Goal: Task Accomplishment & Management: Manage account settings

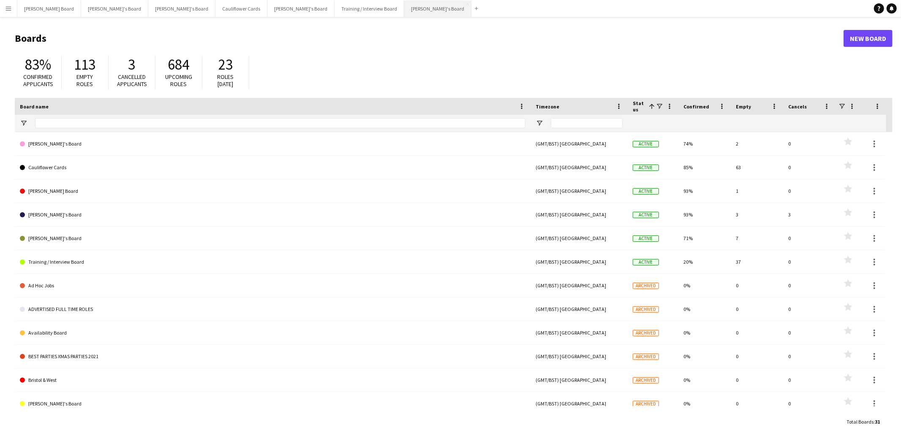
click at [404, 8] on button "[PERSON_NAME]'s Board Close" at bounding box center [437, 8] width 67 height 16
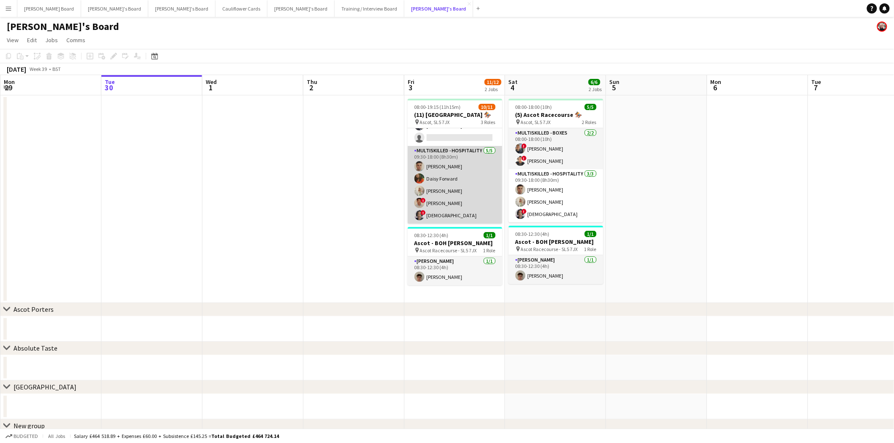
scroll to position [41, 0]
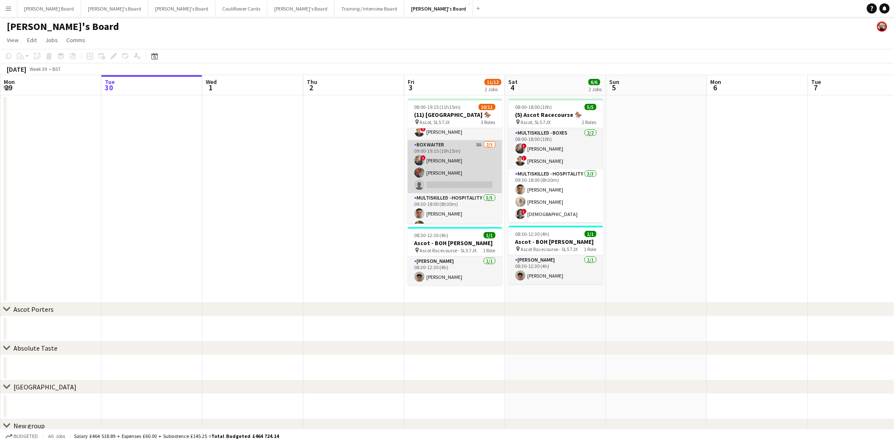
click at [481, 159] on app-card-role "BOX Waiter 8A 2/3 09:00-19:15 (10h15m) ! Alex Buchholdt Kelvin Baffour single-n…" at bounding box center [454, 166] width 95 height 53
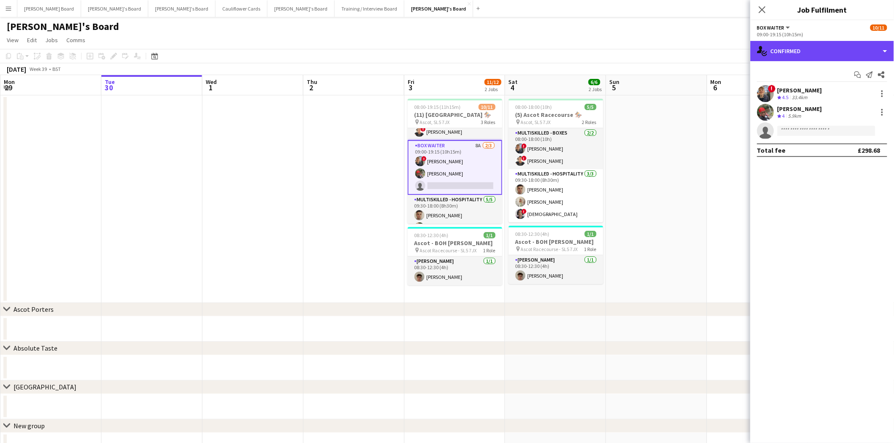
drag, startPoint x: 820, startPoint y: 51, endPoint x: 827, endPoint y: 69, distance: 19.5
click at [820, 51] on div "single-neutral-actions-check-2 Confirmed" at bounding box center [822, 51] width 144 height 20
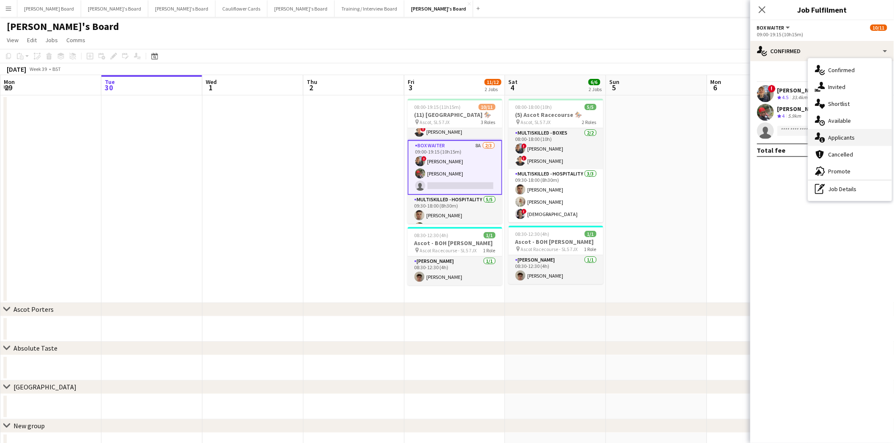
click at [839, 137] on span "Applicants" at bounding box center [841, 138] width 27 height 8
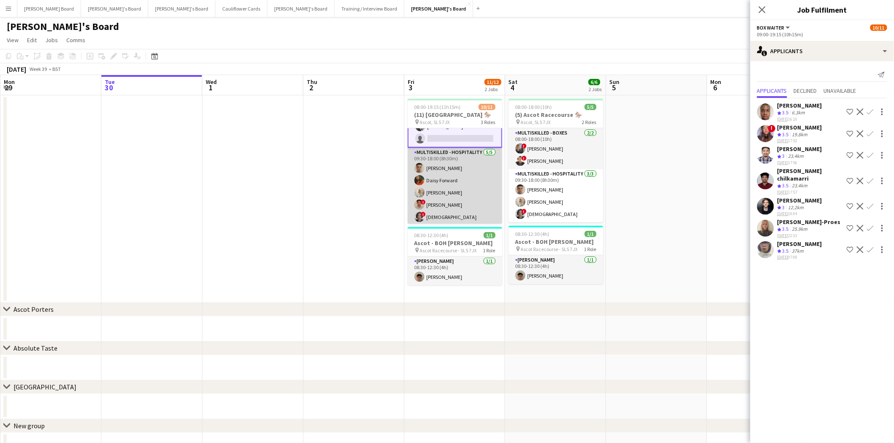
click at [449, 187] on app-card-role "Multiskilled - Hospitality [DATE] 09:30-18:00 (8h30m) [PERSON_NAME] [PERSON_NAM…" at bounding box center [454, 187] width 95 height 78
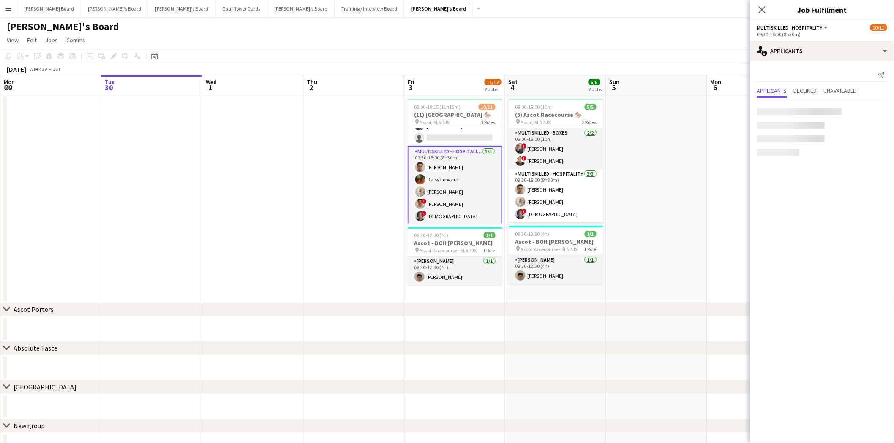
scroll to position [88, 0]
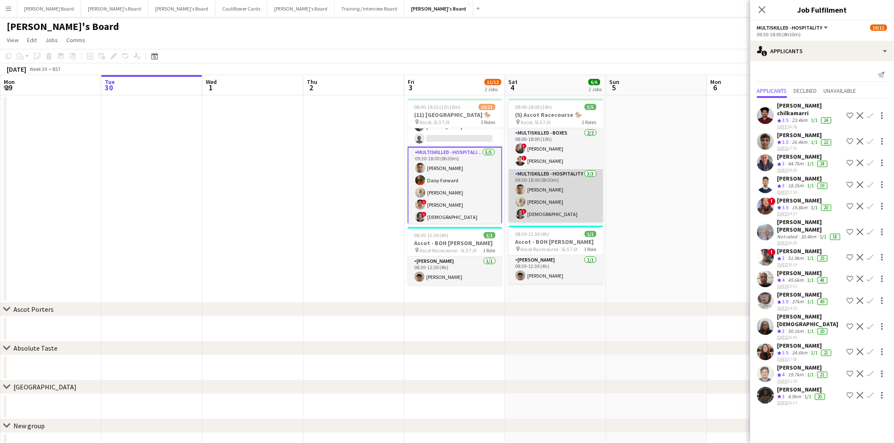
click at [560, 193] on app-card-role "Multiskilled - Hospitality 3/3 09:30-18:00 (8h30m) Thomas Morris Chloe Everley …" at bounding box center [555, 195] width 95 height 53
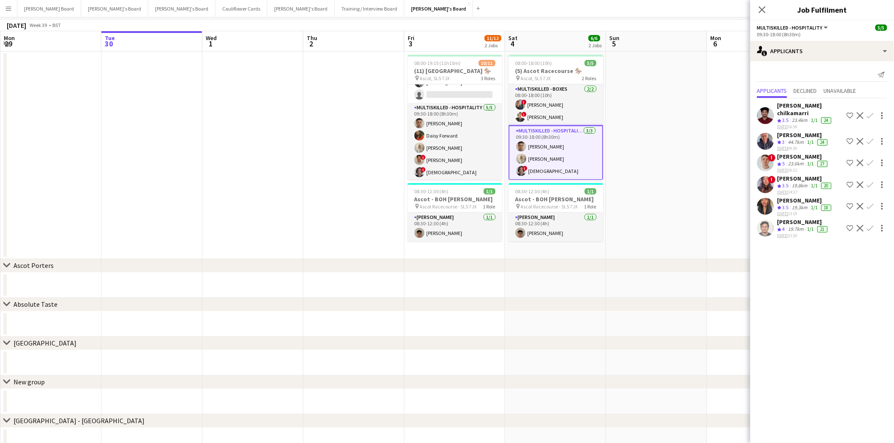
scroll to position [0, 0]
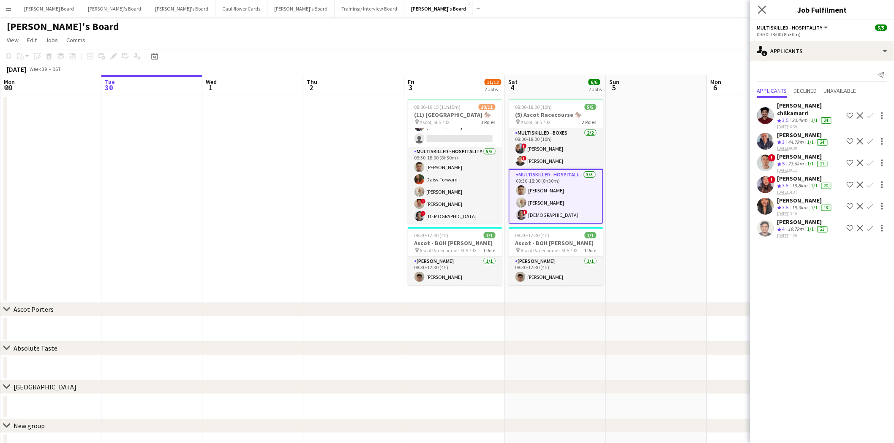
click at [757, 7] on app-icon "Close pop-in" at bounding box center [762, 10] width 12 height 12
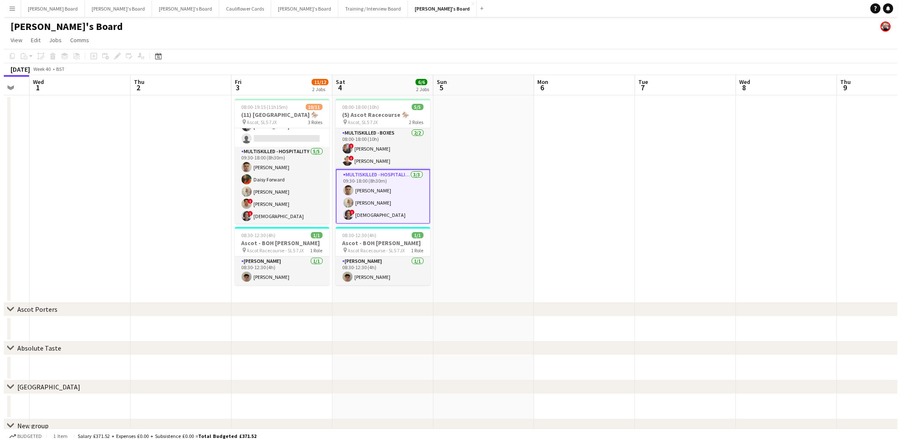
scroll to position [0, 239]
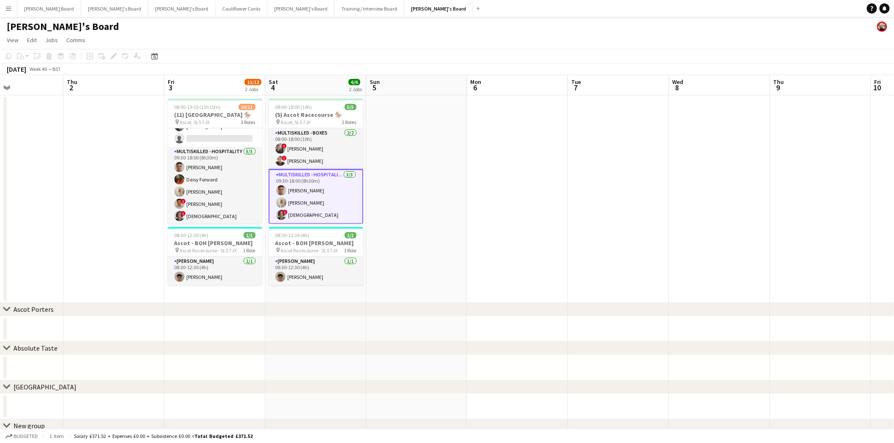
drag, startPoint x: 775, startPoint y: 187, endPoint x: 636, endPoint y: 211, distance: 141.1
click at [636, 211] on app-calendar-viewport "Mon 29 Tue 30 Wed 1 Thu 2 Fri 3 11/12 2 Jobs Sat 4 6/6 2 Jobs Sun 5 Mon 6 Tue 7…" at bounding box center [447, 325] width 894 height 500
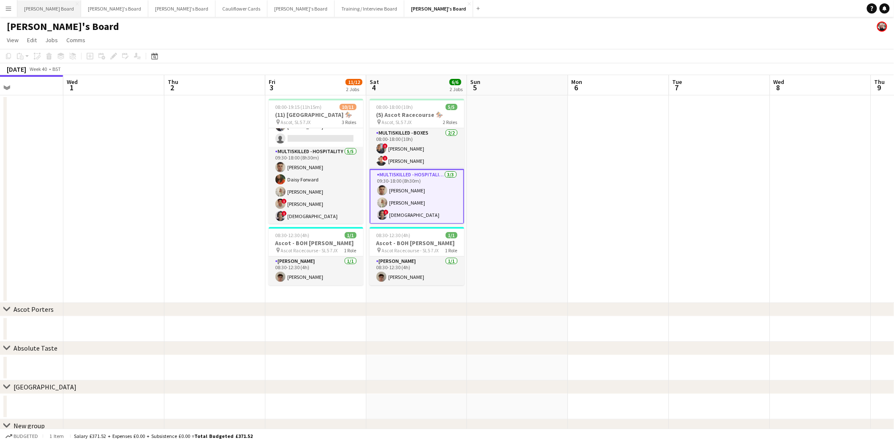
click at [43, 13] on button "Dean's Board Close" at bounding box center [49, 8] width 64 height 16
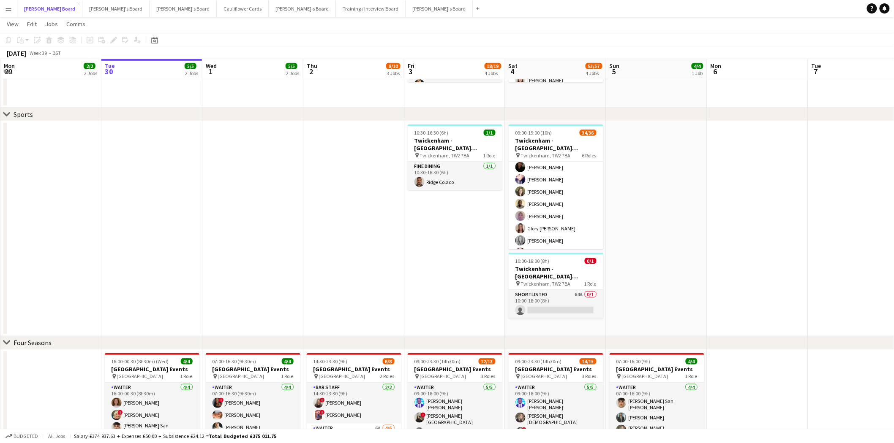
scroll to position [171, 0]
click at [4, 13] on button "Menu" at bounding box center [8, 8] width 17 height 17
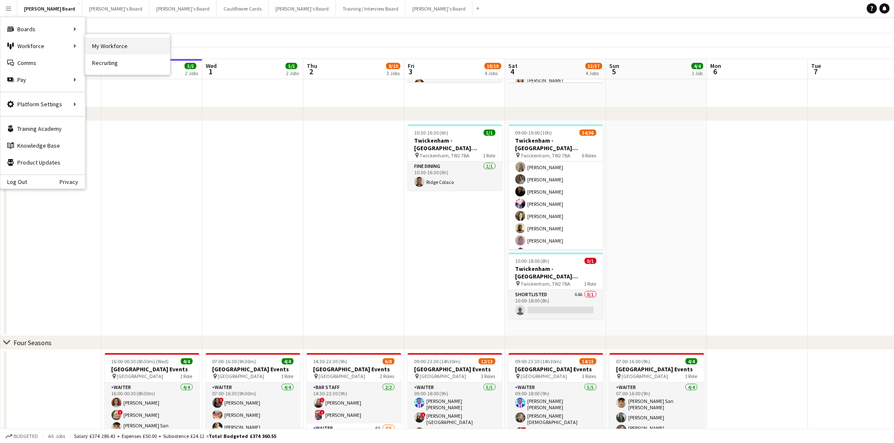
click at [112, 43] on link "My Workforce" at bounding box center [127, 46] width 84 height 17
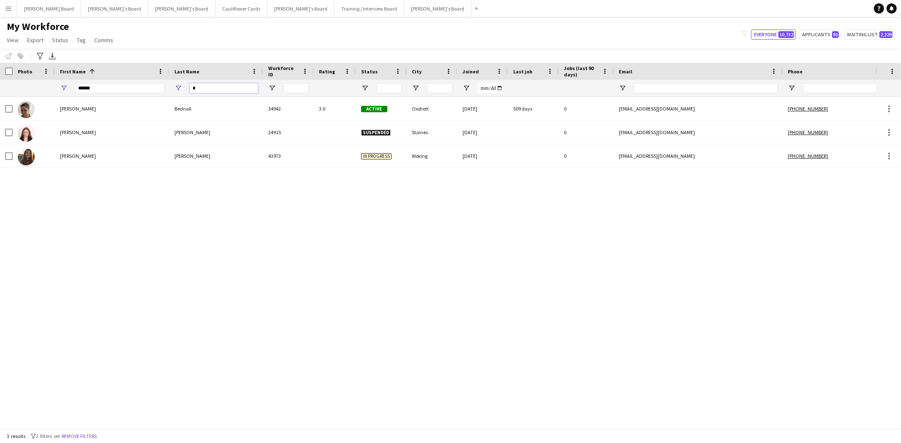
drag, startPoint x: 201, startPoint y: 86, endPoint x: 106, endPoint y: 85, distance: 95.4
click at [179, 87] on div "*" at bounding box center [216, 88] width 94 height 17
click at [119, 90] on input "******" at bounding box center [119, 88] width 89 height 10
drag, startPoint x: 205, startPoint y: 89, endPoint x: 186, endPoint y: 87, distance: 19.0
click at [186, 87] on div "*" at bounding box center [216, 88] width 94 height 17
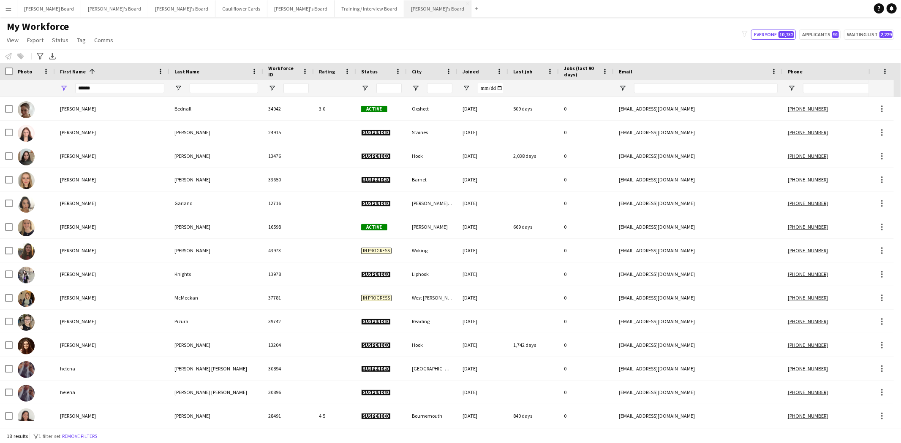
click at [404, 3] on button "Caitlin's Board Close" at bounding box center [437, 8] width 67 height 16
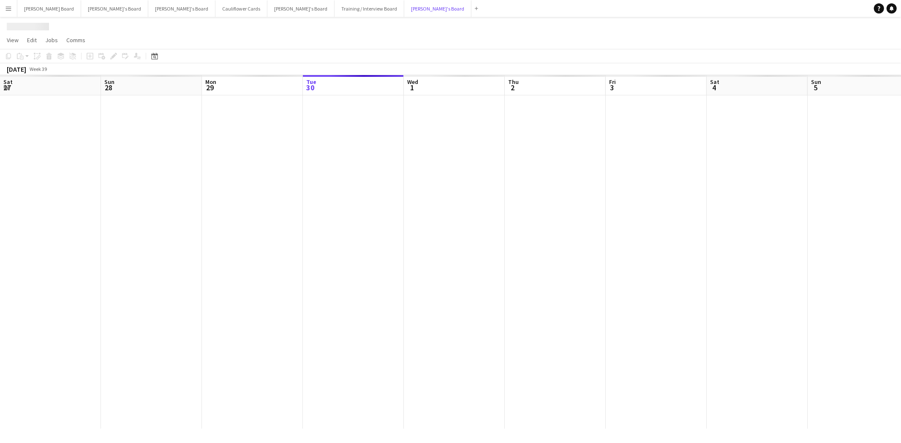
scroll to position [0, 201]
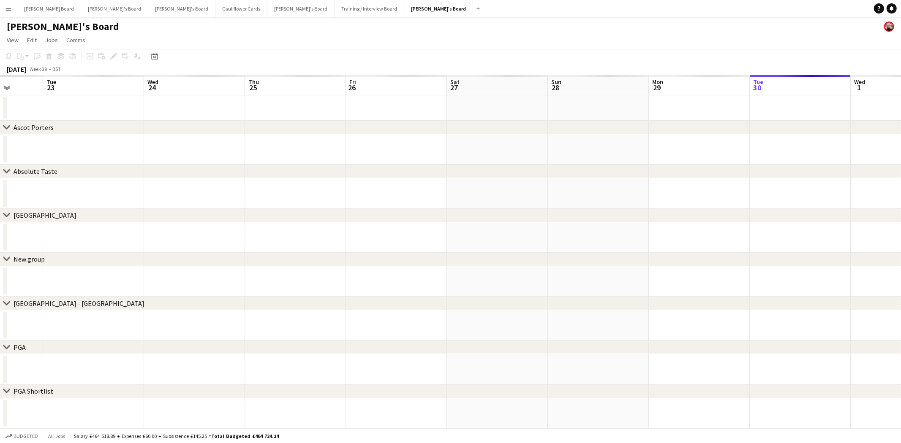
drag, startPoint x: 114, startPoint y: 182, endPoint x: 723, endPoint y: 203, distance: 608.8
click at [723, 203] on app-calendar-viewport "Sat 20 Sun 21 Mon 22 Tue 23 Wed 24 Thu 25 Fri 26 Sat 27 Sun 28 Mon 29 Tue 30 We…" at bounding box center [450, 252] width 901 height 354
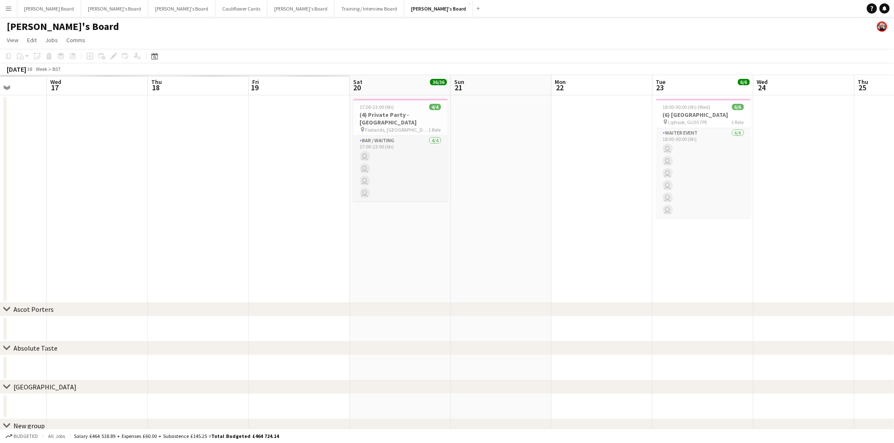
scroll to position [0, 214]
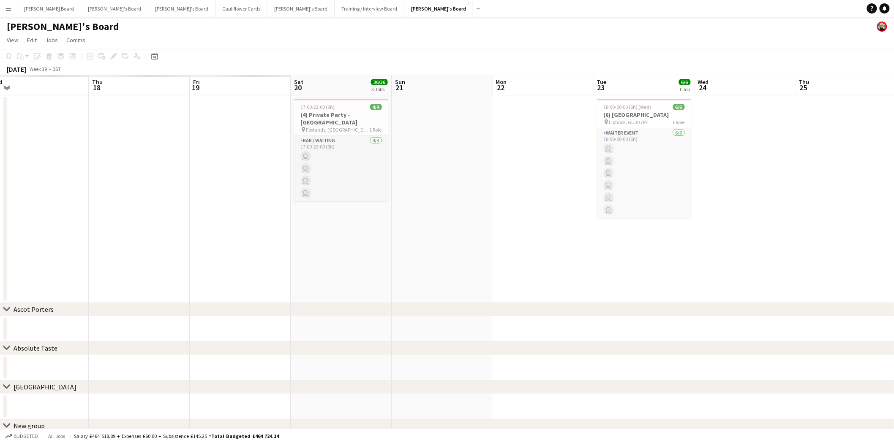
drag, startPoint x: 174, startPoint y: 201, endPoint x: 717, endPoint y: 193, distance: 542.3
click at [717, 193] on app-calendar-viewport "Mon 15 Tue 16 Wed 17 Thu 18 Fri 19 Sat 20 36/36 3 Jobs Sun 21 Mon 22 Tue 23 6/6…" at bounding box center [447, 449] width 894 height 748
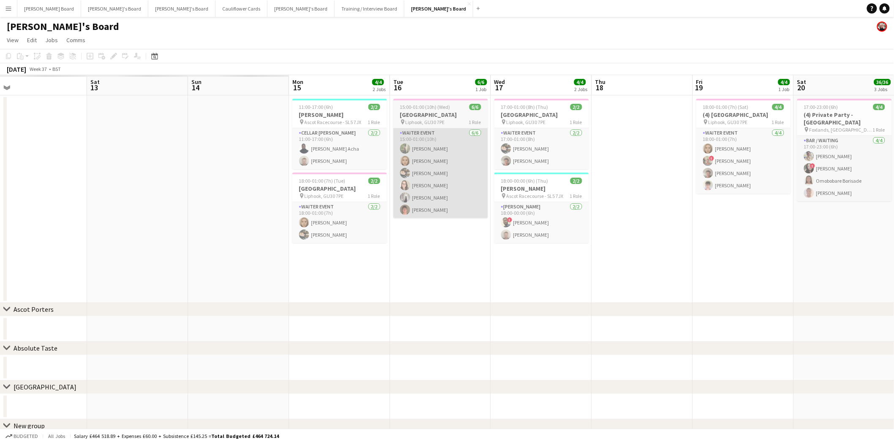
drag, startPoint x: 64, startPoint y: 186, endPoint x: 421, endPoint y: 192, distance: 357.7
click at [569, 183] on app-calendar-viewport "Wed 10 Thu 11 Fri 12 Sat 13 Sun 14 Mon 15 4/4 2 Jobs Tue 16 6/6 1 Job Wed 17 4/…" at bounding box center [447, 449] width 894 height 748
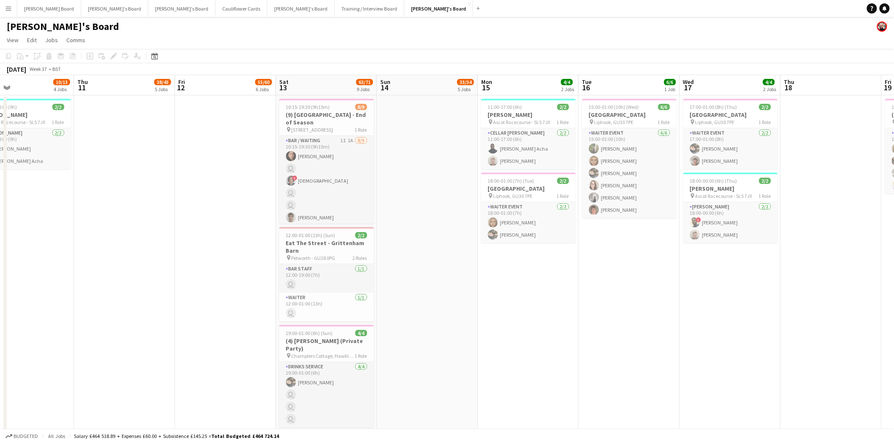
scroll to position [0, 182]
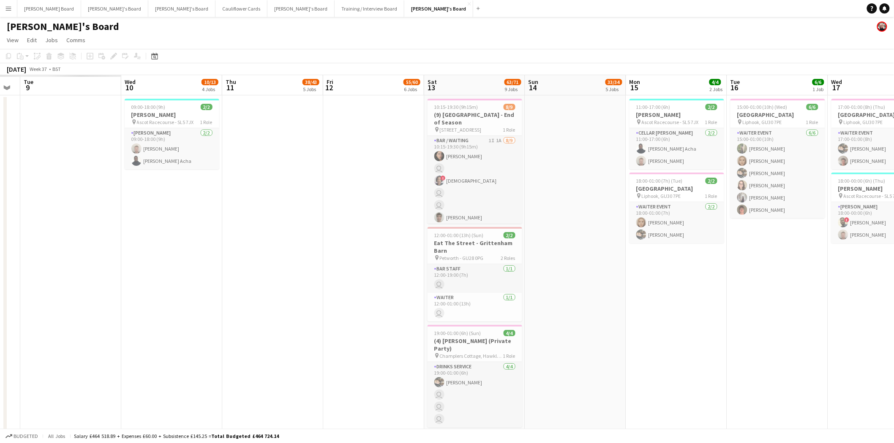
drag, startPoint x: 133, startPoint y: 191, endPoint x: 468, endPoint y: 192, distance: 335.3
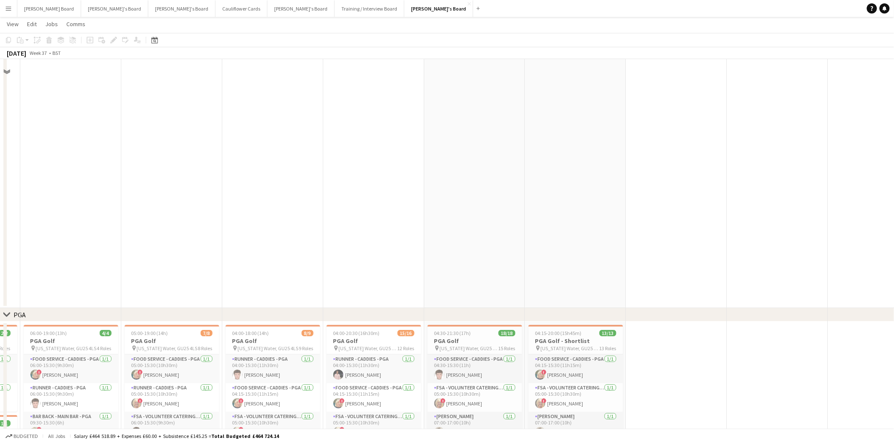
scroll to position [1173, 0]
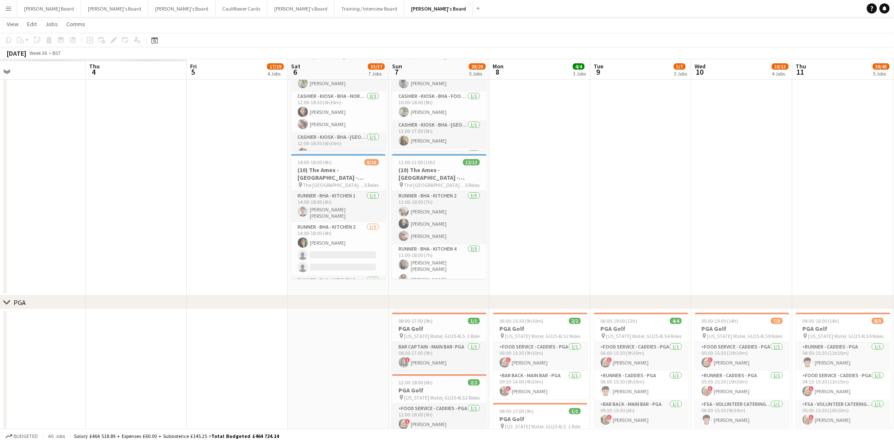
drag, startPoint x: 102, startPoint y: 190, endPoint x: 666, endPoint y: 190, distance: 564.2
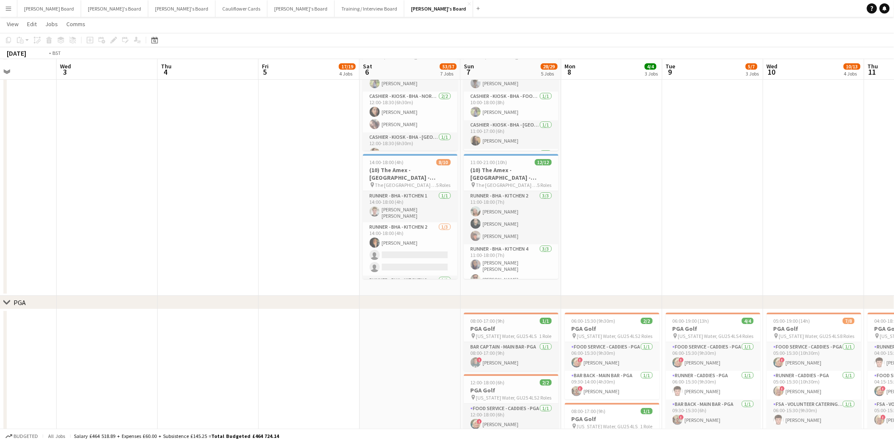
scroll to position [0, 281]
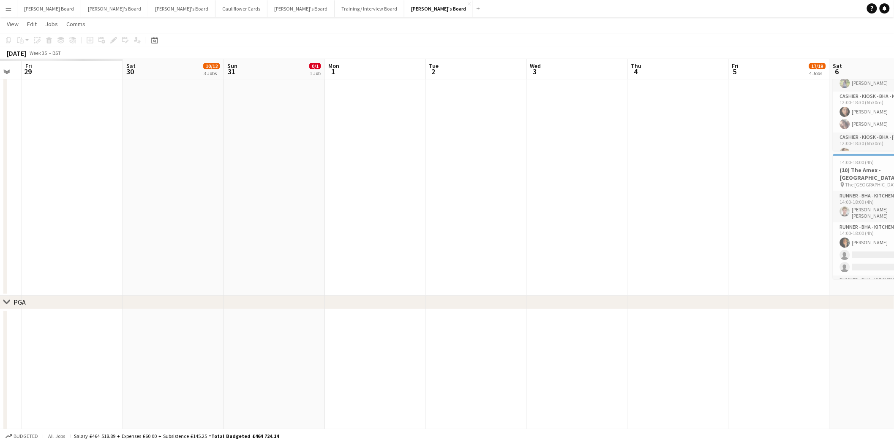
drag, startPoint x: 127, startPoint y: 188, endPoint x: 650, endPoint y: 193, distance: 523.2
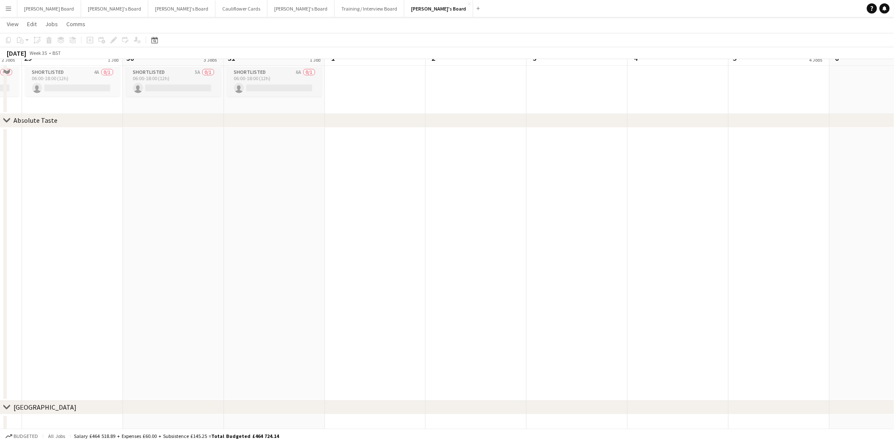
scroll to position [718, 0]
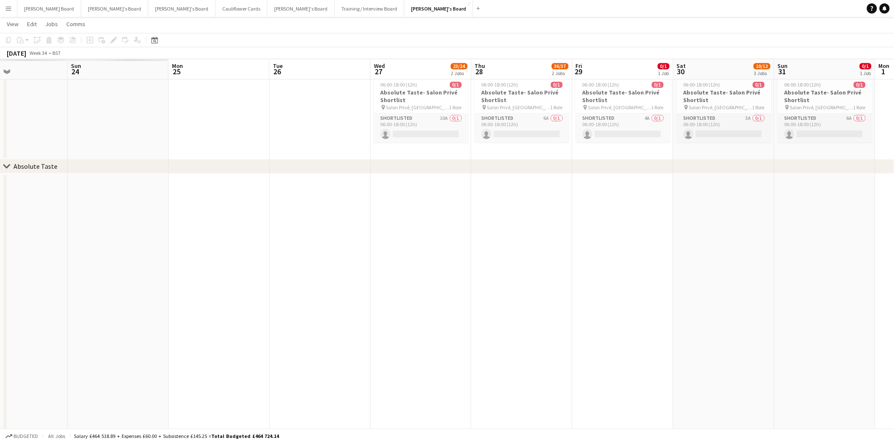
drag, startPoint x: 134, startPoint y: 186, endPoint x: 674, endPoint y: 193, distance: 539.3
click at [678, 193] on app-calendar-viewport "Thu 21 Fri 22 Sat 23 Sun 24 Mon 25 Tue 26 Wed 27 23/24 2 Jobs Thu 28 36/37 2 Jo…" at bounding box center [447, 330] width 894 height 2030
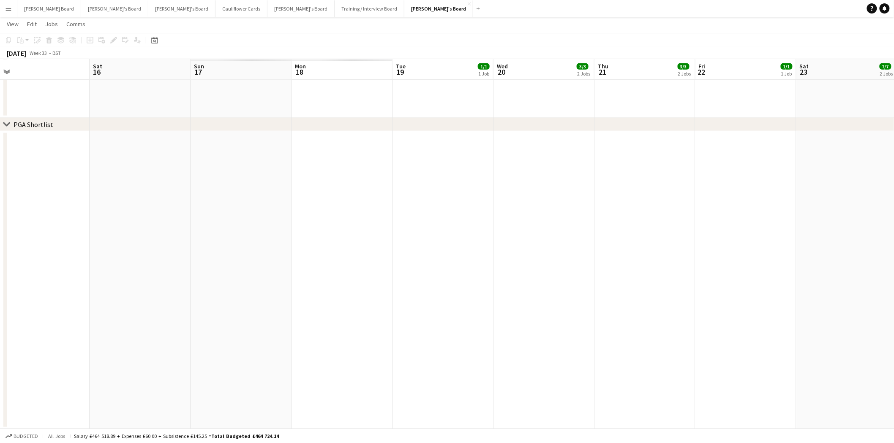
scroll to position [0, 255]
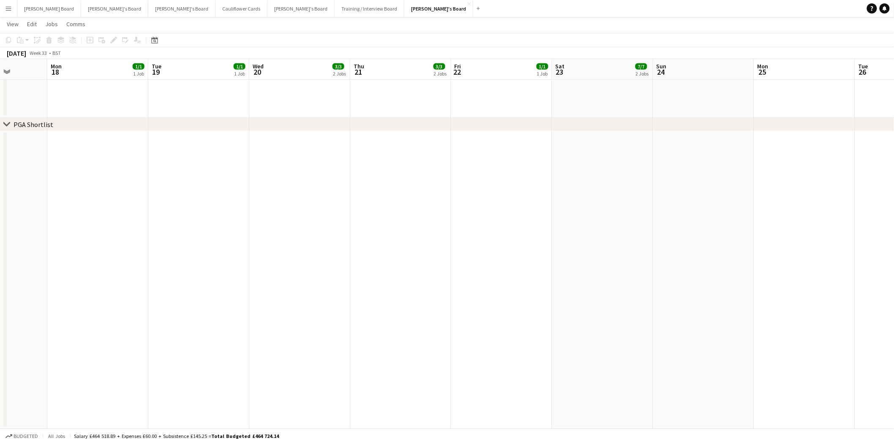
drag, startPoint x: 253, startPoint y: 226, endPoint x: 791, endPoint y: 197, distance: 538.8
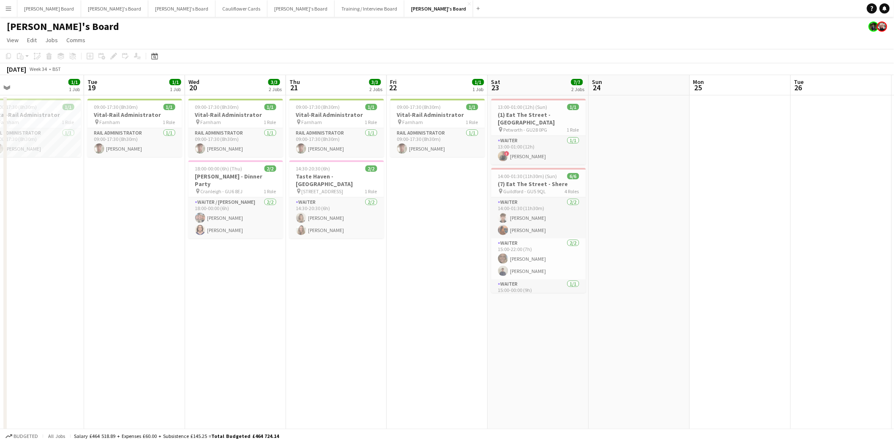
scroll to position [0, 331]
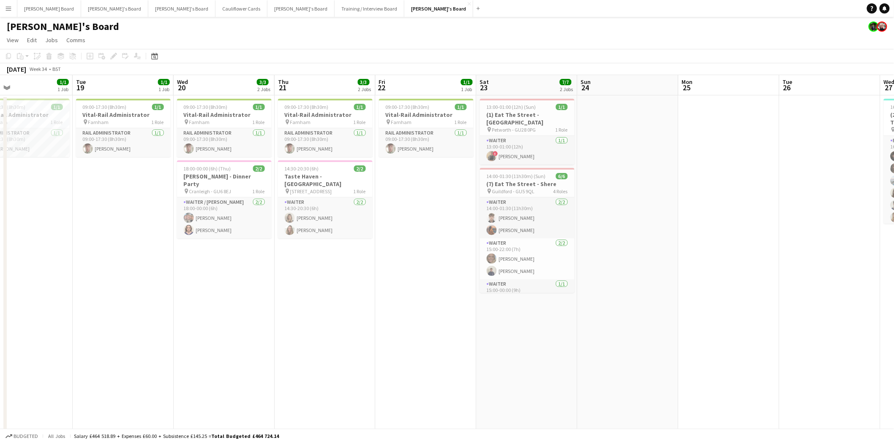
drag, startPoint x: 703, startPoint y: 192, endPoint x: 579, endPoint y: 201, distance: 124.1
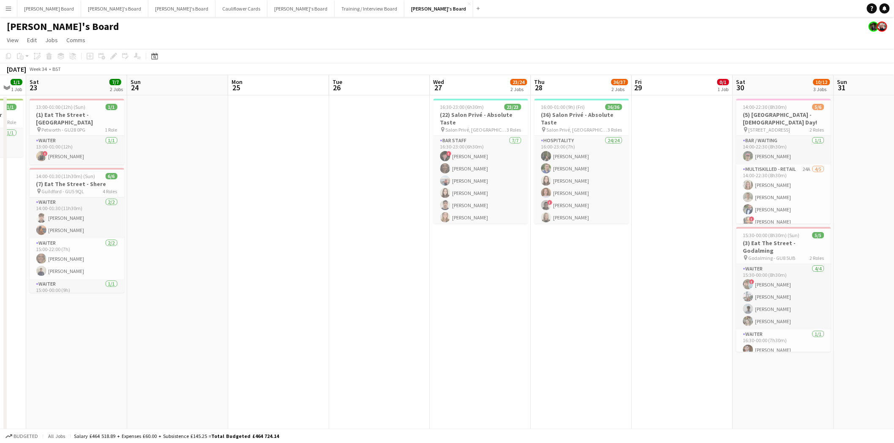
scroll to position [0, 348]
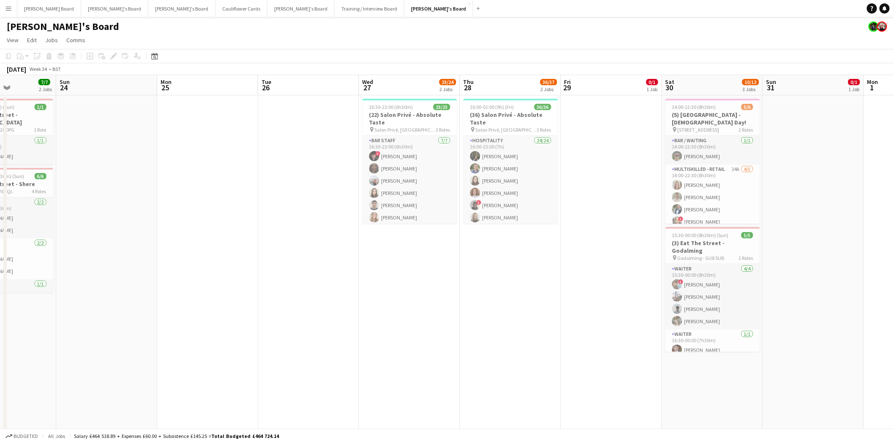
drag, startPoint x: 653, startPoint y: 187, endPoint x: 134, endPoint y: 234, distance: 521.1
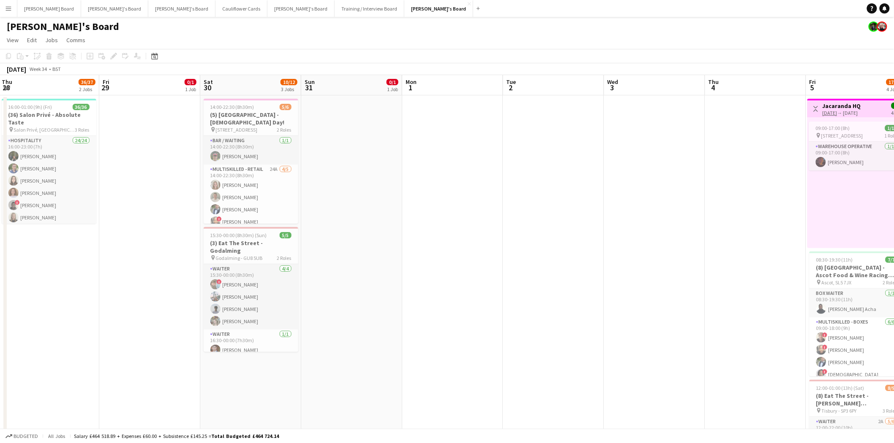
drag, startPoint x: 454, startPoint y: 195, endPoint x: 0, endPoint y: 206, distance: 454.5
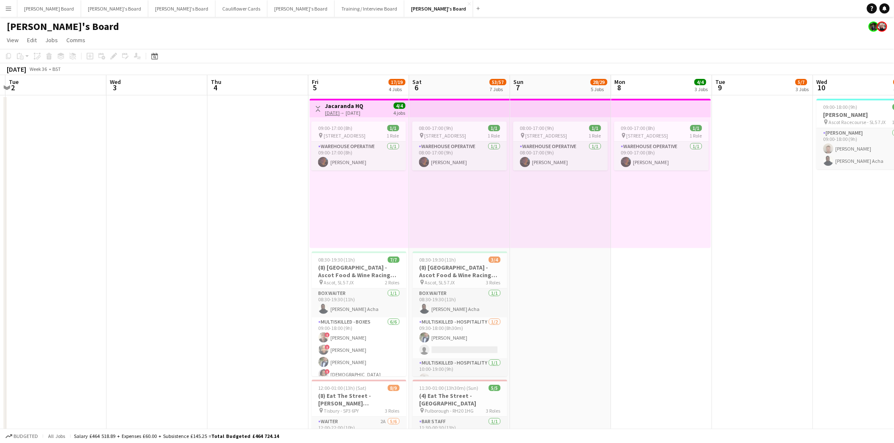
scroll to position [0, 297]
drag, startPoint x: 497, startPoint y: 168, endPoint x: 0, endPoint y: 196, distance: 497.8
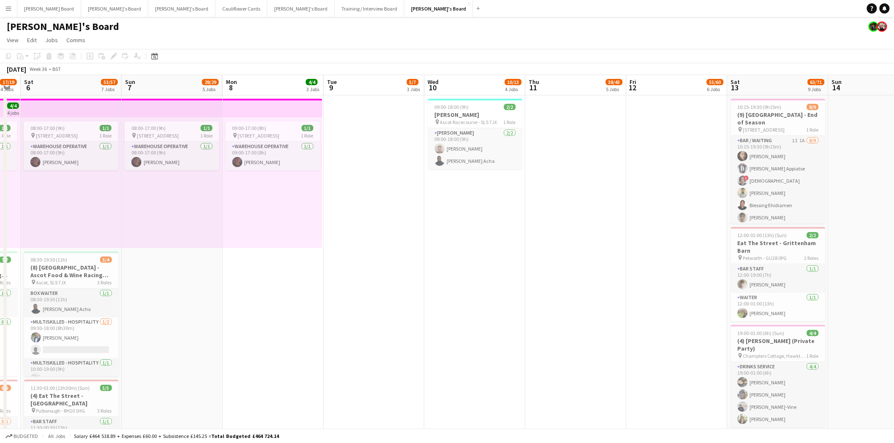
drag, startPoint x: 742, startPoint y: 156, endPoint x: 351, endPoint y: 171, distance: 391.3
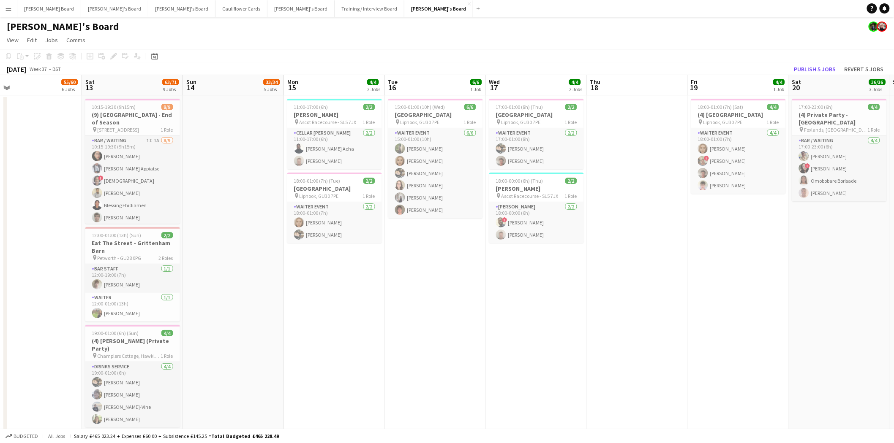
drag, startPoint x: 711, startPoint y: 132, endPoint x: 237, endPoint y: 179, distance: 476.5
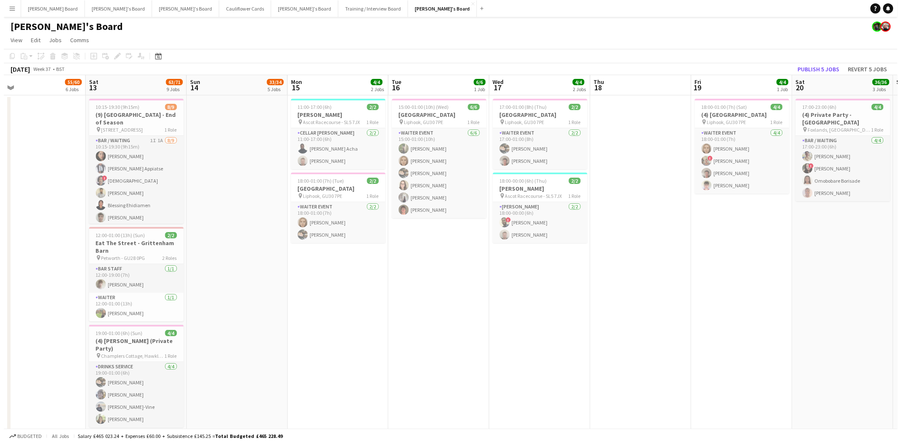
scroll to position [0, 326]
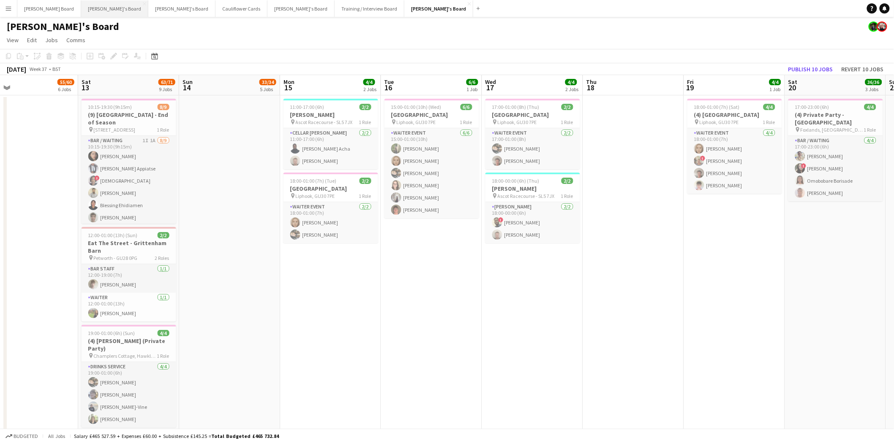
drag, startPoint x: 74, startPoint y: 7, endPoint x: 84, endPoint y: 14, distance: 13.0
click at [81, 7] on button "Jakub's Board Close" at bounding box center [114, 8] width 67 height 16
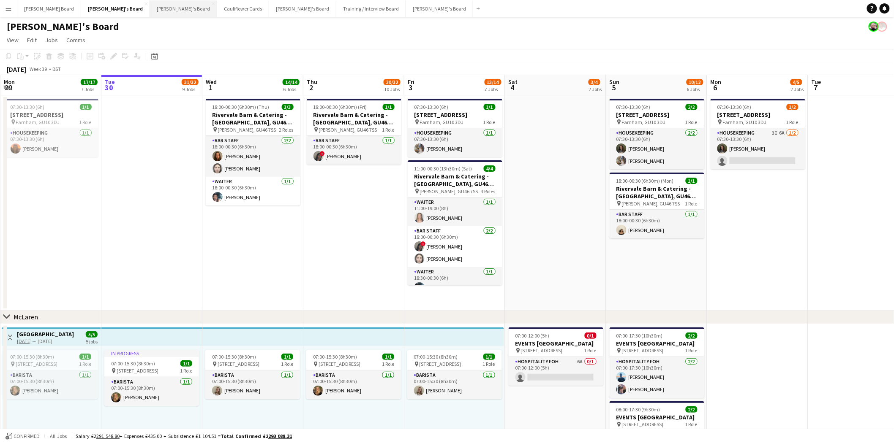
drag, startPoint x: 131, startPoint y: 11, endPoint x: 134, endPoint y: 15, distance: 5.2
click at [150, 11] on button "Thomasina's Board Close" at bounding box center [183, 8] width 67 height 16
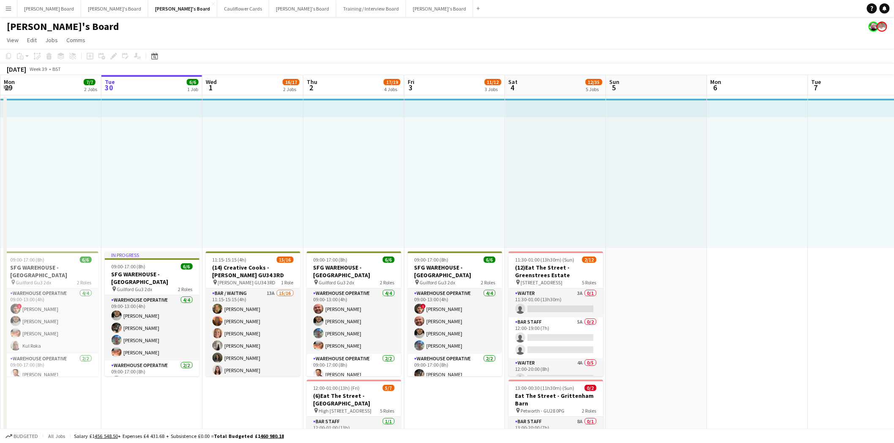
click at [7, 8] on app-icon "Menu" at bounding box center [8, 8] width 7 height 7
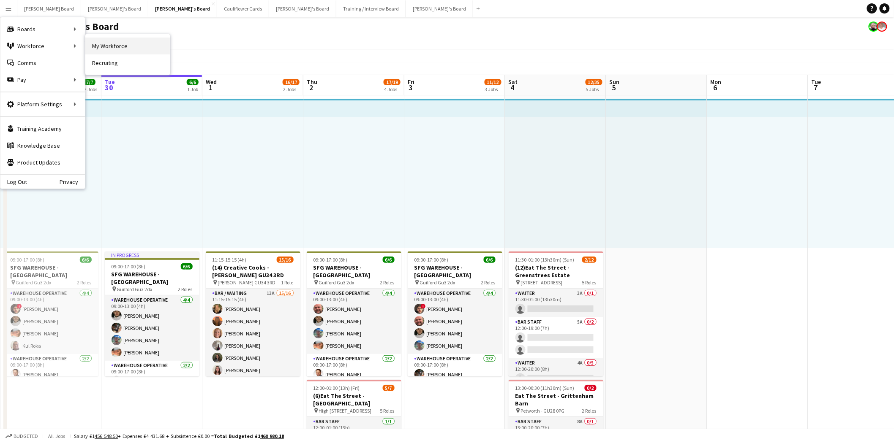
click at [116, 50] on link "My Workforce" at bounding box center [127, 46] width 84 height 17
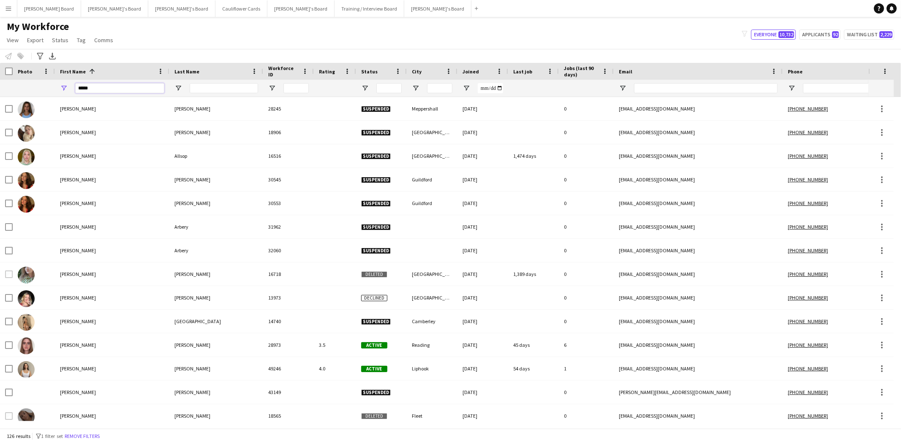
drag, startPoint x: 107, startPoint y: 88, endPoint x: 71, endPoint y: 95, distance: 36.7
click at [75, 90] on input "*****" at bounding box center [119, 88] width 89 height 10
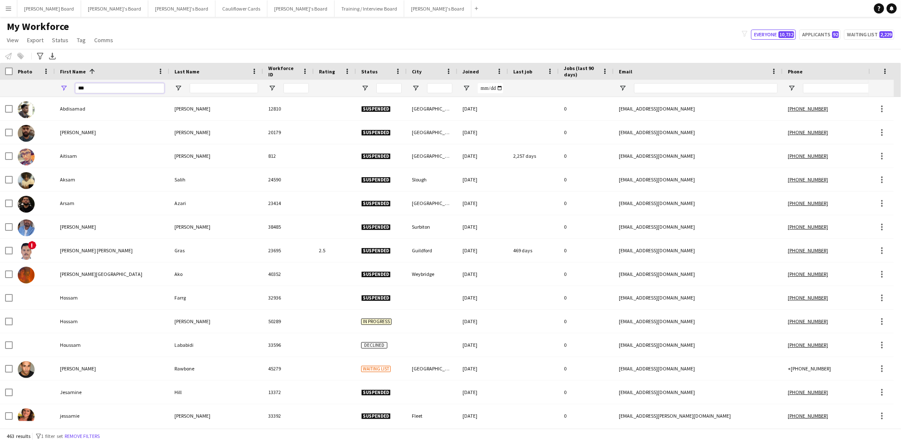
type input "***"
drag, startPoint x: 220, startPoint y: 88, endPoint x: 214, endPoint y: 87, distance: 5.9
click at [220, 88] on input "Last Name Filter Input" at bounding box center [224, 88] width 68 height 10
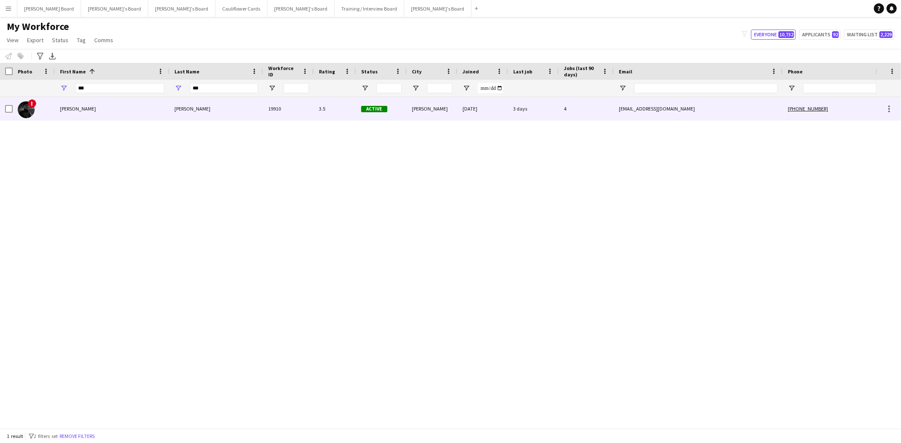
click at [193, 110] on div "Ubhayakar" at bounding box center [216, 108] width 94 height 23
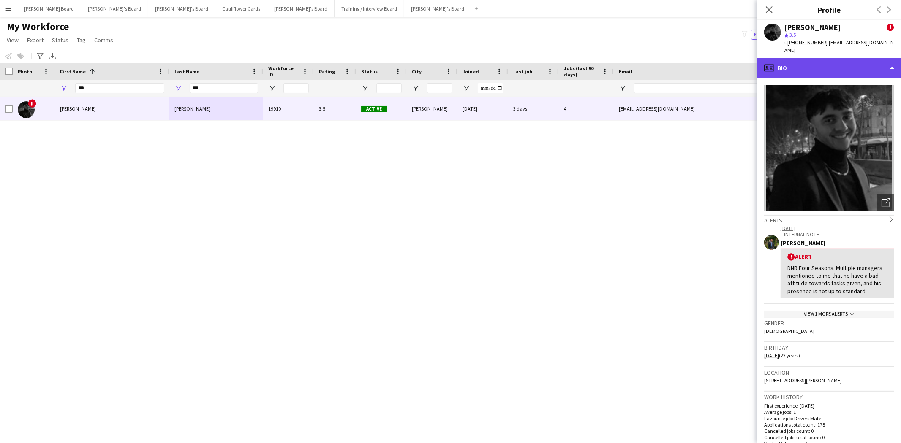
click at [796, 61] on div "profile Bio" at bounding box center [829, 68] width 144 height 20
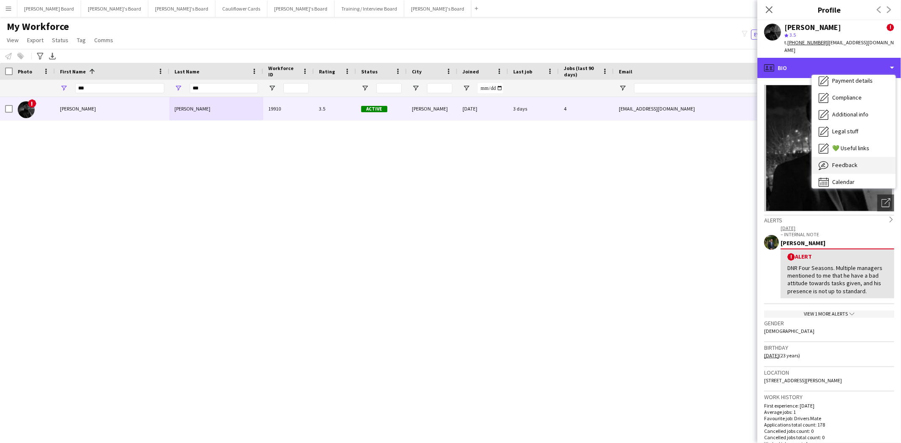
scroll to position [112, 0]
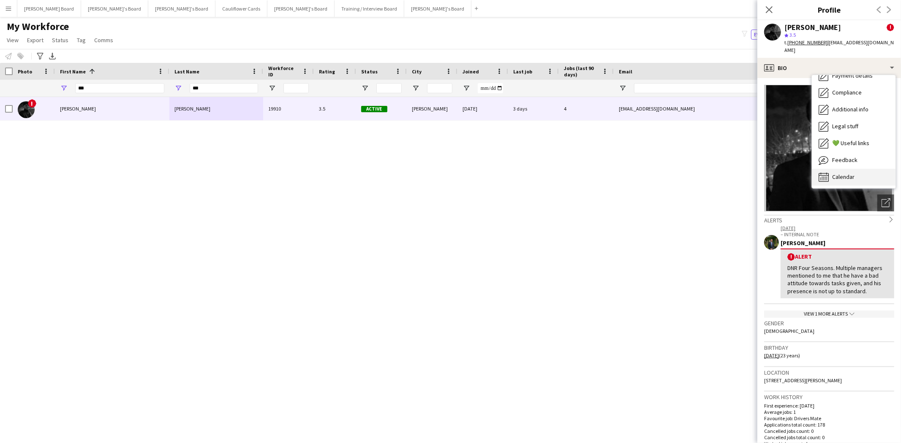
click at [847, 173] on span "Calendar" at bounding box center [843, 177] width 22 height 8
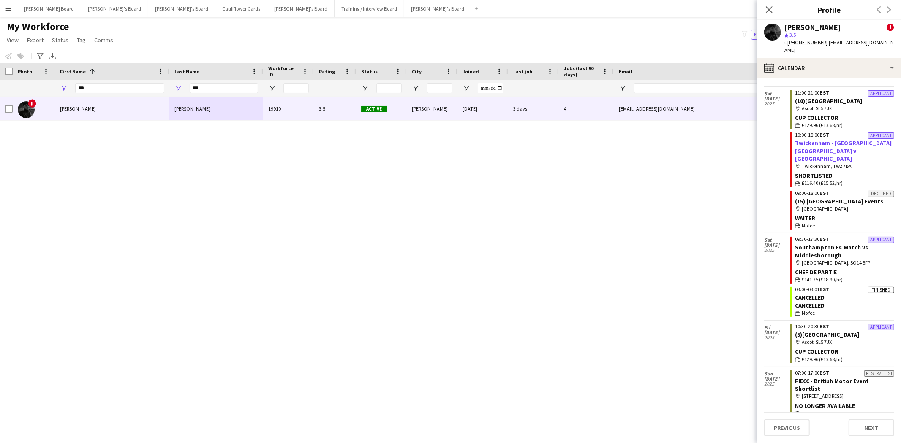
scroll to position [0, 0]
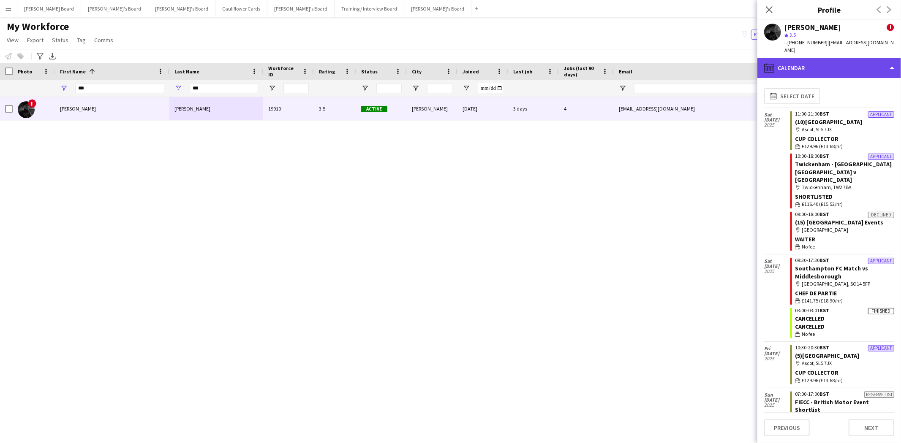
click at [804, 62] on div "calendar-full Calendar" at bounding box center [829, 68] width 144 height 20
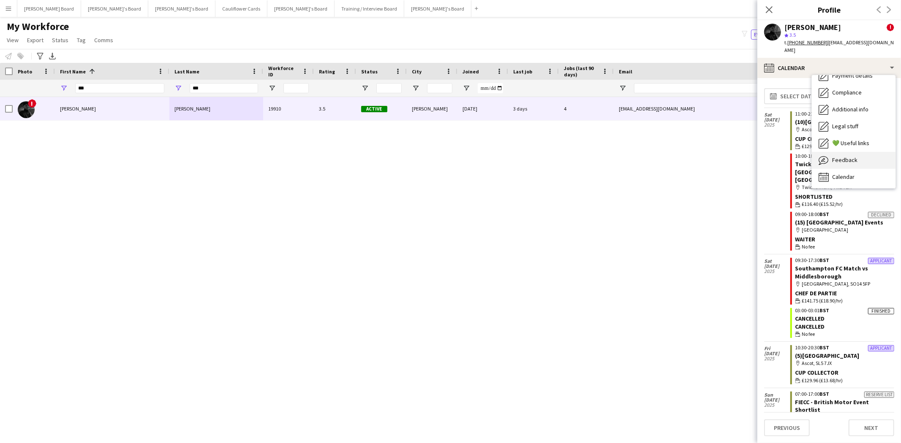
click at [846, 156] on span "Feedback" at bounding box center [844, 160] width 25 height 8
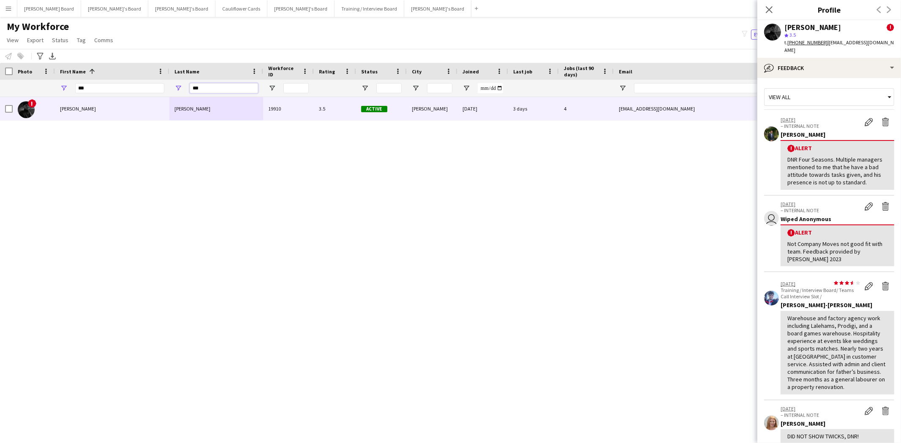
drag, startPoint x: 212, startPoint y: 89, endPoint x: 122, endPoint y: 75, distance: 90.6
click at [123, 75] on div "Workforce Details Photo First Name 1" at bounding box center [515, 80] width 1031 height 34
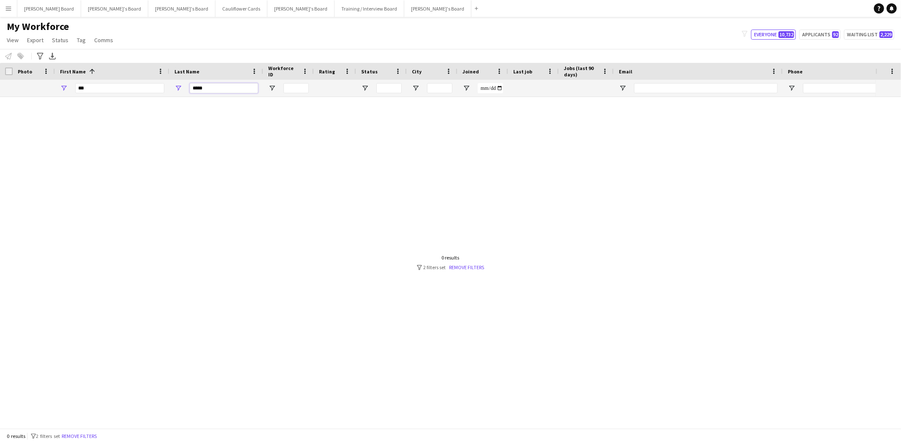
type input "*****"
drag, startPoint x: 97, startPoint y: 90, endPoint x: 5, endPoint y: 81, distance: 92.9
click at [8, 82] on div "*** *****" at bounding box center [515, 88] width 1031 height 17
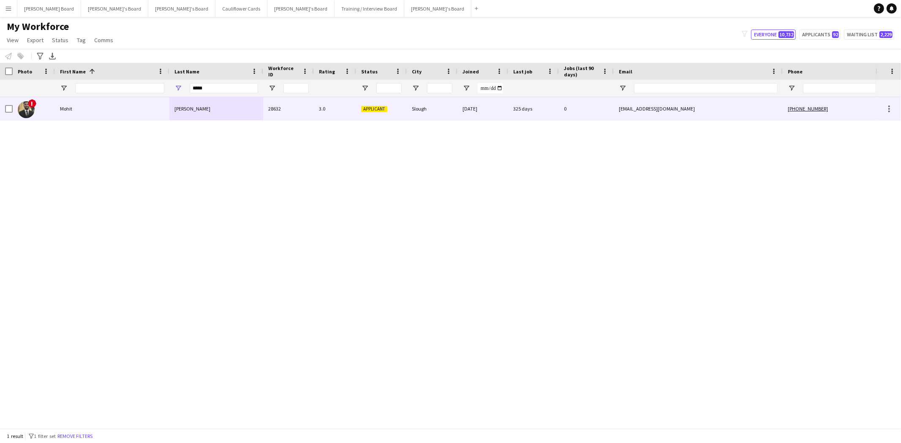
click at [64, 108] on div "Mohit" at bounding box center [112, 108] width 114 height 23
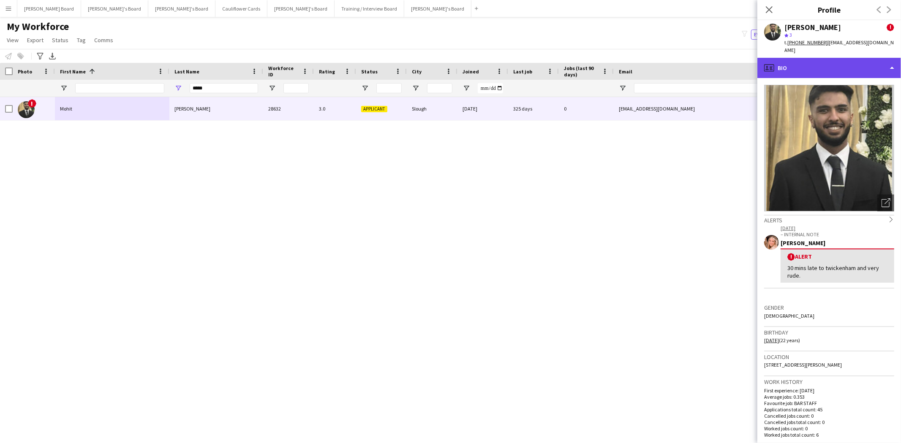
click at [820, 62] on div "profile Bio" at bounding box center [829, 68] width 144 height 20
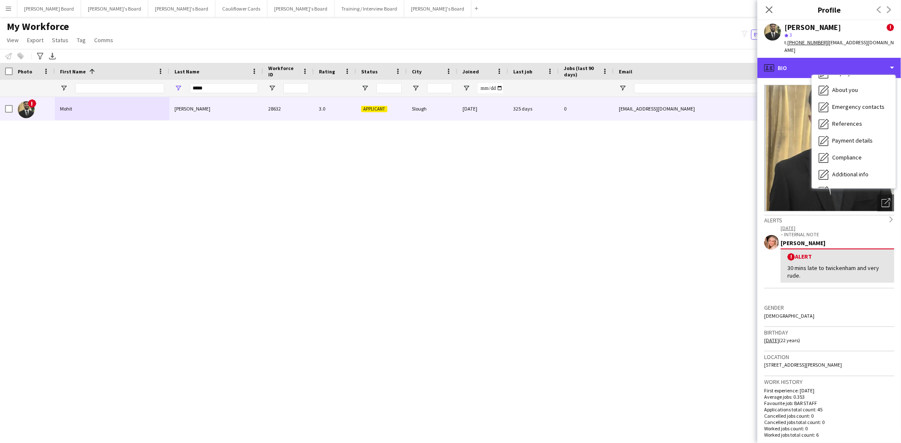
scroll to position [112, 0]
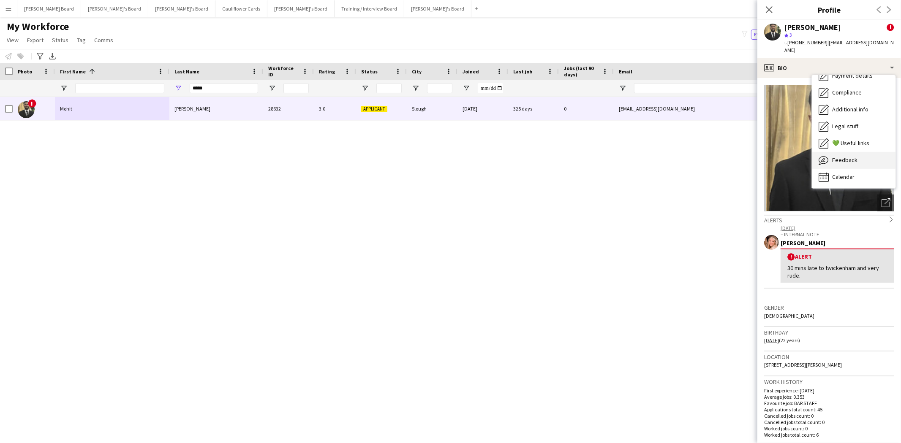
click at [846, 158] on div "Feedback Feedback" at bounding box center [854, 160] width 84 height 17
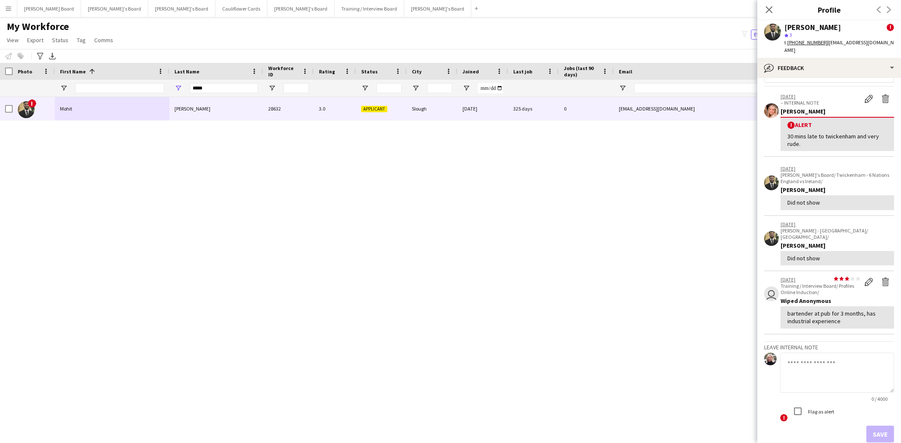
scroll to position [0, 0]
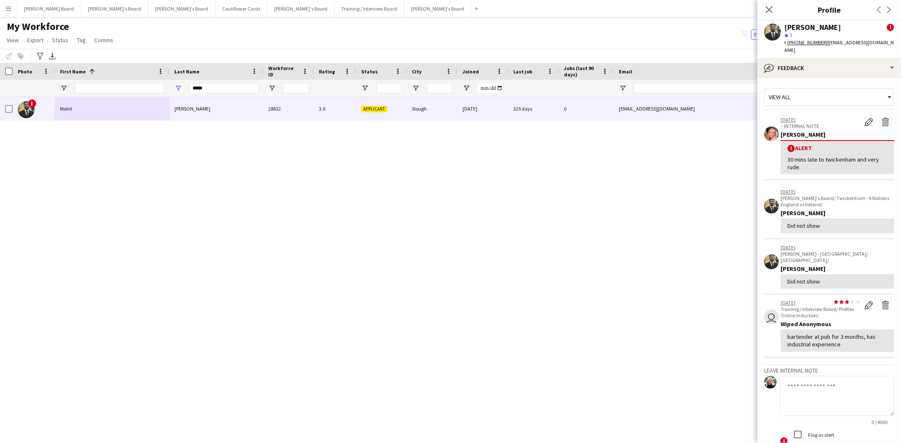
drag, startPoint x: 771, startPoint y: 11, endPoint x: 767, endPoint y: 26, distance: 15.4
click at [771, 11] on icon "Close pop-in" at bounding box center [769, 9] width 7 height 7
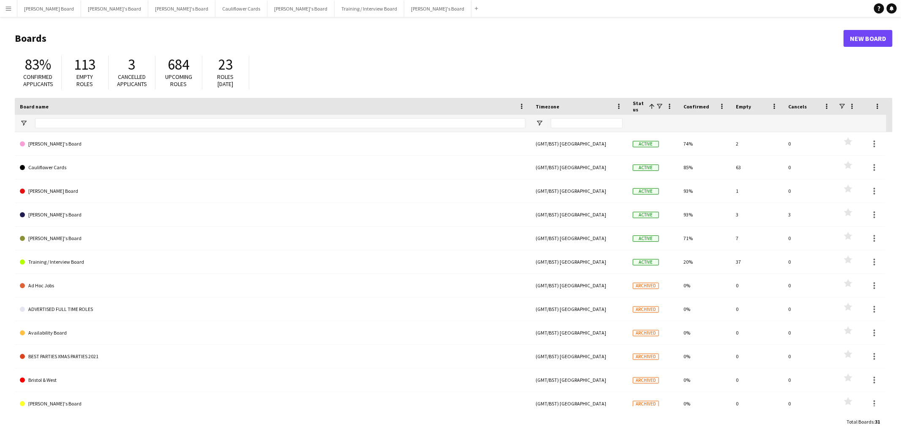
drag, startPoint x: 7, startPoint y: 10, endPoint x: 11, endPoint y: 21, distance: 11.8
click at [7, 11] on app-icon "Menu" at bounding box center [8, 8] width 7 height 7
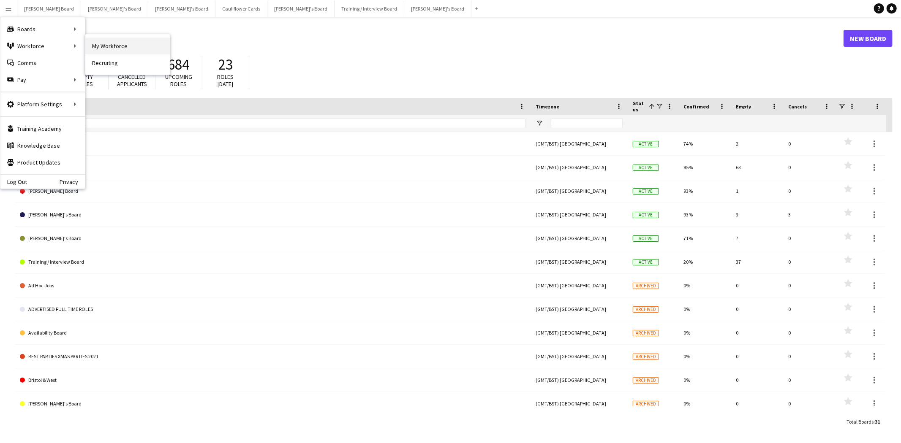
click at [134, 48] on link "My Workforce" at bounding box center [127, 46] width 84 height 17
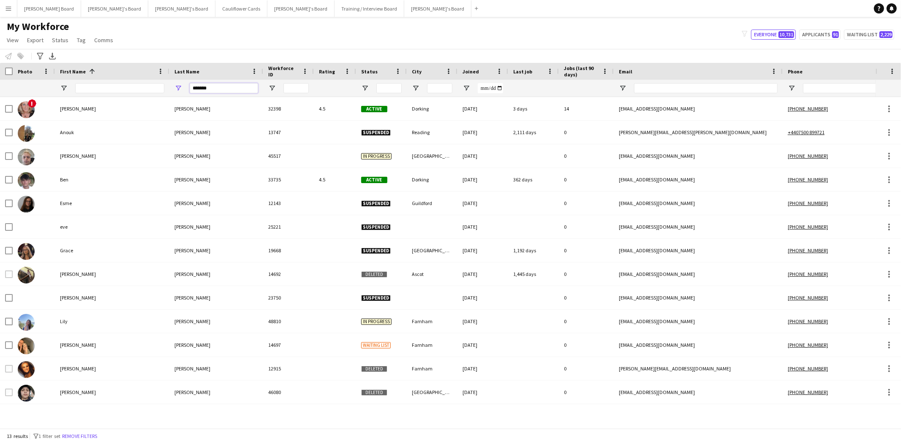
drag, startPoint x: 229, startPoint y: 89, endPoint x: 107, endPoint y: 87, distance: 122.5
click at [127, 90] on div "*******" at bounding box center [515, 88] width 1031 height 17
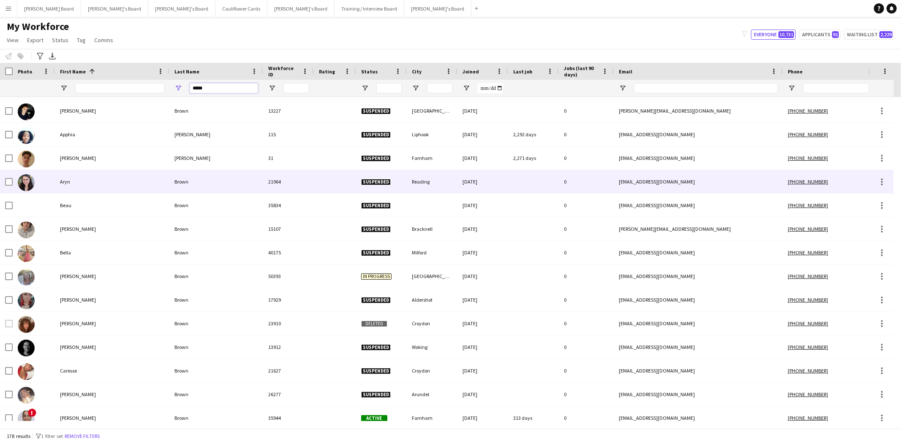
scroll to position [234, 0]
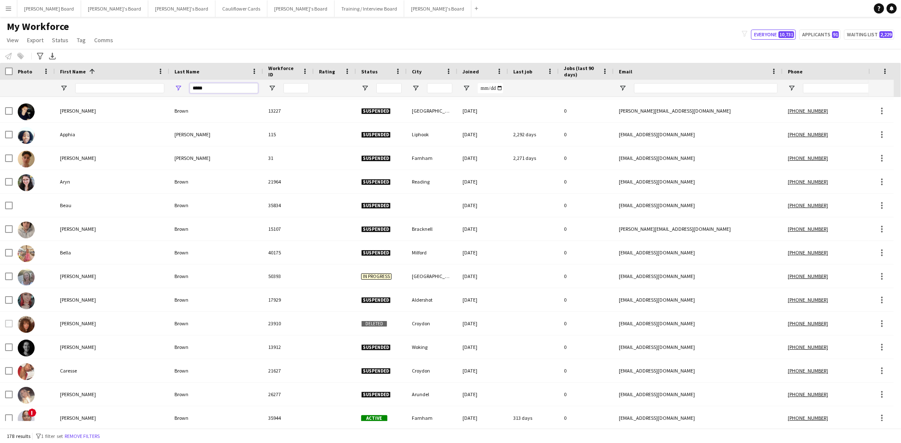
type input "*****"
click at [98, 87] on input "First Name Filter Input" at bounding box center [119, 88] width 89 height 10
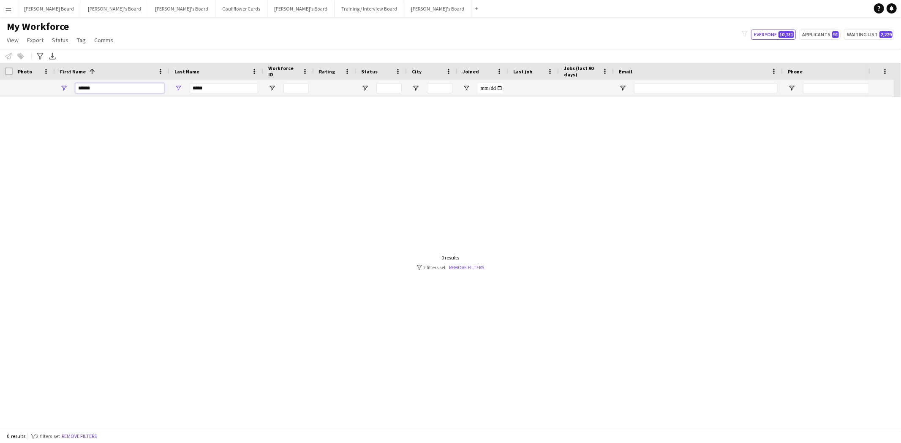
scroll to position [0, 0]
type input "******"
click at [467, 269] on link "Remove filters" at bounding box center [466, 267] width 35 height 6
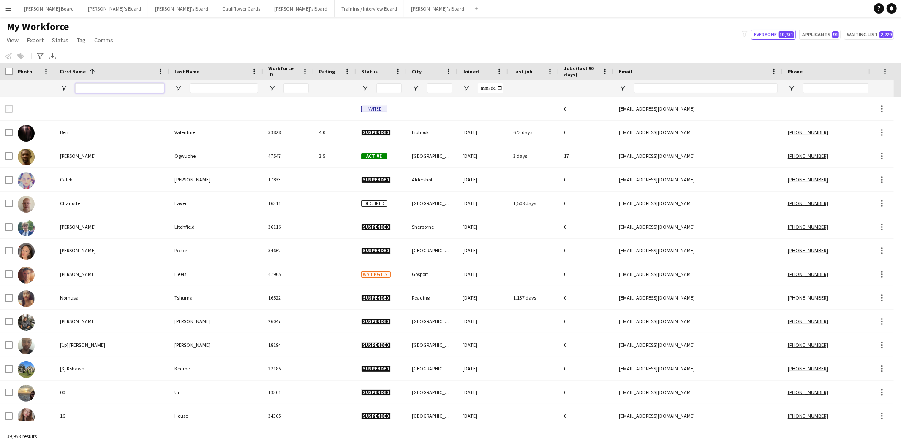
click at [120, 91] on input "First Name Filter Input" at bounding box center [119, 88] width 89 height 10
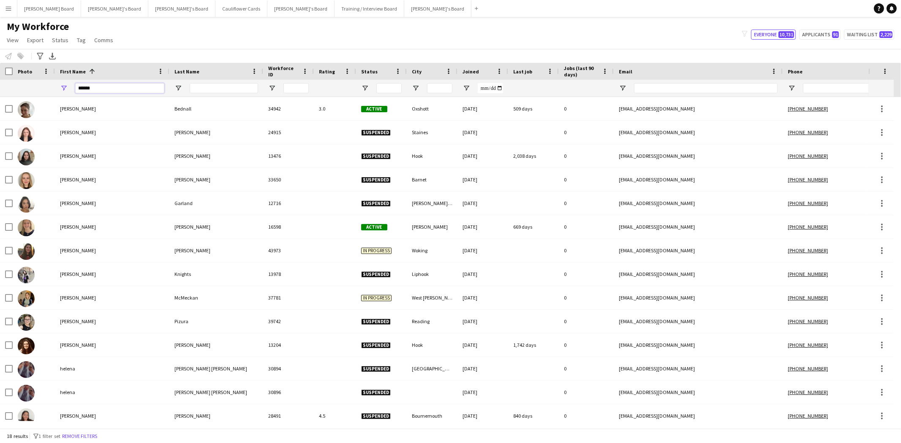
type input "******"
click at [197, 90] on input "Last Name Filter Input" at bounding box center [224, 88] width 68 height 10
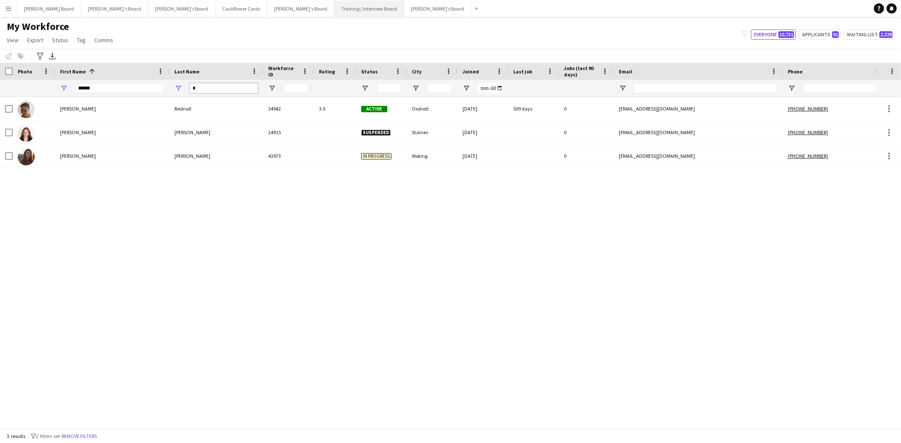
type input "*"
drag, startPoint x: 214, startPoint y: 89, endPoint x: 150, endPoint y: 91, distance: 63.8
click at [150, 91] on div "****** *" at bounding box center [515, 88] width 1031 height 17
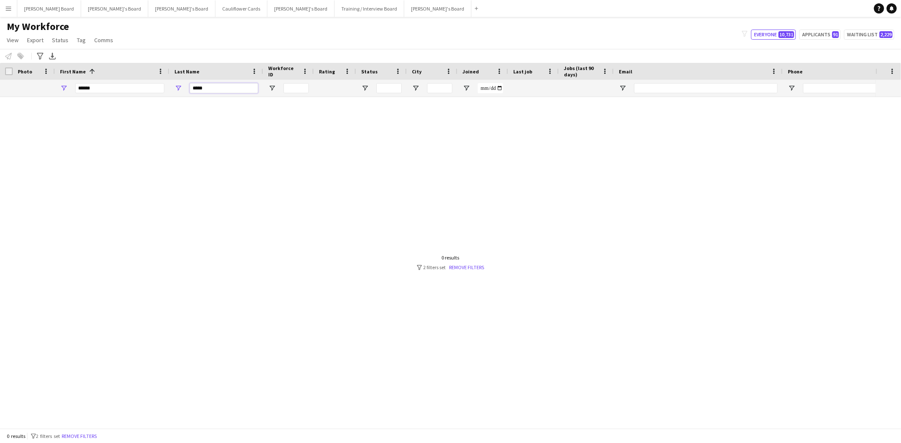
type input "*****"
drag, startPoint x: 108, startPoint y: 84, endPoint x: 11, endPoint y: 99, distance: 97.8
click at [11, 99] on div "Workforce Details Photo First Name 1 Age" at bounding box center [450, 246] width 901 height 366
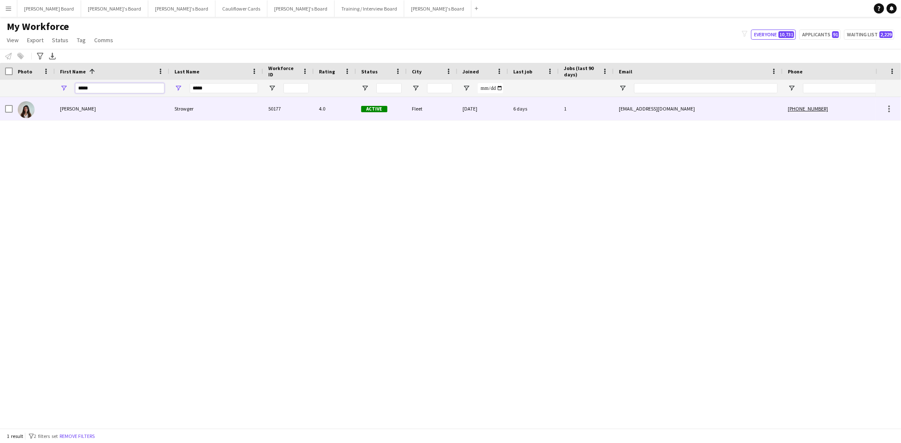
type input "*****"
click at [176, 108] on div "Strowger" at bounding box center [216, 108] width 94 height 23
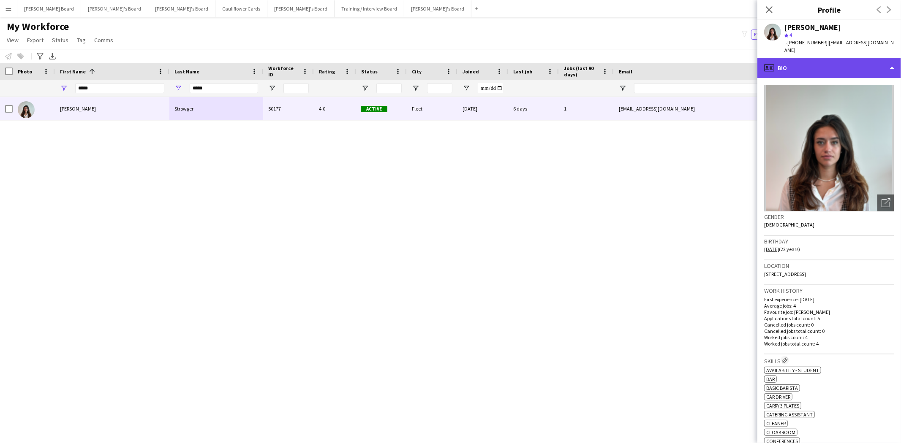
drag, startPoint x: 791, startPoint y: 56, endPoint x: 782, endPoint y: 62, distance: 11.5
click at [790, 58] on div "profile Bio" at bounding box center [829, 68] width 144 height 20
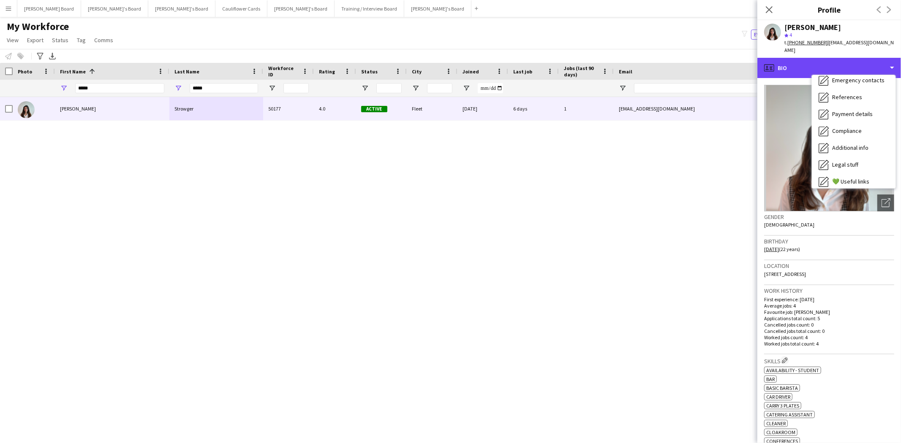
scroll to position [112, 0]
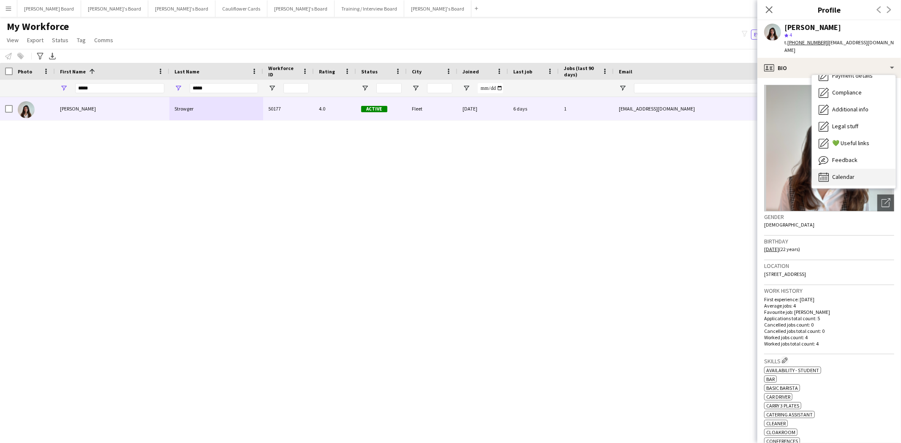
click at [859, 171] on div "Calendar Calendar" at bounding box center [854, 177] width 84 height 17
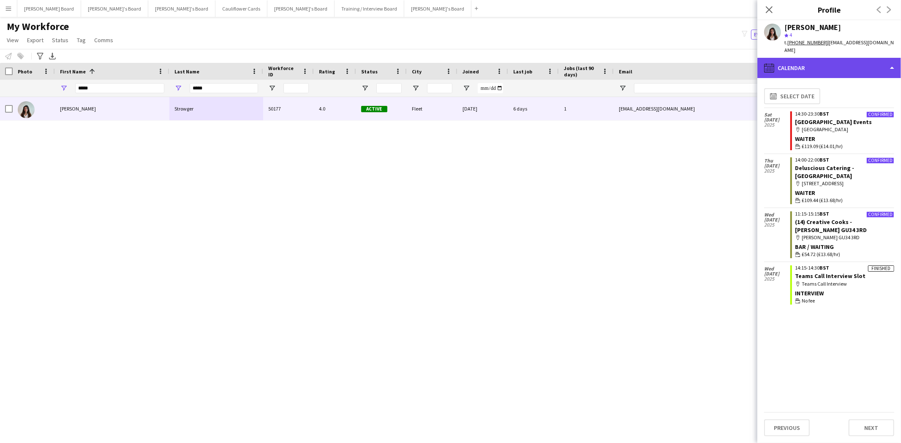
click at [800, 58] on div "calendar-full Calendar" at bounding box center [829, 68] width 144 height 20
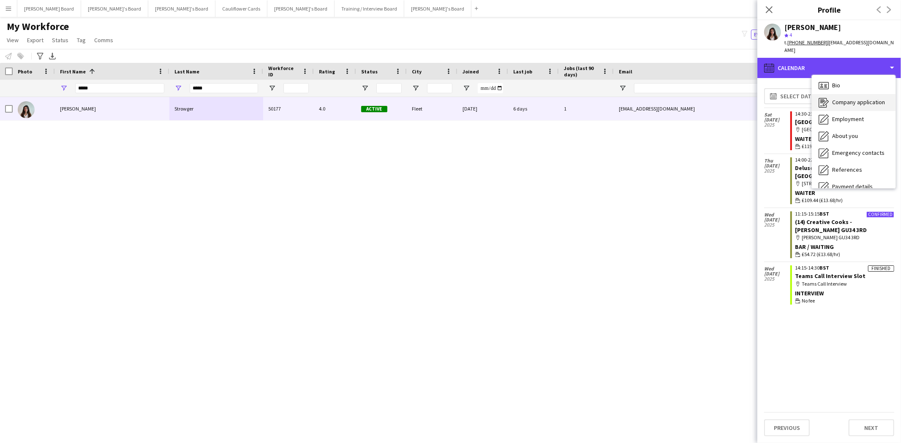
scroll to position [0, 0]
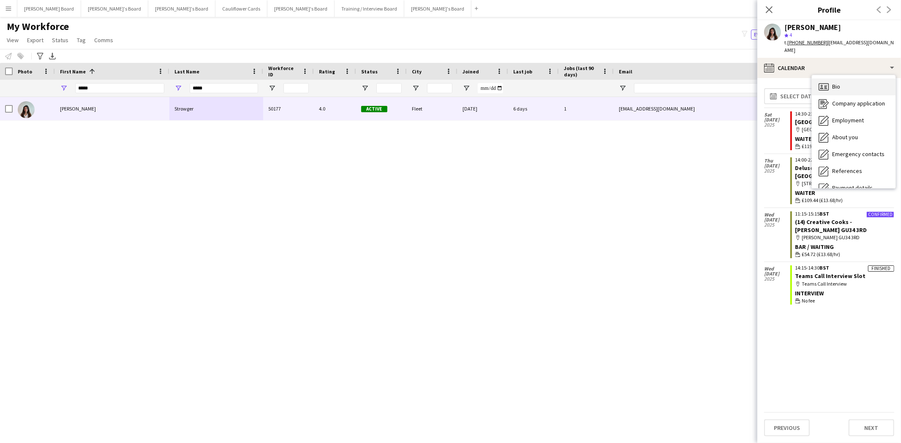
click at [842, 79] on div "Bio Bio" at bounding box center [854, 87] width 84 height 17
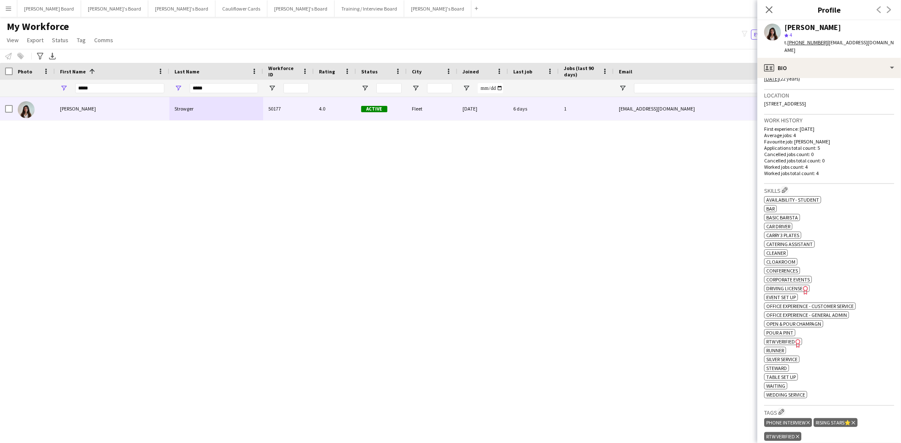
scroll to position [281, 0]
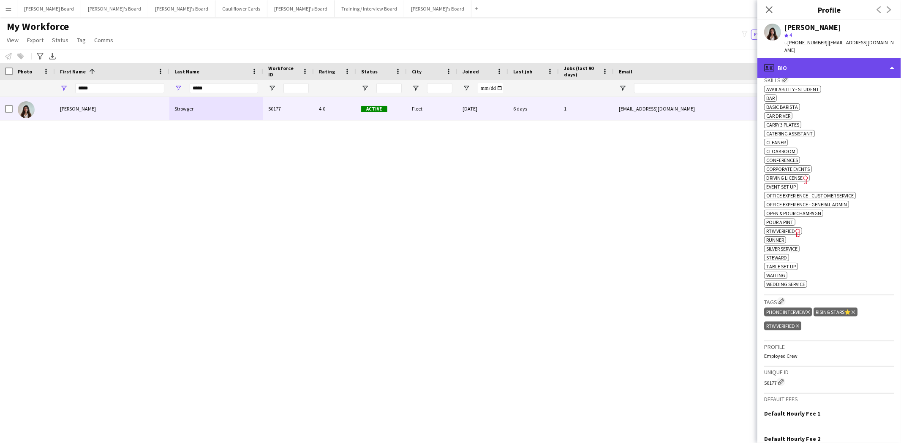
click at [806, 62] on div "profile Bio" at bounding box center [829, 68] width 144 height 20
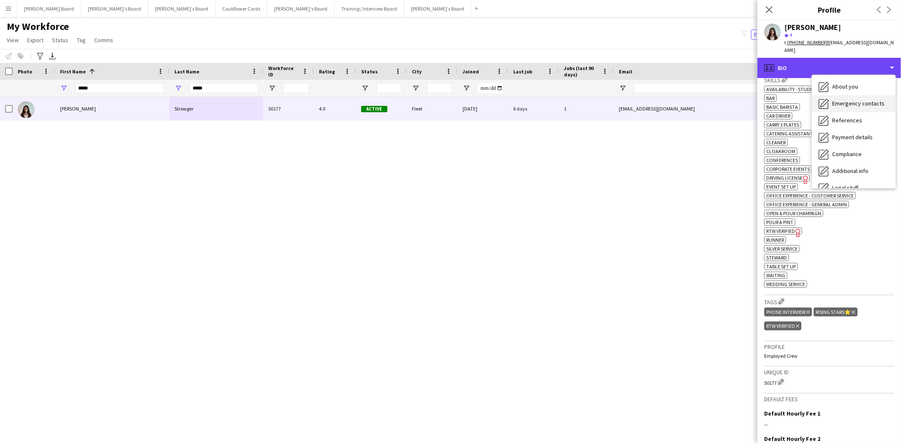
scroll to position [112, 0]
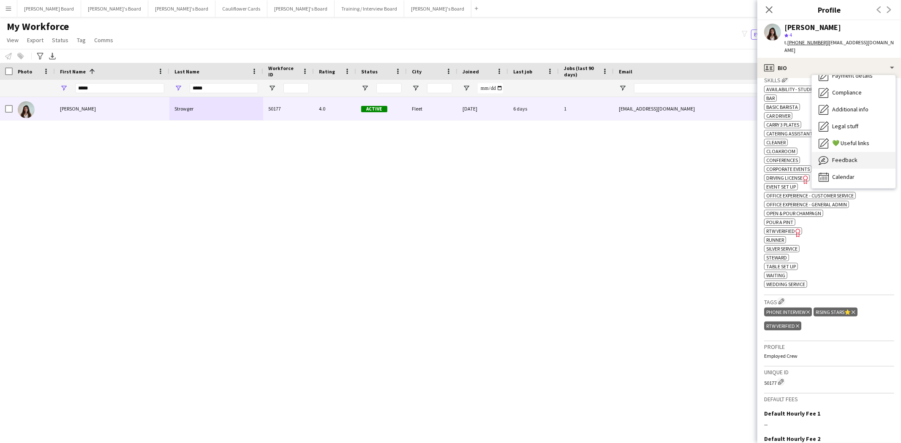
click at [836, 156] on span "Feedback" at bounding box center [844, 160] width 25 height 8
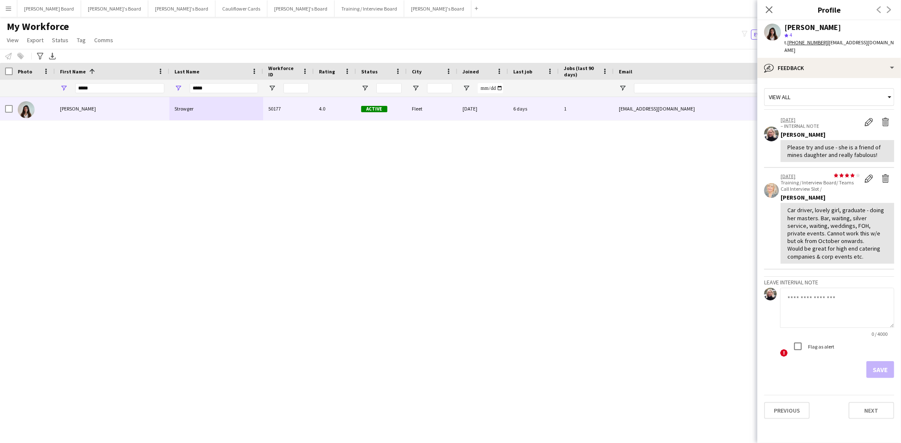
drag, startPoint x: 773, startPoint y: 12, endPoint x: 779, endPoint y: 41, distance: 30.2
click at [772, 14] on app-icon "Close pop-in" at bounding box center [769, 10] width 10 height 10
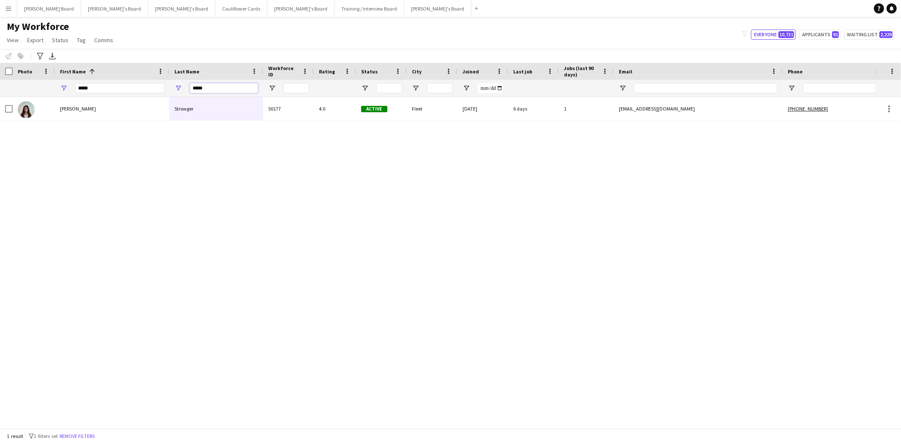
drag, startPoint x: 230, startPoint y: 87, endPoint x: 171, endPoint y: 90, distance: 59.6
click at [171, 90] on div "*****" at bounding box center [216, 88] width 94 height 17
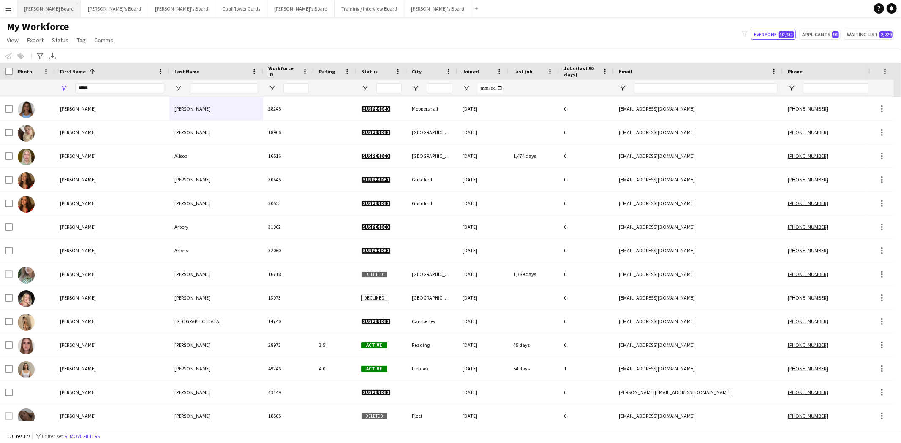
click at [33, 11] on button "Dean's Board Close" at bounding box center [49, 8] width 64 height 16
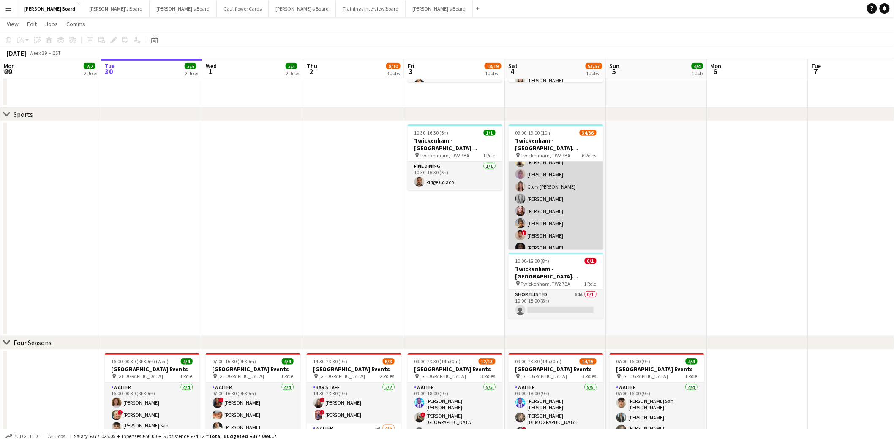
scroll to position [375, 0]
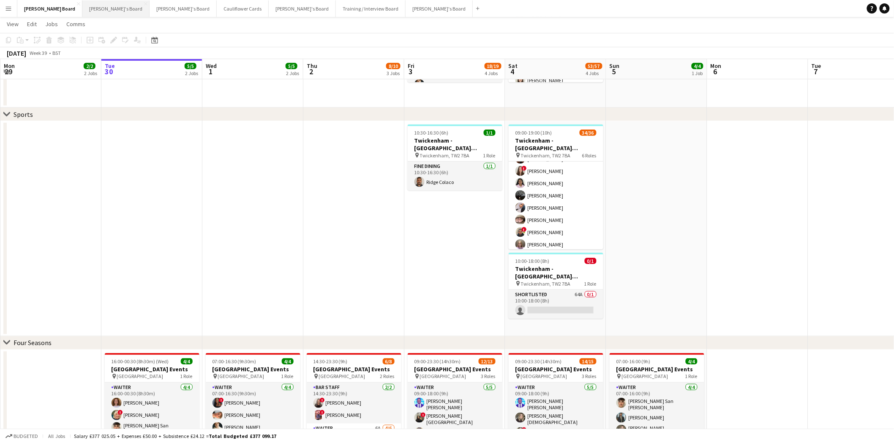
drag, startPoint x: 69, startPoint y: 13, endPoint x: 78, endPoint y: 14, distance: 9.4
click at [82, 13] on button "Jakub's Board Close" at bounding box center [115, 8] width 67 height 16
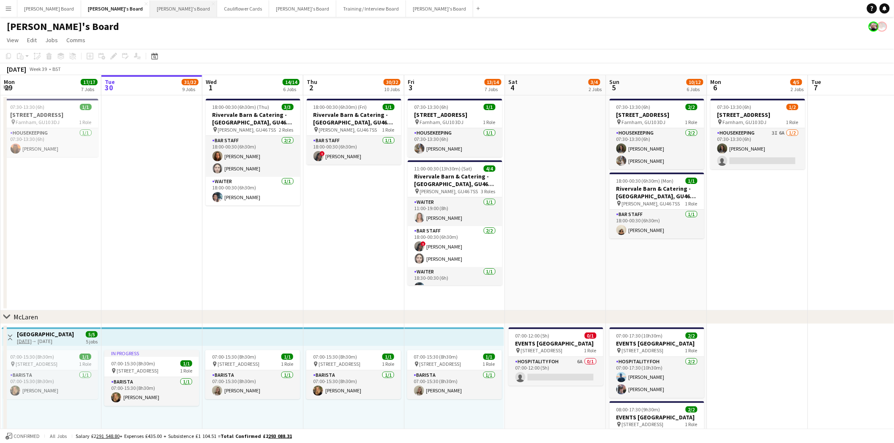
click at [150, 6] on button "Thomasina's Board Close" at bounding box center [183, 8] width 67 height 16
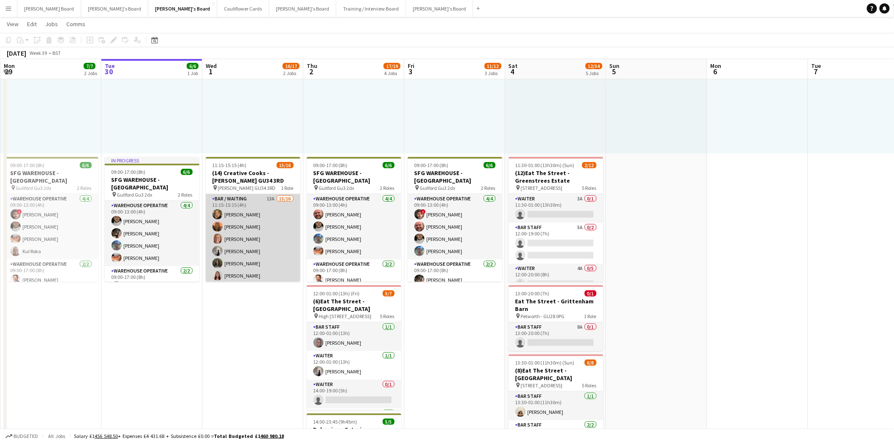
click at [247, 207] on app-card-role "Bar / Waiting 13A 15/16 11:15-15:15 (4h) Emilie Baxter Millie Cregeen Maddy Fra…" at bounding box center [253, 300] width 95 height 212
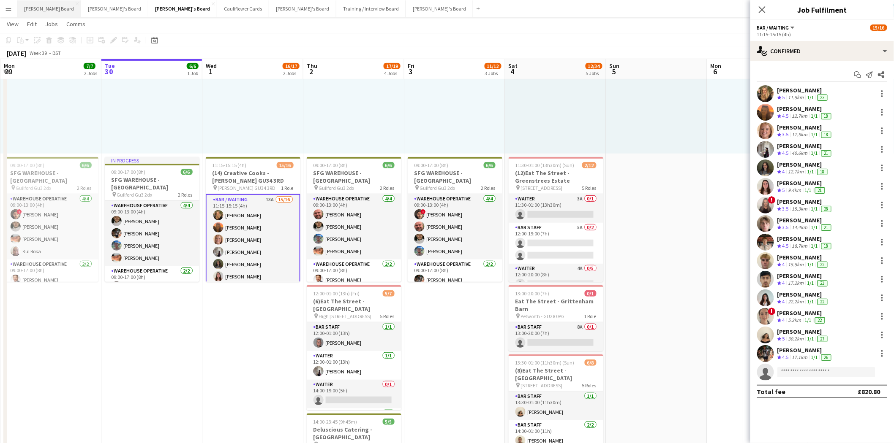
click at [36, 10] on button "Dean's Board Close" at bounding box center [49, 8] width 64 height 16
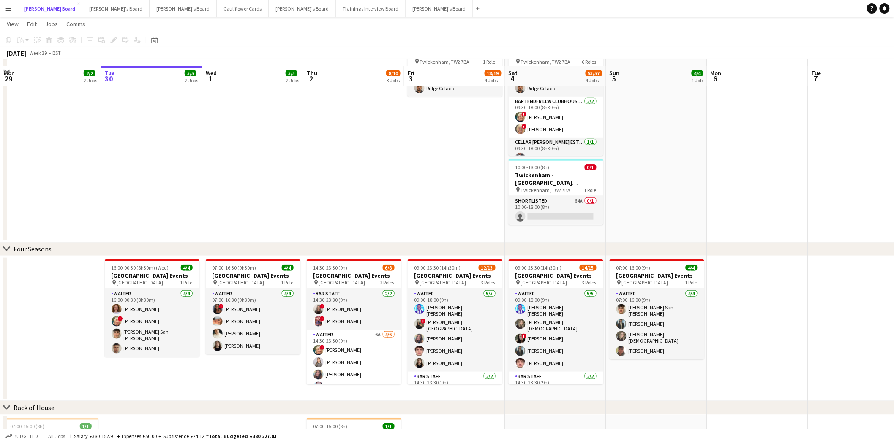
scroll to position [469, 0]
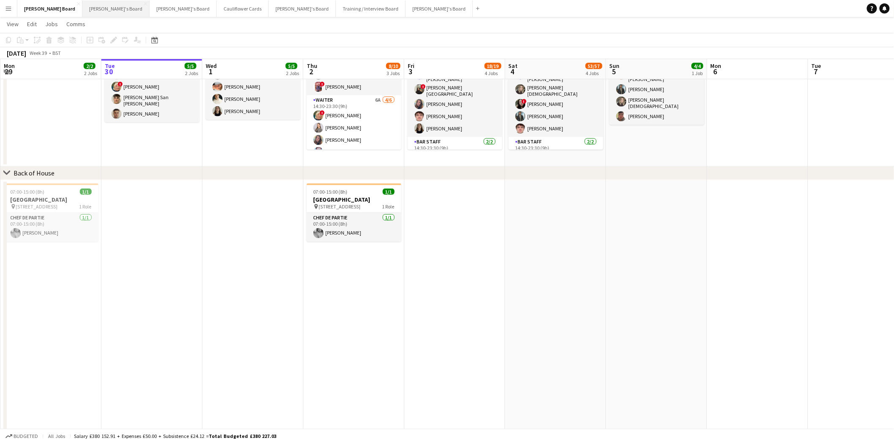
click at [89, 9] on button "Jakub's Board Close" at bounding box center [115, 8] width 67 height 16
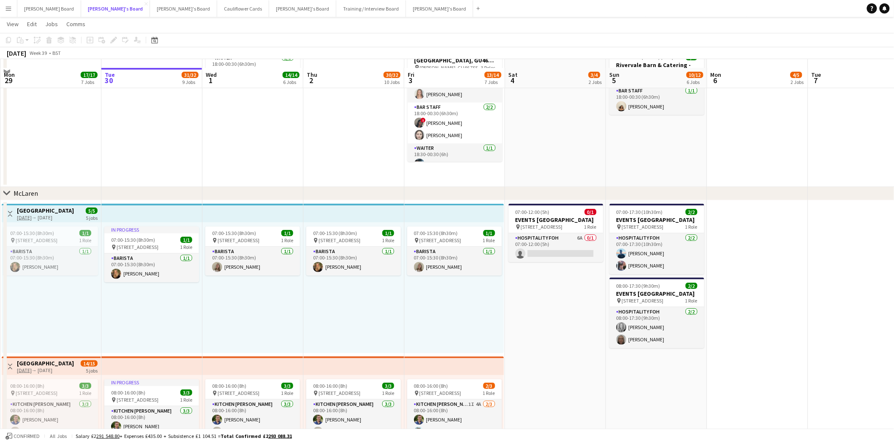
scroll to position [141, 0]
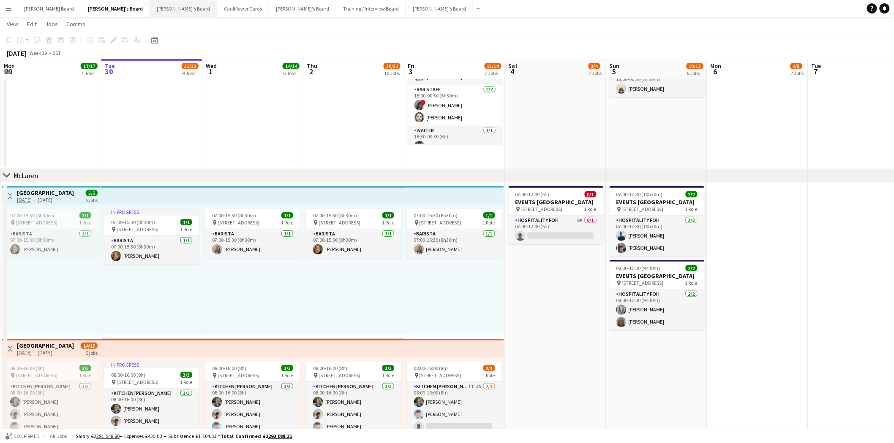
click at [150, 8] on button "Thomasina's Board Close" at bounding box center [183, 8] width 67 height 16
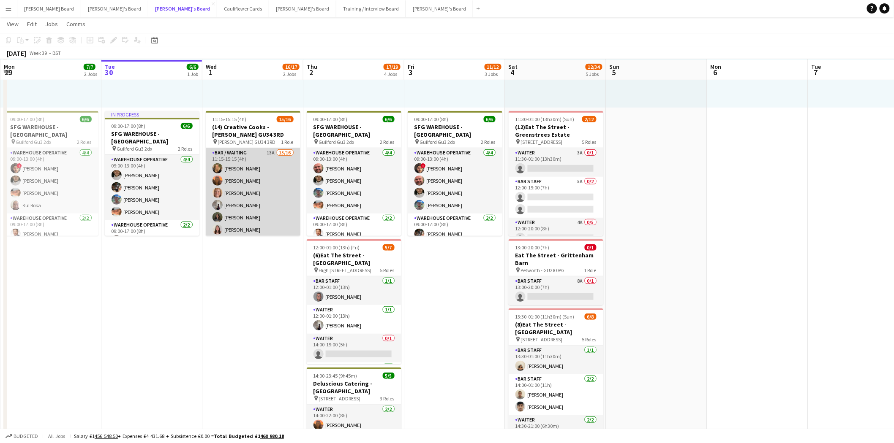
scroll to position [141, 0]
click at [267, 204] on app-card-role "Bar / Waiting 13A 15/16 11:15-15:15 (4h) Emilie Baxter Millie Cregeen Maddy Fra…" at bounding box center [253, 253] width 95 height 212
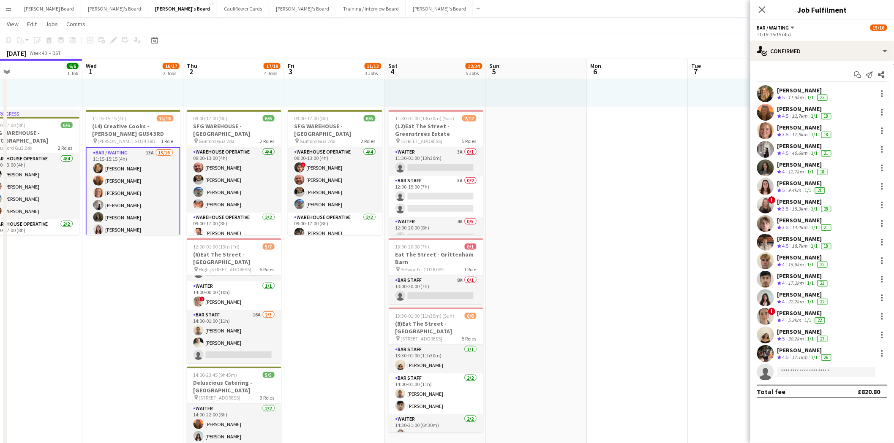
scroll to position [0, 322]
drag, startPoint x: 492, startPoint y: 330, endPoint x: 372, endPoint y: 333, distance: 120.0
click at [372, 333] on app-calendar-viewport "Sat 27 15/19 7 Jobs Sun 28 4/4 2 Jobs Mon 29 7/7 2 Jobs Tue 30 6/6 1 Job Wed 1 …" at bounding box center [447, 423] width 894 height 1062
click at [217, 9] on button "Cauliflower Cards Close" at bounding box center [243, 8] width 52 height 16
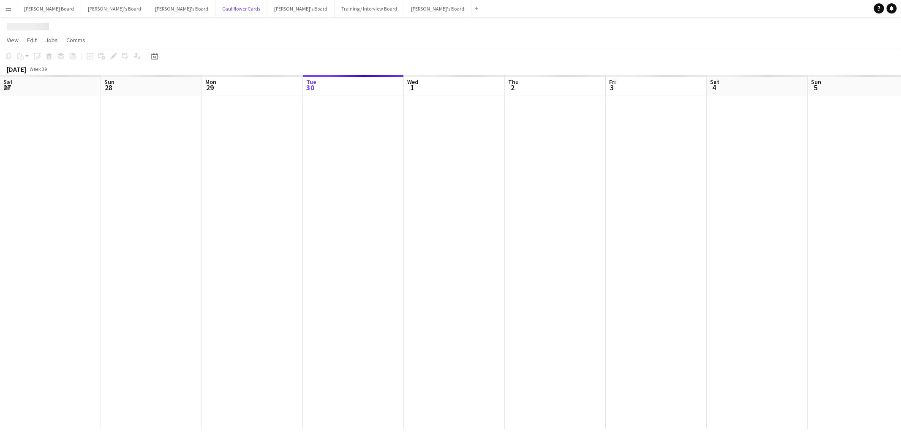
scroll to position [0, 201]
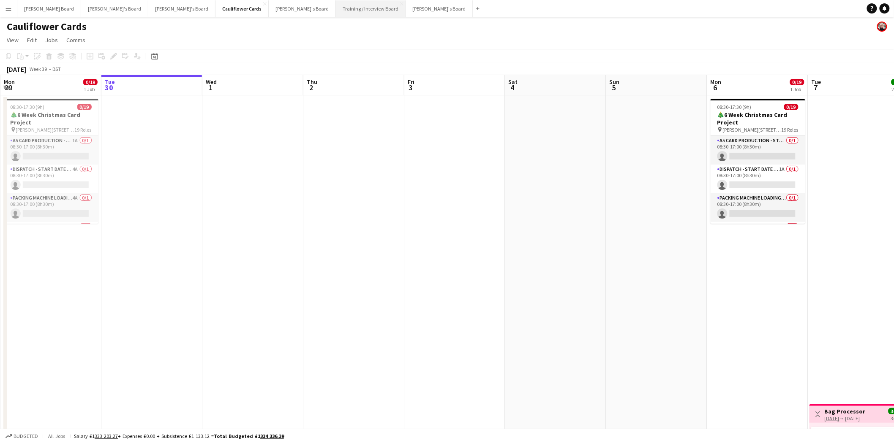
click at [336, 7] on button "Training / Interview Board Close" at bounding box center [371, 8] width 70 height 16
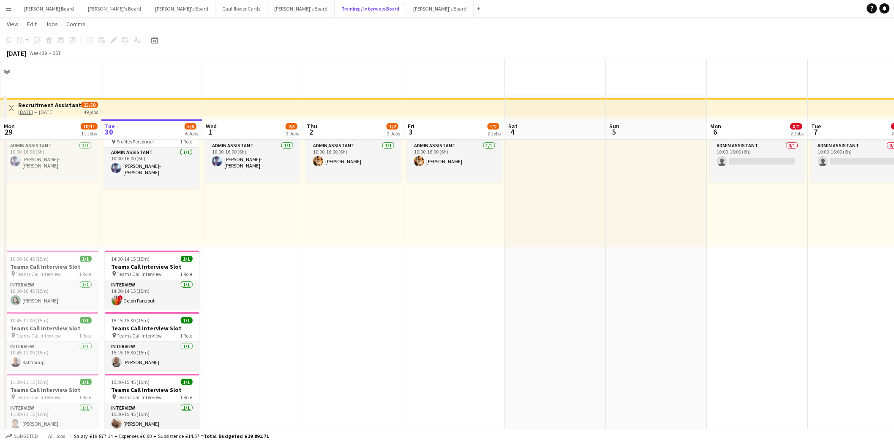
scroll to position [187, 0]
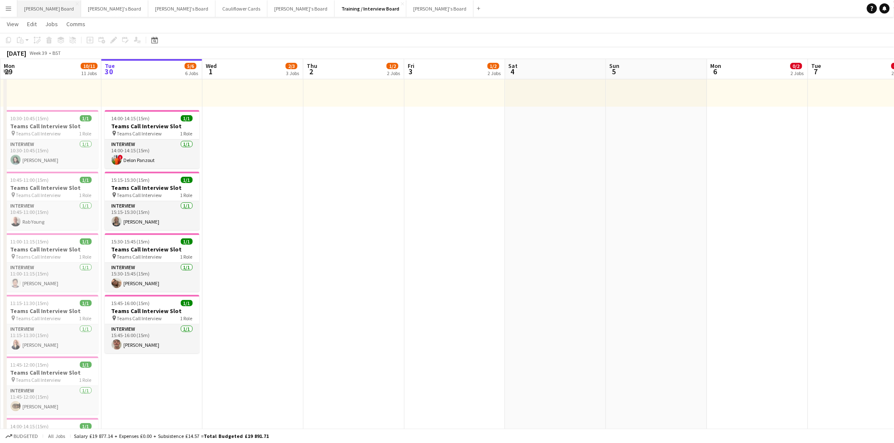
click at [32, 7] on button "Dean's Board Close" at bounding box center [49, 8] width 64 height 16
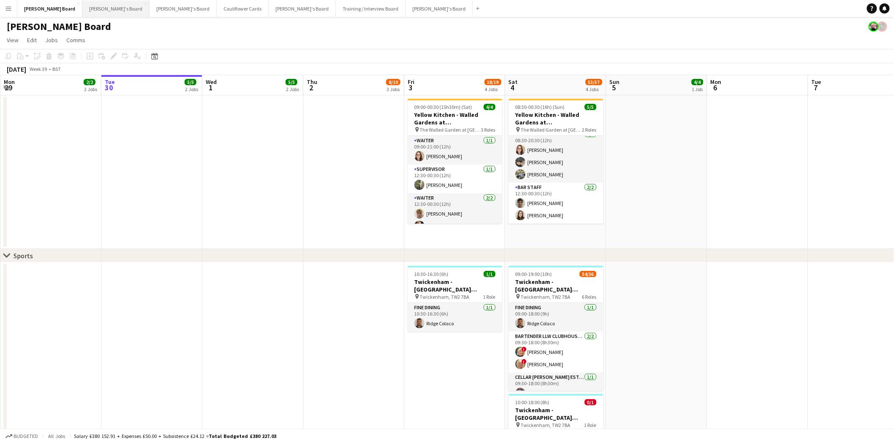
click at [84, 9] on button "Jakub's Board Close" at bounding box center [115, 8] width 67 height 16
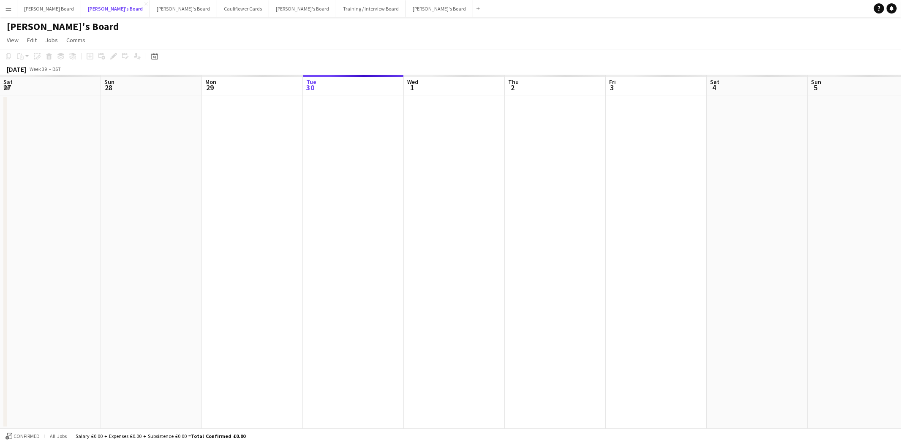
scroll to position [0, 201]
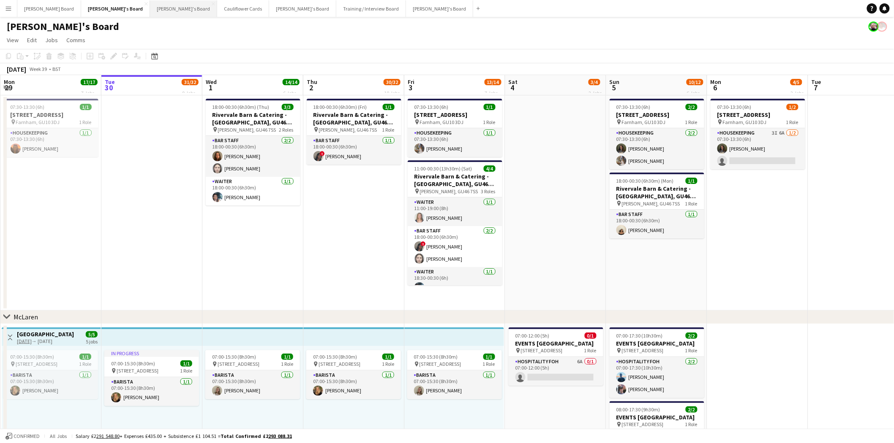
click at [150, 9] on button "Thomasina's Board Close" at bounding box center [183, 8] width 67 height 16
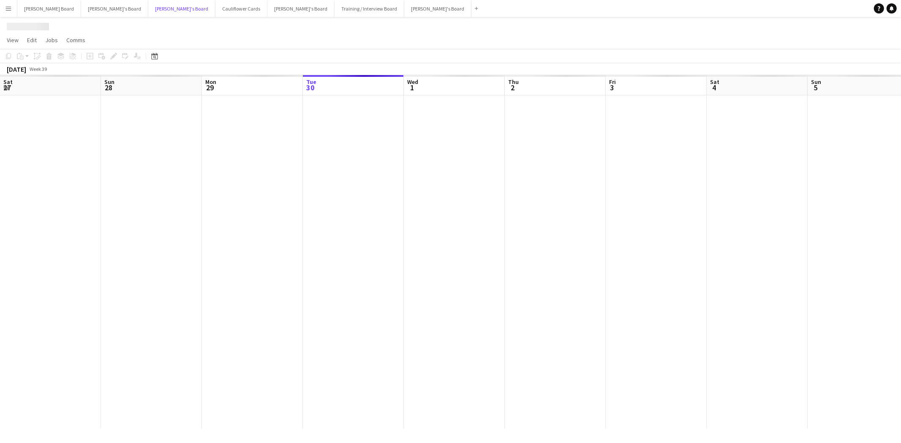
scroll to position [0, 201]
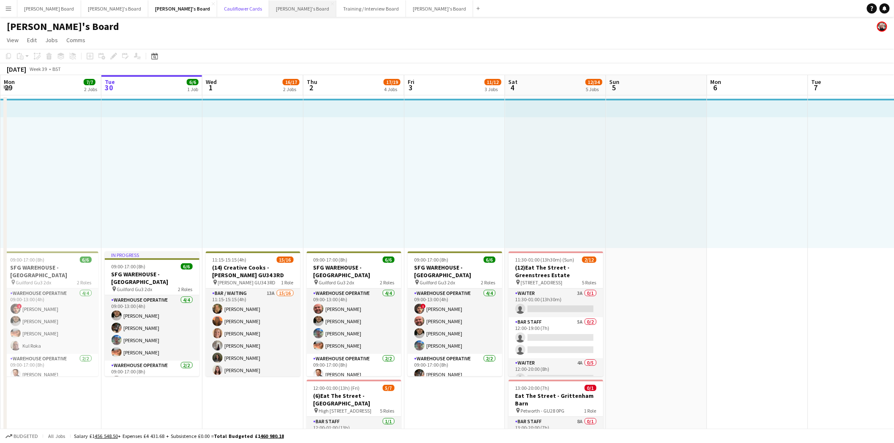
drag, startPoint x: 188, startPoint y: 9, endPoint x: 238, endPoint y: 11, distance: 49.9
click at [217, 8] on button "Cauliflower Cards Close" at bounding box center [243, 8] width 52 height 16
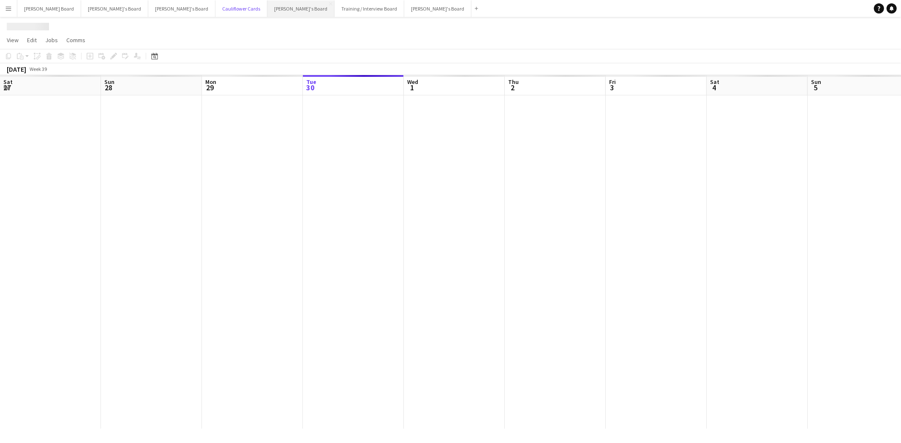
scroll to position [0, 201]
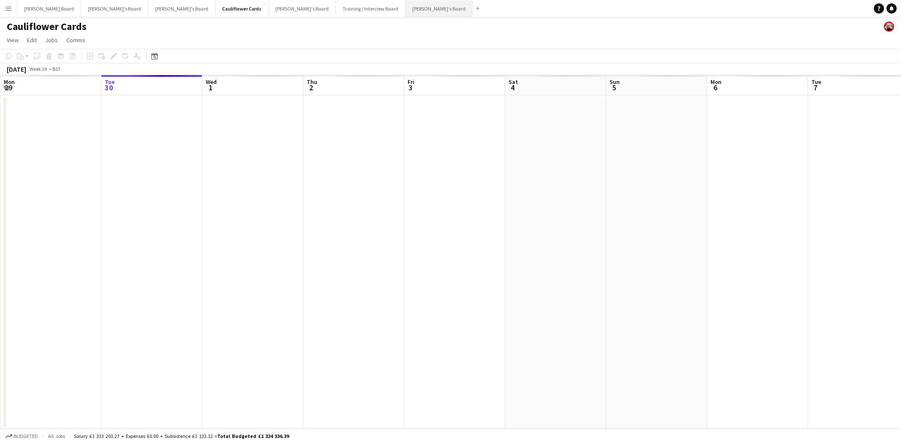
click at [405, 6] on button "Caitlin's Board Close" at bounding box center [438, 8] width 67 height 16
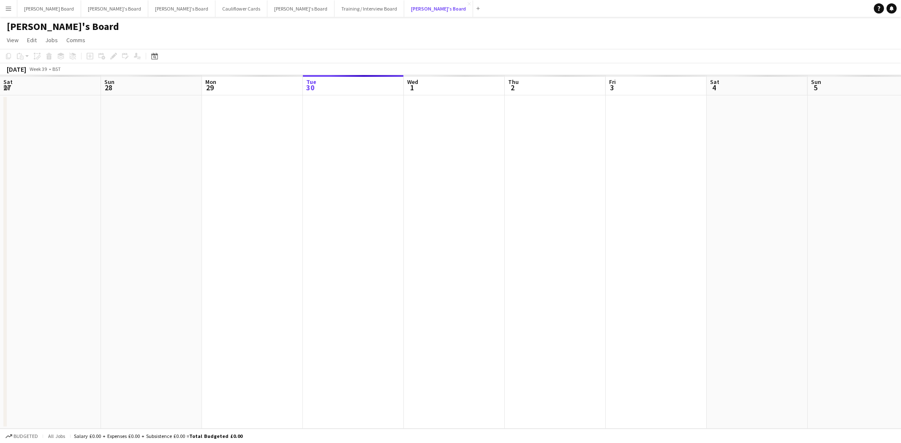
scroll to position [0, 201]
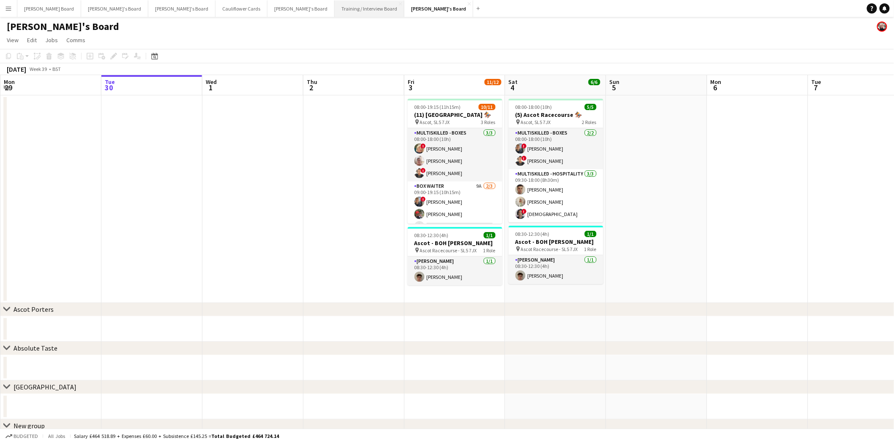
click at [334, 6] on button "Training / Interview Board Close" at bounding box center [369, 8] width 70 height 16
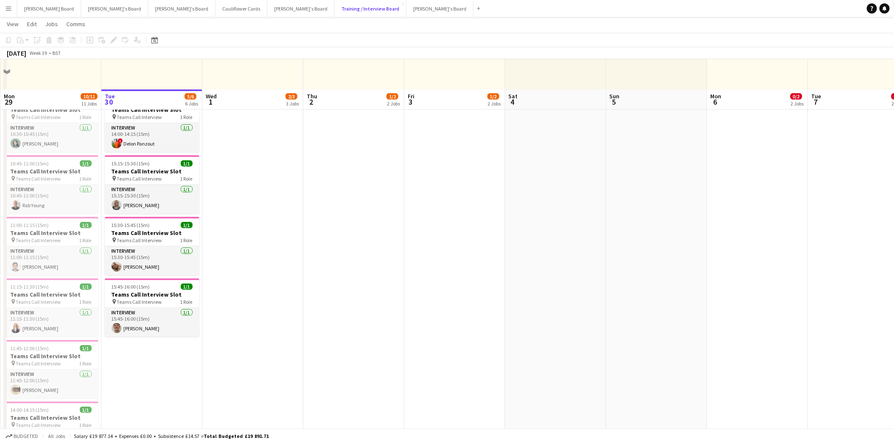
scroll to position [141, 0]
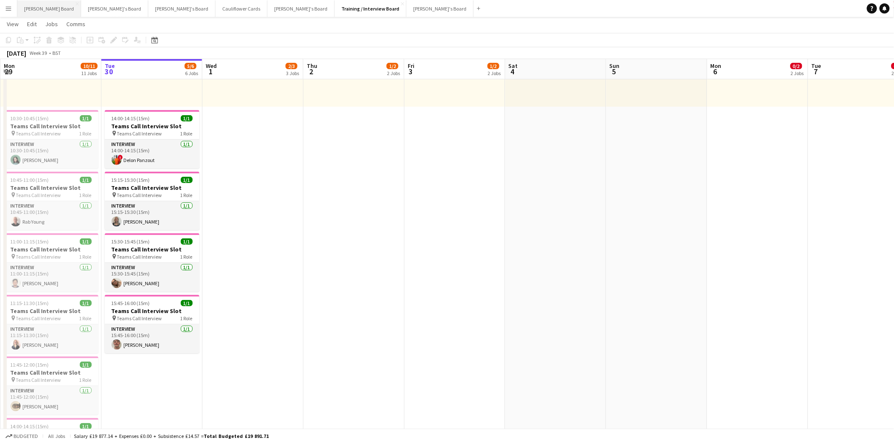
click at [37, 9] on button "Dean's Board Close" at bounding box center [49, 8] width 64 height 16
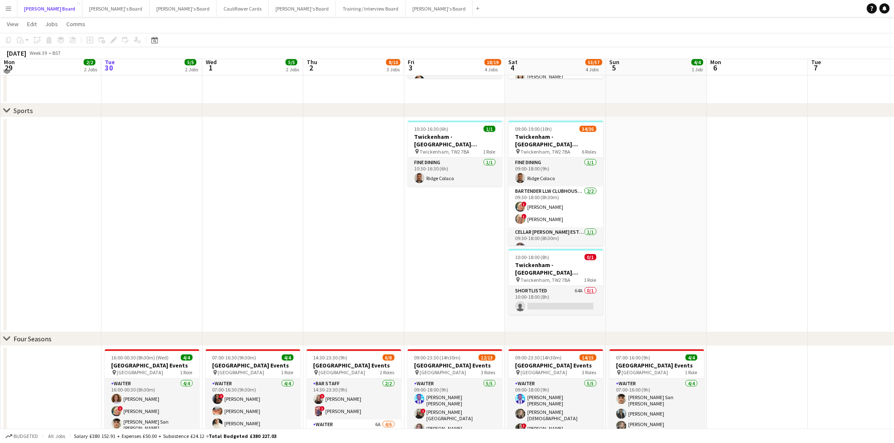
scroll to position [141, 0]
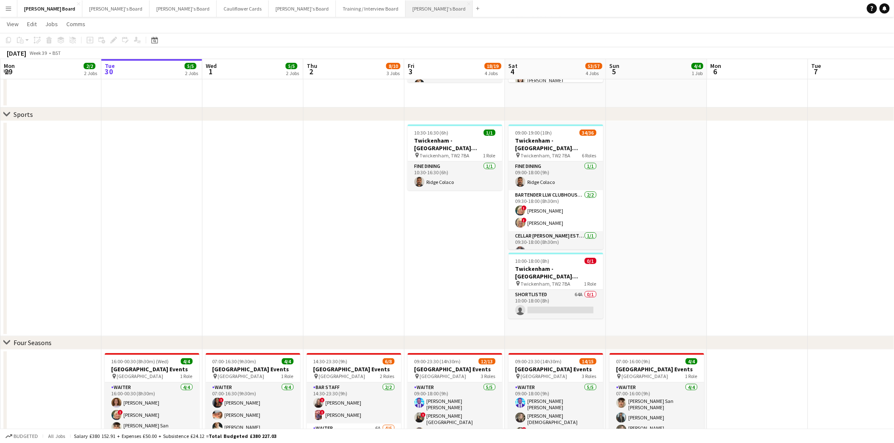
click at [405, 11] on button "Caitlin's Board Close" at bounding box center [438, 8] width 67 height 16
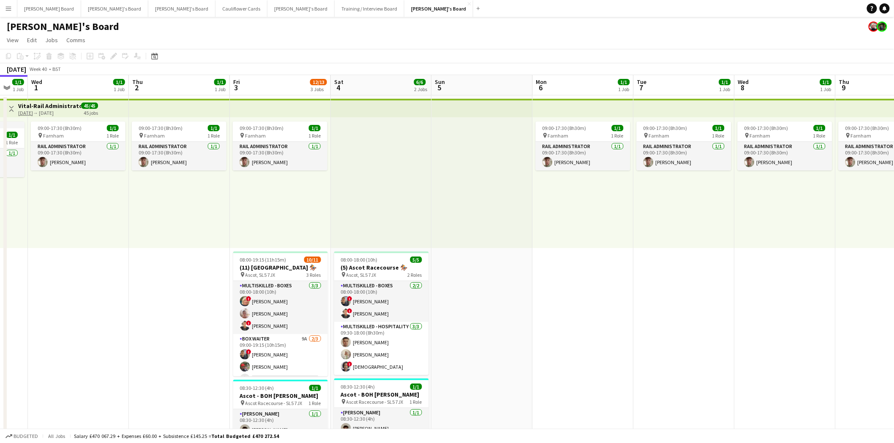
drag, startPoint x: 565, startPoint y: 191, endPoint x: 389, endPoint y: 209, distance: 176.6
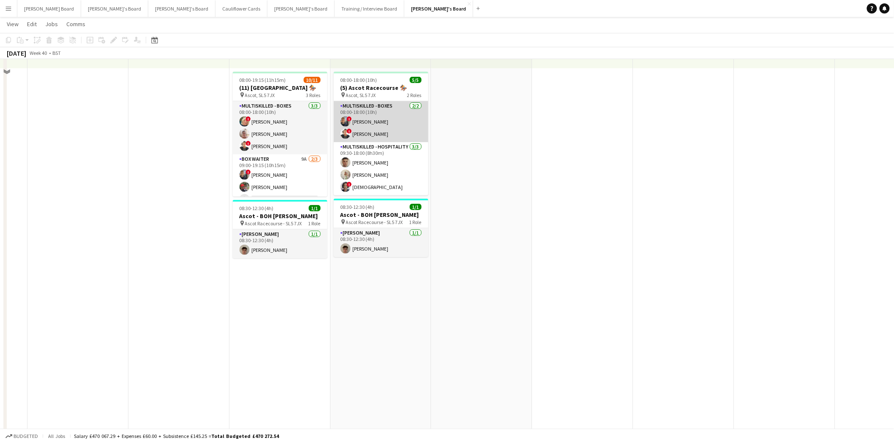
scroll to position [47, 0]
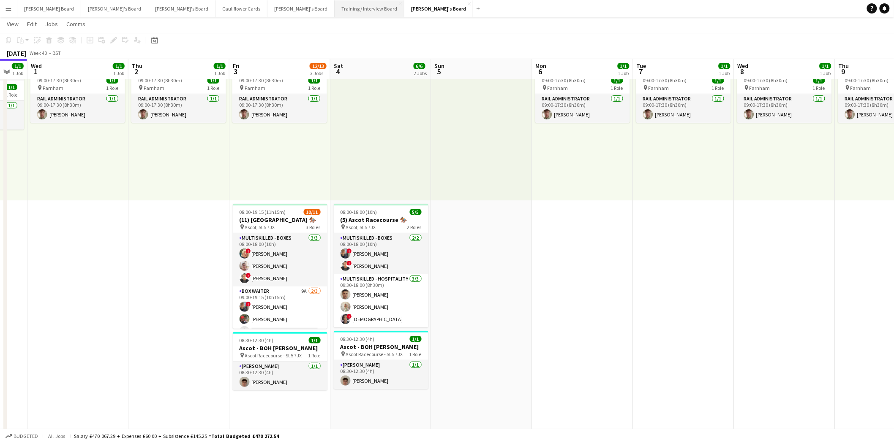
click at [334, 8] on button "Training / Interview Board Close" at bounding box center [369, 8] width 70 height 16
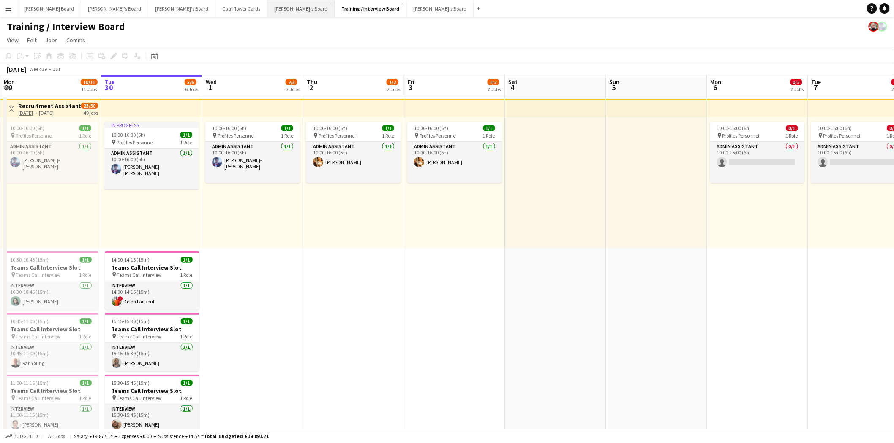
click at [267, 9] on button "Luke's Board Close" at bounding box center [300, 8] width 67 height 16
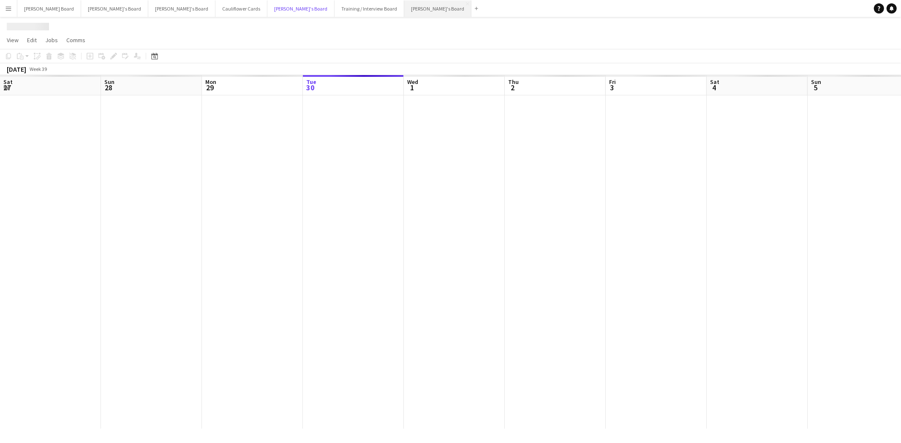
scroll to position [0, 201]
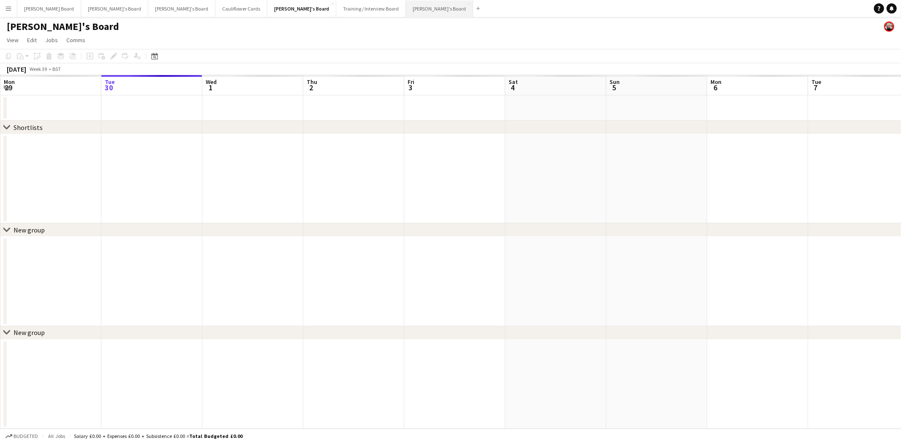
click at [406, 9] on button "Caitlin's Board Close" at bounding box center [439, 8] width 67 height 16
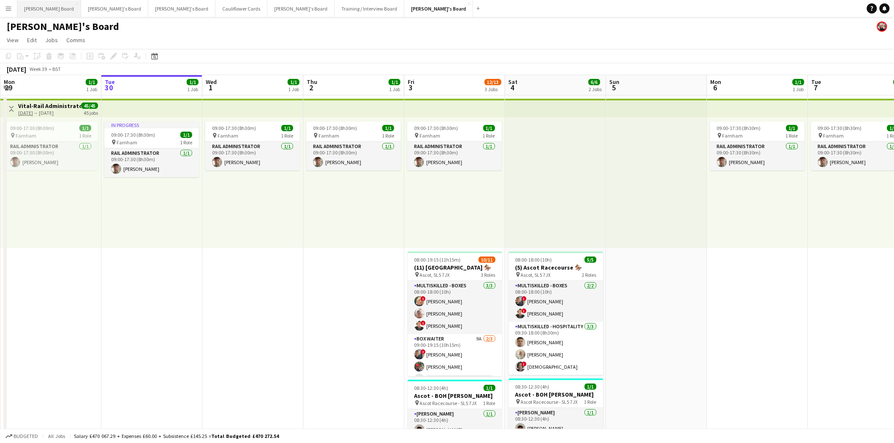
click at [41, 9] on button "[PERSON_NAME] Board Close" at bounding box center [49, 8] width 64 height 16
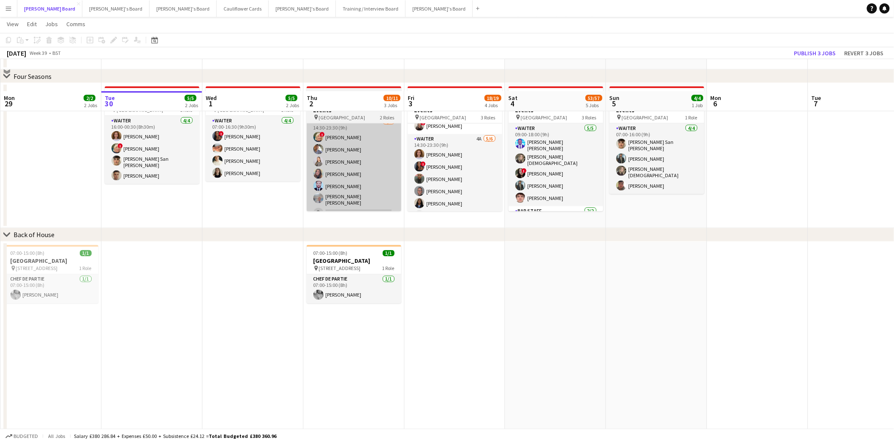
scroll to position [469, 0]
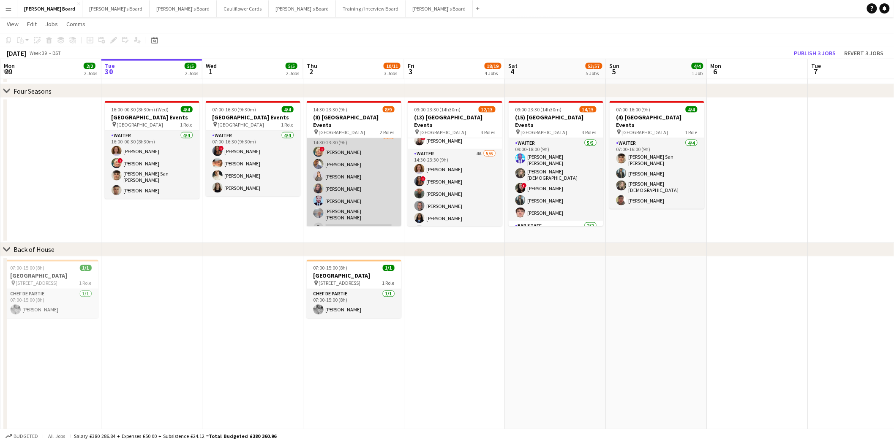
click at [373, 190] on app-card-role "Waiter 4A 6/7 14:30-23:30 (9h) ! Mairead Sullivan Hesham Badawy Tate Cole Harri…" at bounding box center [354, 184] width 95 height 105
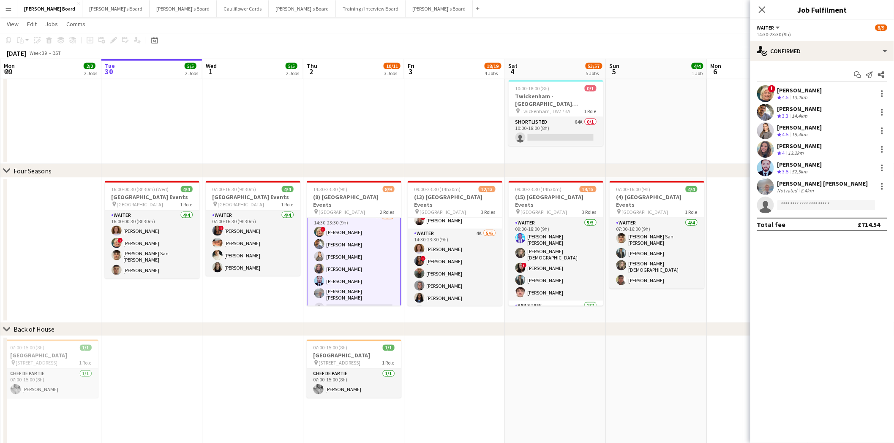
scroll to position [375, 0]
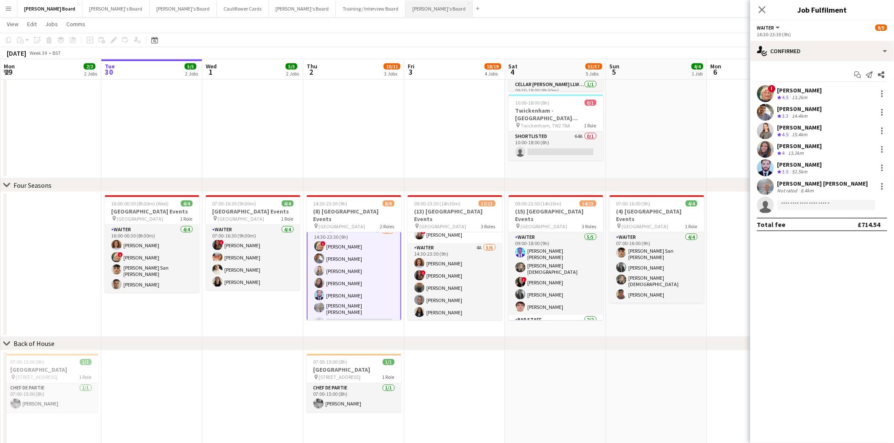
click at [405, 4] on button "Caitlin's Board Close" at bounding box center [438, 8] width 67 height 16
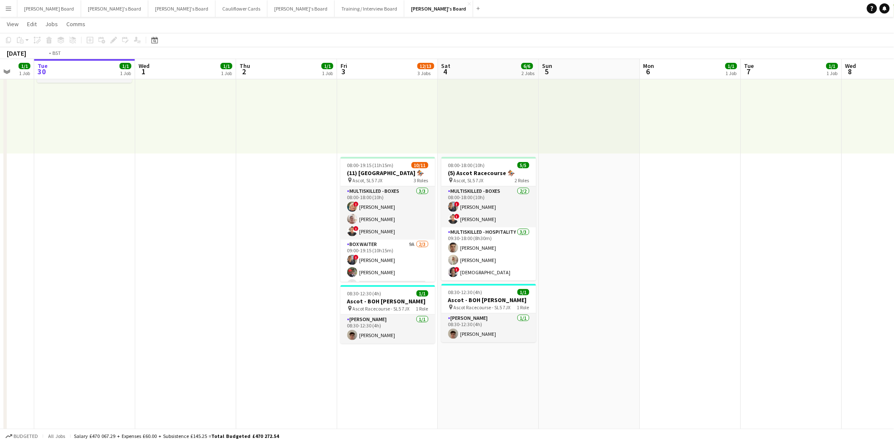
scroll to position [0, 326]
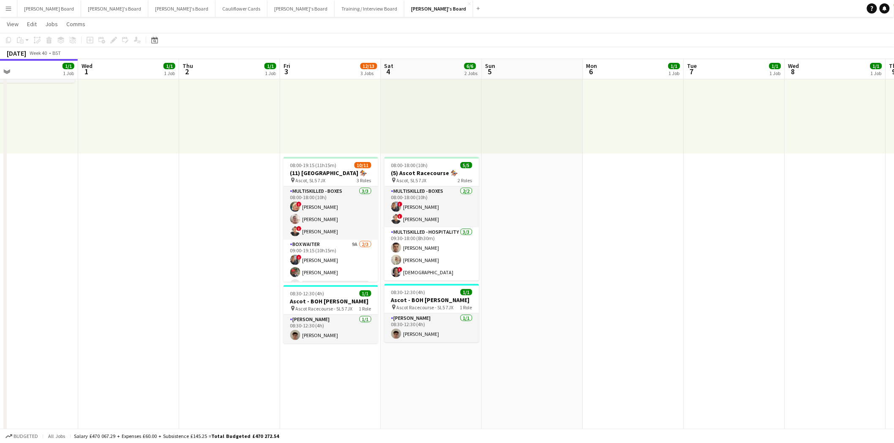
drag, startPoint x: 661, startPoint y: 208, endPoint x: 538, endPoint y: 210, distance: 123.7
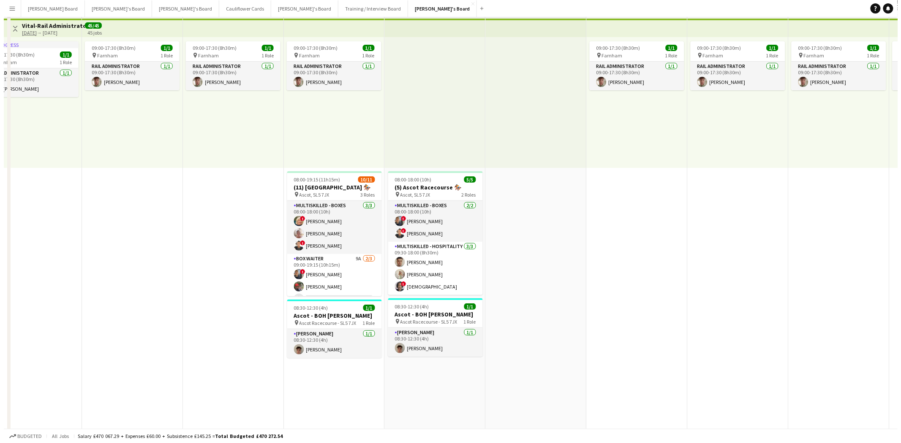
scroll to position [0, 0]
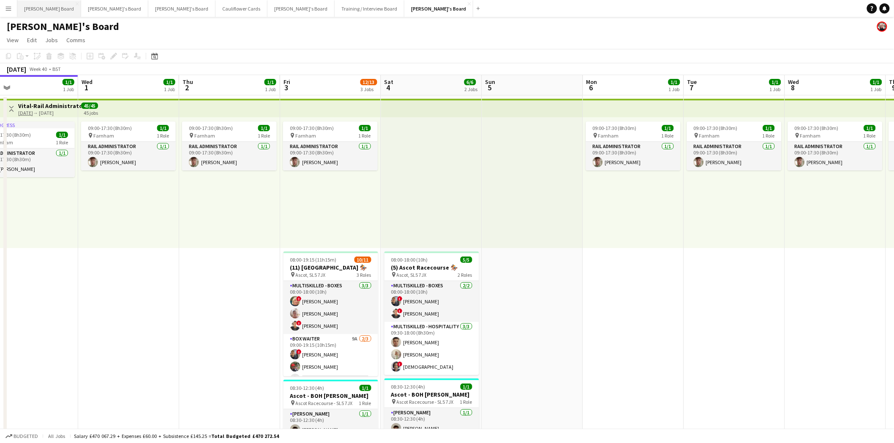
click at [34, 11] on button "[PERSON_NAME] Board Close" at bounding box center [49, 8] width 64 height 16
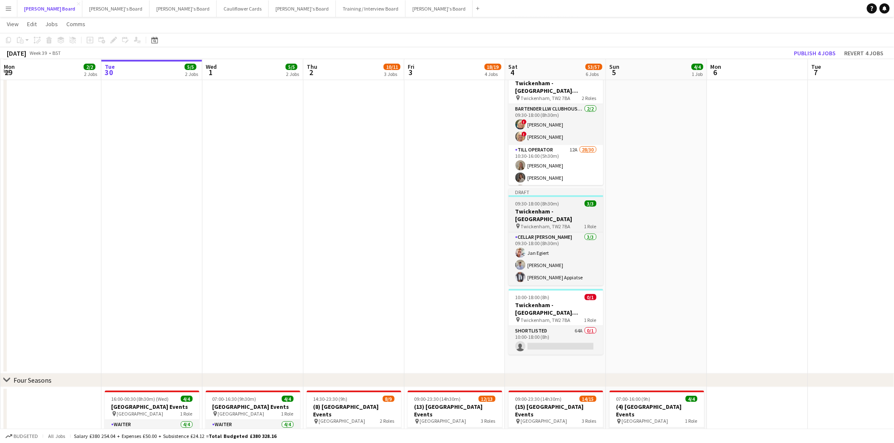
scroll to position [281, 0]
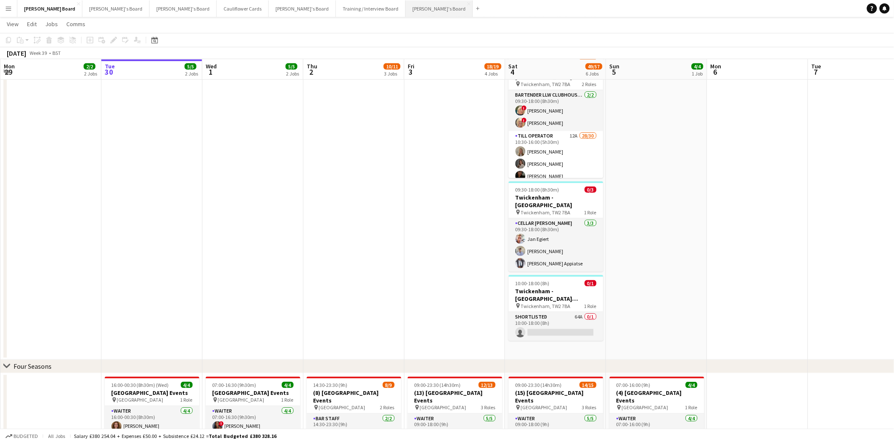
click at [405, 9] on button "Caitlin's Board Close" at bounding box center [438, 8] width 67 height 16
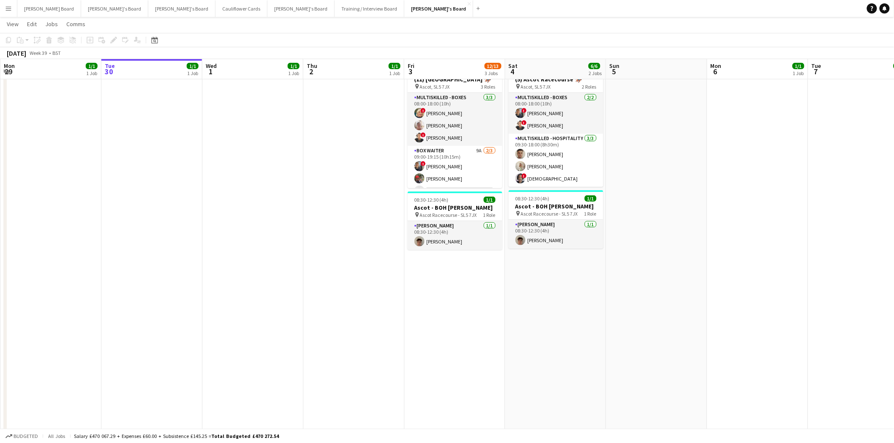
drag, startPoint x: 479, startPoint y: 128, endPoint x: 613, endPoint y: 123, distance: 133.9
click at [479, 128] on app-card-role "Multiskilled - Boxes 3/3 08:00-18:00 (10h) ! Mairead Sullivan Jan Sage ! Sula B…" at bounding box center [454, 119] width 95 height 53
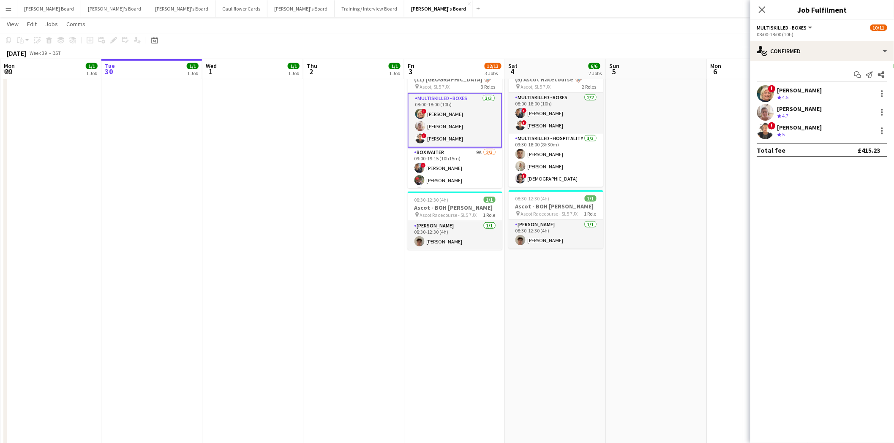
scroll to position [0, 201]
click at [883, 112] on div at bounding box center [882, 112] width 2 height 2
drag, startPoint x: 842, startPoint y: 145, endPoint x: 641, endPoint y: 145, distance: 201.0
click at [841, 147] on span "Switch crew" at bounding box center [846, 147] width 36 height 7
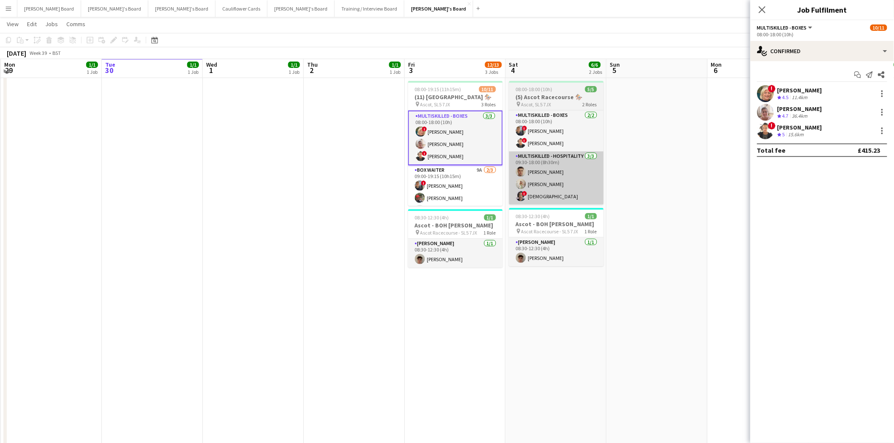
drag, startPoint x: 471, startPoint y: 186, endPoint x: 535, endPoint y: 180, distance: 64.5
click at [471, 186] on app-card-role "BOX Waiter 9A 2/3 09:00-19:15 (10h15m) ! Alex Buchholdt Kelvin Baffour single-n…" at bounding box center [455, 192] width 95 height 53
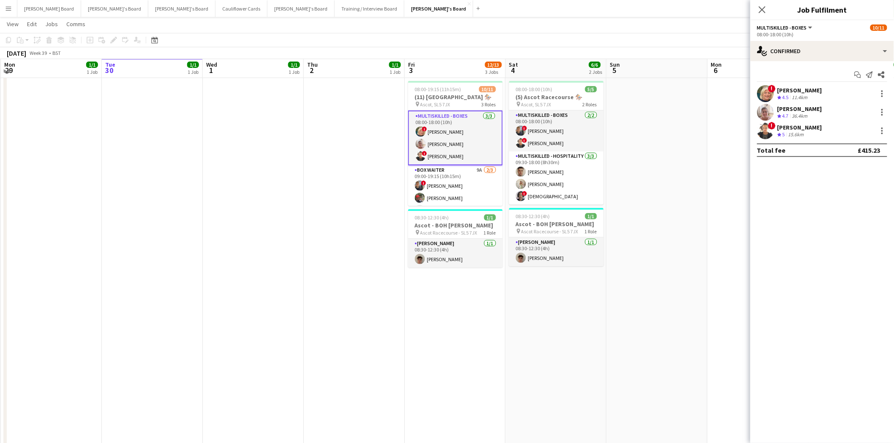
scroll to position [0, 201]
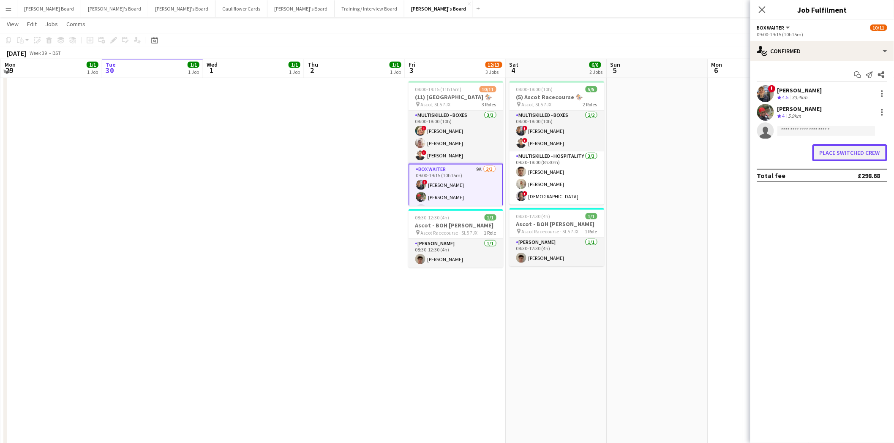
click at [858, 150] on button "Place switched crew" at bounding box center [849, 152] width 75 height 17
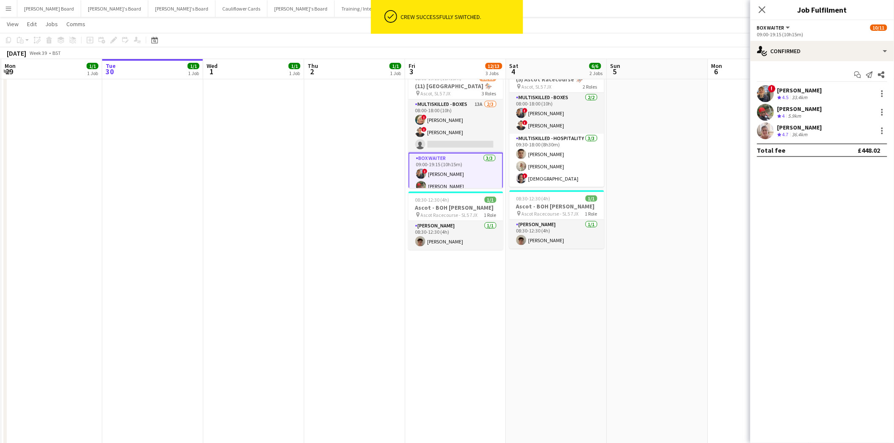
scroll to position [187, 0]
drag, startPoint x: 470, startPoint y: 81, endPoint x: 476, endPoint y: 83, distance: 6.7
click at [470, 81] on div "08:00-19:15 (11h15m) 10/11" at bounding box center [455, 78] width 95 height 6
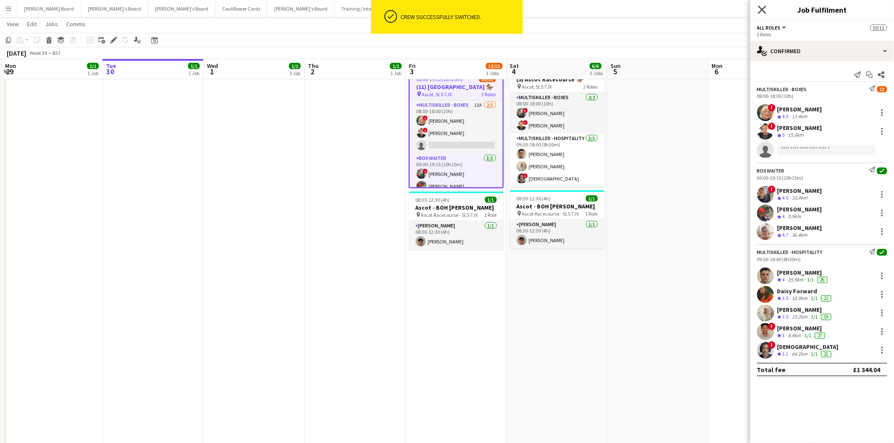
click at [764, 11] on icon "Close pop-in" at bounding box center [762, 9] width 8 height 8
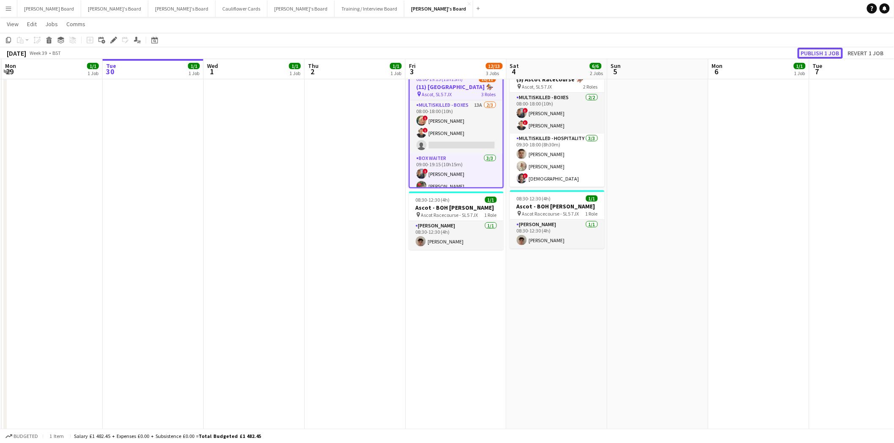
click at [821, 52] on button "Publish 1 job" at bounding box center [819, 53] width 45 height 11
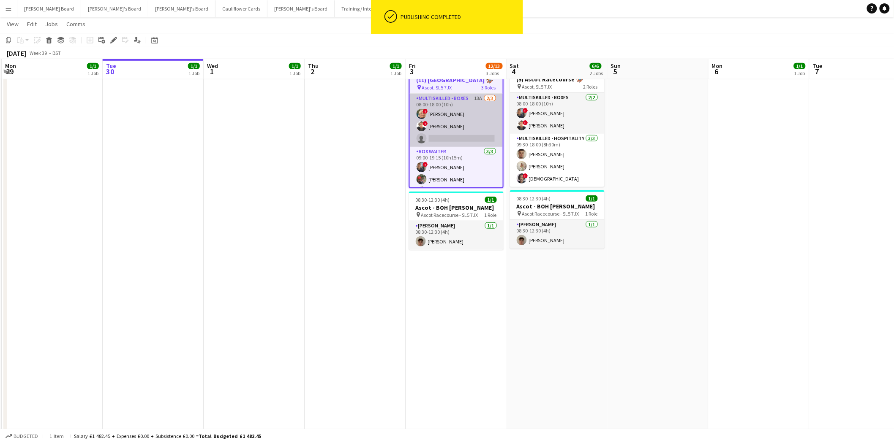
click at [461, 124] on app-card-role "Multiskilled - Boxes 13A 2/3 08:00-18:00 (10h) ! Mairead Sullivan ! Sula Bransd…" at bounding box center [456, 120] width 93 height 53
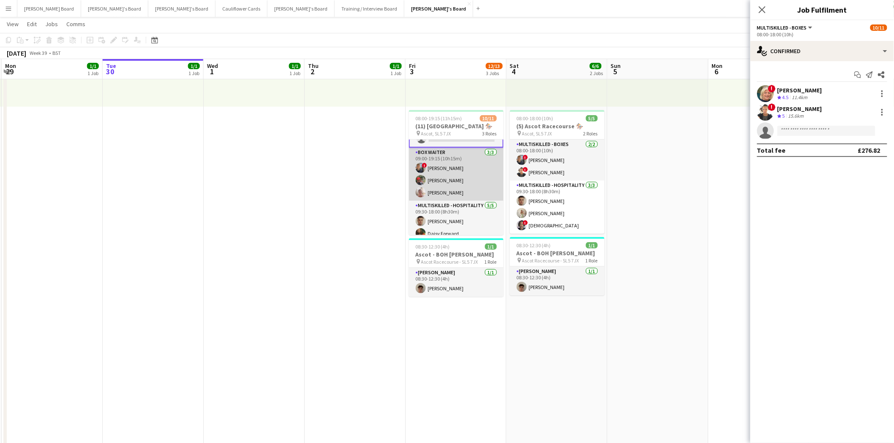
scroll to position [0, 200]
click at [452, 179] on app-card-role "BOX Waiter 3/3 09:00-19:15 (10h15m) ! Alex Buchholdt Kelvin Baffour Jan Sage" at bounding box center [456, 174] width 95 height 53
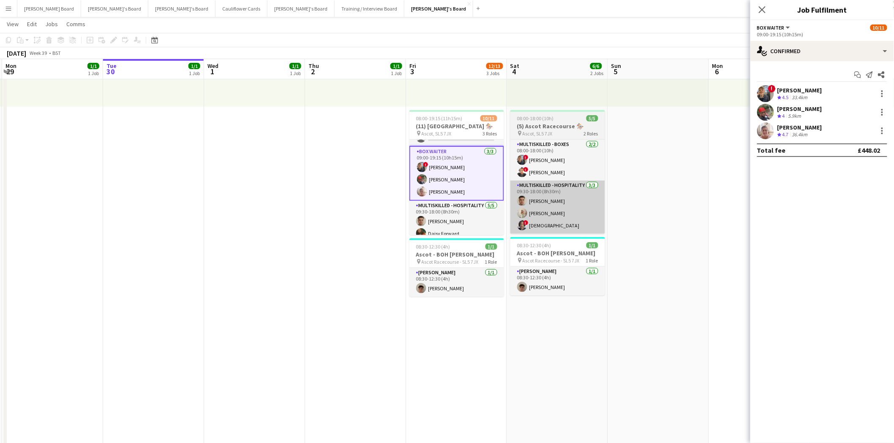
scroll to position [46, 0]
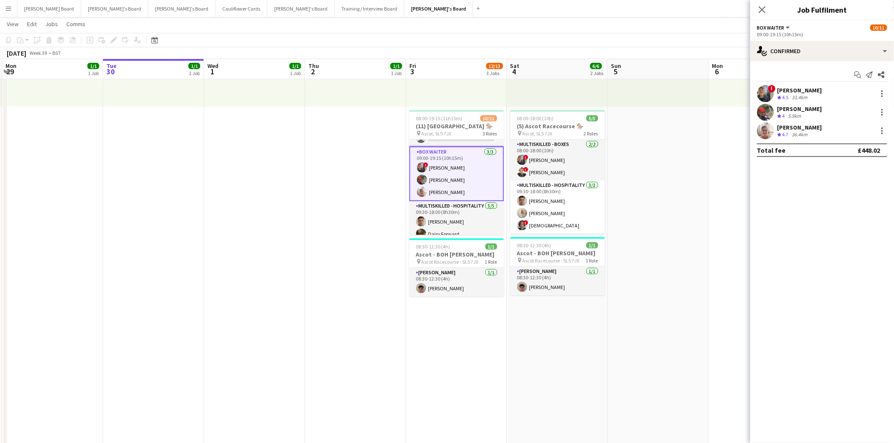
click at [478, 180] on app-card-role "BOX Waiter 3/3 09:00-19:15 (10h15m) ! Alex Buchholdt Kelvin Baffour Jan Sage" at bounding box center [456, 174] width 95 height 55
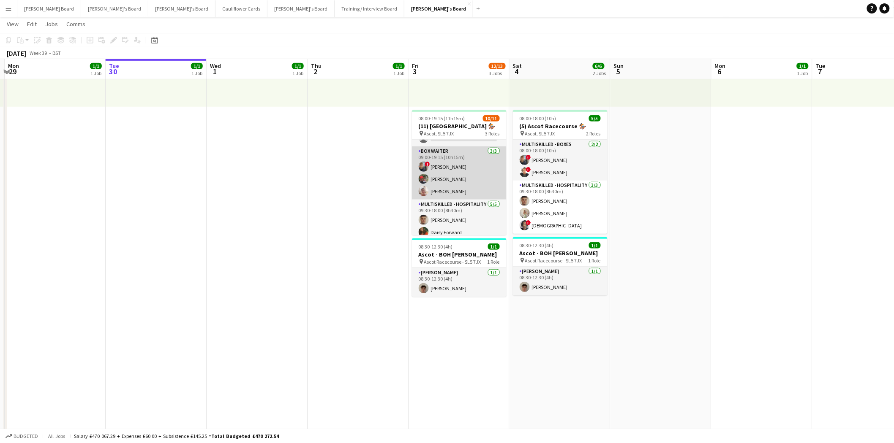
scroll to position [0, 0]
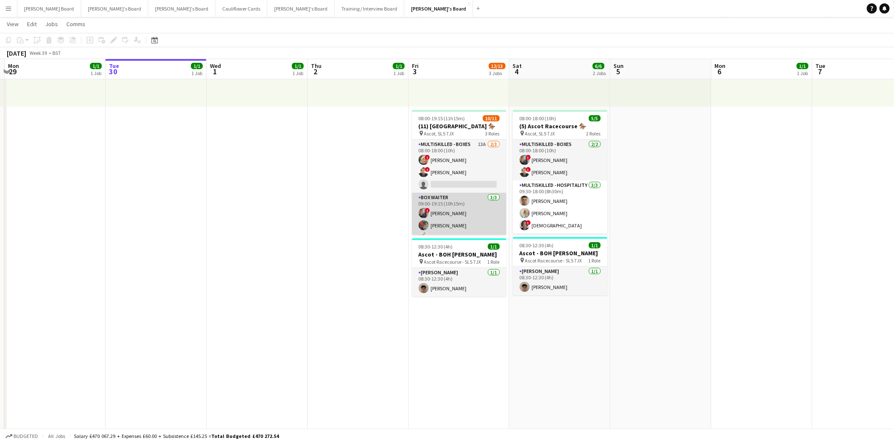
click at [458, 217] on app-card-role "BOX Waiter 3/3 09:00-19:15 (10h15m) ! Alex Buchholdt Kelvin Baffour Jan Sage" at bounding box center [459, 219] width 95 height 53
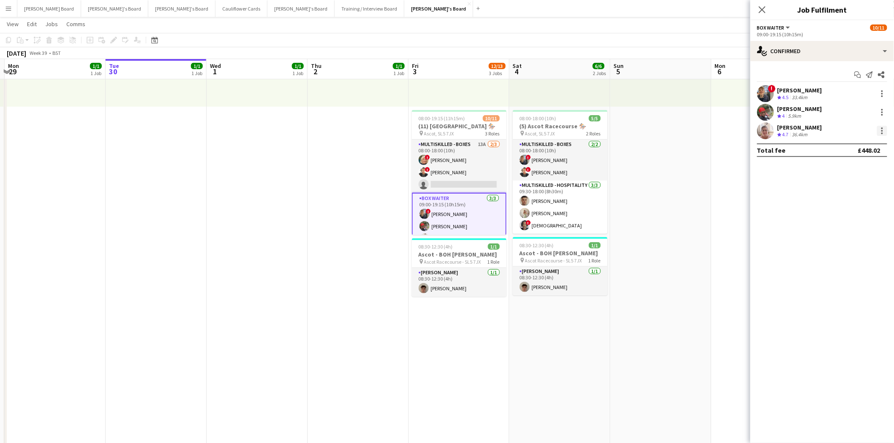
click at [883, 133] on div at bounding box center [882, 131] width 10 height 10
drag, startPoint x: 846, startPoint y: 170, endPoint x: 581, endPoint y: 179, distance: 265.4
click at [845, 171] on button "Switch crew" at bounding box center [854, 167] width 66 height 20
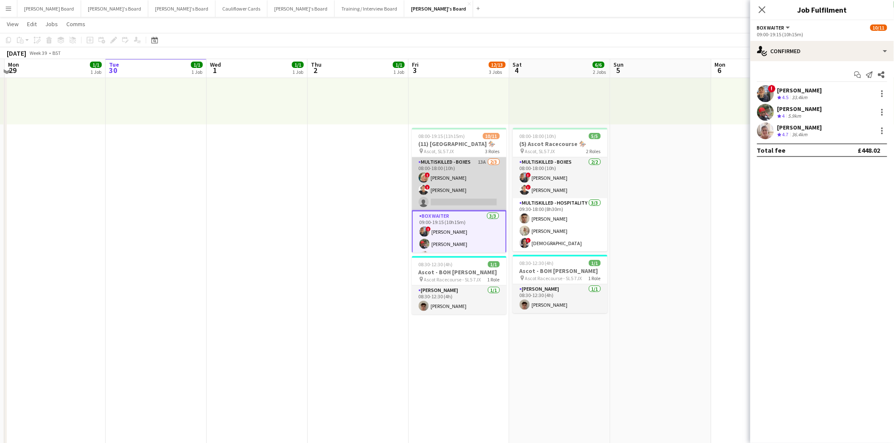
click at [455, 177] on app-card-role "Multiskilled - Boxes 13A 2/3 08:00-18:00 (10h) ! Mairead Sullivan ! Sula Bransd…" at bounding box center [459, 184] width 95 height 53
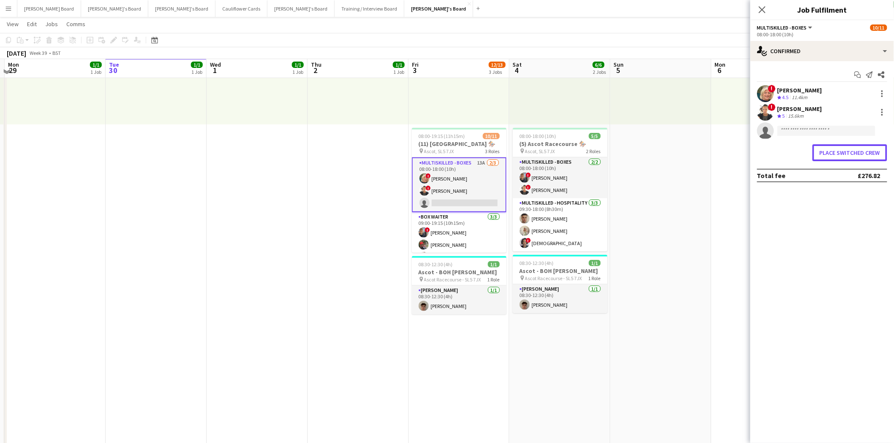
drag, startPoint x: 851, startPoint y: 155, endPoint x: 791, endPoint y: 154, distance: 59.6
click at [851, 155] on button "Place switched crew" at bounding box center [849, 152] width 75 height 17
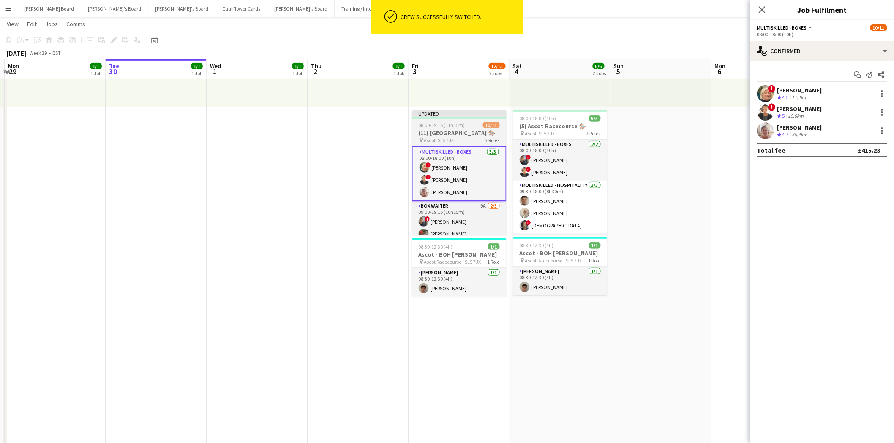
scroll to position [0, 197]
click at [457, 129] on h3 "(11) Ascot Racecourse 🏇🏼" at bounding box center [459, 133] width 95 height 8
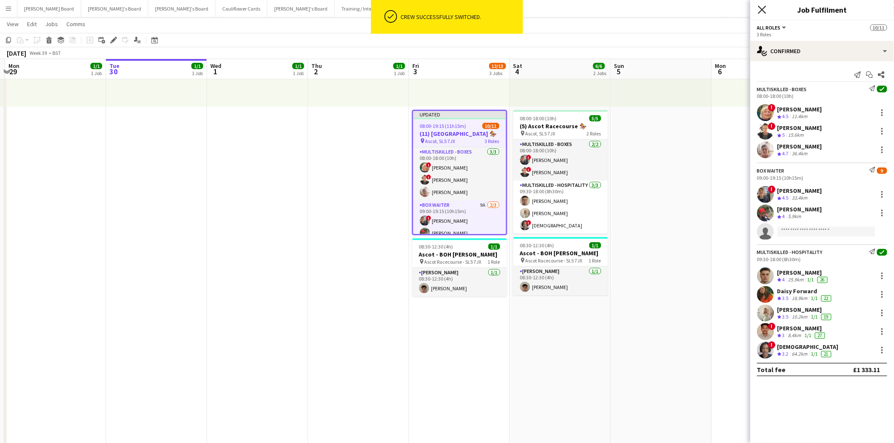
click at [762, 9] on icon "Close pop-in" at bounding box center [762, 9] width 8 height 8
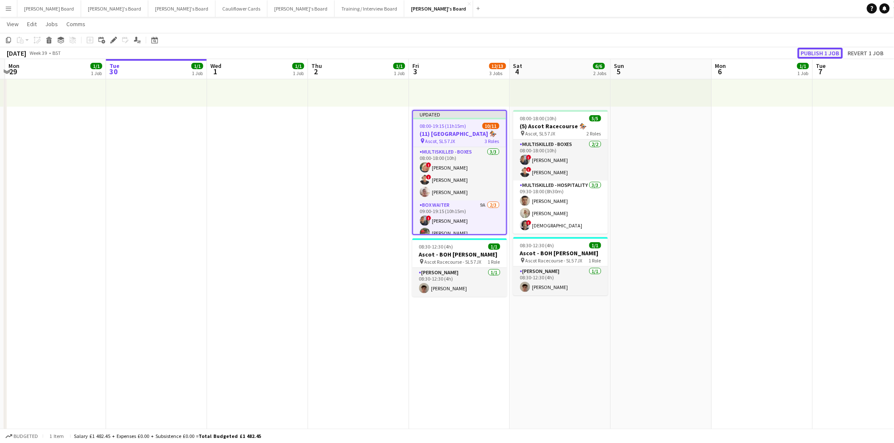
drag, startPoint x: 825, startPoint y: 52, endPoint x: 690, endPoint y: 94, distance: 141.9
click at [824, 53] on button "Publish 1 job" at bounding box center [819, 53] width 45 height 11
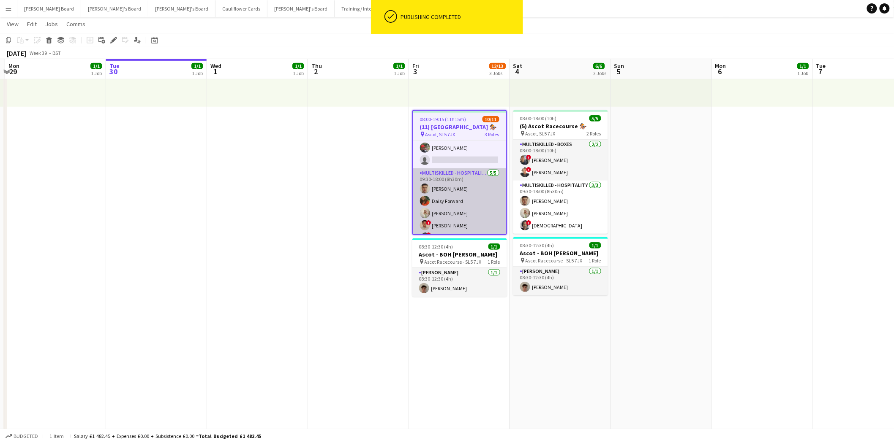
scroll to position [90, 0]
click at [479, 187] on app-card-role "Multiskilled - Hospitality 5/5 09:30-18:00 (8h30m) Thomas Morris Daisy Forward …" at bounding box center [459, 197] width 93 height 78
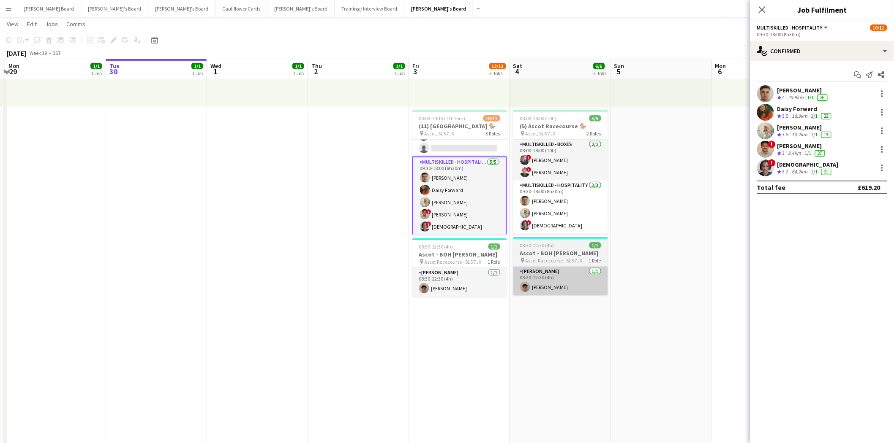
drag, startPoint x: 458, startPoint y: 288, endPoint x: 514, endPoint y: 279, distance: 56.6
click at [458, 288] on app-card-role "Porter - BOH 1/1 08:30-12:30 (4h) Thomas Wilson" at bounding box center [459, 282] width 95 height 29
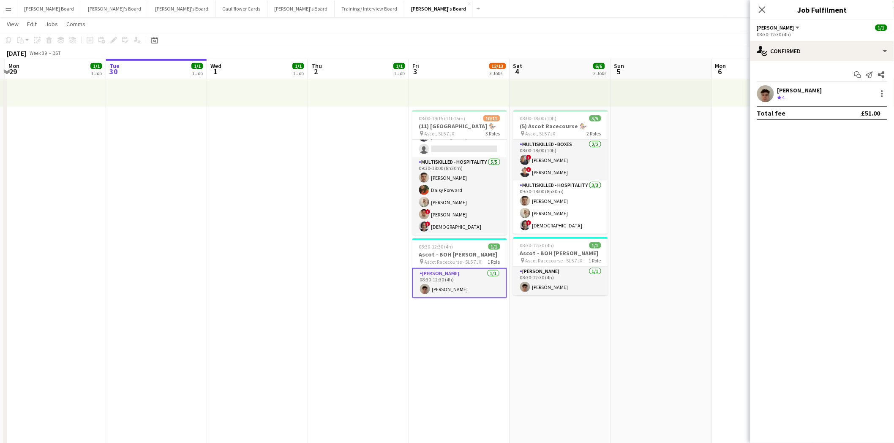
scroll to position [89, 0]
click at [793, 89] on div "[PERSON_NAME]" at bounding box center [825, 89] width 96 height 8
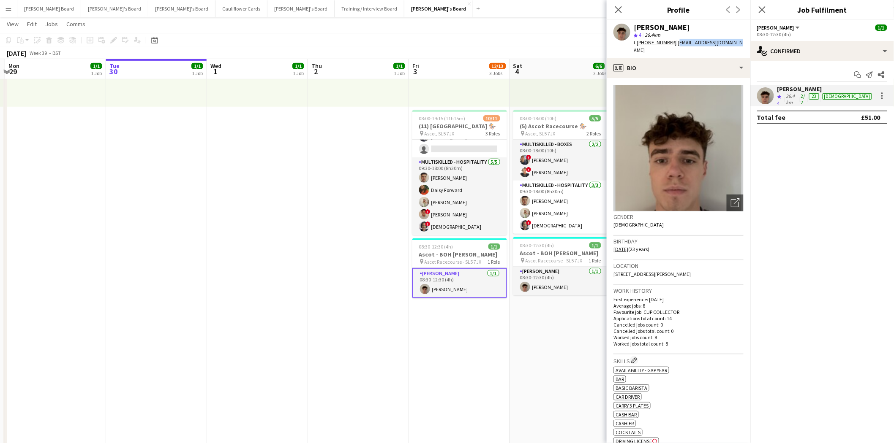
drag, startPoint x: 674, startPoint y: 41, endPoint x: 729, endPoint y: 42, distance: 55.3
click at [729, 42] on div "Thomas Wilson star 4 26.4km t. +447856272396 | twilson.tw915@gmail.com" at bounding box center [678, 39] width 144 height 38
copy span "twilson.tw915@gmail.com"
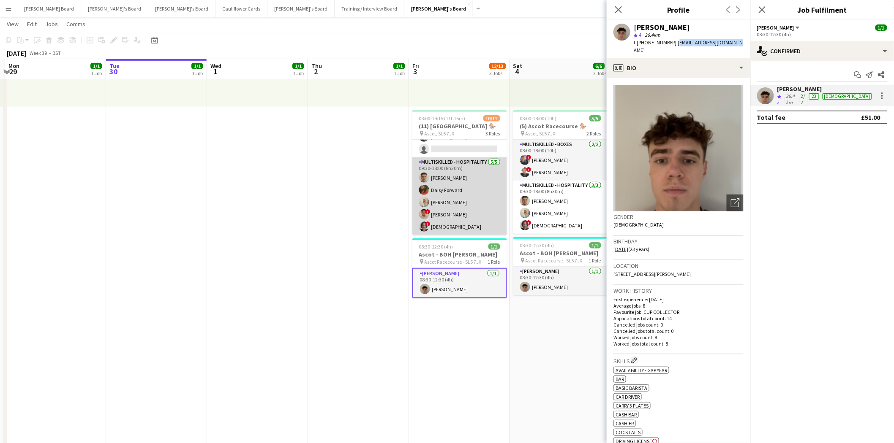
click at [439, 175] on app-card-role "Multiskilled - Hospitality 5/5 09:30-18:00 (8h30m) Thomas Morris Daisy Forward …" at bounding box center [459, 197] width 95 height 78
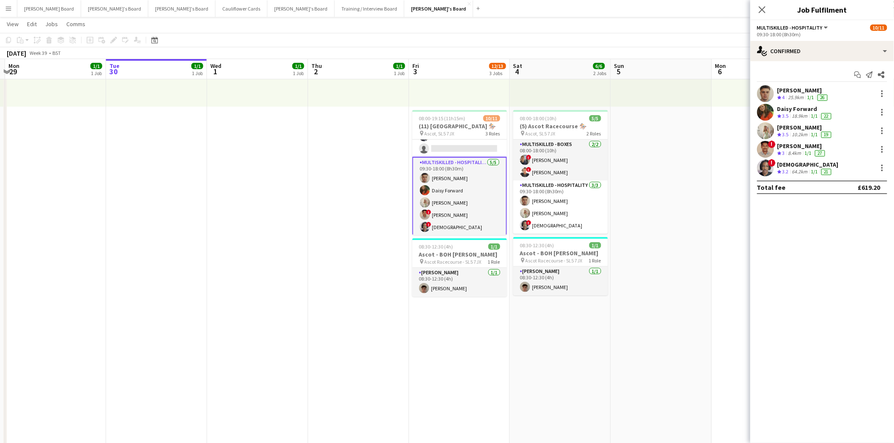
click at [445, 178] on app-card-role "Multiskilled - Hospitality 5/5 09:30-18:00 (8h30m) Thomas Morris Daisy Forward …" at bounding box center [459, 196] width 95 height 79
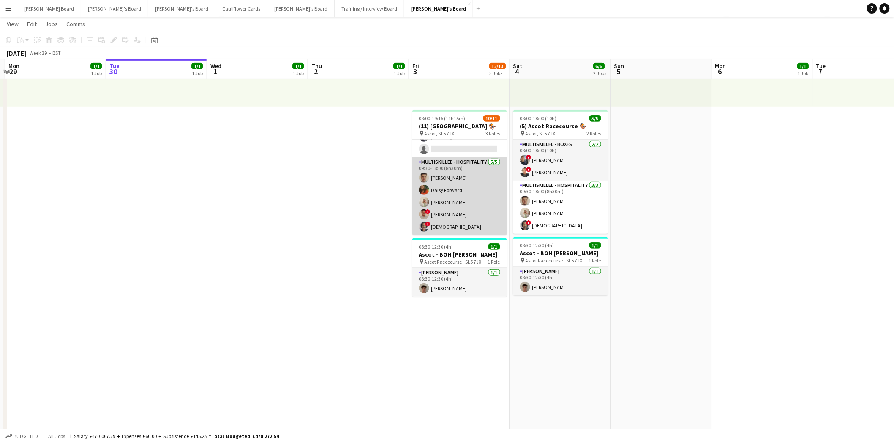
click at [445, 178] on app-card-role "Multiskilled - Hospitality 5/5 09:30-18:00 (8h30m) Thomas Morris Daisy Forward …" at bounding box center [459, 197] width 95 height 78
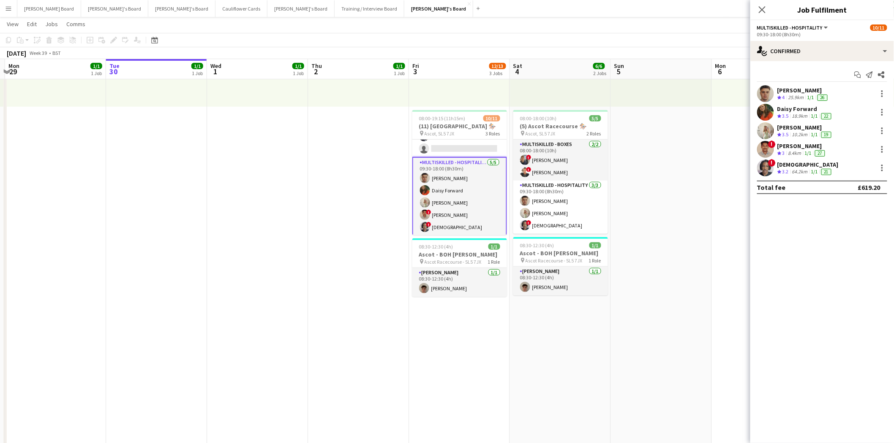
click at [801, 87] on div "[PERSON_NAME]" at bounding box center [803, 91] width 52 height 8
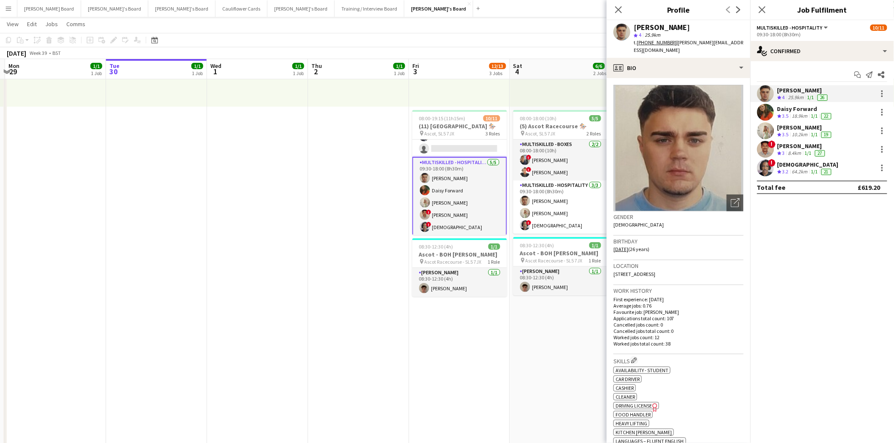
drag, startPoint x: 673, startPoint y: 43, endPoint x: 735, endPoint y: 43, distance: 62.1
click at [740, 43] on div "Thomas Morris star 4 25.9km t. +447484290000 | tommy.morris1@hotmail.co.uk" at bounding box center [678, 39] width 144 height 38
copy span "tommy.morris1@hotmail.co.uk"
click at [796, 111] on div "Daisy Forward" at bounding box center [805, 109] width 56 height 8
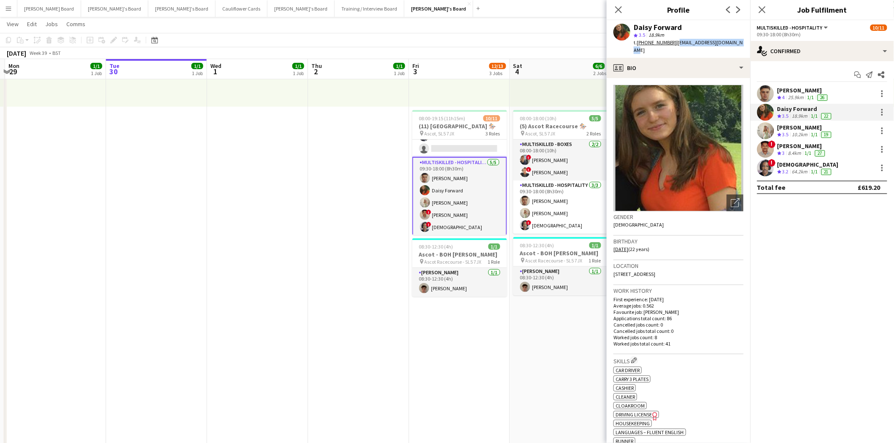
drag, startPoint x: 674, startPoint y: 41, endPoint x: 721, endPoint y: 43, distance: 47.0
click at [731, 43] on span "| daisy.forward@hotmail.com" at bounding box center [687, 46] width 109 height 14
drag, startPoint x: 720, startPoint y: 43, endPoint x: 736, endPoint y: 35, distance: 17.9
click at [736, 35] on div "Daisy Forward star 3.5 18.9km t. +447948552203 | daisy.forward@hotmail.com" at bounding box center [678, 39] width 144 height 38
drag, startPoint x: 735, startPoint y: 42, endPoint x: 674, endPoint y: 44, distance: 60.8
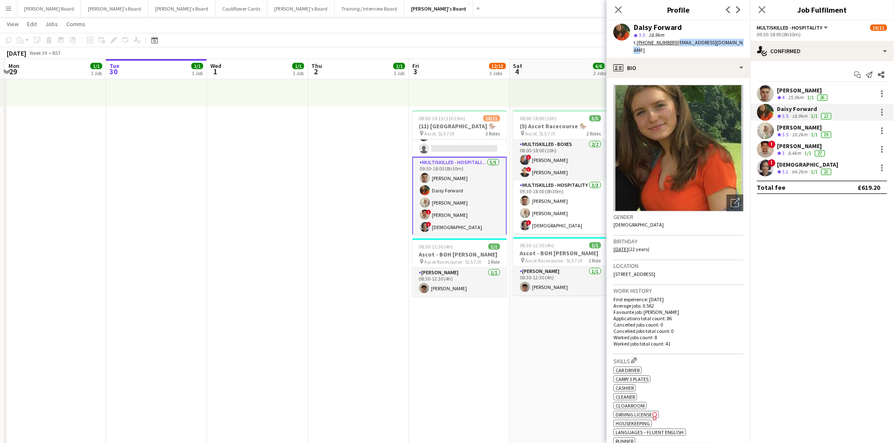
click at [674, 44] on div "Daisy Forward star 3.5 18.9km t. +447948552203 | daisy.forward@hotmail.com" at bounding box center [678, 39] width 144 height 38
copy span "daisy.forward@hotmail.com"
click at [794, 129] on div "[PERSON_NAME]" at bounding box center [805, 128] width 56 height 8
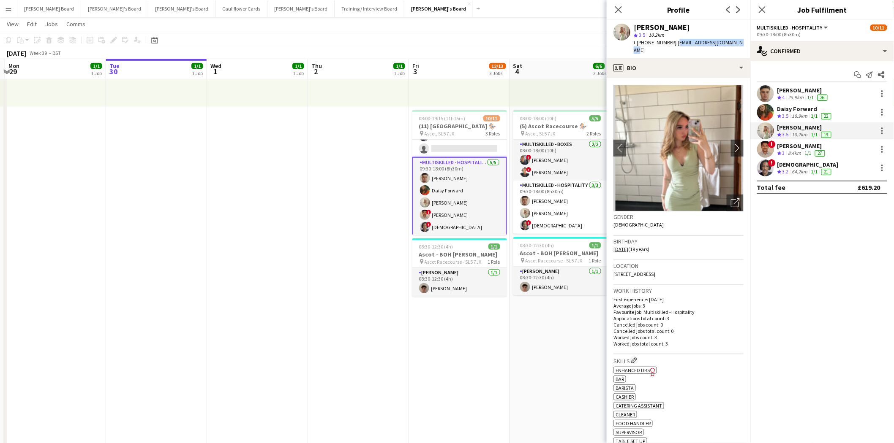
drag, startPoint x: 673, startPoint y: 40, endPoint x: 729, endPoint y: 43, distance: 55.8
click at [733, 43] on span "| chloeeverley06@icloud.com" at bounding box center [687, 46] width 109 height 14
copy span "chloeeverley06@icloud.com"
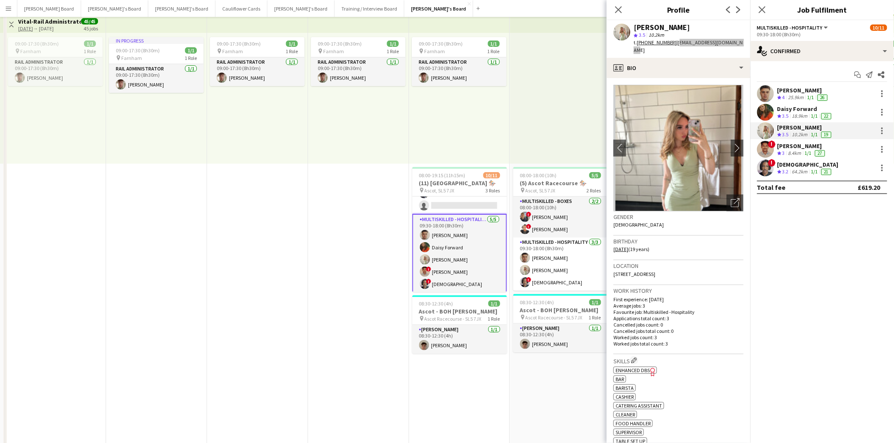
scroll to position [0, 0]
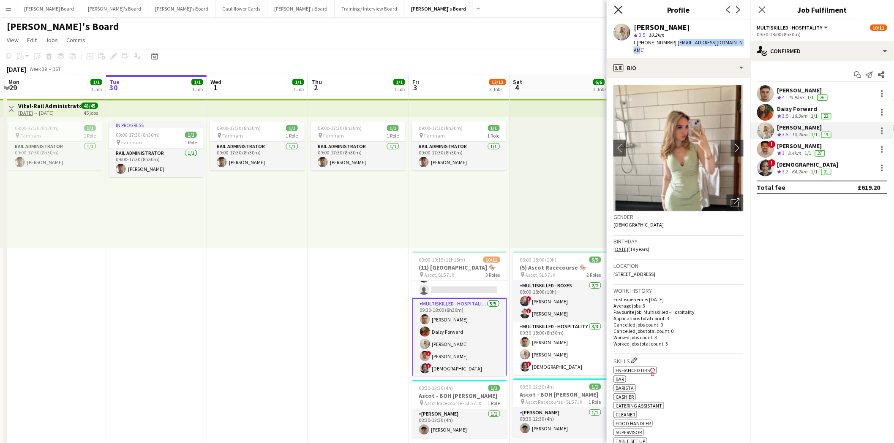
click at [621, 10] on icon "Close pop-in" at bounding box center [618, 9] width 8 height 8
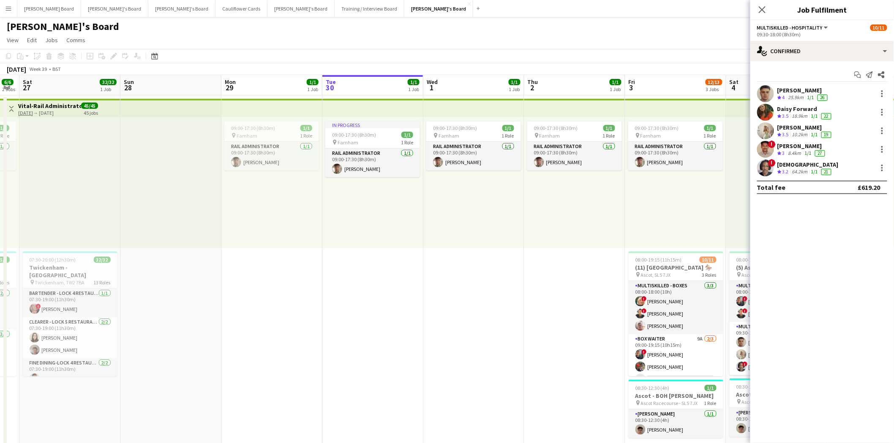
drag, startPoint x: 253, startPoint y: 280, endPoint x: 470, endPoint y: 276, distance: 216.7
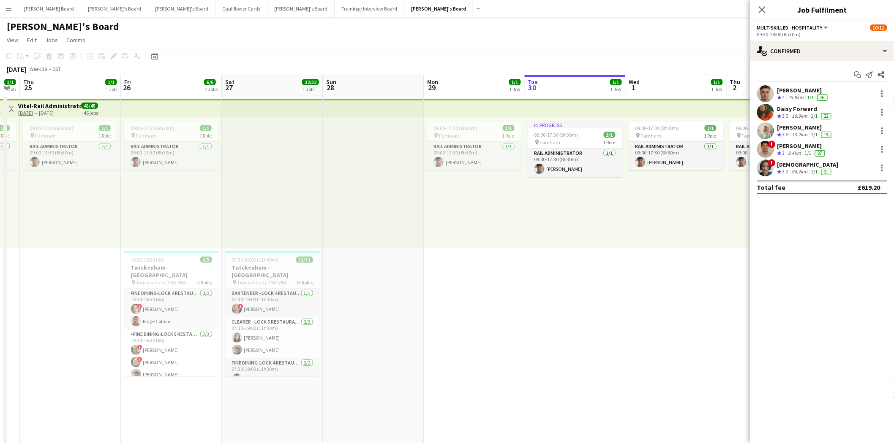
scroll to position [0, 212]
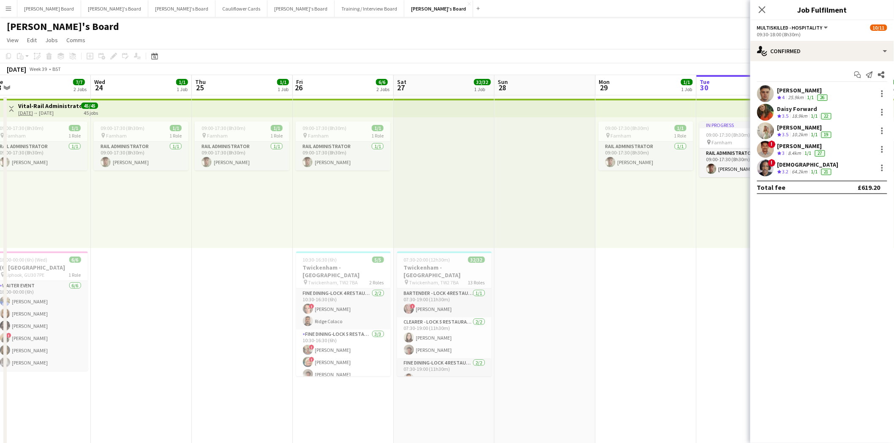
drag, startPoint x: 84, startPoint y: 285, endPoint x: 459, endPoint y: 292, distance: 374.2
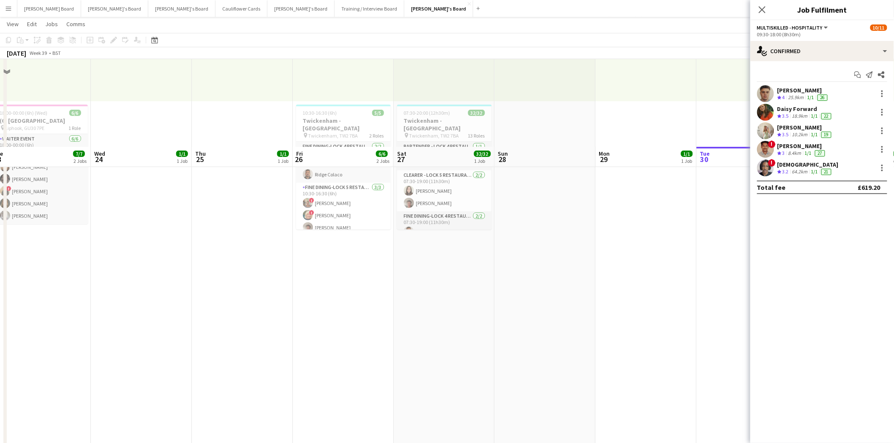
scroll to position [0, 0]
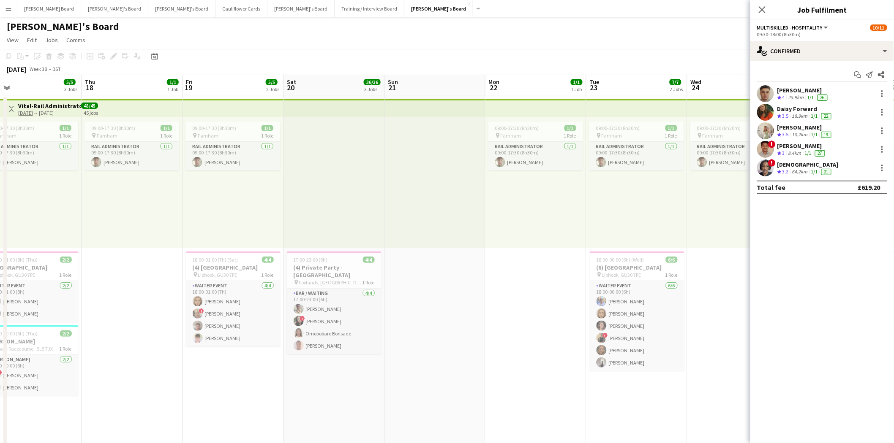
drag, startPoint x: 103, startPoint y: 259, endPoint x: 391, endPoint y: 296, distance: 290.7
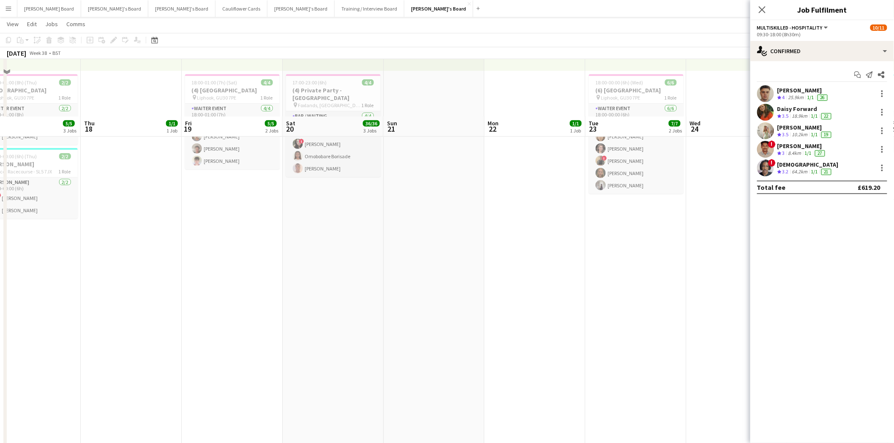
scroll to position [94, 0]
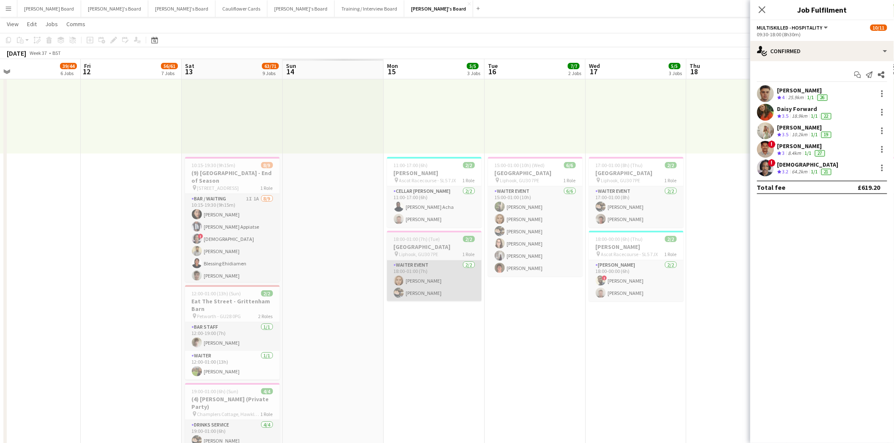
drag, startPoint x: 139, startPoint y: 262, endPoint x: 373, endPoint y: 288, distance: 235.4
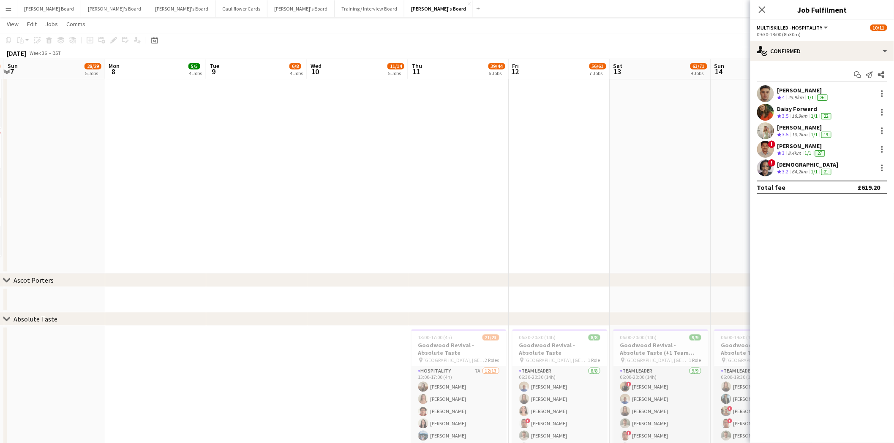
scroll to position [0, 194]
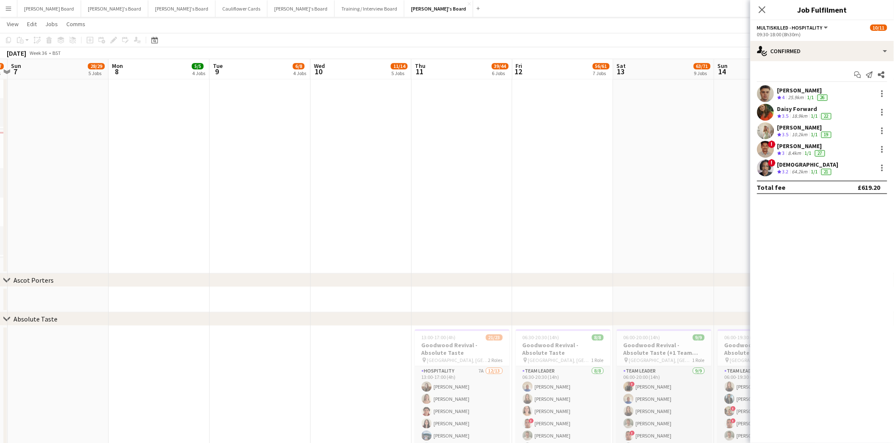
drag, startPoint x: 92, startPoint y: 212, endPoint x: 605, endPoint y: 227, distance: 512.9
click at [605, 227] on app-calendar-viewport "Fri 5 18/20 5 Jobs Sat 6 53/57 7 Jobs Sun 7 28/29 5 Jobs Mon 8 5/5 4 Jobs Tue 9…" at bounding box center [447, 437] width 894 height 2122
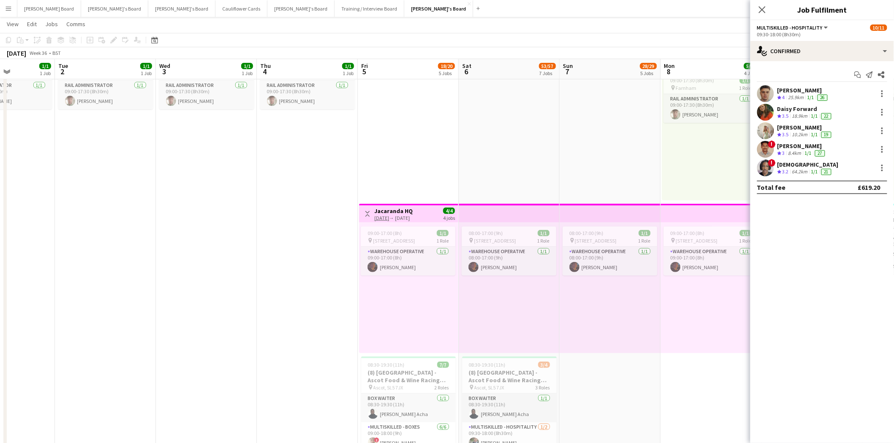
scroll to position [0, 250]
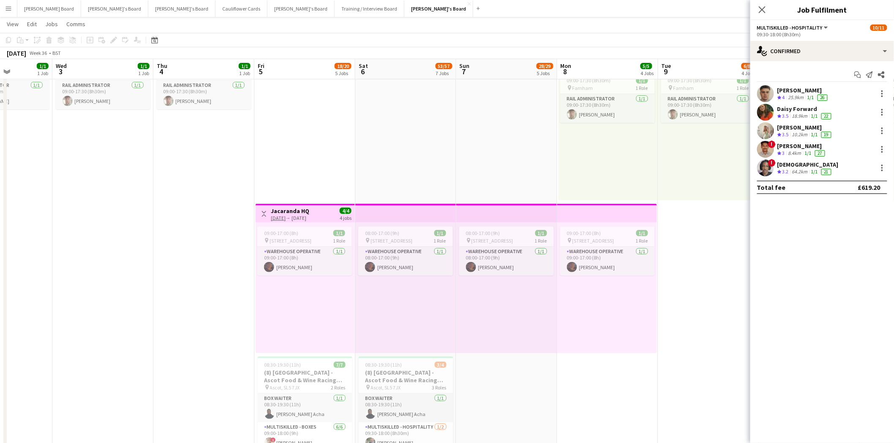
drag, startPoint x: 81, startPoint y: 314, endPoint x: 529, endPoint y: 335, distance: 449.0
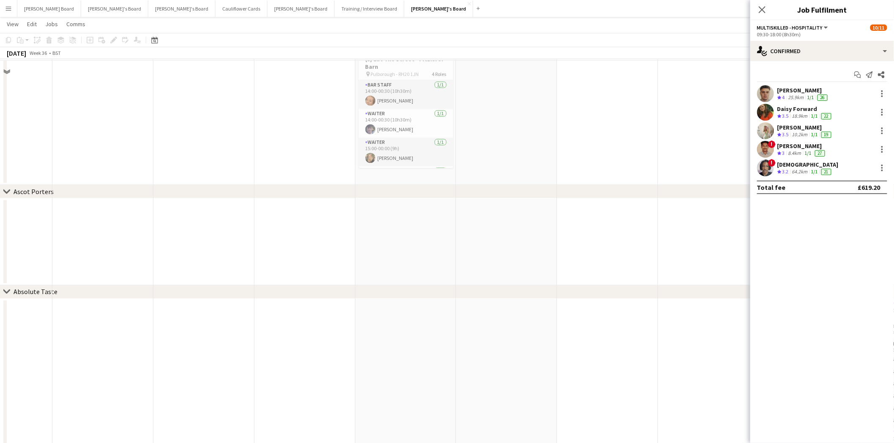
scroll to position [750, 0]
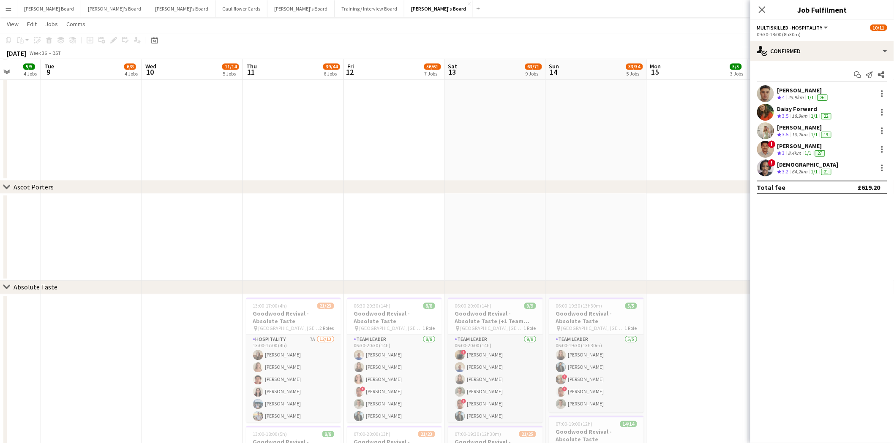
drag, startPoint x: 614, startPoint y: 215, endPoint x: 47, endPoint y: 245, distance: 568.4
click at [5, 245] on div "chevron-right Ascot Porters chevron-right Absolute Taste chevron-right Twickenh…" at bounding box center [447, 374] width 894 height 2183
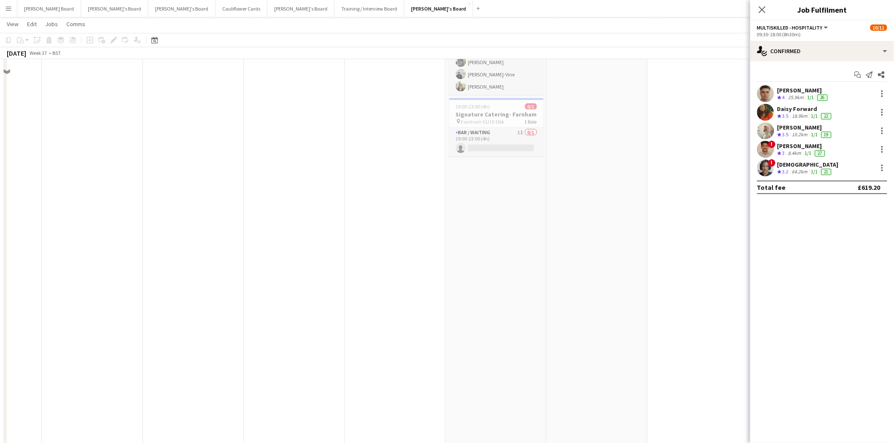
scroll to position [422, 0]
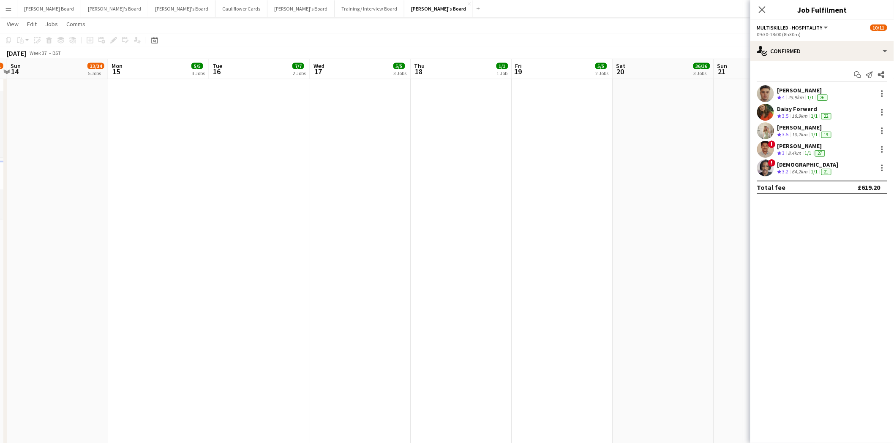
drag, startPoint x: 673, startPoint y: 231, endPoint x: 147, endPoint y: 248, distance: 526.4
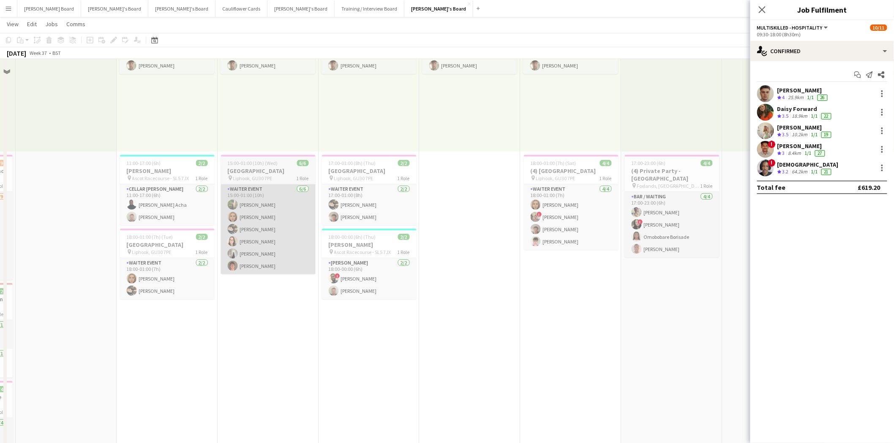
scroll to position [141, 0]
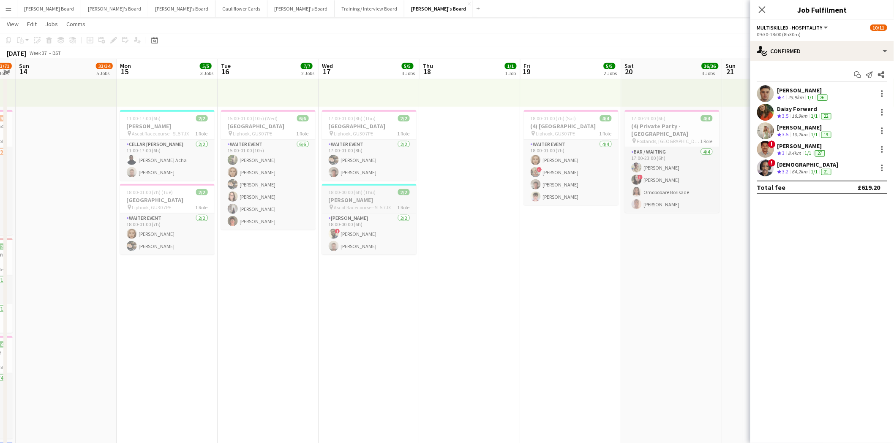
click at [380, 198] on h3 "BOH Porter" at bounding box center [369, 200] width 95 height 8
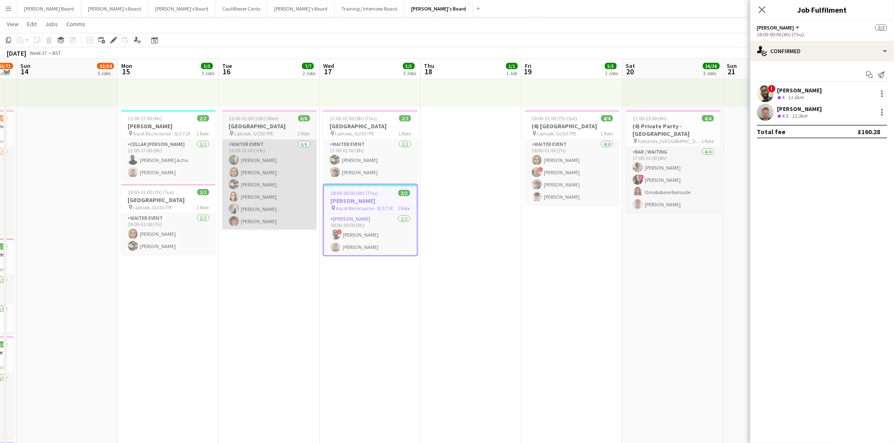
drag, startPoint x: 352, startPoint y: 193, endPoint x: 293, endPoint y: 197, distance: 58.4
click at [350, 193] on span "18:00-00:00 (6h) (Thu)" at bounding box center [354, 193] width 47 height 6
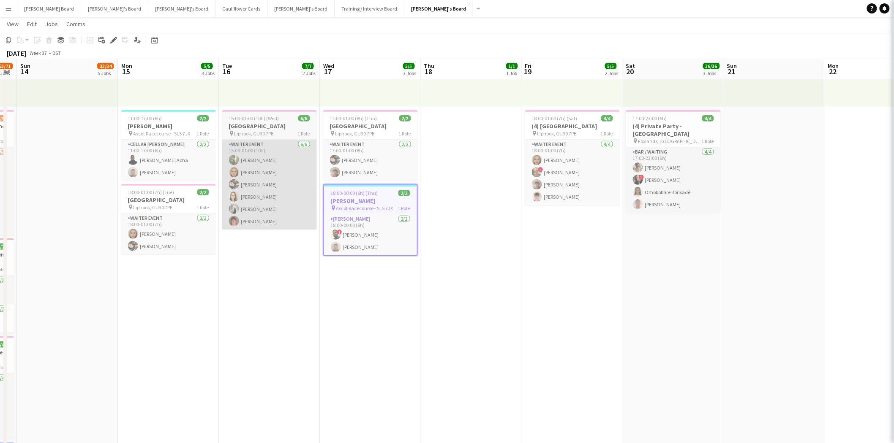
scroll to position [0, 288]
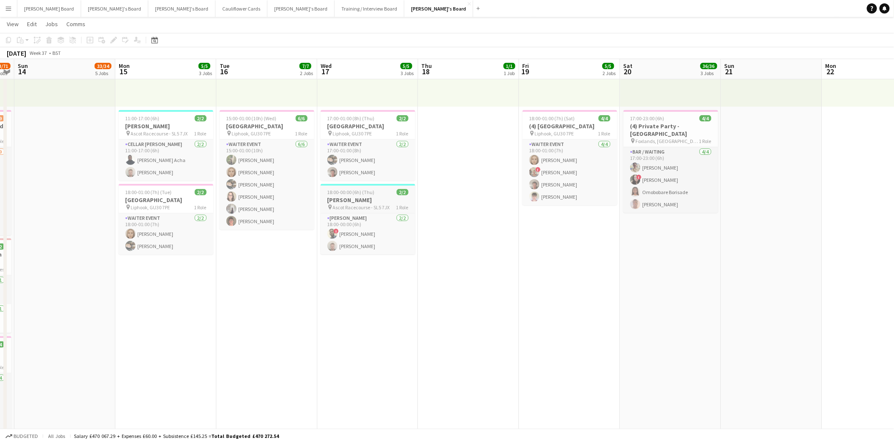
click at [357, 195] on span "18:00-00:00 (6h) (Thu)" at bounding box center [350, 192] width 47 height 6
click at [365, 192] on span "18:00-00:00 (6h) (Thu)" at bounding box center [351, 193] width 47 height 6
click at [367, 193] on span "18:00-00:00 (6h) (Thu)" at bounding box center [350, 192] width 47 height 6
click at [28, 22] on span "Edit" at bounding box center [32, 24] width 10 height 8
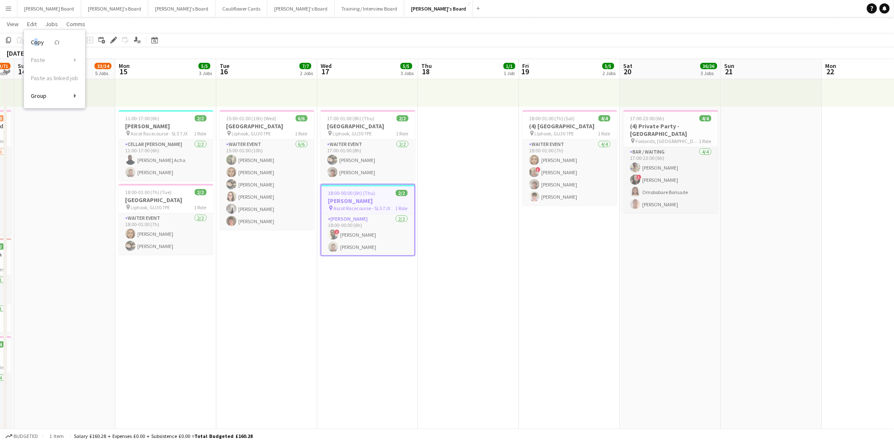
click at [36, 43] on span "Copy Ctrl+C" at bounding box center [45, 42] width 28 height 8
click at [151, 40] on icon "Date picker" at bounding box center [154, 40] width 7 height 7
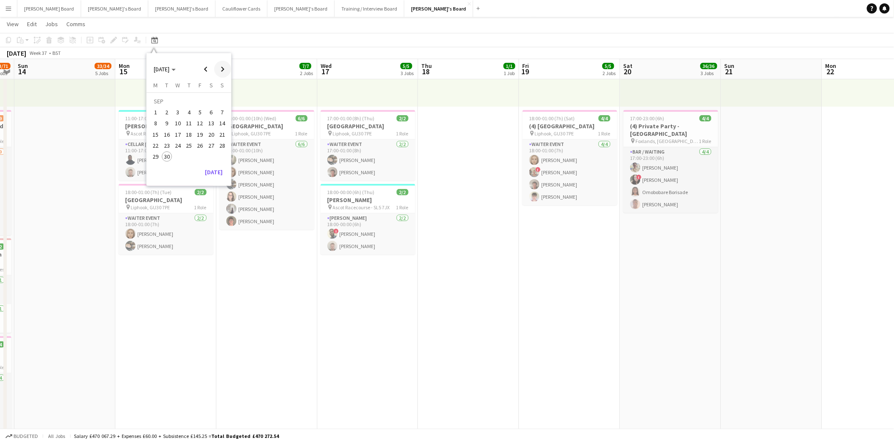
click at [224, 70] on span "Next month" at bounding box center [222, 69] width 17 height 17
click at [174, 113] on span "1" at bounding box center [178, 112] width 10 height 10
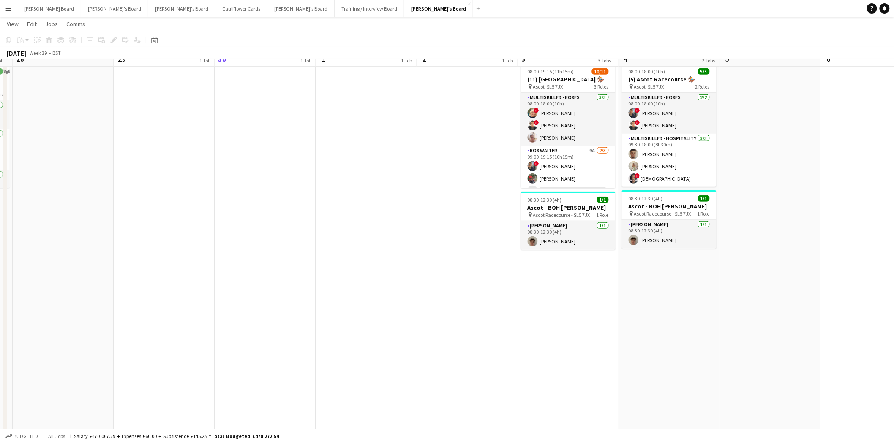
scroll to position [0, 0]
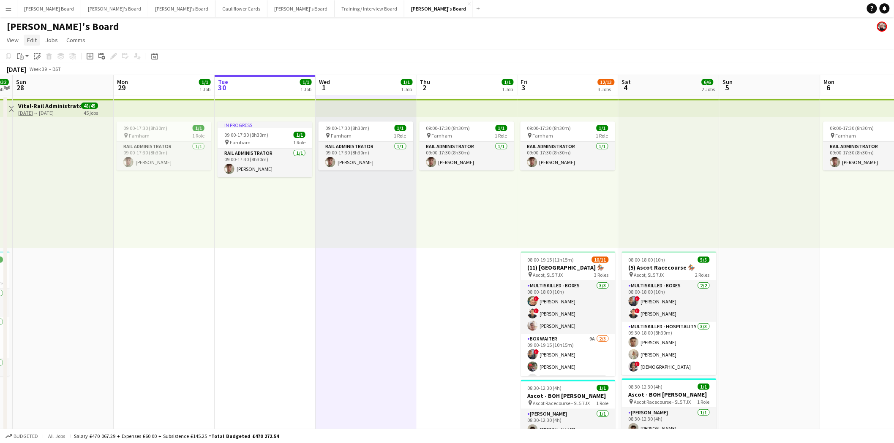
click at [34, 43] on span "Edit" at bounding box center [32, 40] width 10 height 8
drag, startPoint x: 116, startPoint y: 79, endPoint x: 122, endPoint y: 82, distance: 6.4
click at [117, 79] on span "Without Crew Ctrl+V" at bounding box center [114, 80] width 49 height 8
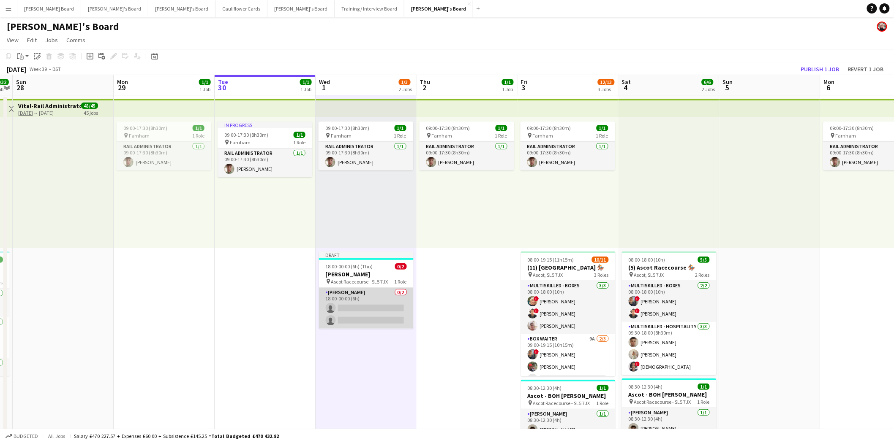
click at [361, 297] on app-card-role "Porter - BOH 0/2 18:00-00:00 (6h) single-neutral-actions single-neutral-actions" at bounding box center [366, 308] width 95 height 41
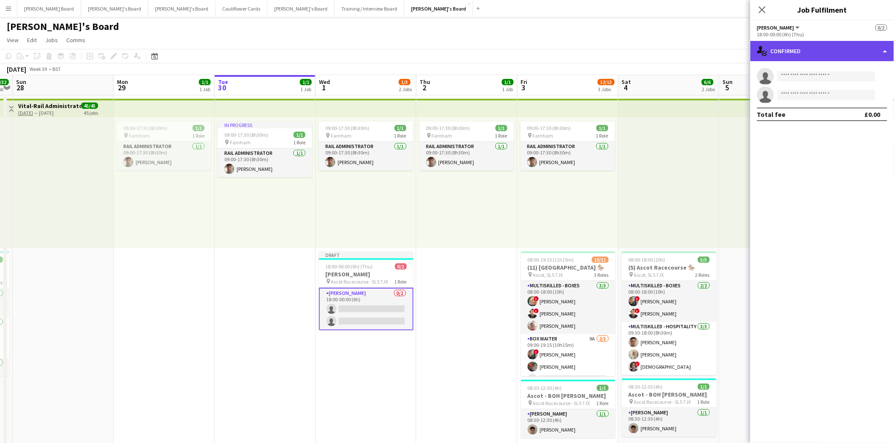
click at [785, 55] on div "single-neutral-actions-check-2 Confirmed" at bounding box center [822, 51] width 144 height 20
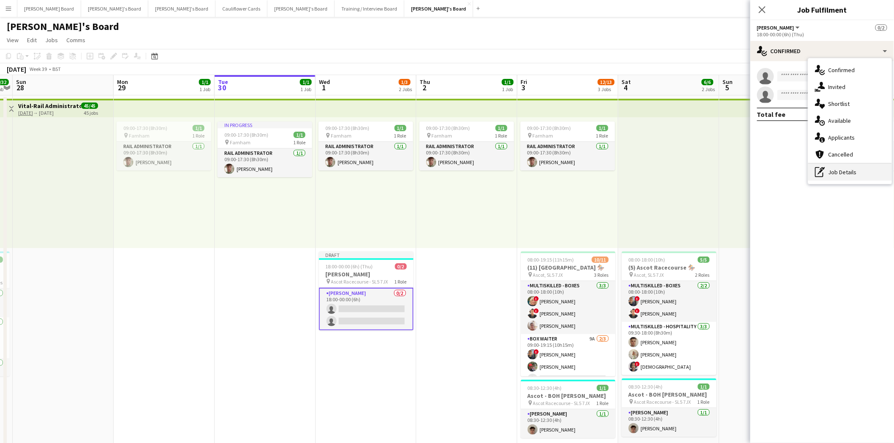
click at [847, 169] on div "pen-write Job Details" at bounding box center [850, 172] width 84 height 17
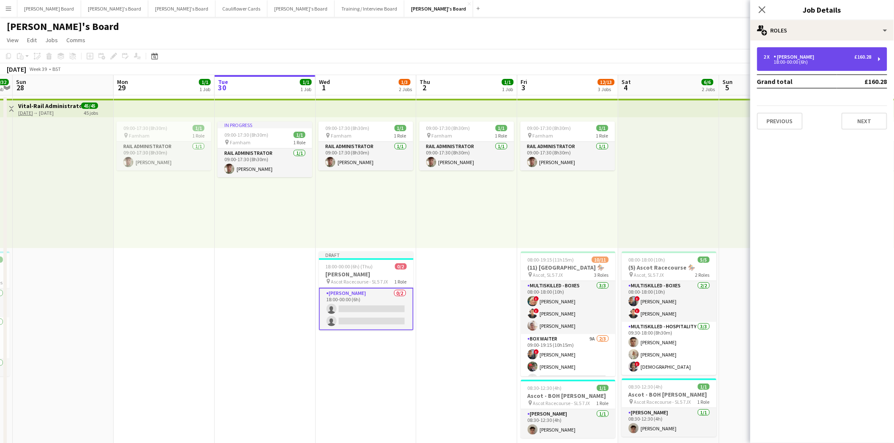
drag, startPoint x: 783, startPoint y: 63, endPoint x: 781, endPoint y: 117, distance: 53.2
click at [784, 63] on div "18:00-00:00 (6h)" at bounding box center [817, 62] width 108 height 4
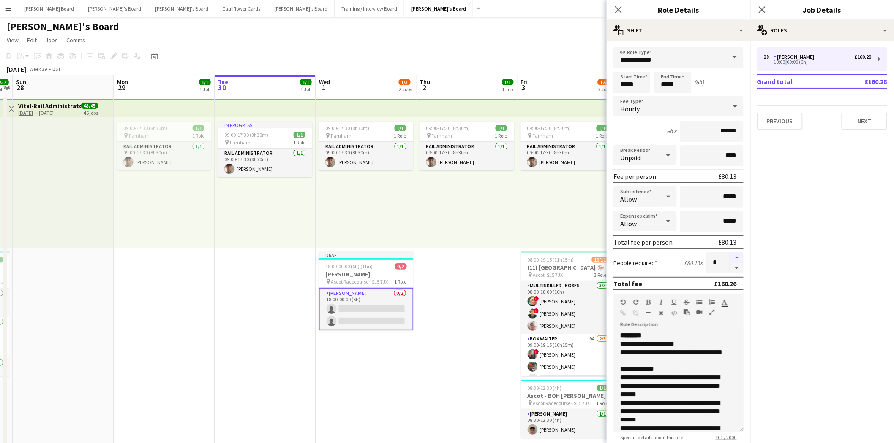
click at [732, 253] on button "button" at bounding box center [737, 258] width 14 height 11
click at [734, 266] on button "button" at bounding box center [737, 268] width 14 height 11
click at [733, 265] on button "button" at bounding box center [737, 268] width 14 height 11
type input "*"
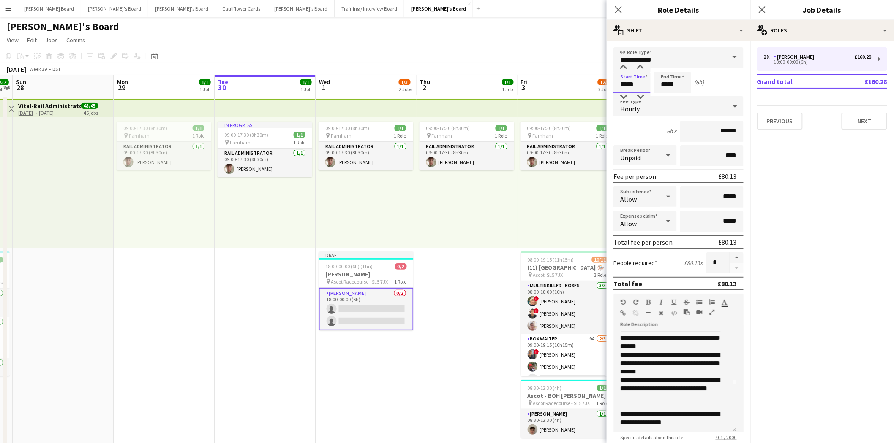
drag, startPoint x: 641, startPoint y: 82, endPoint x: 588, endPoint y: 88, distance: 52.7
type input "*****"
drag, startPoint x: 683, startPoint y: 81, endPoint x: 653, endPoint y: 84, distance: 30.5
click at [653, 84] on div "Start Time ***** End Time ***** (15h)" at bounding box center [678, 82] width 130 height 21
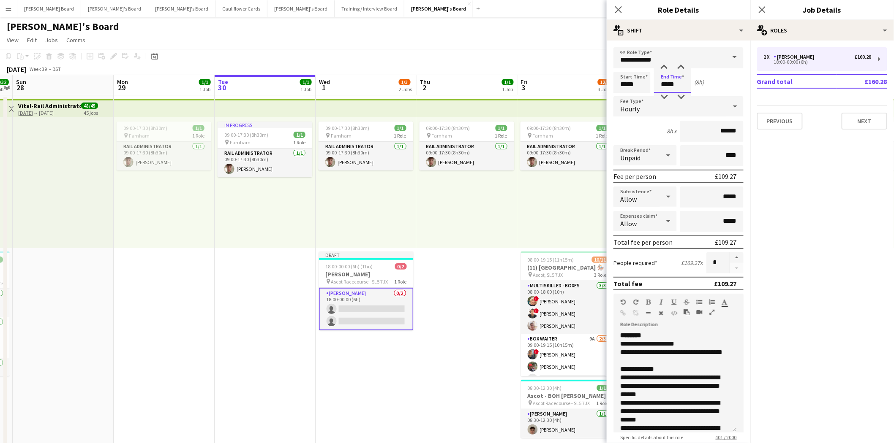
type input "*****"
click at [619, 331] on div "**********" at bounding box center [674, 381] width 123 height 101
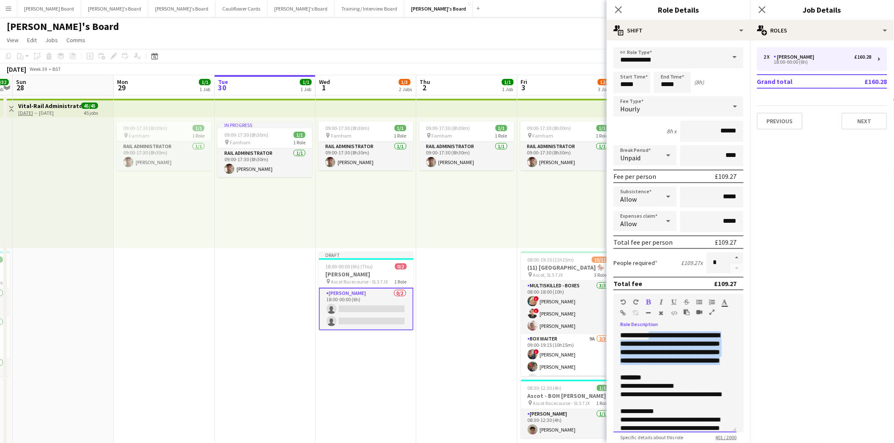
drag, startPoint x: 673, startPoint y: 376, endPoint x: 655, endPoint y: 331, distance: 48.4
click at [655, 331] on p "**********" at bounding box center [674, 348] width 109 height 34
click at [649, 299] on icon "button" at bounding box center [648, 302] width 5 height 6
drag, startPoint x: 669, startPoint y: 352, endPoint x: 638, endPoint y: 332, distance: 36.7
click at [669, 352] on span "**********" at bounding box center [671, 348] width 103 height 32
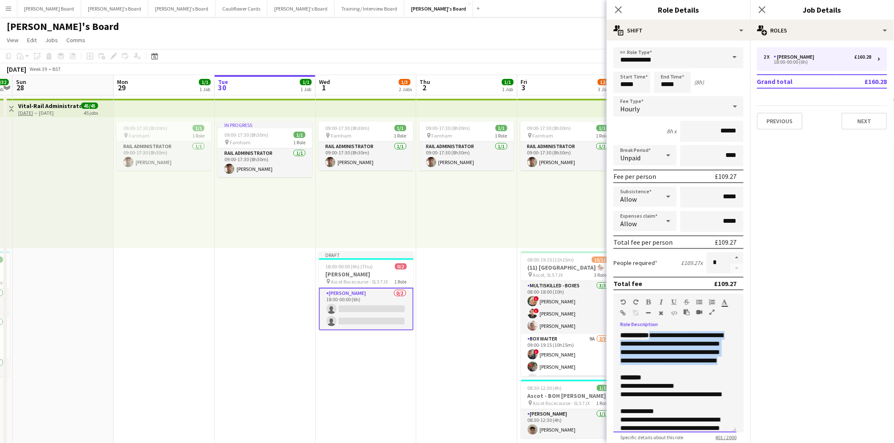
click at [673, 336] on p "**********" at bounding box center [674, 348] width 109 height 34
drag, startPoint x: 677, startPoint y: 333, endPoint x: 708, endPoint y: 332, distance: 30.8
click at [680, 332] on span "**********" at bounding box center [671, 348] width 103 height 32
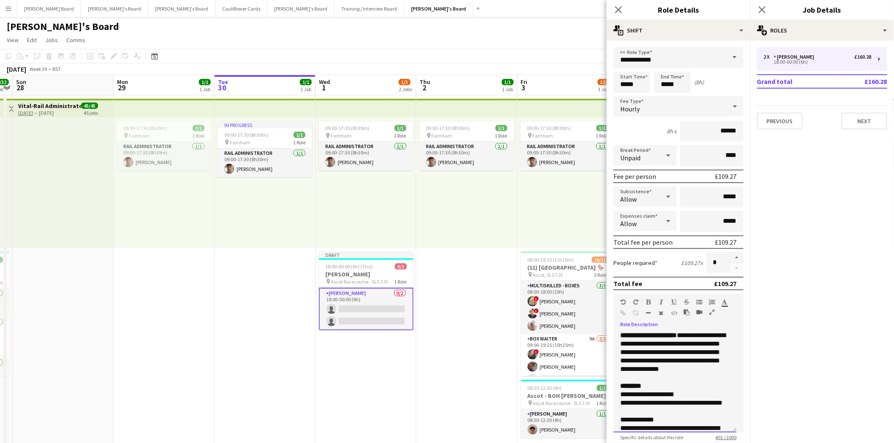
click at [654, 367] on span "**********" at bounding box center [672, 352] width 105 height 40
drag, startPoint x: 657, startPoint y: 331, endPoint x: 682, endPoint y: 331, distance: 24.9
click at [676, 332] on span "**********" at bounding box center [648, 335] width 57 height 6
drag, startPoint x: 647, startPoint y: 297, endPoint x: 693, endPoint y: 335, distance: 60.0
click at [647, 299] on icon "button" at bounding box center [648, 302] width 5 height 6
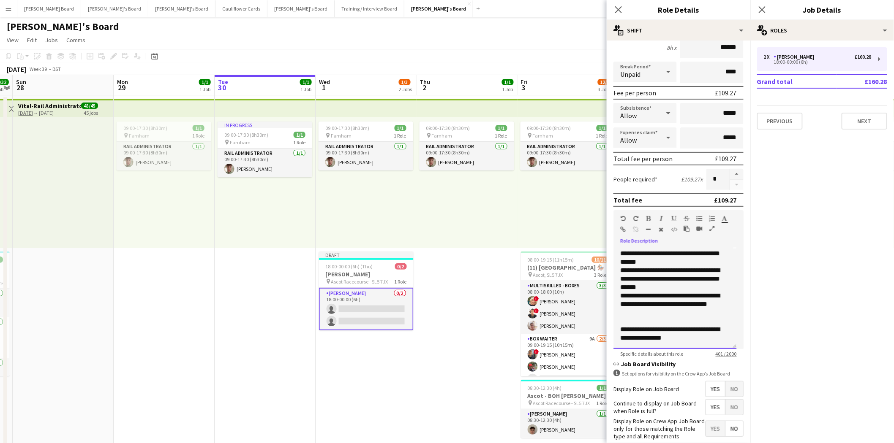
scroll to position [125, 0]
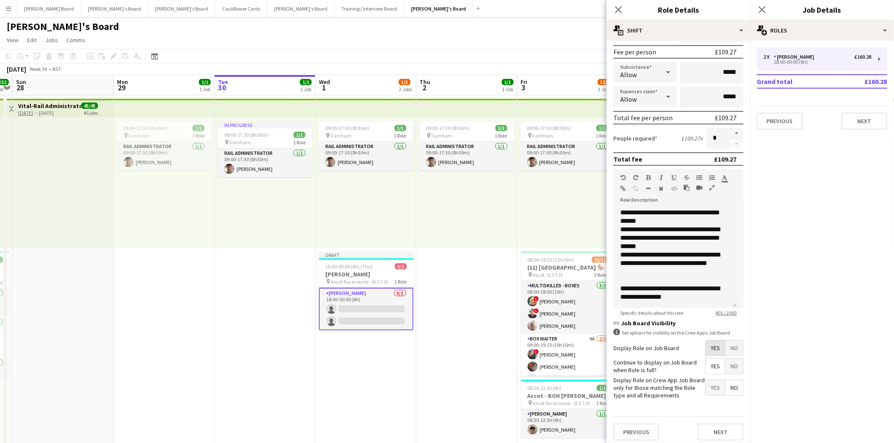
click at [705, 345] on span "Yes" at bounding box center [714, 348] width 19 height 15
click at [726, 427] on button "Next" at bounding box center [721, 432] width 46 height 17
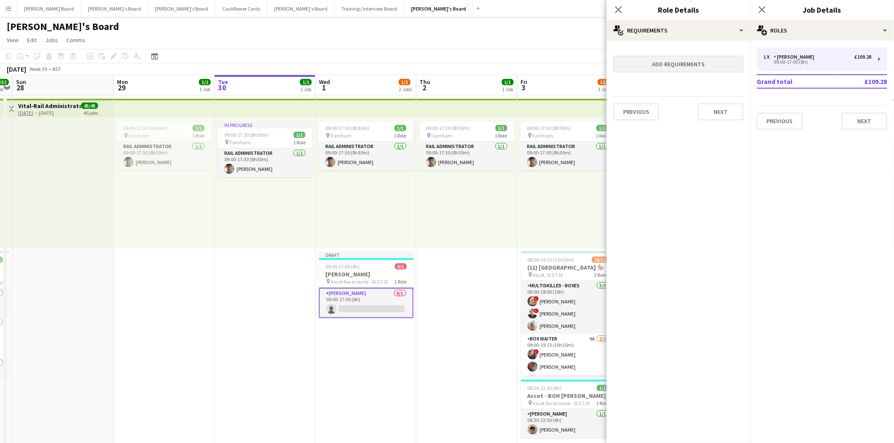
click at [698, 55] on form "Add requirements Previous Next" at bounding box center [678, 87] width 144 height 80
click at [673, 62] on button "Add requirements" at bounding box center [678, 64] width 130 height 17
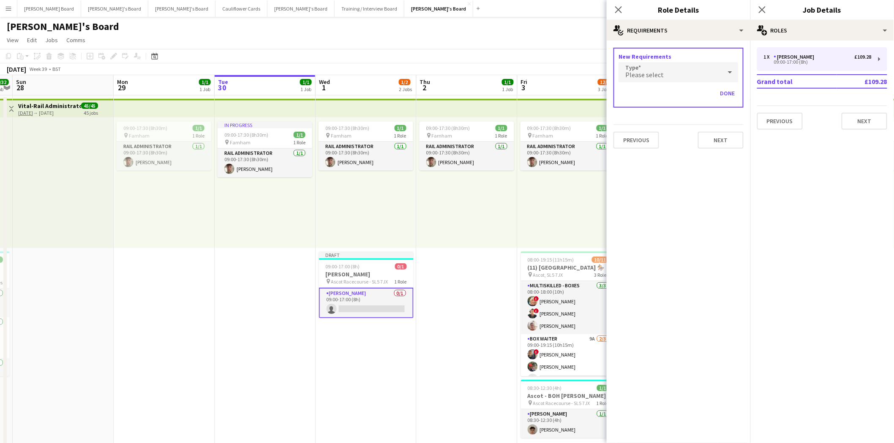
click at [661, 75] on div "Please select" at bounding box center [669, 72] width 103 height 20
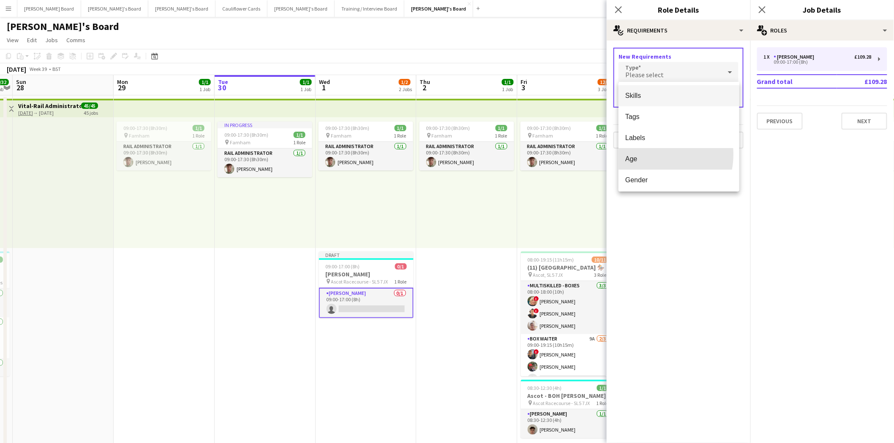
drag, startPoint x: 652, startPoint y: 155, endPoint x: 657, endPoint y: 133, distance: 22.4
click at [655, 155] on span "Age" at bounding box center [678, 159] width 107 height 8
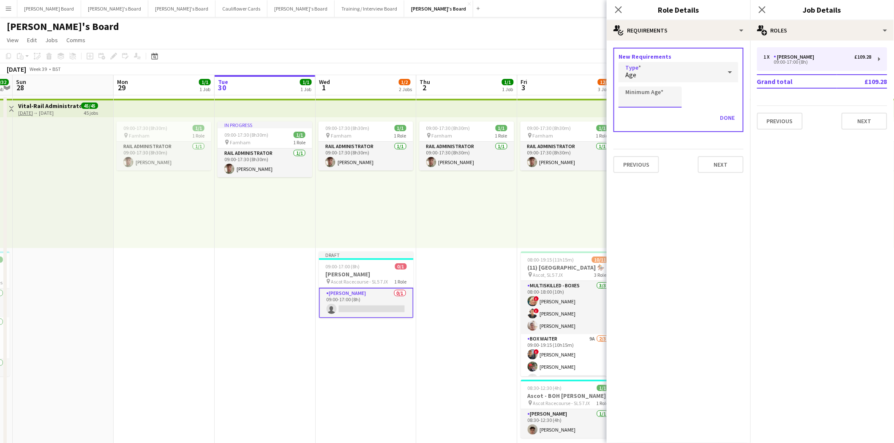
drag, startPoint x: 654, startPoint y: 98, endPoint x: 657, endPoint y: 106, distance: 9.3
click at [654, 98] on input "Minimum Age" at bounding box center [649, 97] width 63 height 21
type input "**"
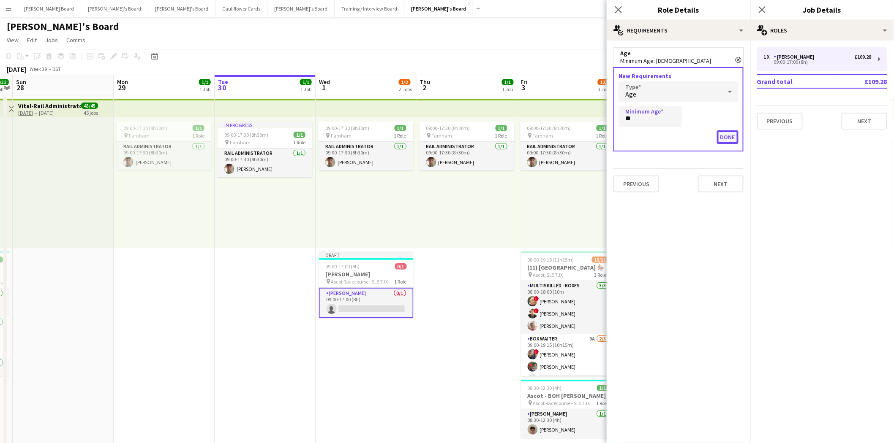
click at [731, 136] on button "Done" at bounding box center [728, 137] width 22 height 14
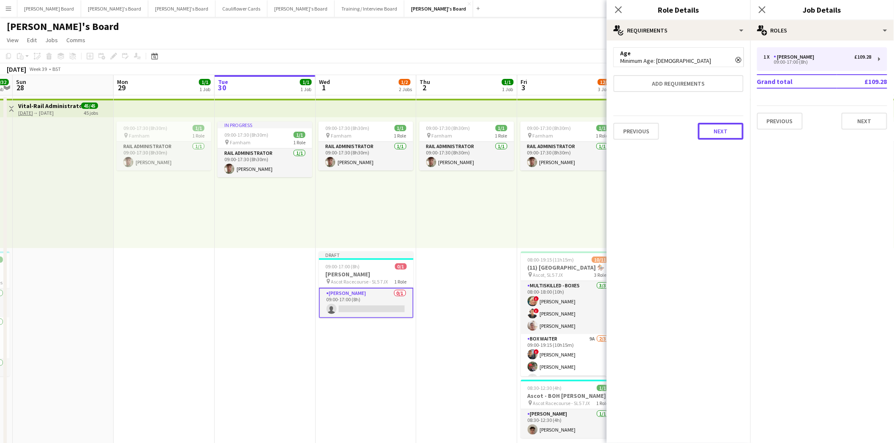
drag, startPoint x: 728, startPoint y: 133, endPoint x: 712, endPoint y: 123, distance: 19.0
click at [728, 133] on button "Next" at bounding box center [721, 131] width 46 height 17
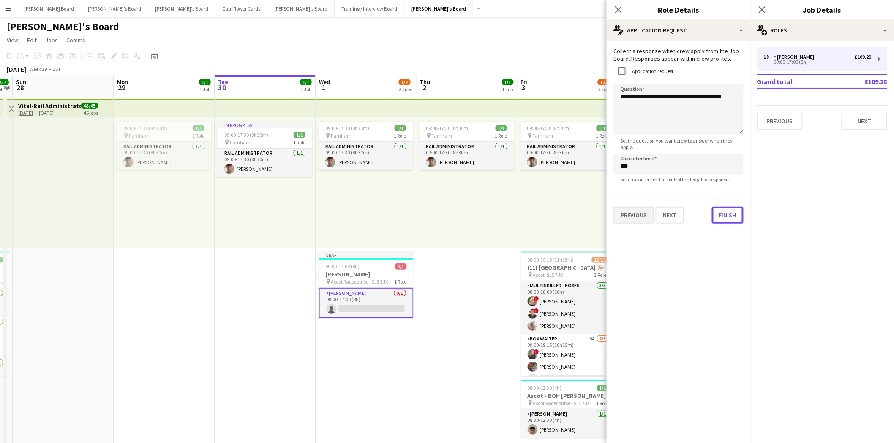
drag, startPoint x: 729, startPoint y: 220, endPoint x: 721, endPoint y: 212, distance: 11.6
click at [728, 220] on button "Finish" at bounding box center [728, 215] width 32 height 17
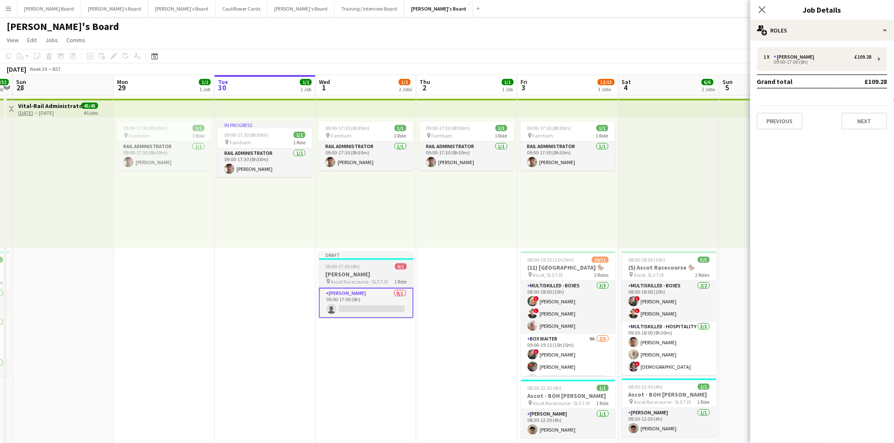
click at [378, 277] on h3 "BOH Porter" at bounding box center [366, 275] width 95 height 8
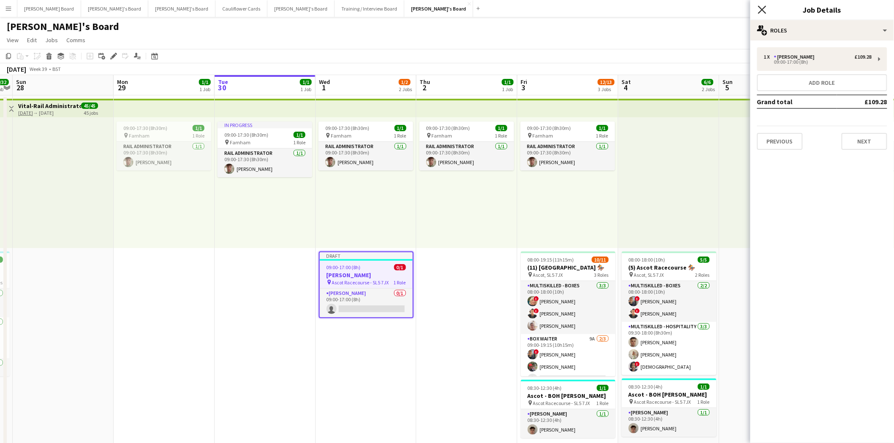
click at [758, 7] on icon at bounding box center [762, 9] width 8 height 8
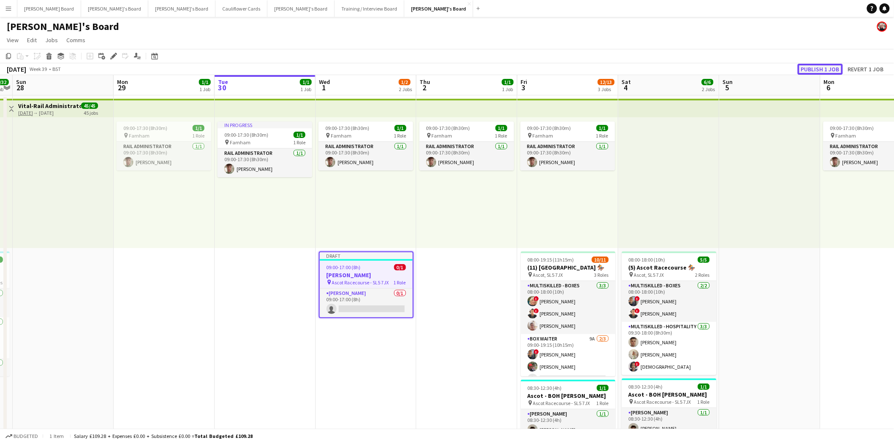
drag, startPoint x: 820, startPoint y: 68, endPoint x: 736, endPoint y: 100, distance: 89.4
click at [820, 68] on button "Publish 1 job" at bounding box center [819, 69] width 45 height 11
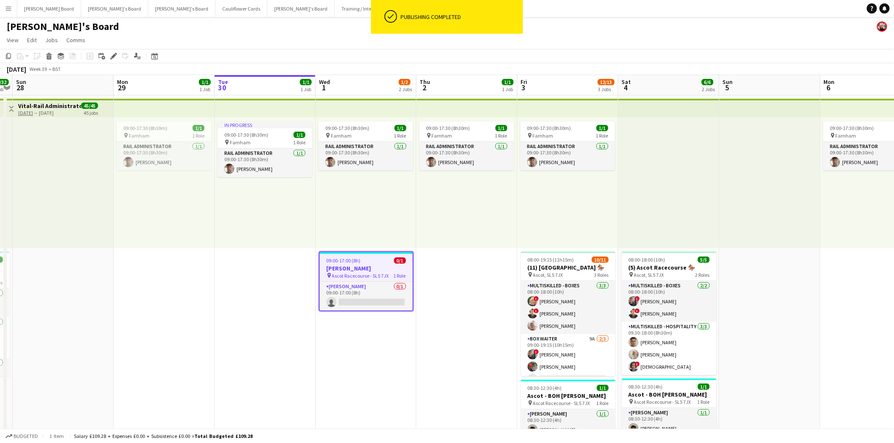
click at [388, 268] on h3 "BOH Porter" at bounding box center [366, 269] width 93 height 8
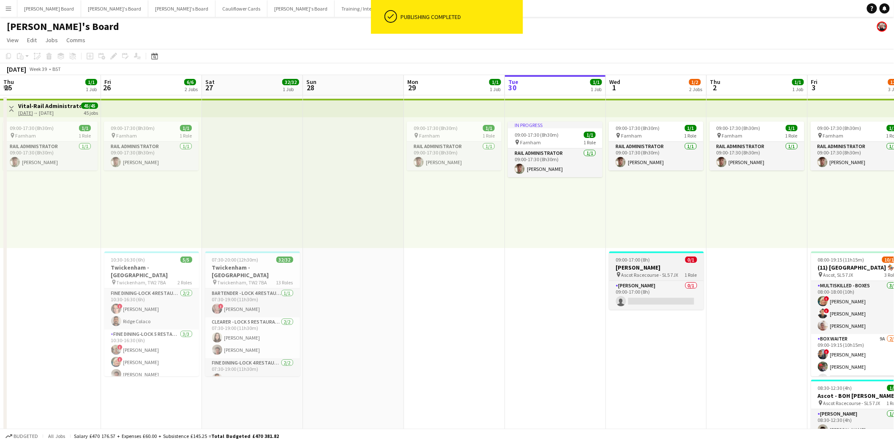
scroll to position [0, 290]
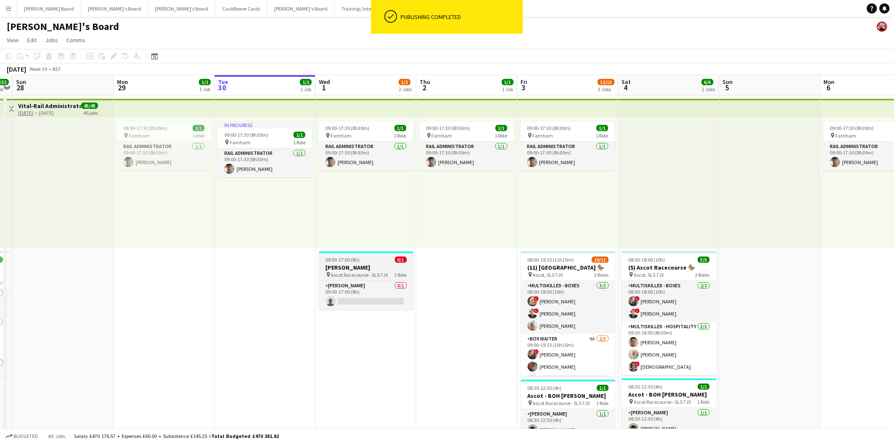
click at [357, 268] on h3 "[PERSON_NAME]" at bounding box center [366, 268] width 95 height 8
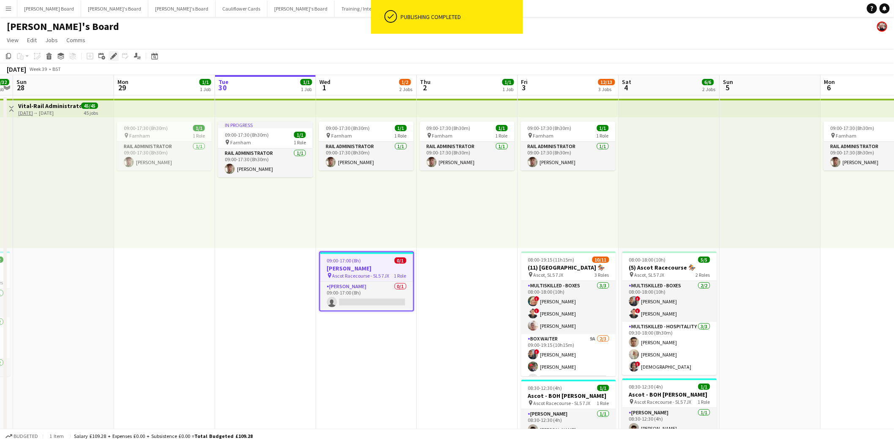
click at [110, 57] on icon "Edit" at bounding box center [113, 56] width 7 height 7
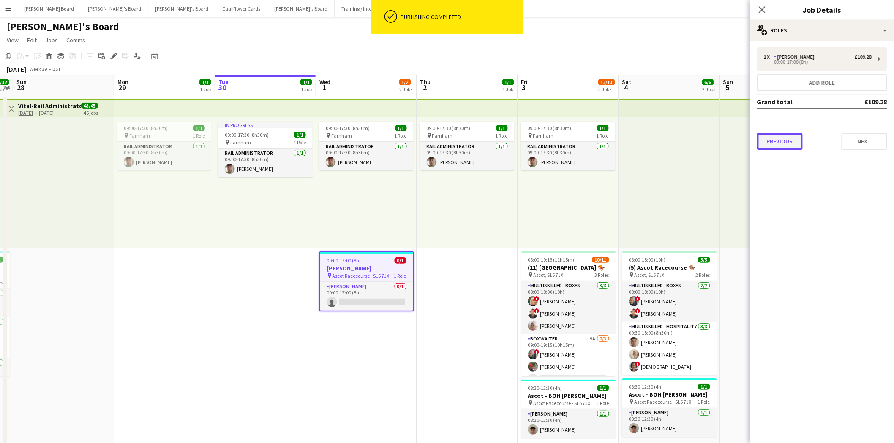
click at [773, 137] on button "Previous" at bounding box center [780, 141] width 46 height 17
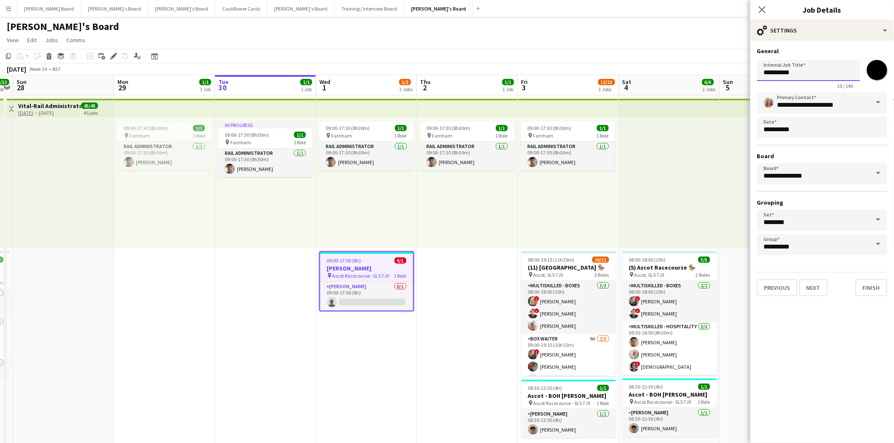
click at [764, 73] on input "**********" at bounding box center [808, 70] width 103 height 21
type input "**********"
click at [877, 103] on span at bounding box center [878, 102] width 18 height 20
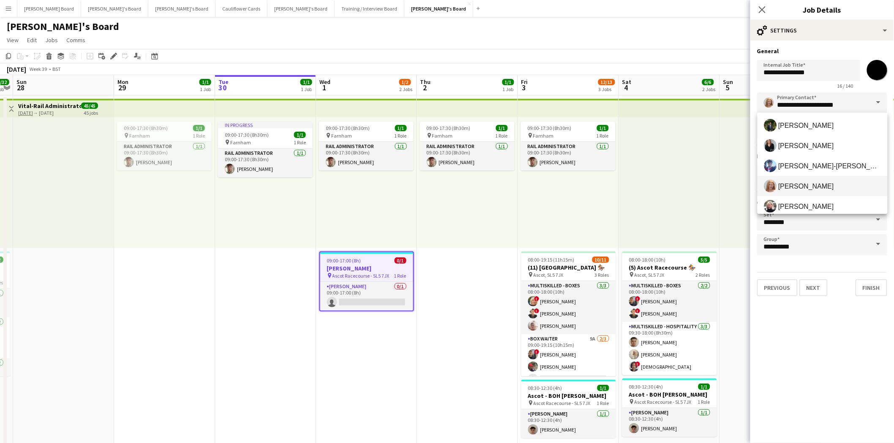
scroll to position [108, 0]
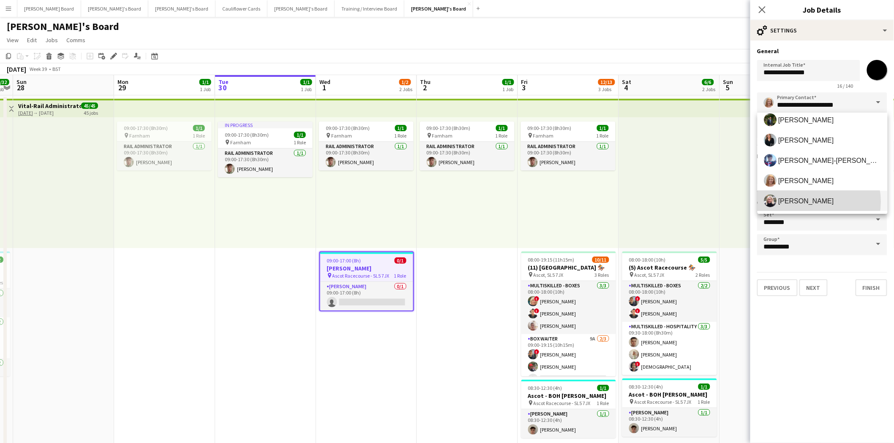
click at [811, 201] on span "[PERSON_NAME]" at bounding box center [806, 201] width 56 height 8
type input "**********"
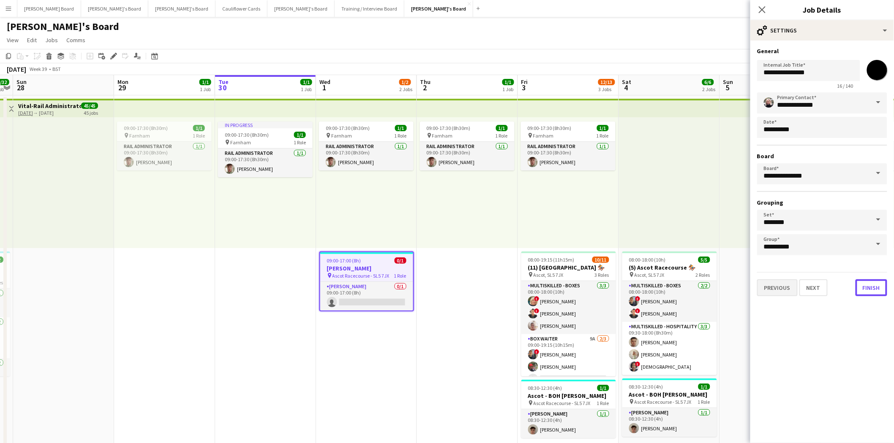
drag, startPoint x: 872, startPoint y: 284, endPoint x: 780, endPoint y: 289, distance: 93.1
click at [789, 306] on mat-expansion-panel "**********" at bounding box center [822, 242] width 144 height 403
click at [779, 284] on button "Previous" at bounding box center [777, 288] width 41 height 17
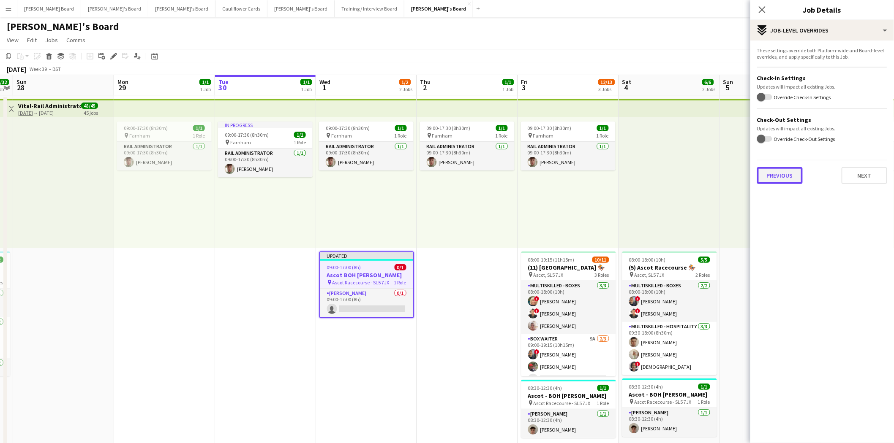
click at [784, 172] on button "Previous" at bounding box center [780, 175] width 46 height 17
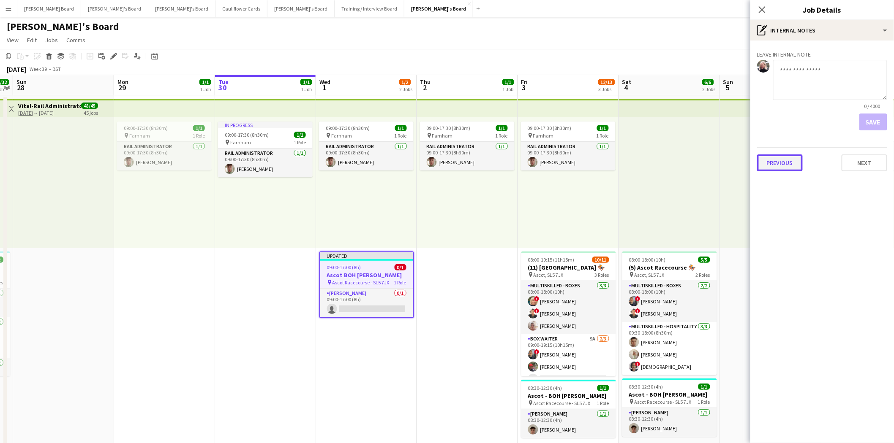
click at [777, 159] on button "Previous" at bounding box center [780, 163] width 46 height 17
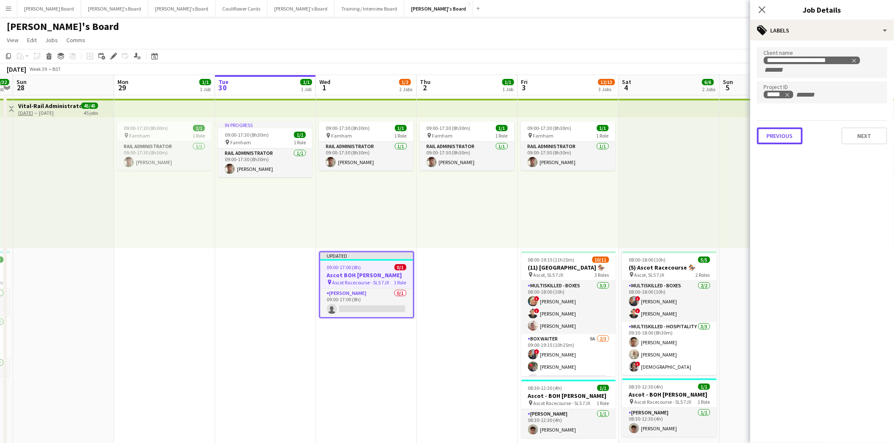
click at [784, 139] on button "Previous" at bounding box center [780, 136] width 46 height 17
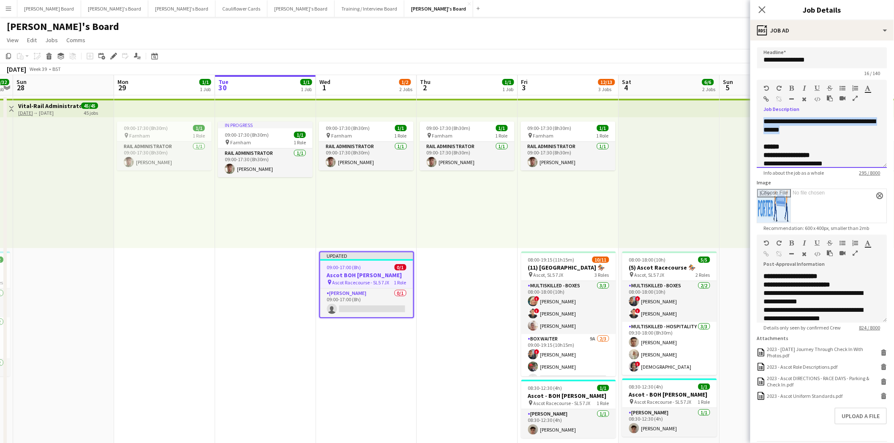
drag, startPoint x: 845, startPoint y: 130, endPoint x: 750, endPoint y: 122, distance: 95.0
click at [750, 122] on form "**********" at bounding box center [822, 256] width 144 height 418
click at [821, 122] on div "**********" at bounding box center [817, 121] width 109 height 8
drag, startPoint x: 817, startPoint y: 119, endPoint x: 805, endPoint y: 127, distance: 14.3
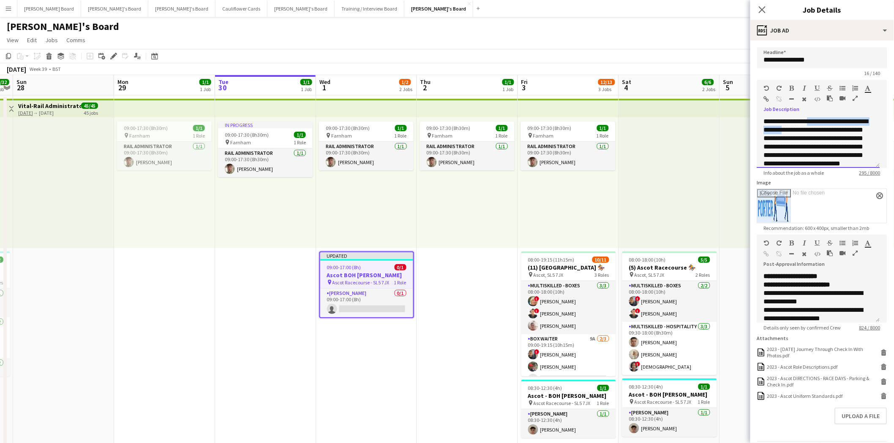
click at [805, 127] on span "**********" at bounding box center [815, 142] width 104 height 49
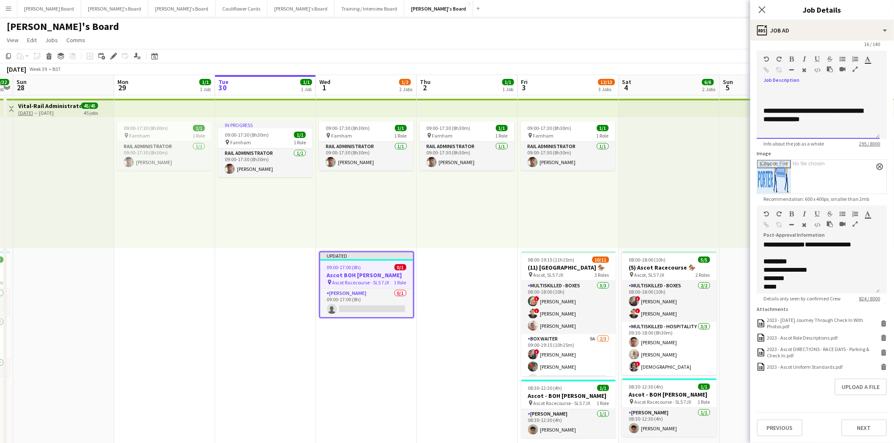
scroll to position [94, 0]
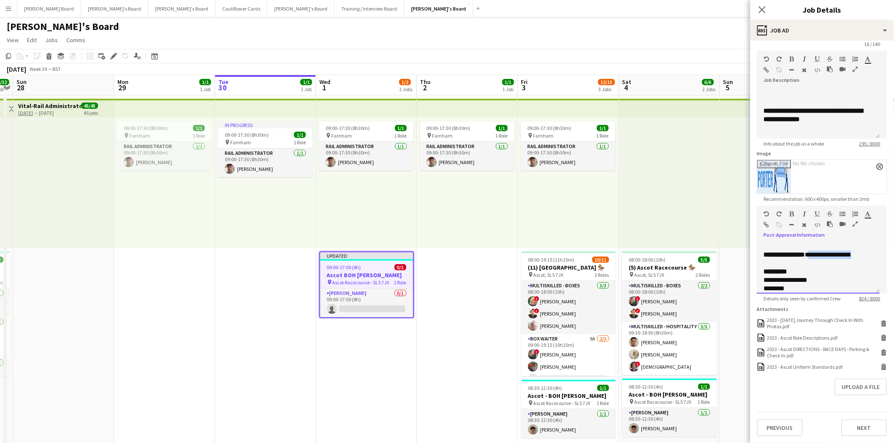
drag, startPoint x: 814, startPoint y: 250, endPoint x: 867, endPoint y: 247, distance: 52.8
click at [867, 247] on div "**********" at bounding box center [818, 268] width 123 height 51
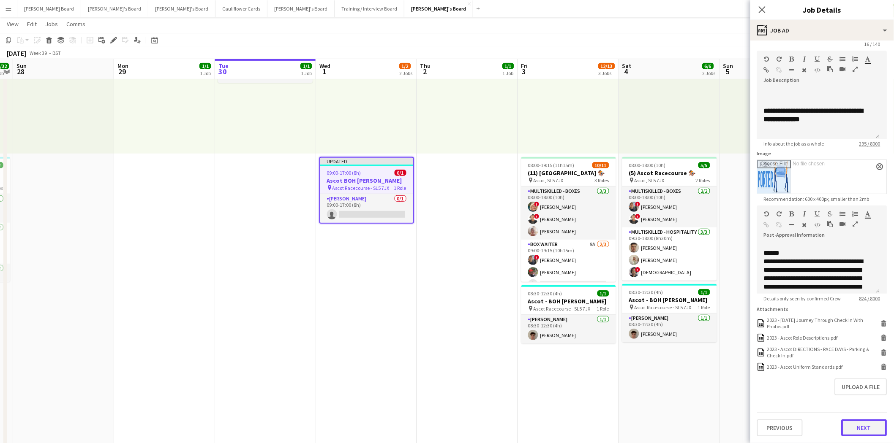
click at [860, 428] on button "Next" at bounding box center [864, 428] width 46 height 17
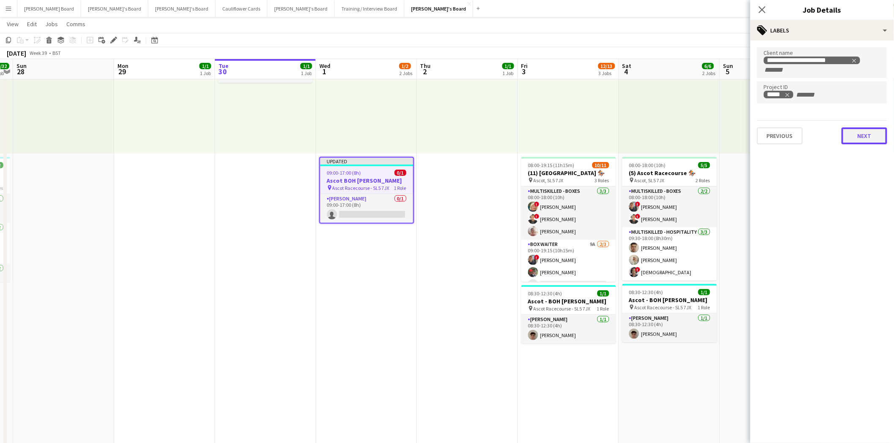
click at [862, 129] on button "Next" at bounding box center [864, 136] width 46 height 17
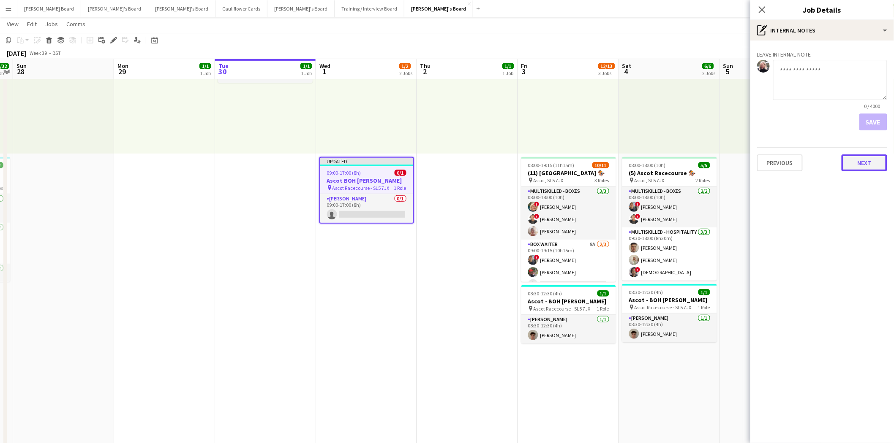
click at [867, 166] on button "Next" at bounding box center [864, 163] width 46 height 17
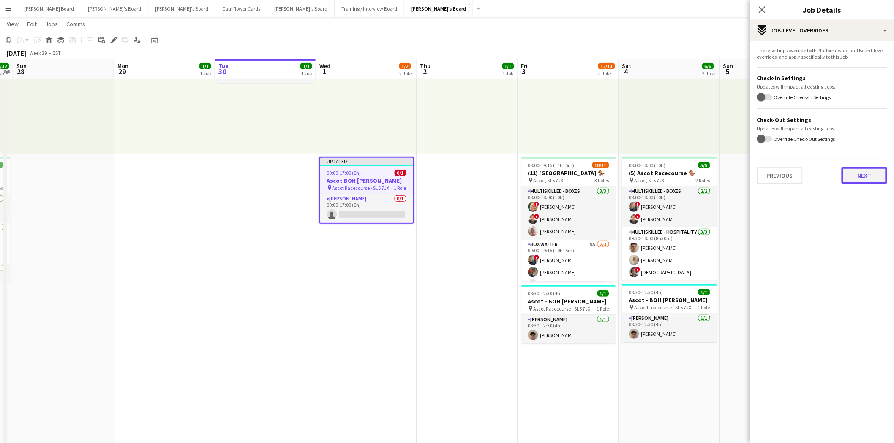
click at [875, 180] on button "Next" at bounding box center [864, 175] width 46 height 17
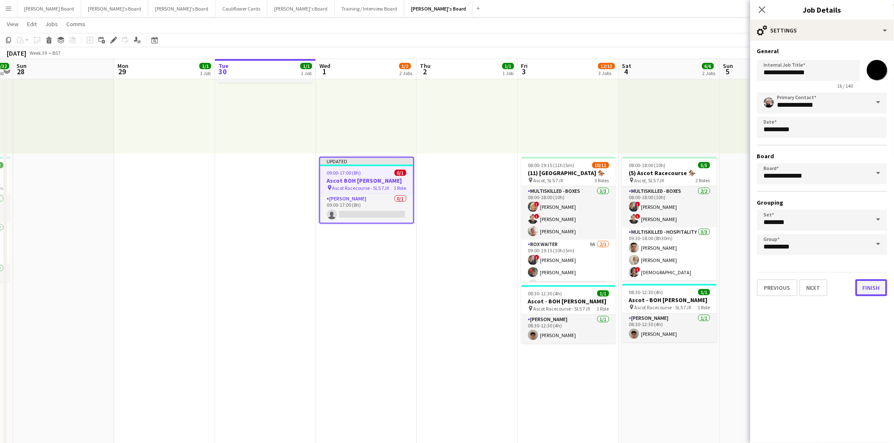
click at [876, 283] on button "Finish" at bounding box center [871, 288] width 32 height 17
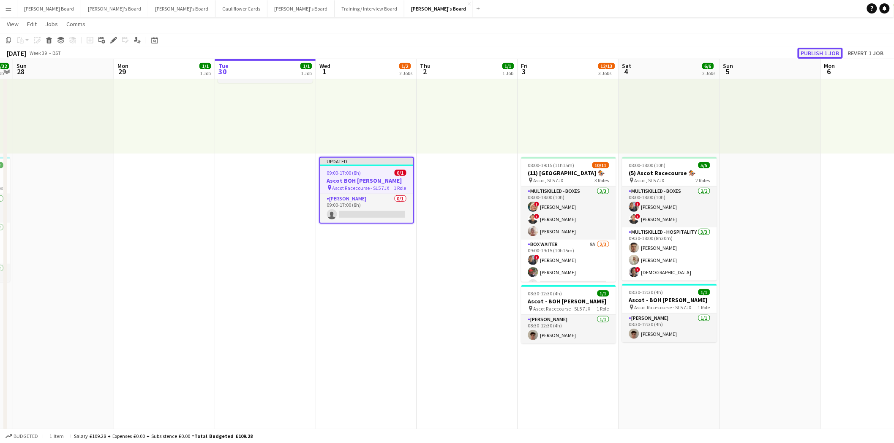
click at [822, 52] on button "Publish 1 job" at bounding box center [819, 53] width 45 height 11
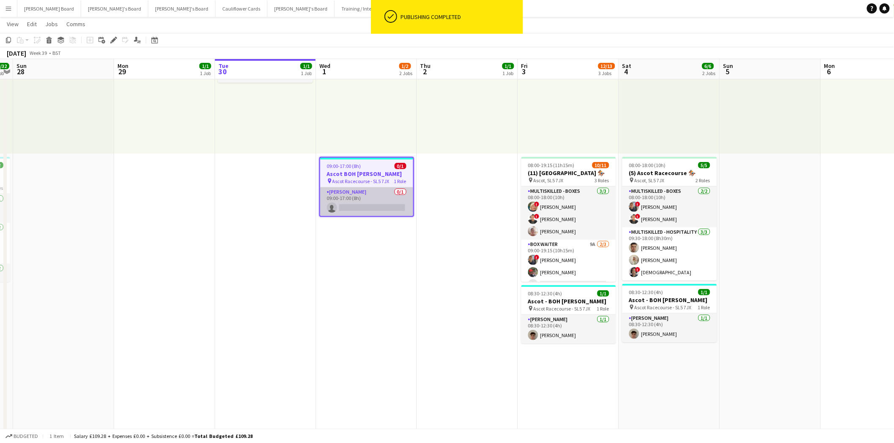
click at [362, 201] on app-card-role "Porter - BOH 0/1 09:00-17:00 (8h) single-neutral-actions" at bounding box center [366, 201] width 93 height 29
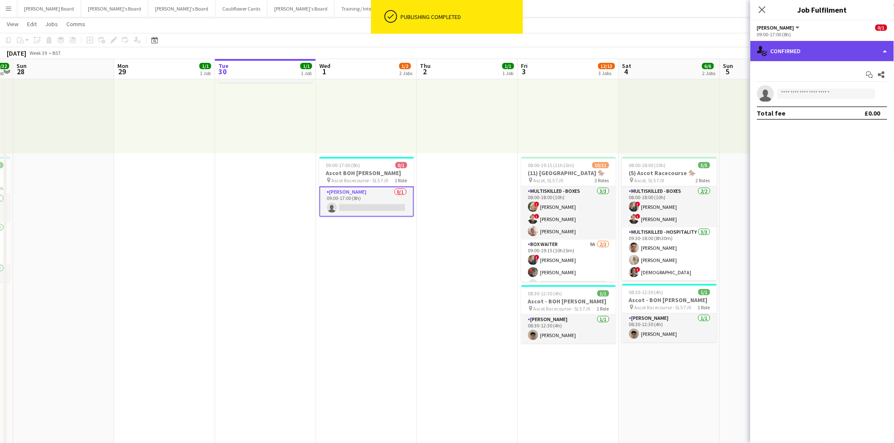
click at [817, 51] on div "single-neutral-actions-check-2 Confirmed" at bounding box center [822, 51] width 144 height 20
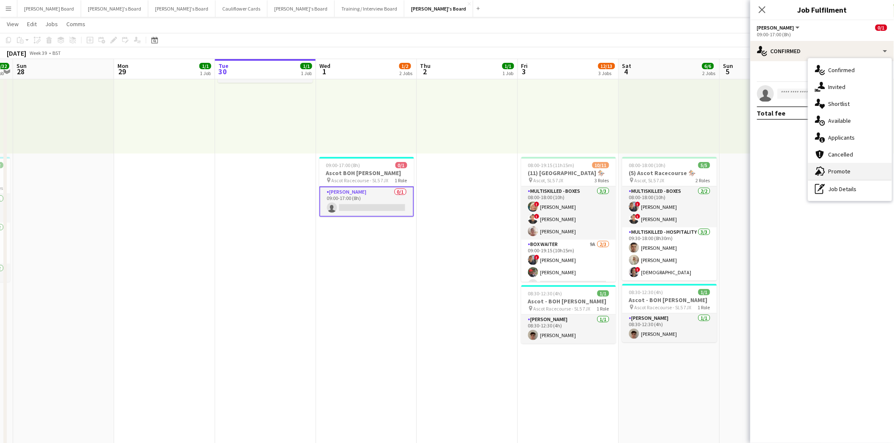
click at [850, 171] on div "advertising-megaphone Promote" at bounding box center [850, 171] width 84 height 17
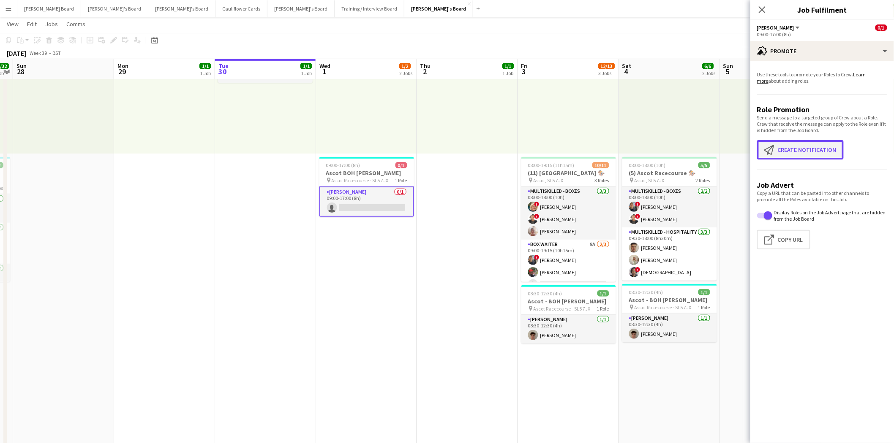
click at [804, 145] on button "Create notification Create notification" at bounding box center [800, 149] width 87 height 19
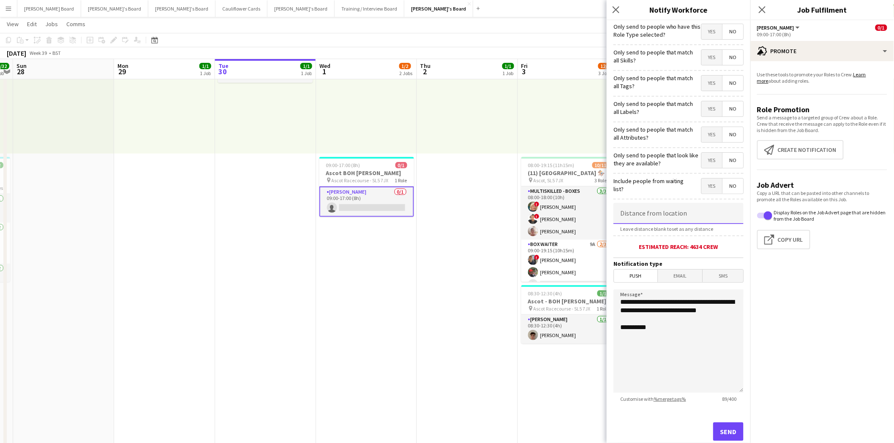
click at [637, 217] on input at bounding box center [678, 213] width 130 height 21
type input "*****"
click at [704, 165] on span "Yes" at bounding box center [711, 160] width 21 height 15
click at [719, 429] on button "Send" at bounding box center [728, 432] width 30 height 19
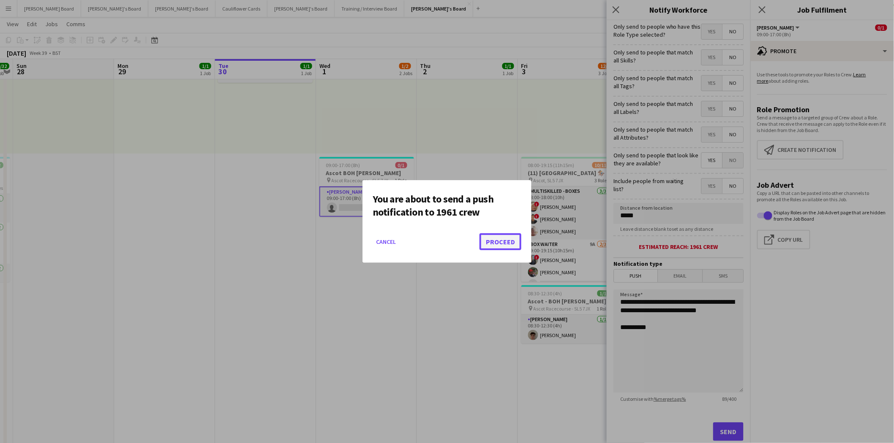
click at [506, 240] on button "Proceed" at bounding box center [500, 242] width 42 height 17
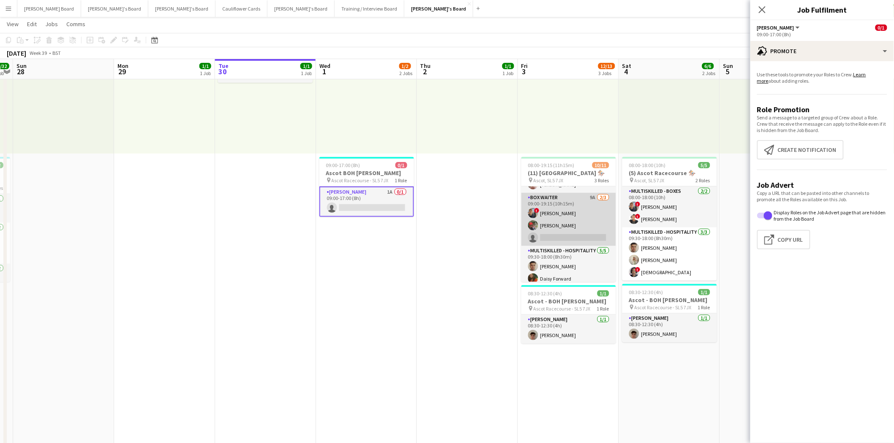
scroll to position [89, 0]
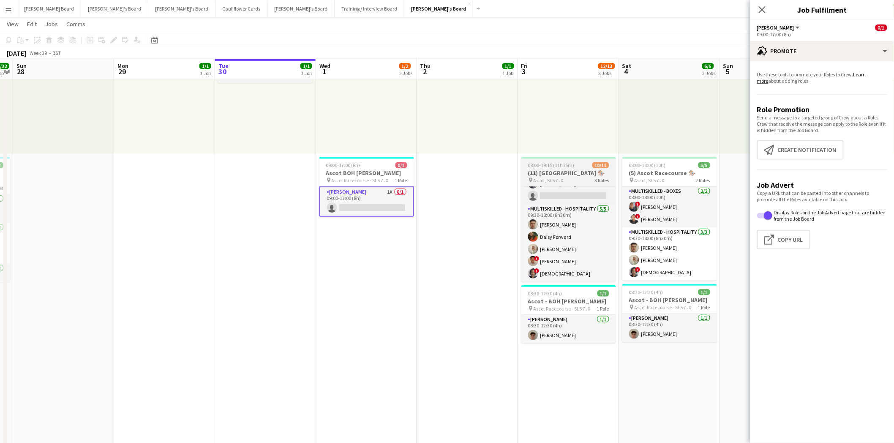
click at [562, 178] on span "Ascot, SL5 7JX" at bounding box center [548, 180] width 30 height 6
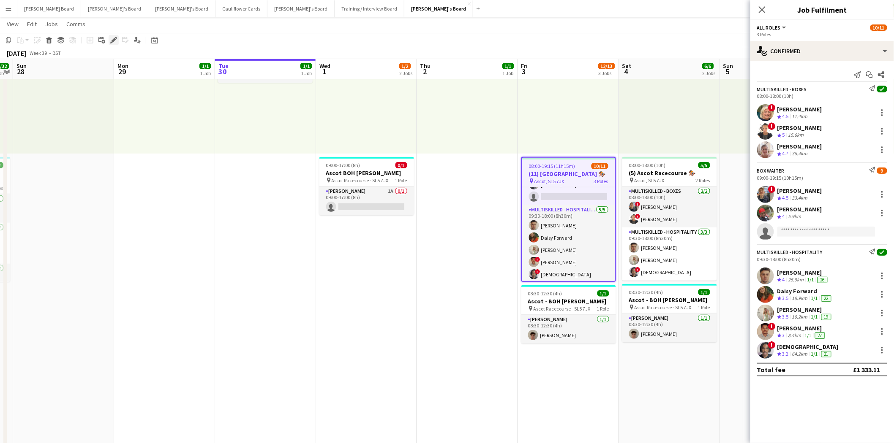
click at [111, 39] on icon "Edit" at bounding box center [113, 40] width 7 height 7
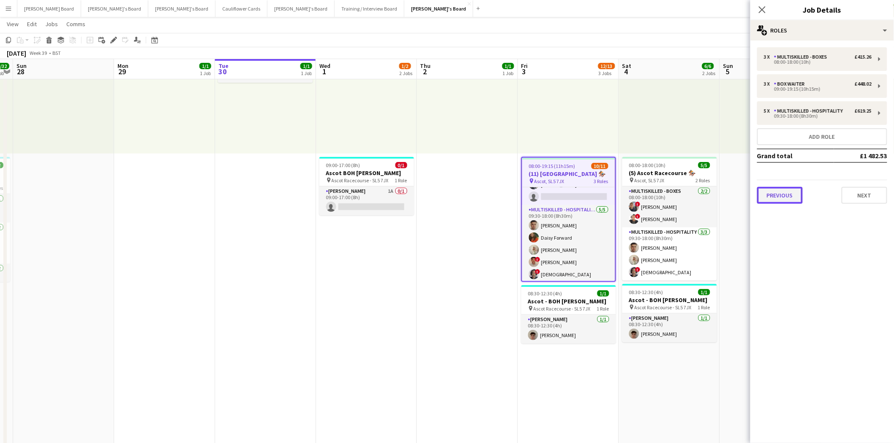
click at [780, 196] on button "Previous" at bounding box center [780, 195] width 46 height 17
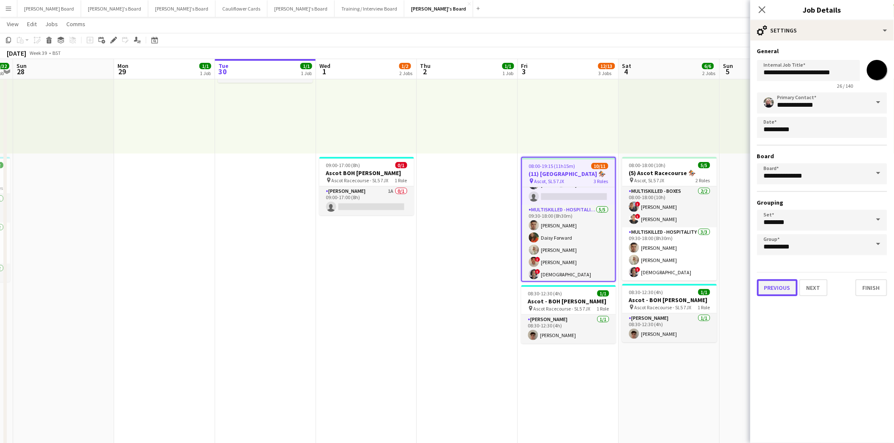
click at [776, 286] on button "Previous" at bounding box center [777, 288] width 41 height 17
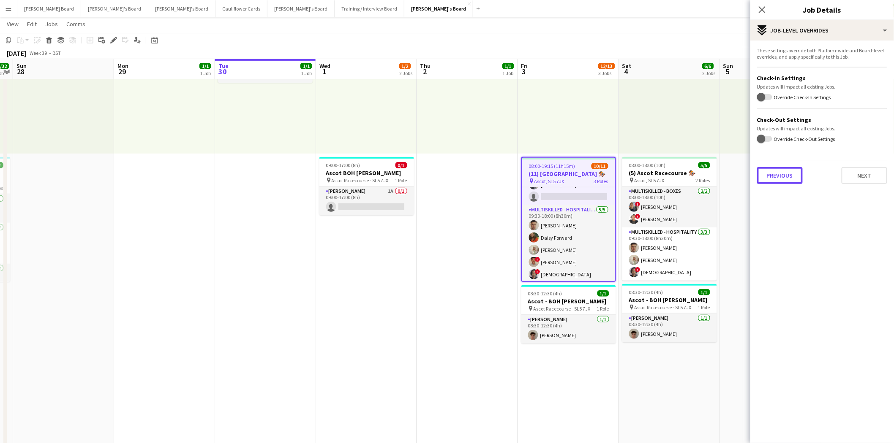
click at [781, 173] on button "Previous" at bounding box center [780, 175] width 46 height 17
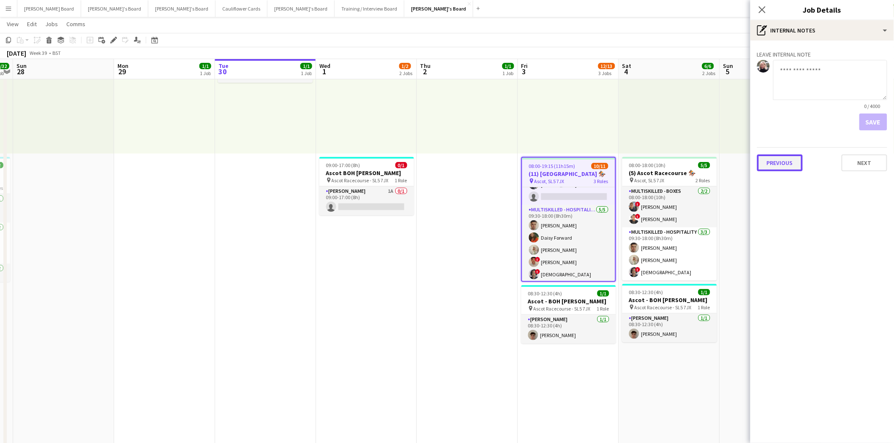
click at [779, 166] on button "Previous" at bounding box center [780, 163] width 46 height 17
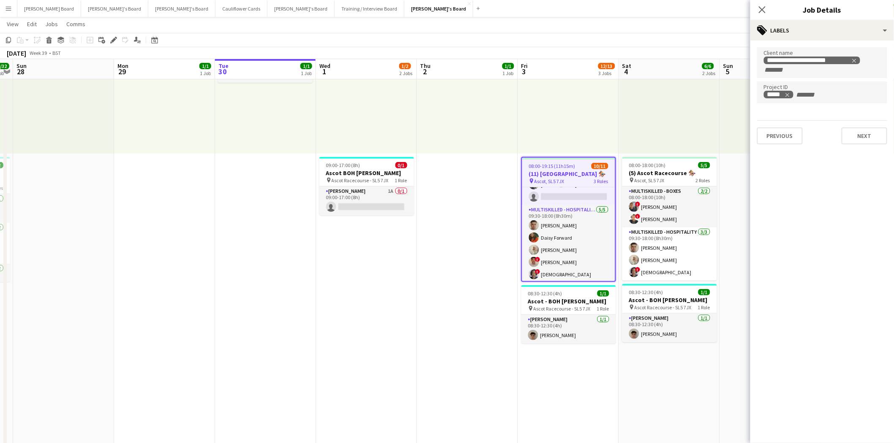
click at [780, 148] on div "**********" at bounding box center [822, 96] width 144 height 111
click at [776, 132] on button "Previous" at bounding box center [780, 136] width 46 height 17
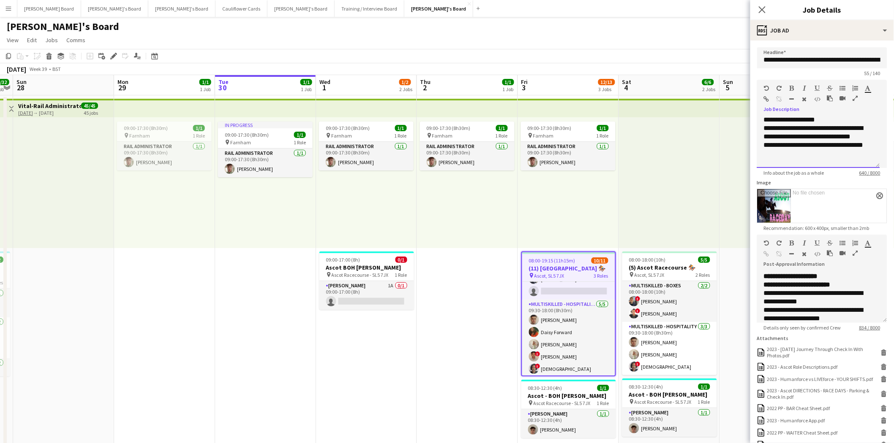
scroll to position [19, 0]
drag, startPoint x: 763, startPoint y: 153, endPoint x: 818, endPoint y: 151, distance: 55.4
click at [818, 151] on div "**********" at bounding box center [818, 142] width 123 height 51
click at [818, 141] on div "**********" at bounding box center [817, 128] width 109 height 25
drag, startPoint x: 812, startPoint y: 151, endPoint x: 763, endPoint y: 130, distance: 54.0
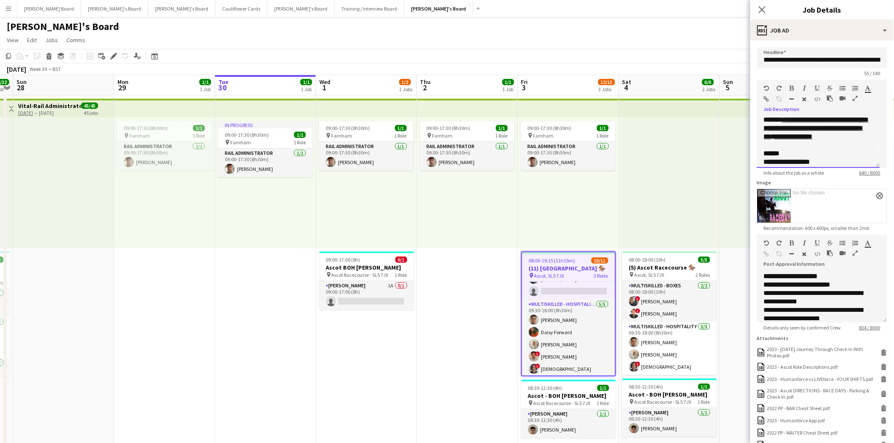
click at [763, 130] on div "**********" at bounding box center [818, 142] width 123 height 51
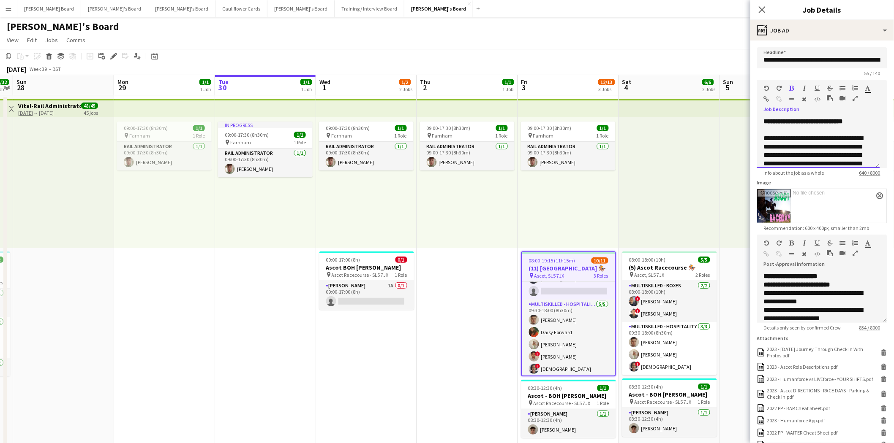
drag, startPoint x: 807, startPoint y: 130, endPoint x: 750, endPoint y: 120, distance: 57.9
click at [750, 120] on form "**********" at bounding box center [822, 280] width 144 height 467
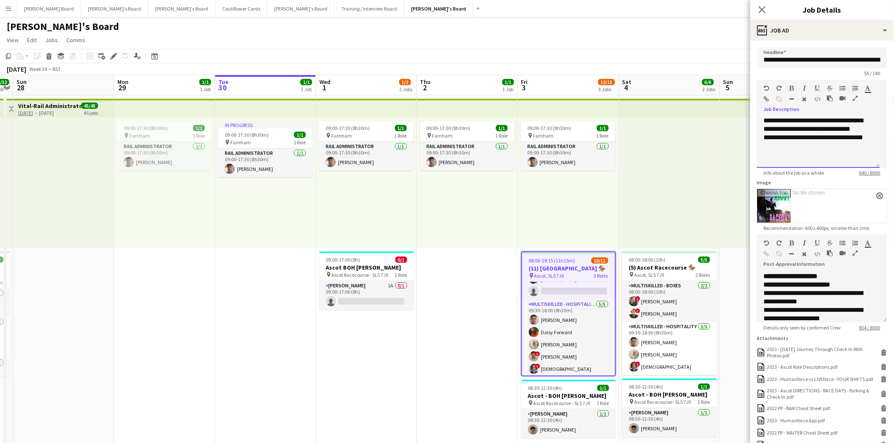
drag, startPoint x: 790, startPoint y: 144, endPoint x: 756, endPoint y: 128, distance: 38.3
click at [756, 128] on form "**********" at bounding box center [822, 280] width 144 height 467
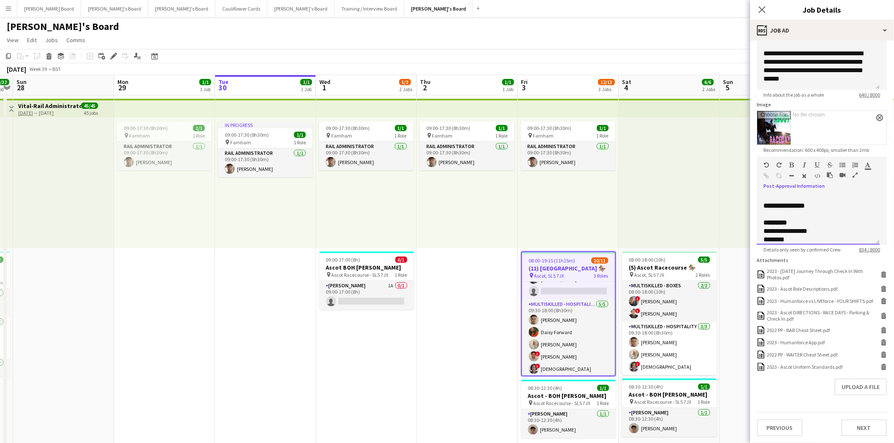
click at [818, 202] on div "**********" at bounding box center [814, 206] width 103 height 8
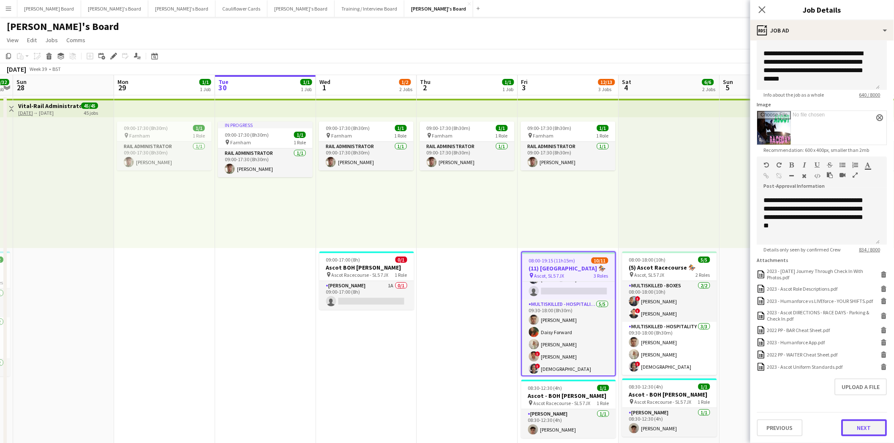
click at [855, 426] on button "Next" at bounding box center [864, 428] width 46 height 17
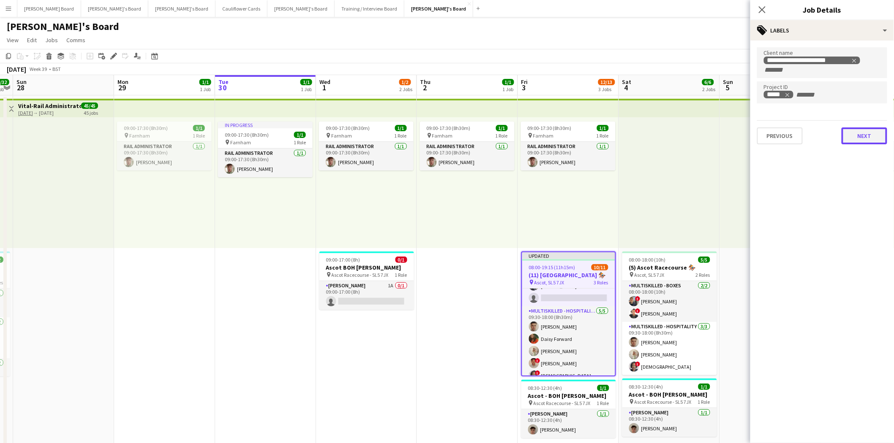
click at [864, 134] on button "Next" at bounding box center [864, 136] width 46 height 17
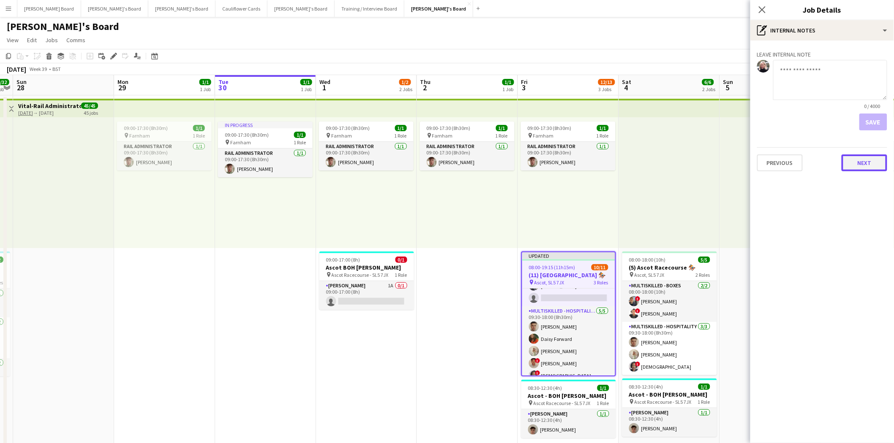
click at [863, 161] on button "Next" at bounding box center [864, 163] width 46 height 17
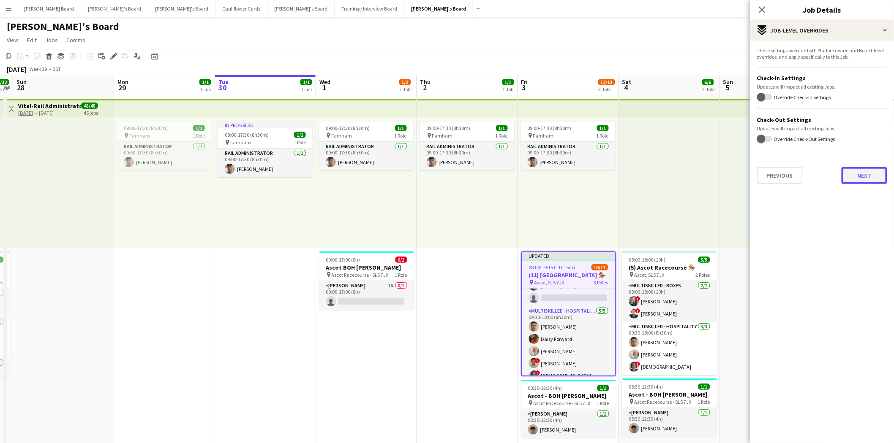
click at [865, 174] on button "Next" at bounding box center [864, 175] width 46 height 17
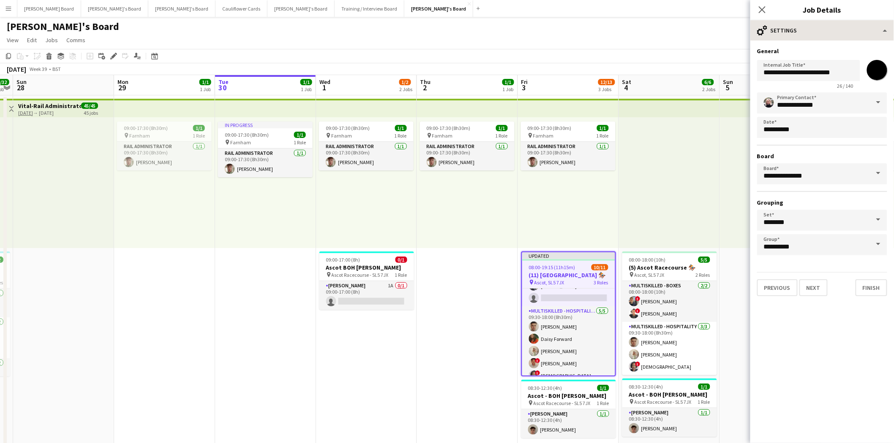
drag, startPoint x: 763, startPoint y: 7, endPoint x: 758, endPoint y: 20, distance: 13.9
click at [763, 7] on icon "Close pop-in" at bounding box center [761, 9] width 7 height 7
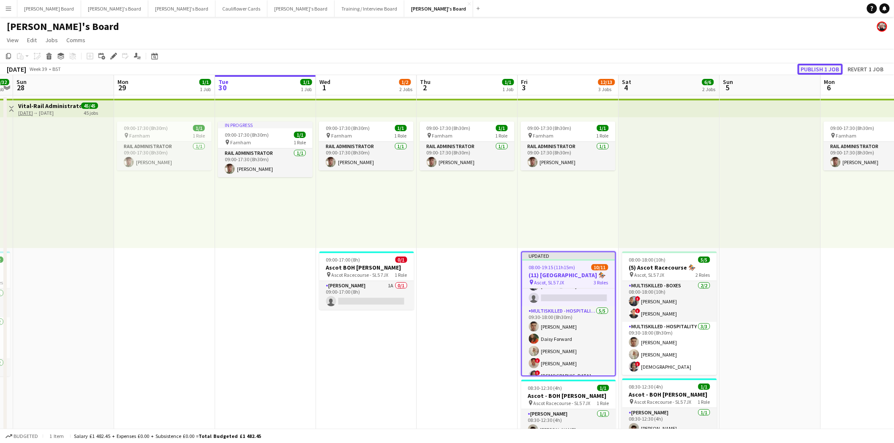
click at [820, 66] on button "Publish 1 job" at bounding box center [819, 69] width 45 height 11
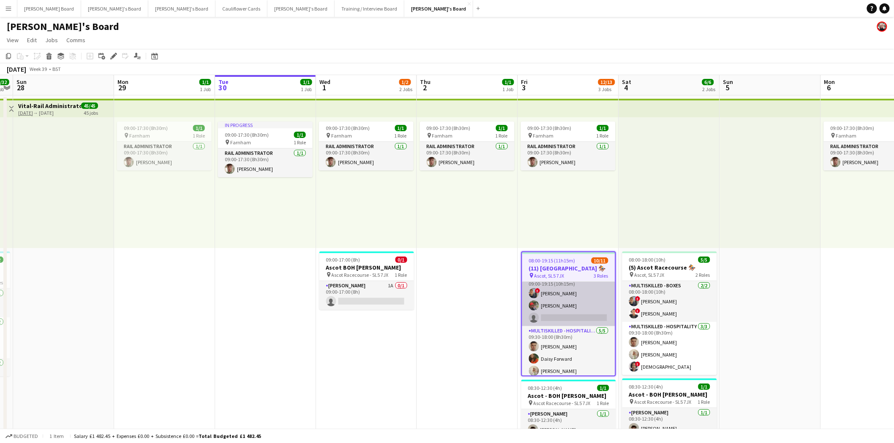
scroll to position [41, 0]
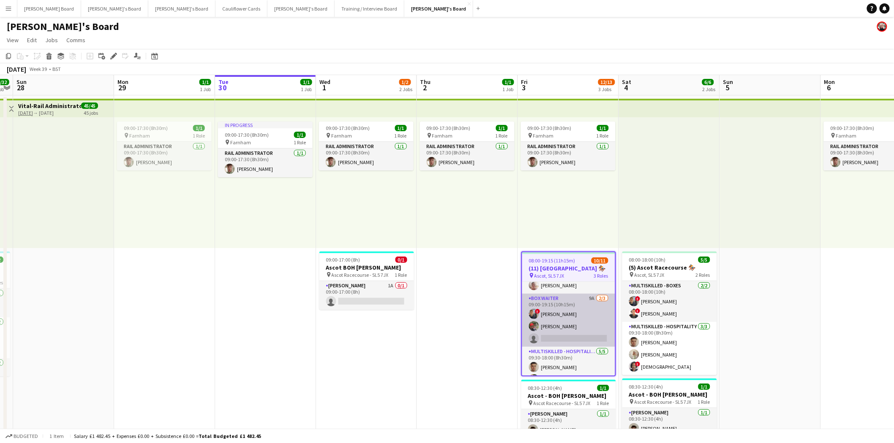
drag, startPoint x: 579, startPoint y: 321, endPoint x: 586, endPoint y: 315, distance: 9.9
click at [579, 321] on app-card-role "BOX Waiter 9A 2/3 09:00-19:15 (10h15m) ! Alex Buchholdt Kelvin Baffour single-n…" at bounding box center [568, 320] width 93 height 53
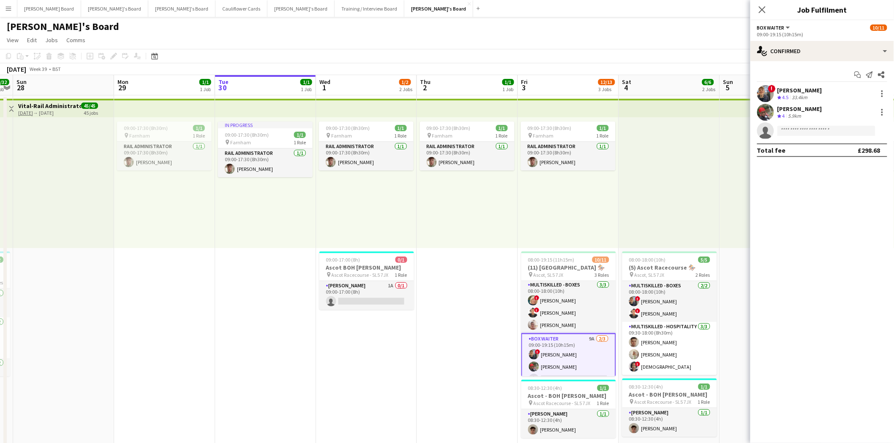
scroll to position [0, 0]
click at [568, 269] on h3 "(11) Ascot Racecourse 🏇🏼" at bounding box center [568, 268] width 95 height 8
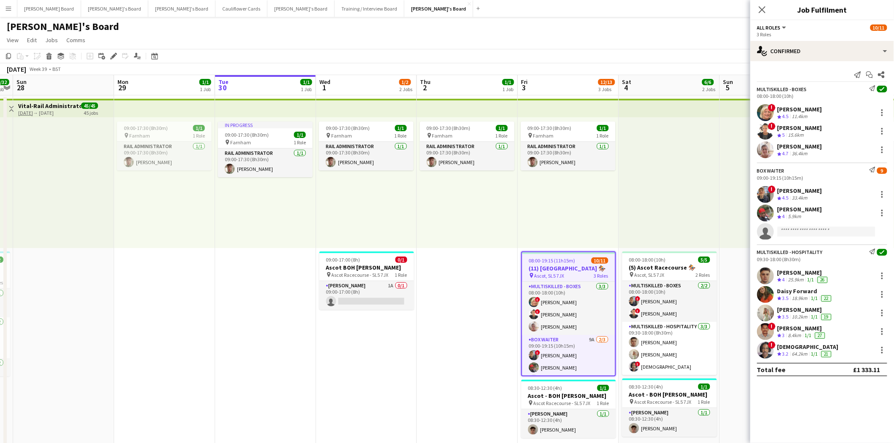
drag, startPoint x: 113, startPoint y: 54, endPoint x: 221, endPoint y: 74, distance: 109.9
click at [113, 54] on icon "Edit" at bounding box center [113, 56] width 7 height 7
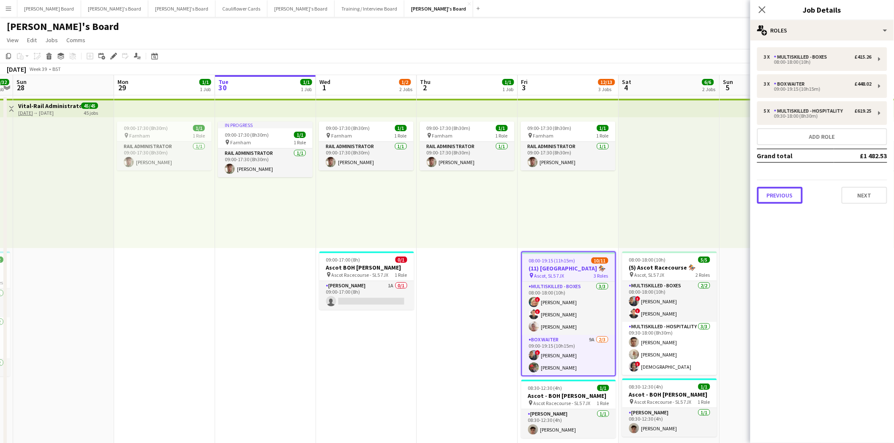
click at [780, 193] on button "Previous" at bounding box center [780, 195] width 46 height 17
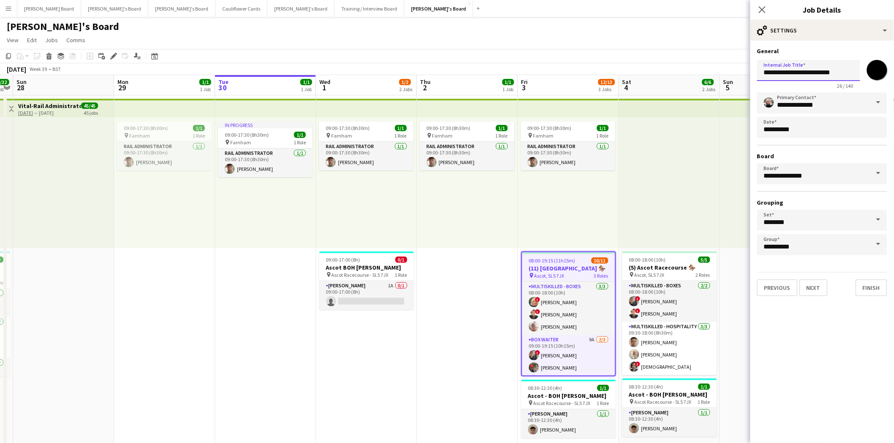
click at [773, 73] on input "**********" at bounding box center [808, 70] width 103 height 21
type input "**********"
click at [598, 229] on div "09:00-17:30 (8h30m) 1/1 pin Farnham 1 Role Rail Administrator 1/1 09:00-17:30 (…" at bounding box center [569, 182] width 101 height 131
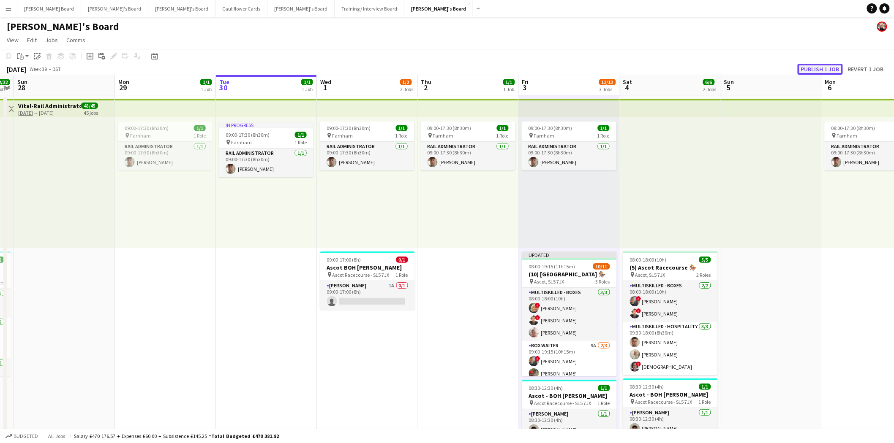
click at [829, 69] on button "Publish 1 job" at bounding box center [819, 69] width 45 height 11
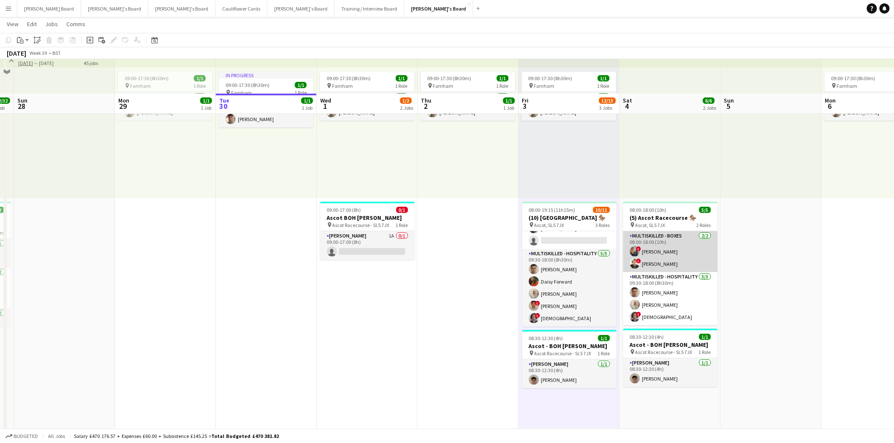
scroll to position [94, 0]
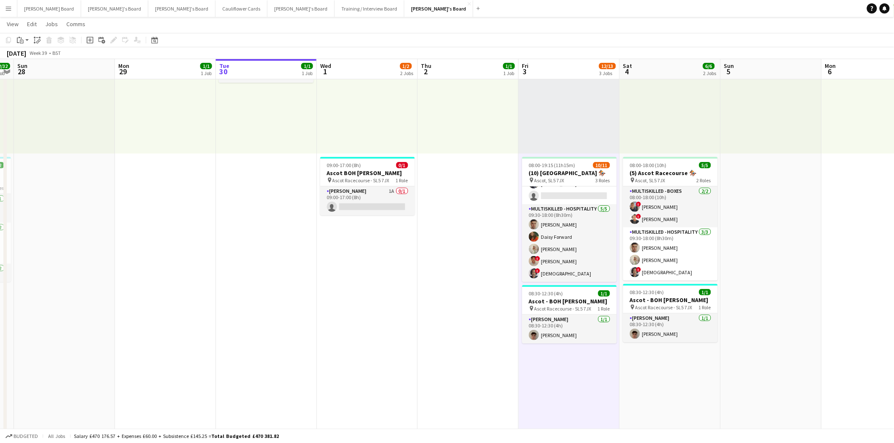
drag, startPoint x: 370, startPoint y: 203, endPoint x: 502, endPoint y: 168, distance: 136.0
click at [371, 203] on app-card-role "Porter - BOH 1A 0/1 09:00-17:00 (8h) single-neutral-actions" at bounding box center [367, 201] width 95 height 29
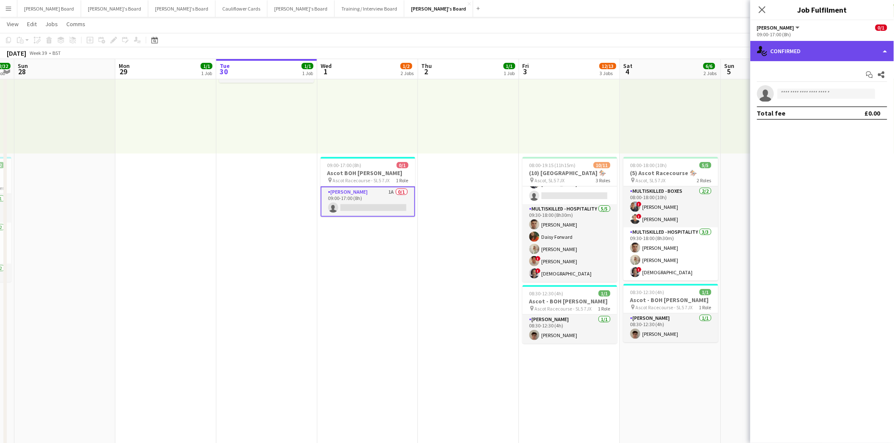
click at [824, 52] on div "single-neutral-actions-check-2 Confirmed" at bounding box center [822, 51] width 144 height 20
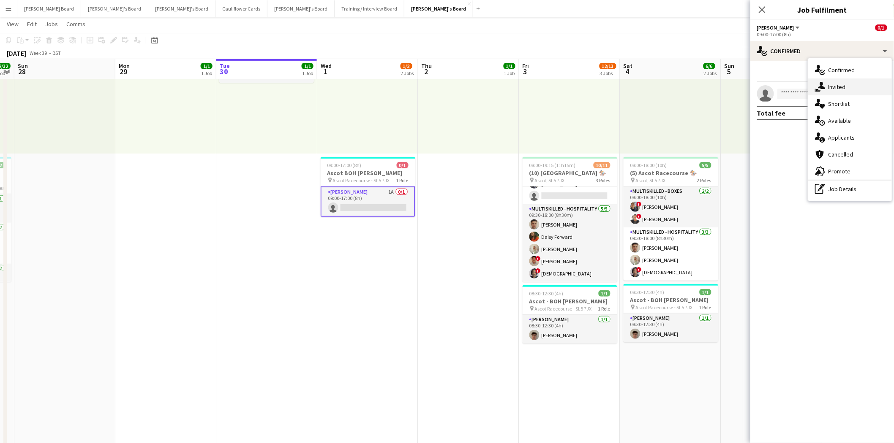
click at [842, 86] on span "Invited" at bounding box center [836, 87] width 17 height 8
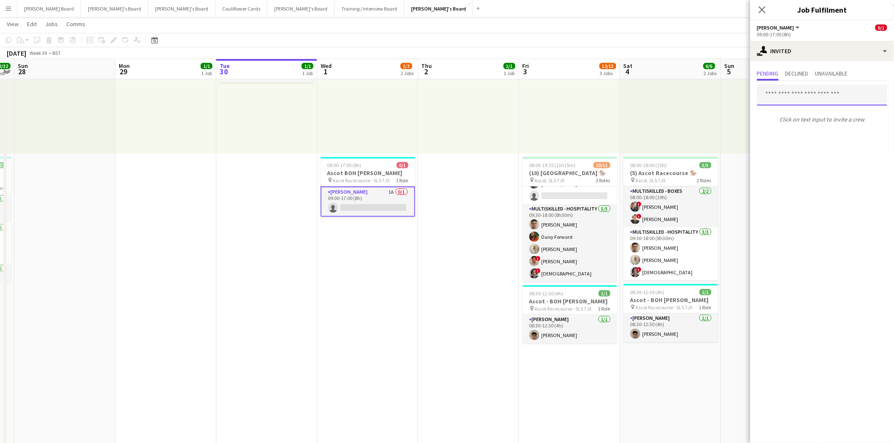
click at [778, 95] on input "text" at bounding box center [822, 94] width 130 height 21
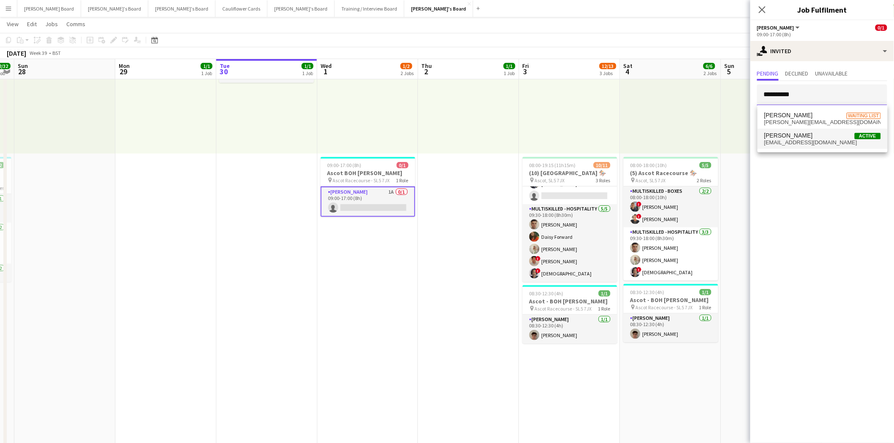
type input "**********"
click at [779, 141] on span "[EMAIL_ADDRESS][DOMAIN_NAME]" at bounding box center [822, 142] width 117 height 7
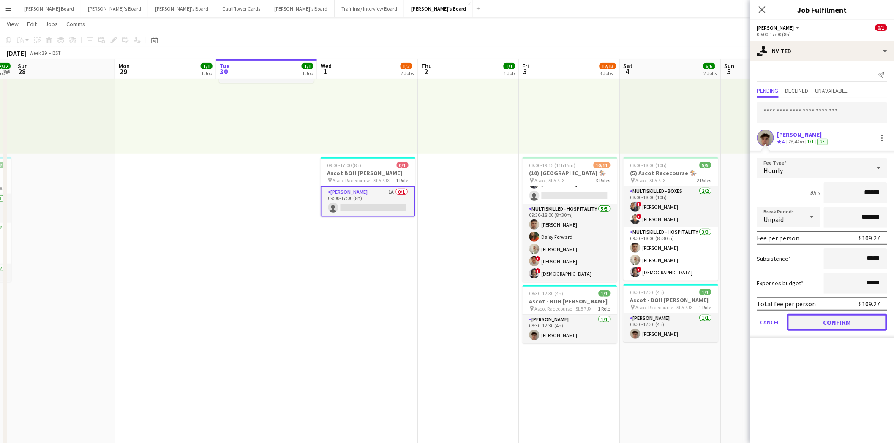
click at [847, 322] on button "Confirm" at bounding box center [837, 322] width 100 height 17
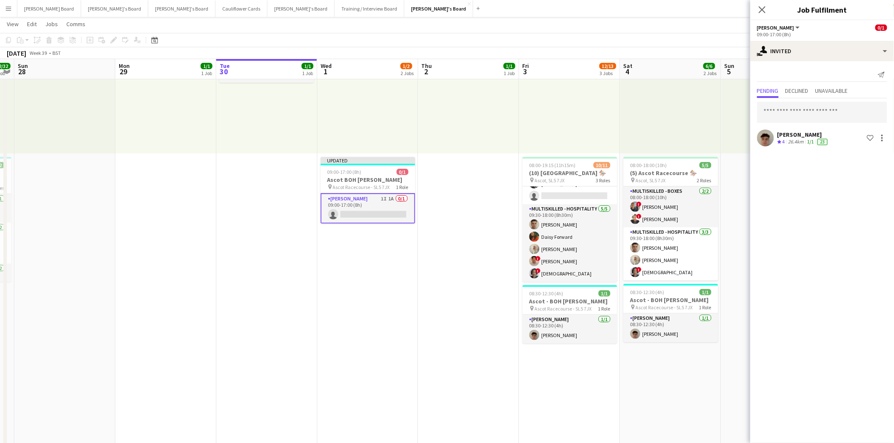
drag, startPoint x: 764, startPoint y: 9, endPoint x: 759, endPoint y: 11, distance: 5.9
click at [762, 10] on icon "Close pop-in" at bounding box center [761, 9] width 7 height 7
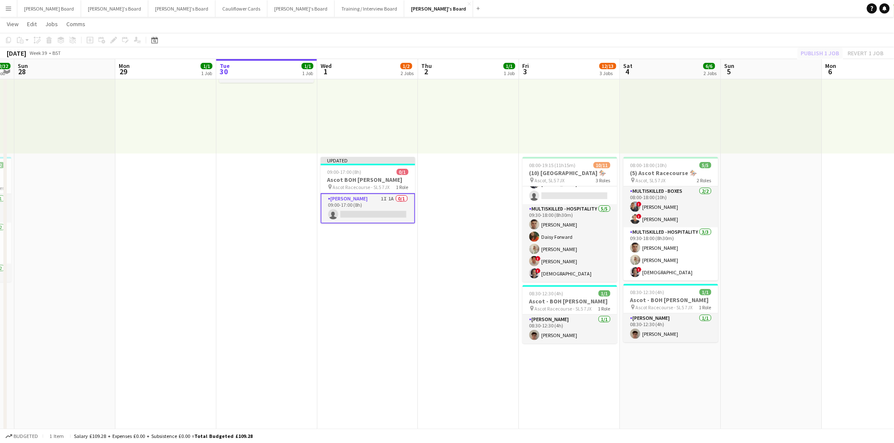
drag, startPoint x: 817, startPoint y: 48, endPoint x: 818, endPoint y: 52, distance: 4.2
click at [818, 49] on div "Publish 1 job Revert 1 job" at bounding box center [841, 53] width 103 height 11
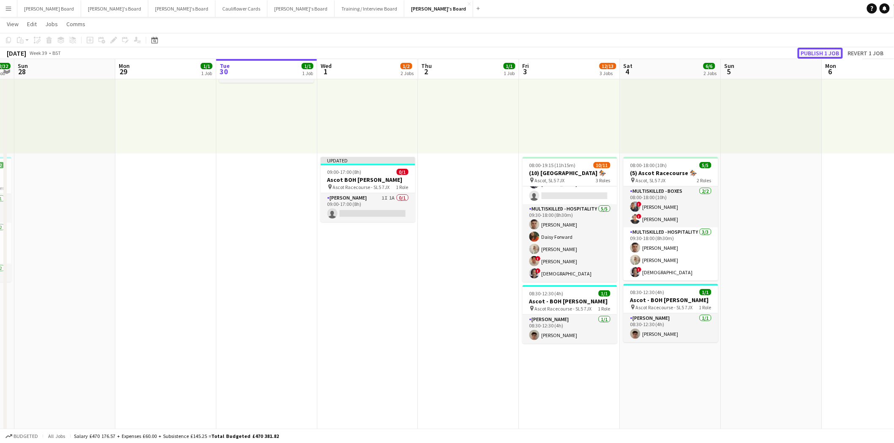
drag, startPoint x: 818, startPoint y: 51, endPoint x: 719, endPoint y: 79, distance: 102.4
click at [817, 51] on button "Publish 1 job" at bounding box center [819, 53] width 45 height 11
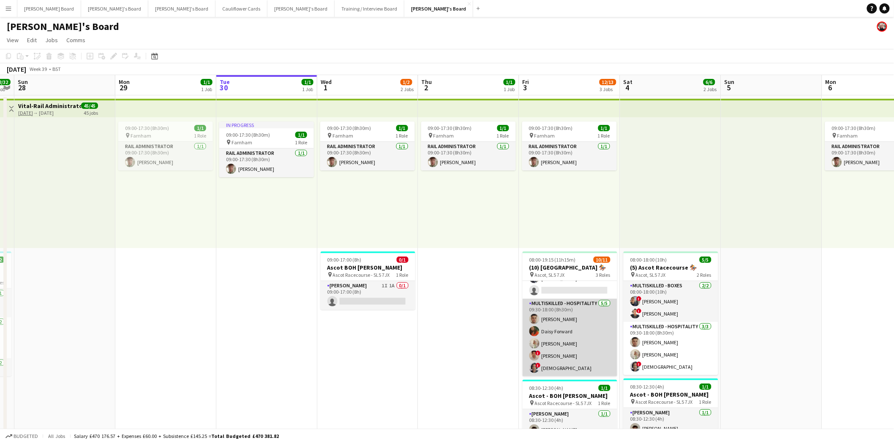
scroll to position [47, 0]
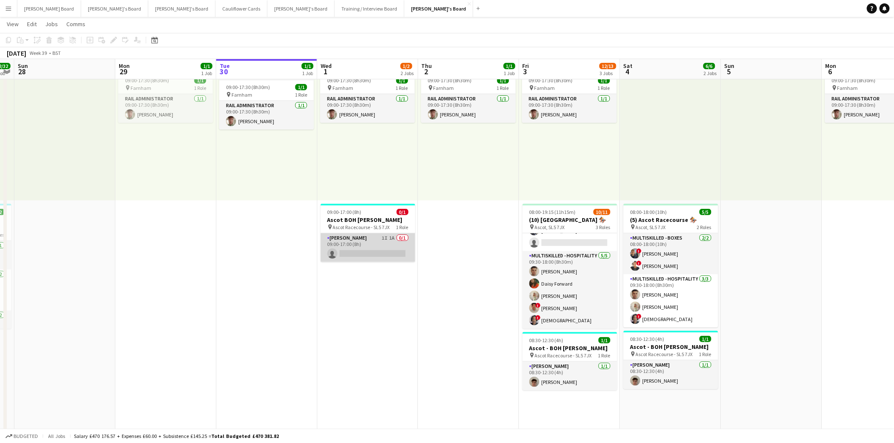
click at [355, 242] on app-card-role "Porter - BOH 1I 1A 0/1 09:00-17:00 (8h) single-neutral-actions" at bounding box center [368, 248] width 95 height 29
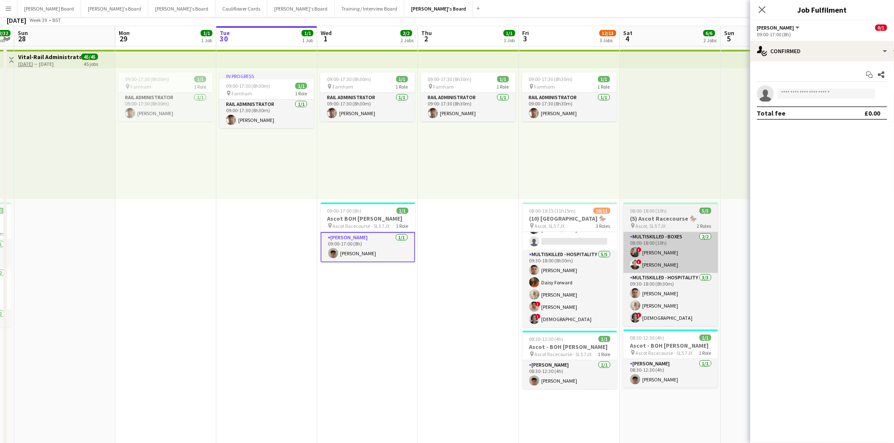
scroll to position [94, 0]
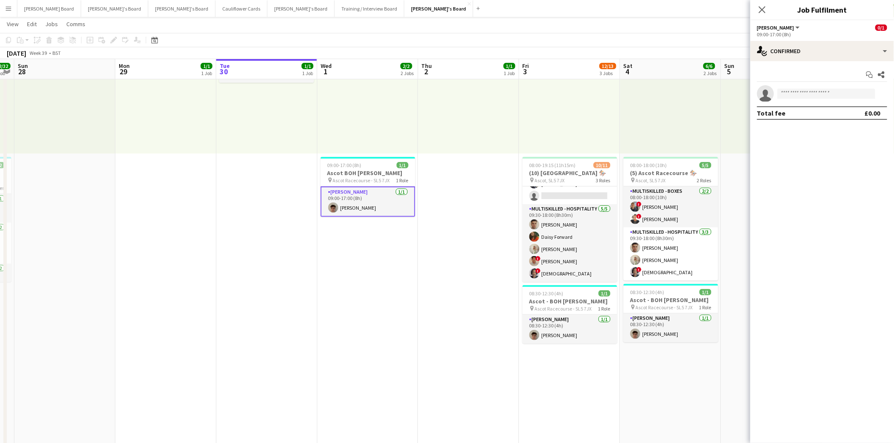
drag, startPoint x: 761, startPoint y: 12, endPoint x: 753, endPoint y: 10, distance: 8.3
click at [759, 11] on icon "Close pop-in" at bounding box center [761, 9] width 7 height 7
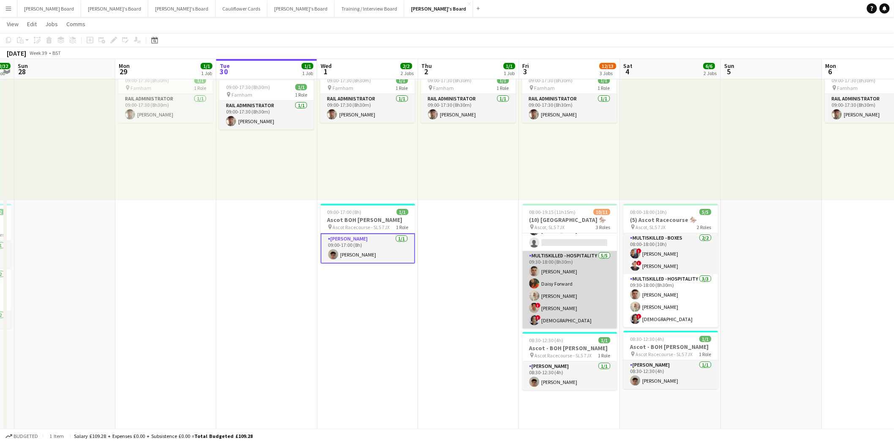
scroll to position [0, 0]
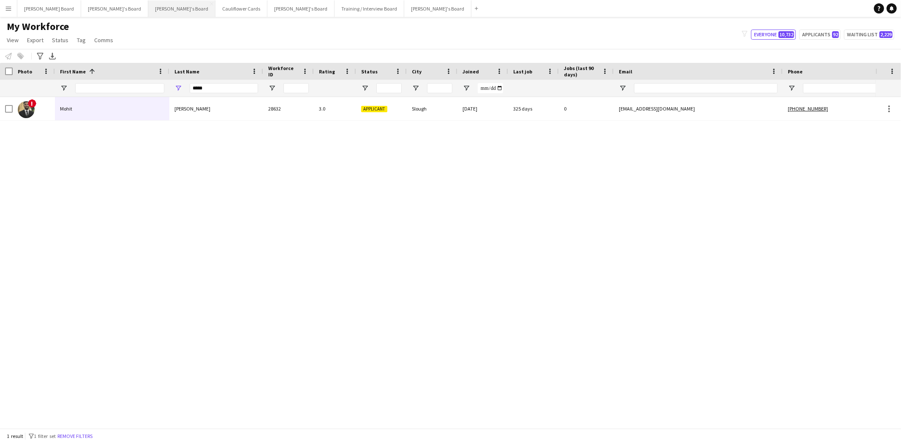
click at [148, 10] on button "[PERSON_NAME]'s Board Close" at bounding box center [181, 8] width 67 height 16
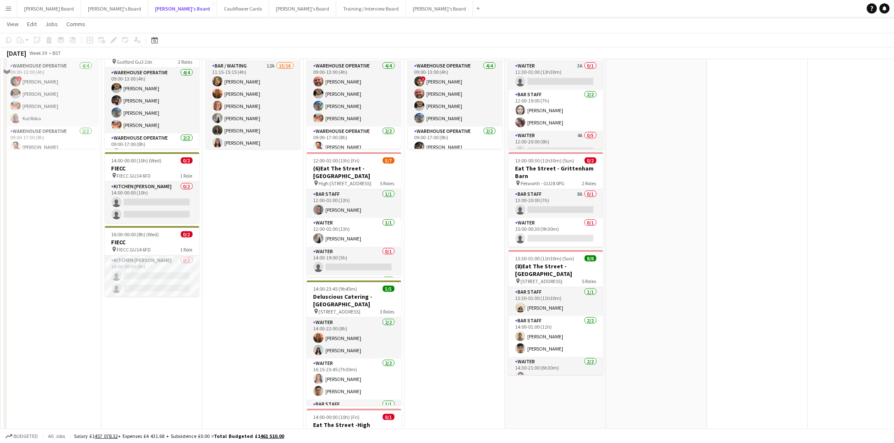
scroll to position [234, 0]
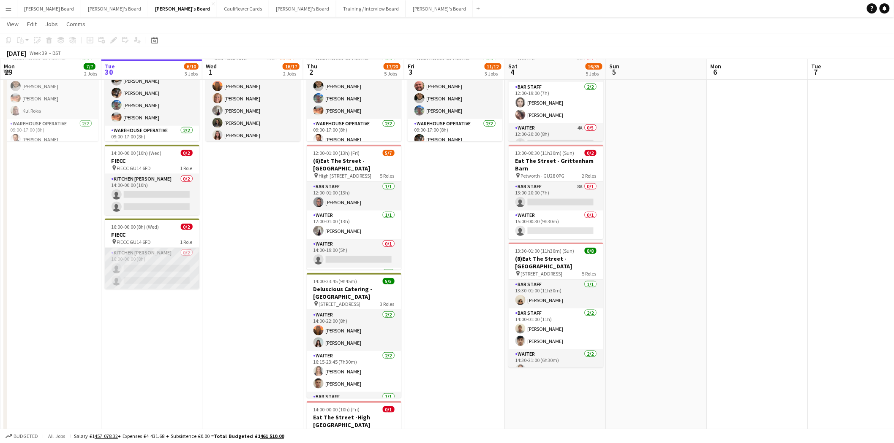
click at [142, 265] on app-card-role "Kitchen Porter 0/2 16:00-00:00 (8h) single-neutral-actions single-neutral-actio…" at bounding box center [152, 268] width 95 height 41
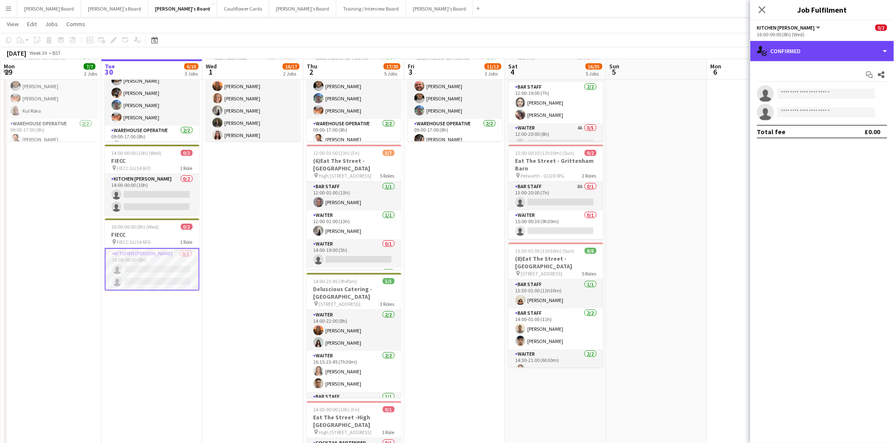
drag, startPoint x: 812, startPoint y: 49, endPoint x: 826, endPoint y: 64, distance: 20.9
click at [812, 49] on div "single-neutral-actions-check-2 Confirmed" at bounding box center [822, 51] width 144 height 20
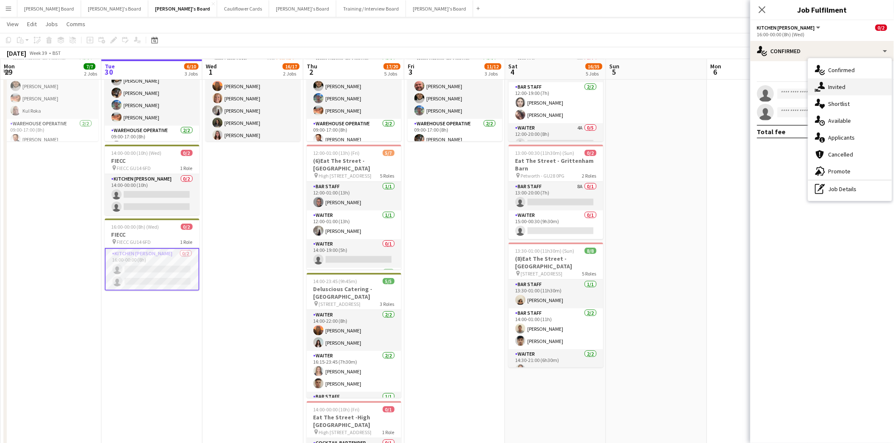
click at [837, 86] on span "Invited" at bounding box center [836, 87] width 17 height 8
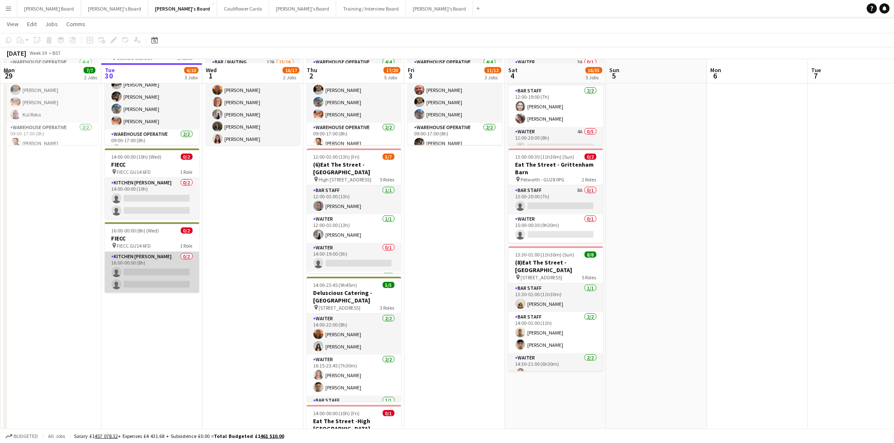
scroll to position [234, 0]
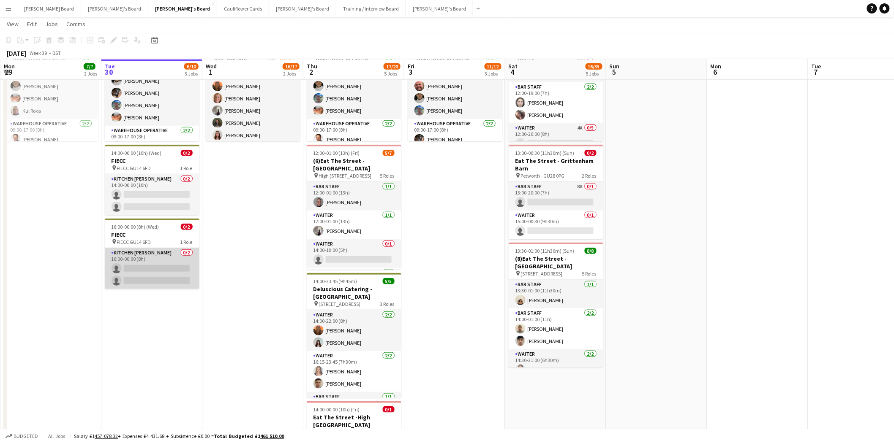
drag, startPoint x: 170, startPoint y: 265, endPoint x: 195, endPoint y: 264, distance: 24.5
click at [171, 265] on app-card-role "Kitchen [PERSON_NAME] 0/2 16:00-00:00 (8h) single-neutral-actions single-neutra…" at bounding box center [152, 268] width 95 height 41
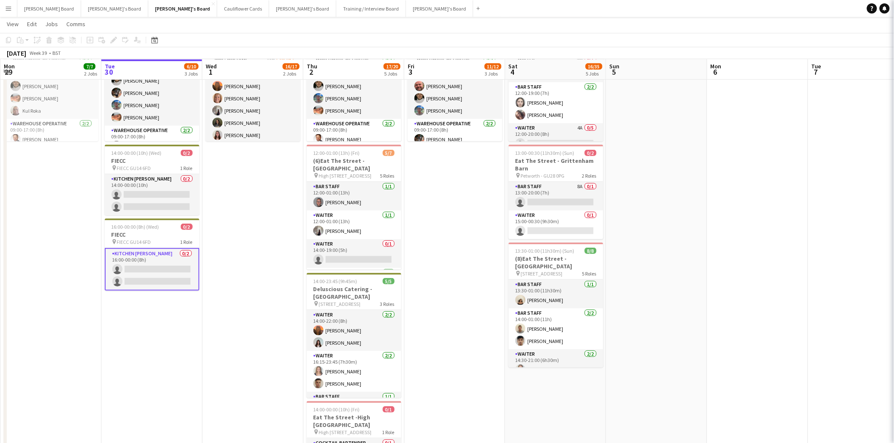
scroll to position [0, 201]
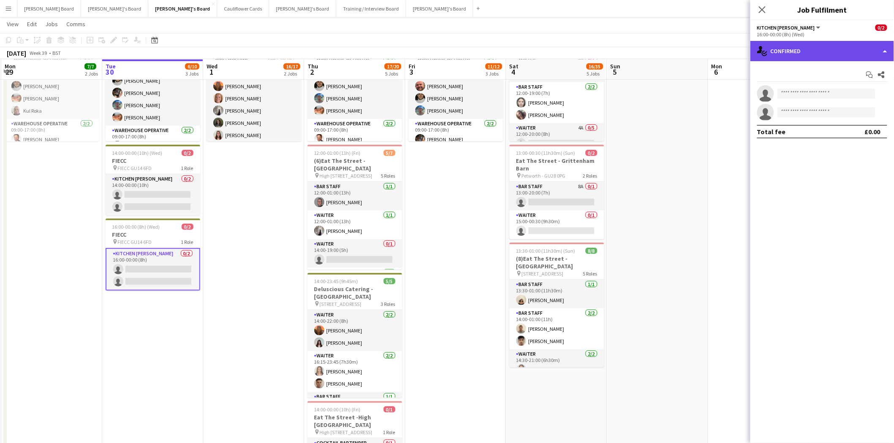
click at [810, 60] on div "single-neutral-actions-check-2 Confirmed" at bounding box center [822, 51] width 144 height 20
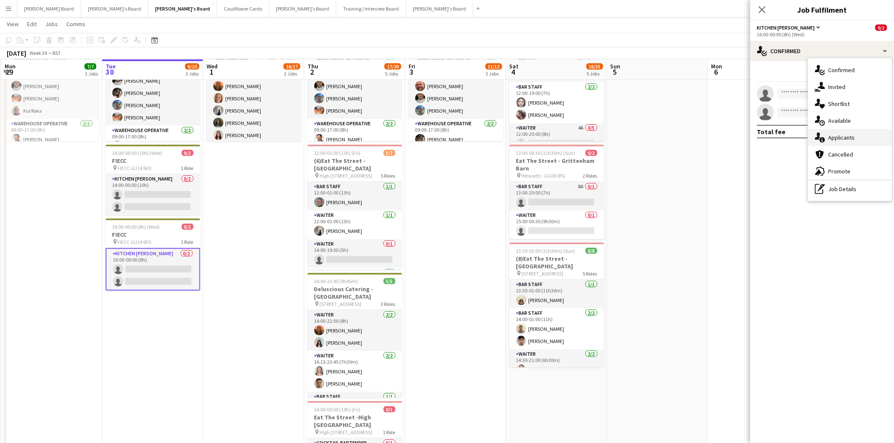
click at [845, 134] on span "Applicants" at bounding box center [841, 138] width 27 height 8
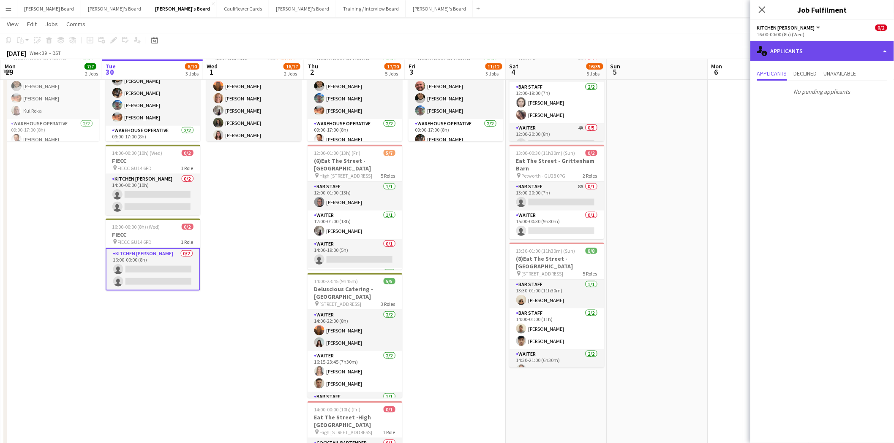
drag, startPoint x: 804, startPoint y: 43, endPoint x: 824, endPoint y: 79, distance: 40.9
click at [804, 43] on div "single-neutral-actions-information Applicants" at bounding box center [822, 51] width 144 height 20
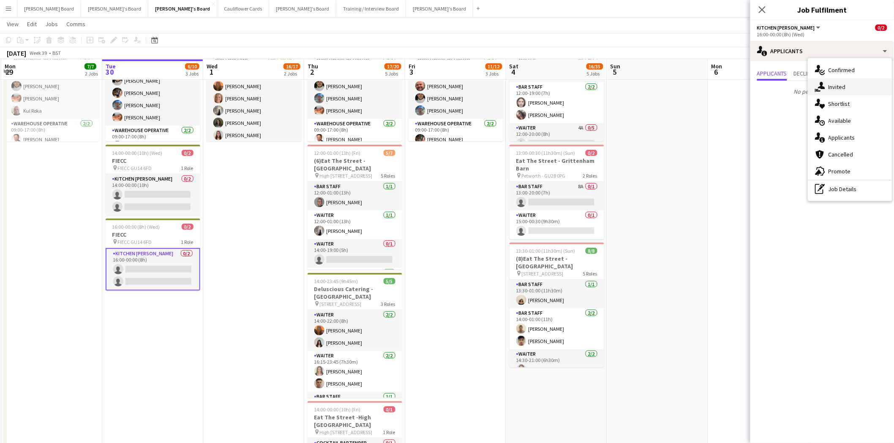
click at [832, 86] on span "Invited" at bounding box center [836, 87] width 17 height 8
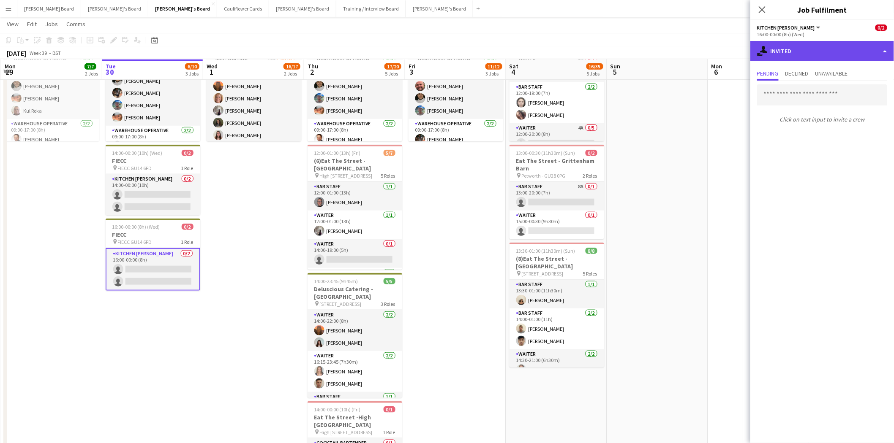
click at [807, 52] on div "single-neutral-actions-share-1 Invited" at bounding box center [822, 51] width 144 height 20
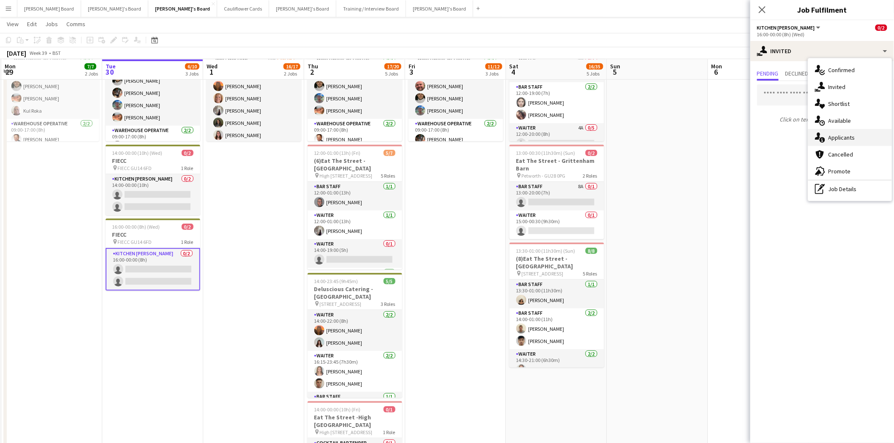
click at [847, 139] on span "Applicants" at bounding box center [841, 138] width 27 height 8
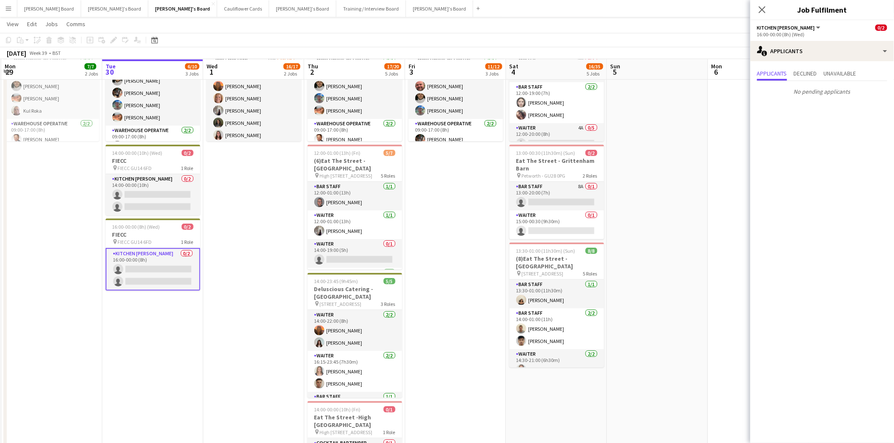
click at [158, 265] on app-card-role "Kitchen [PERSON_NAME] 0/2 16:00-00:00 (8h) single-neutral-actions single-neutra…" at bounding box center [153, 269] width 95 height 43
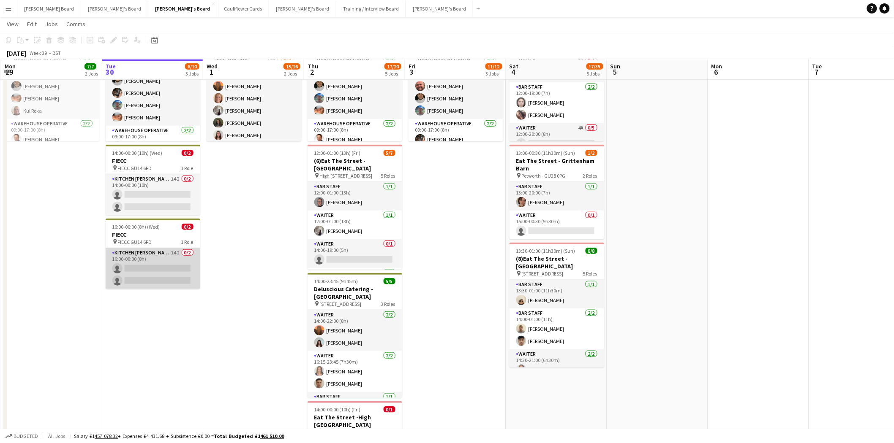
click at [149, 260] on app-card-role "Kitchen [PERSON_NAME] 14I 0/2 16:00-00:00 (8h) single-neutral-actions single-ne…" at bounding box center [153, 268] width 95 height 41
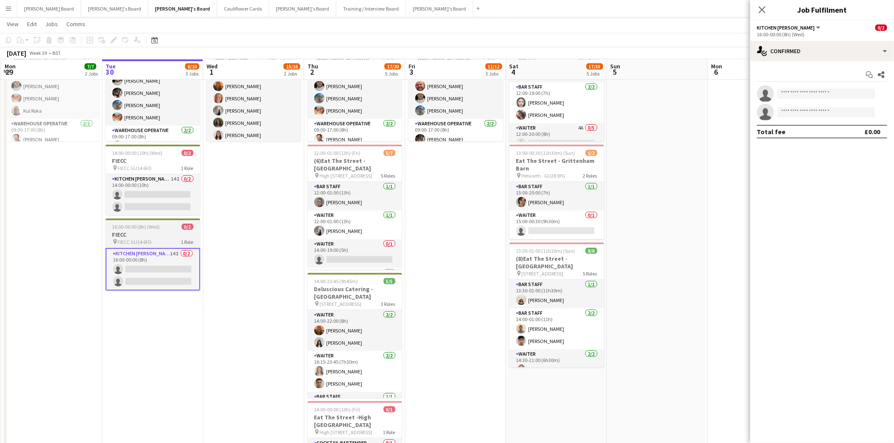
click at [136, 226] on span "16:00-00:00 (8h) (Wed)" at bounding box center [136, 227] width 48 height 6
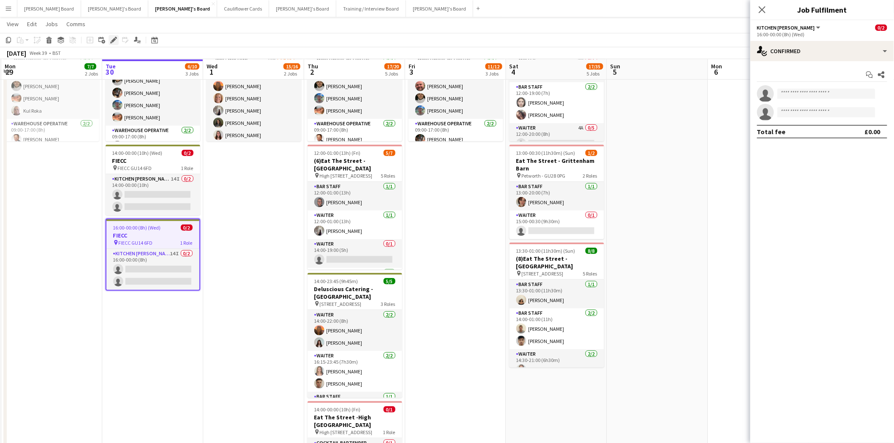
click at [114, 41] on icon "Edit" at bounding box center [113, 40] width 7 height 7
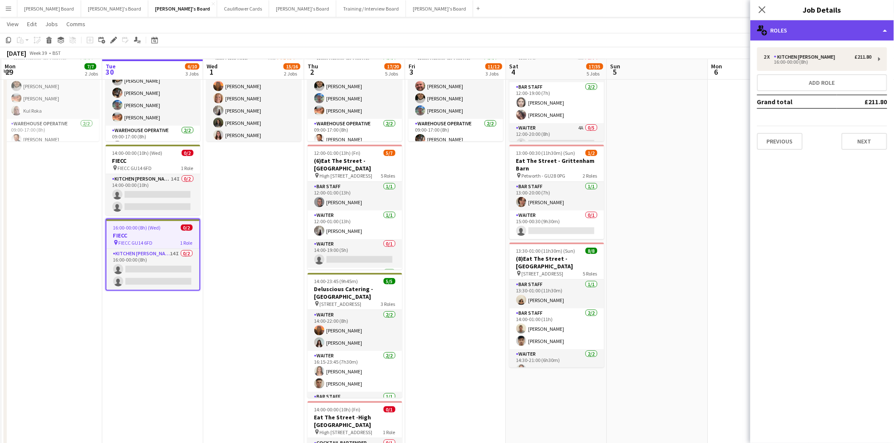
drag, startPoint x: 797, startPoint y: 23, endPoint x: 816, endPoint y: 57, distance: 38.8
click at [798, 23] on div "multiple-users-add Roles" at bounding box center [822, 30] width 144 height 20
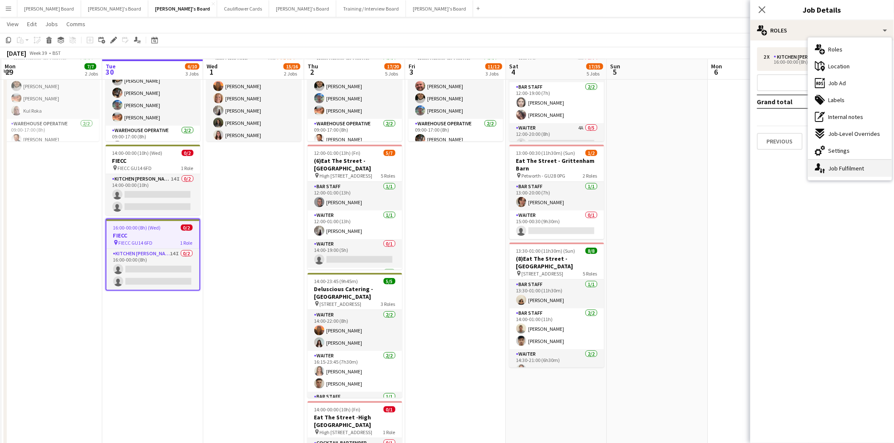
click at [850, 170] on div "single-neutral-actions-up-down Job Fulfilment" at bounding box center [850, 168] width 84 height 17
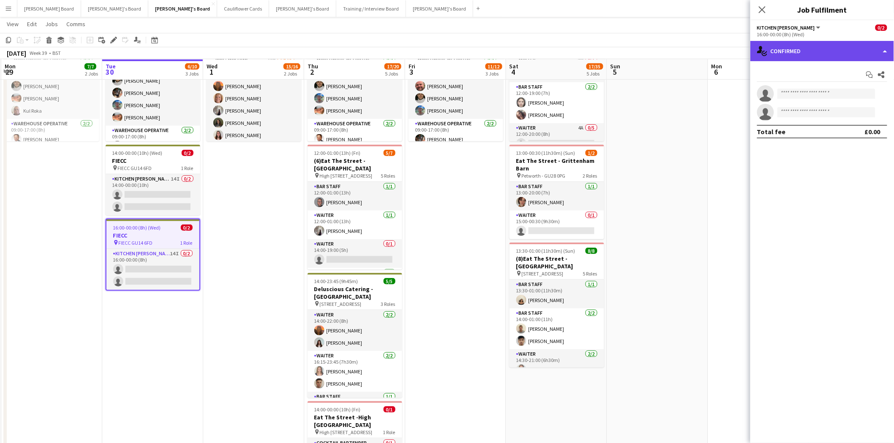
drag, startPoint x: 784, startPoint y: 48, endPoint x: 794, endPoint y: 69, distance: 23.6
click at [784, 48] on div "single-neutral-actions-check-2 Confirmed" at bounding box center [822, 51] width 144 height 20
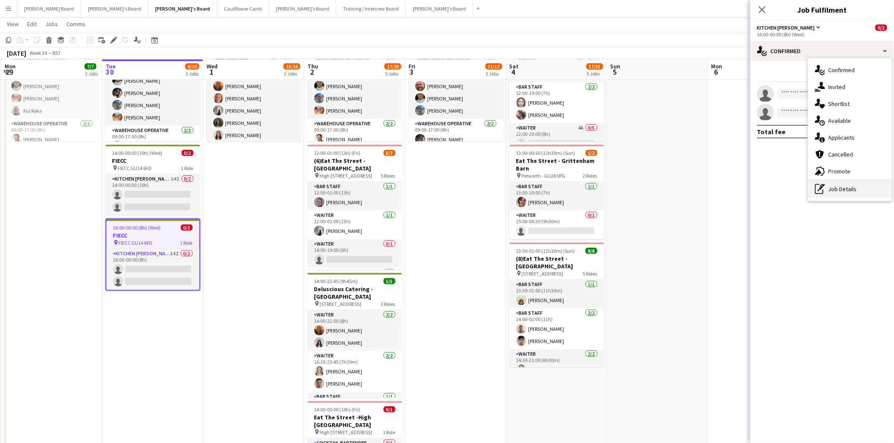
click at [845, 185] on div "pen-write Job Details" at bounding box center [850, 189] width 84 height 17
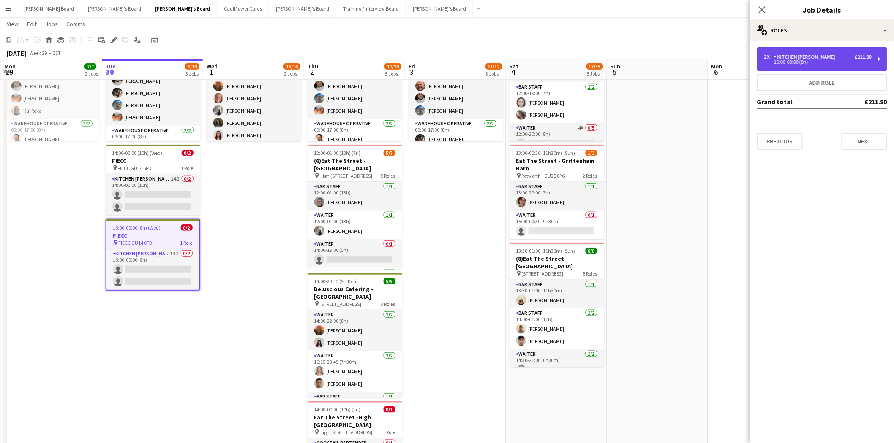
click at [801, 58] on div "Kitchen [PERSON_NAME]" at bounding box center [806, 57] width 65 height 6
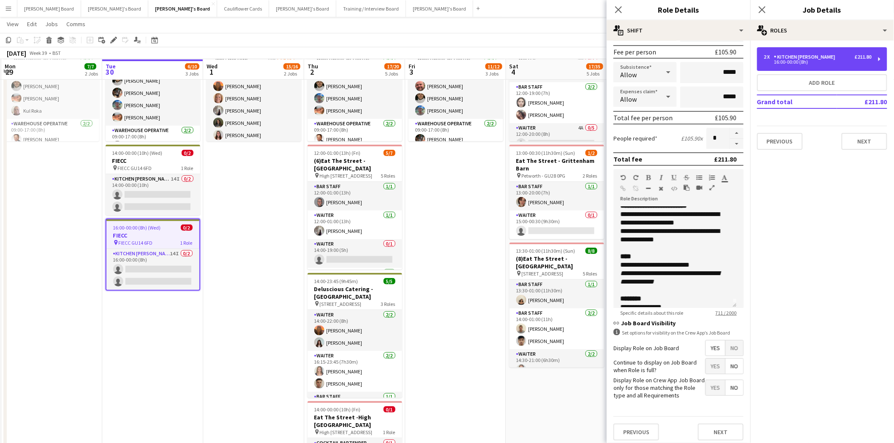
scroll to position [0, 0]
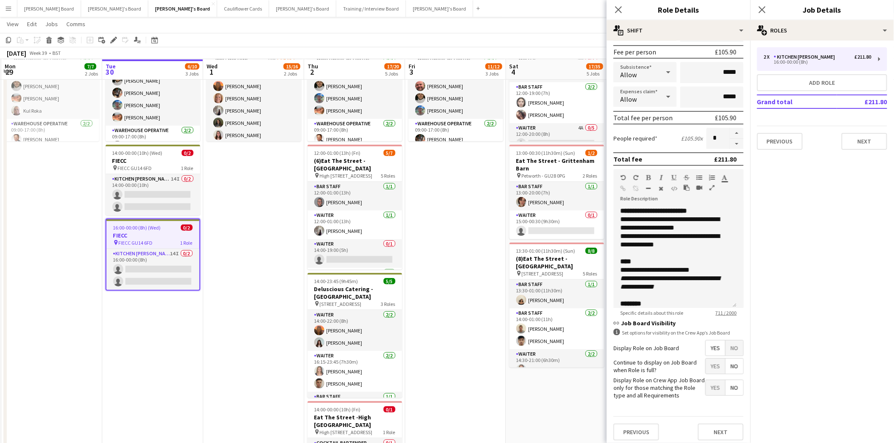
drag, startPoint x: 617, startPoint y: 9, endPoint x: 747, endPoint y: 3, distance: 130.6
click at [619, 8] on icon "Close pop-in" at bounding box center [618, 9] width 7 height 7
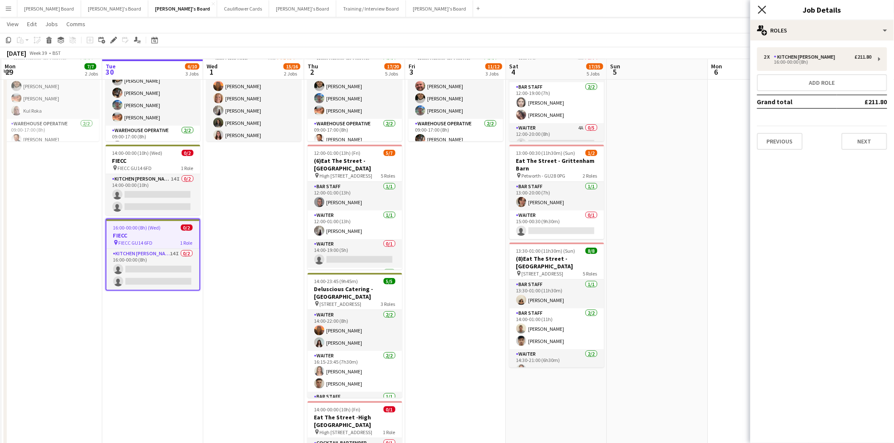
click at [761, 11] on icon "Close pop-in" at bounding box center [762, 9] width 8 height 8
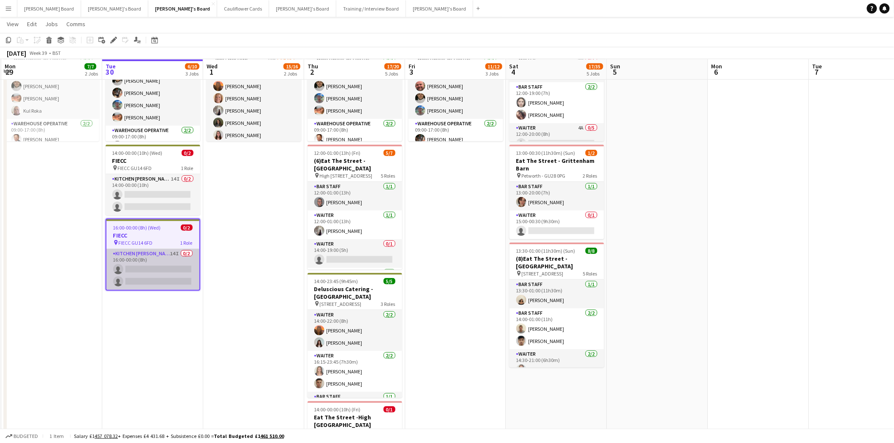
click at [127, 263] on app-card-role "Kitchen [PERSON_NAME] 14I 0/2 16:00-00:00 (8h) single-neutral-actions single-ne…" at bounding box center [152, 269] width 93 height 41
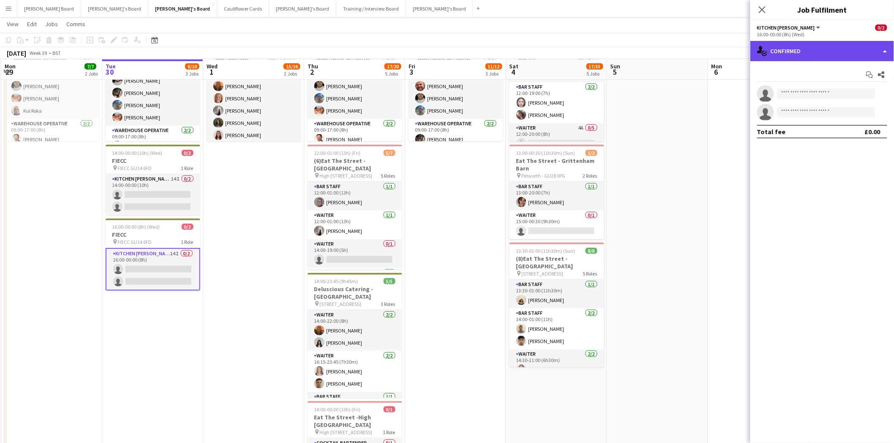
click at [801, 45] on div "single-neutral-actions-check-2 Confirmed" at bounding box center [822, 51] width 144 height 20
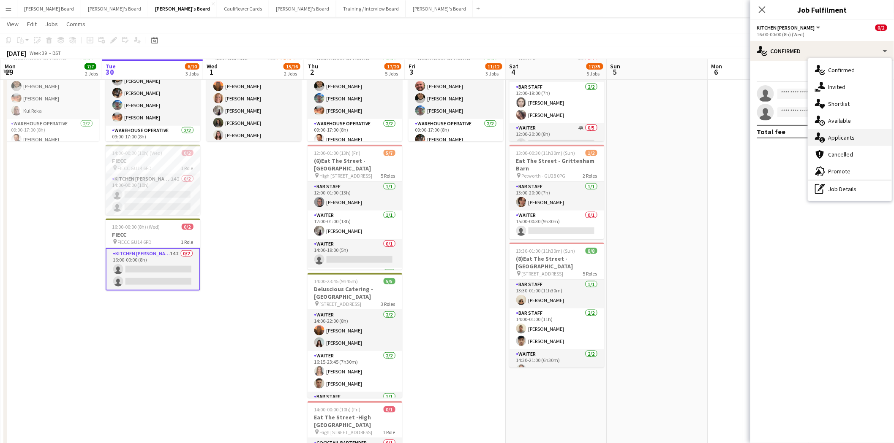
click at [843, 140] on span "Applicants" at bounding box center [841, 138] width 27 height 8
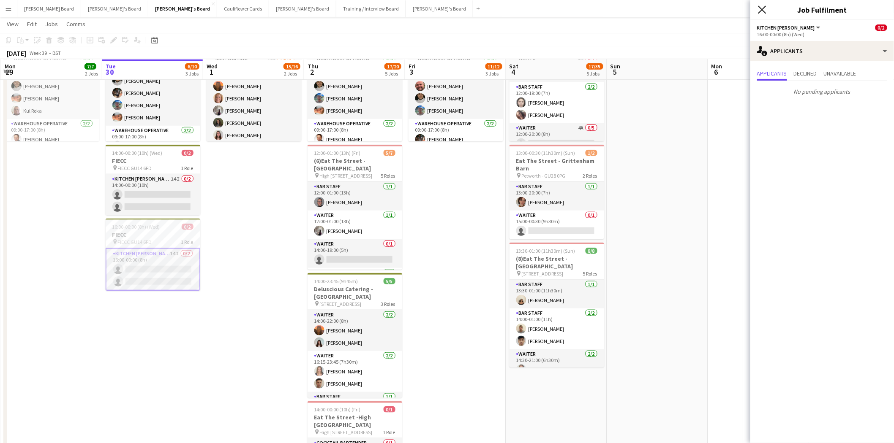
click at [759, 10] on icon "Close pop-in" at bounding box center [762, 9] width 8 height 8
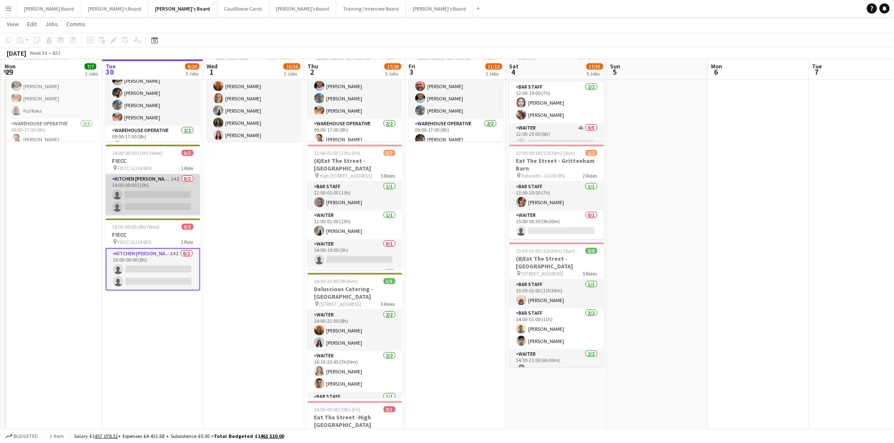
click at [165, 186] on app-card-role "Kitchen [PERSON_NAME] 14I 0/2 14:00-00:00 (10h) single-neutral-actions single-n…" at bounding box center [153, 194] width 95 height 41
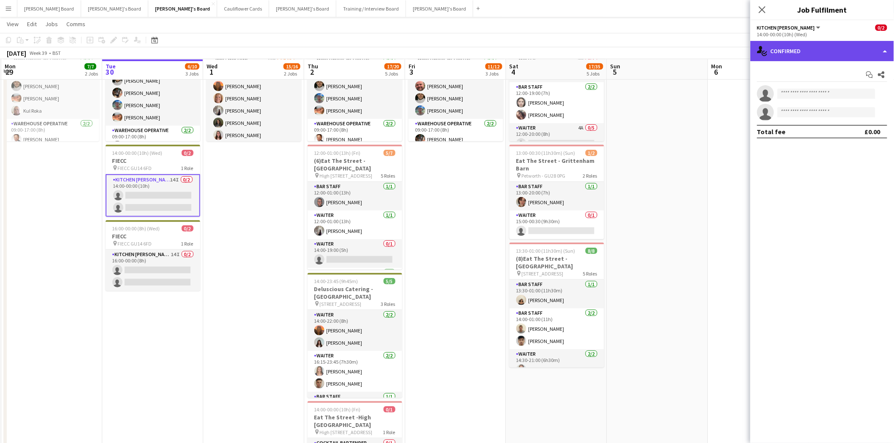
click at [805, 57] on div "single-neutral-actions-check-2 Confirmed" at bounding box center [822, 51] width 144 height 20
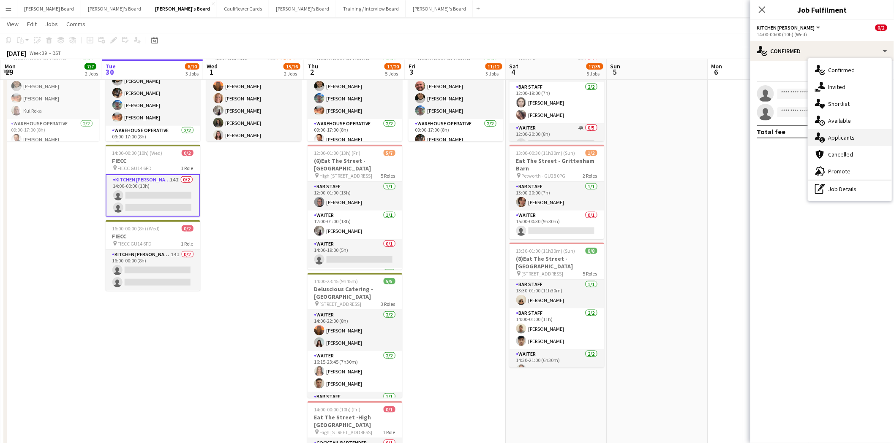
click at [838, 139] on span "Applicants" at bounding box center [841, 138] width 27 height 8
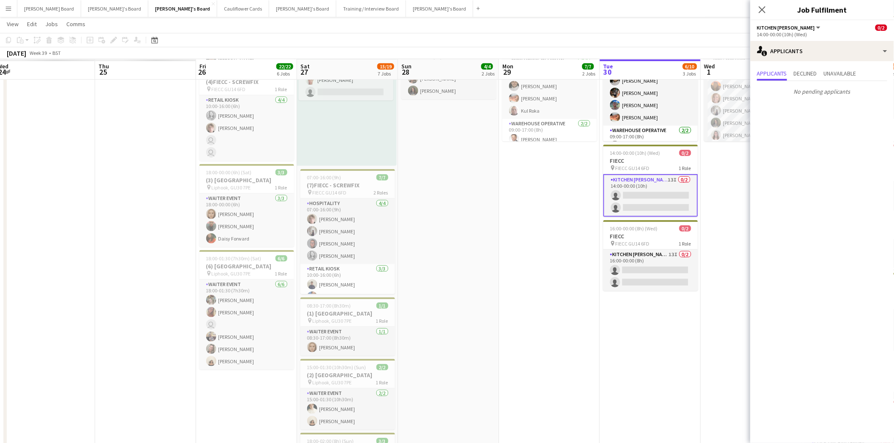
scroll to position [0, 232]
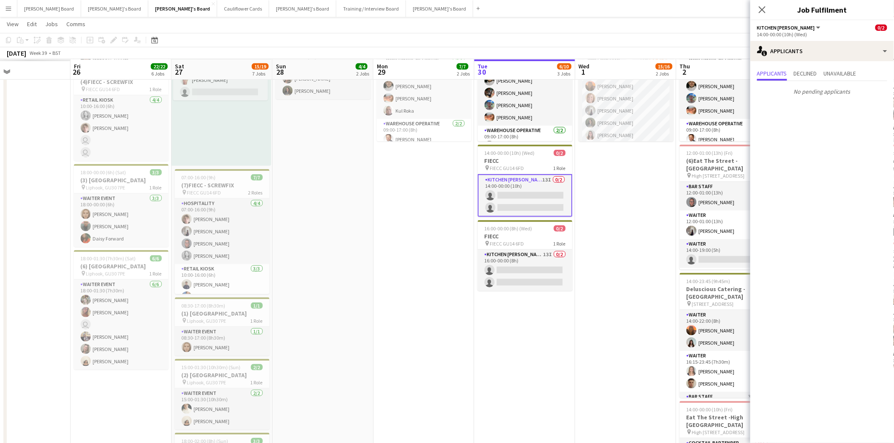
drag, startPoint x: 234, startPoint y: 222, endPoint x: 606, endPoint y: 255, distance: 374.0
click at [606, 255] on app-calendar-viewport "Tue 23 Wed 24 Thu 25 Fri 26 22/22 6 Jobs Sat 27 15/19 7 Jobs Sun 28 4/4 2 Jobs …" at bounding box center [447, 330] width 894 height 1062
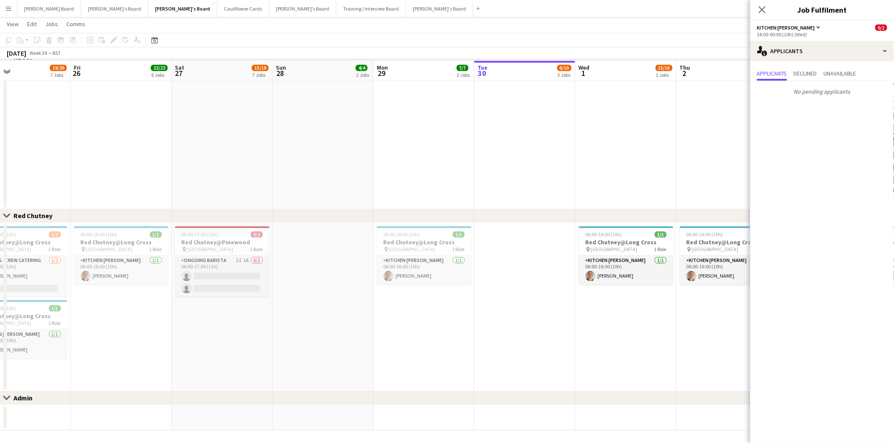
scroll to position [743, 0]
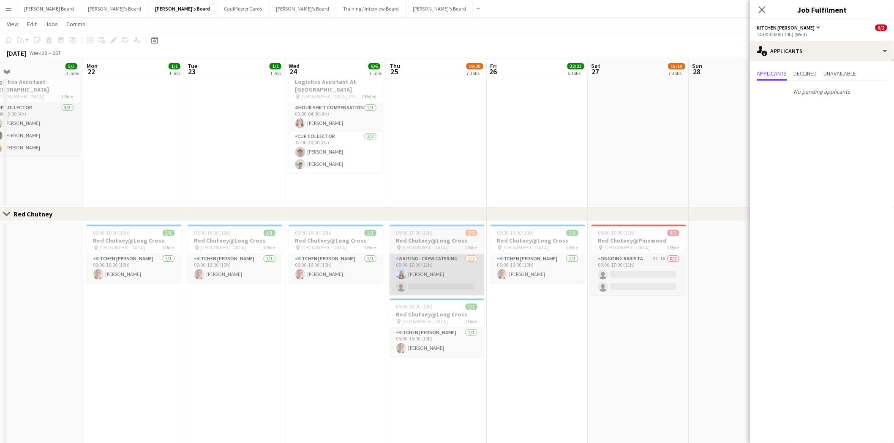
drag, startPoint x: 86, startPoint y: 321, endPoint x: 434, endPoint y: 274, distance: 350.8
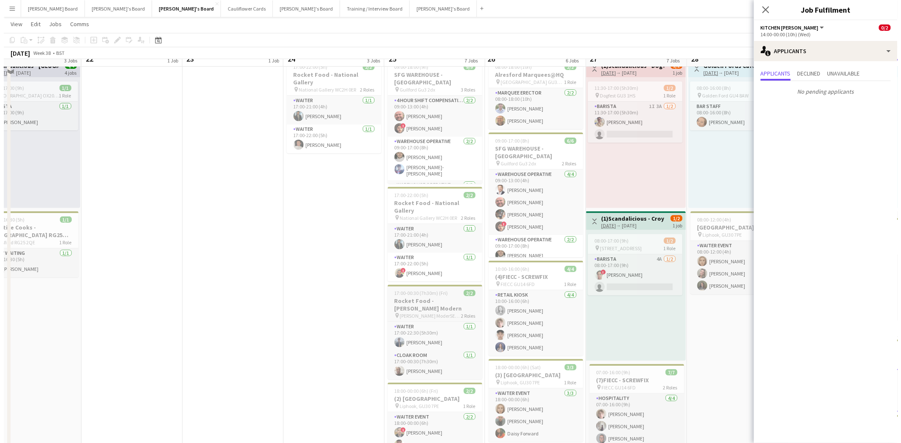
scroll to position [0, 0]
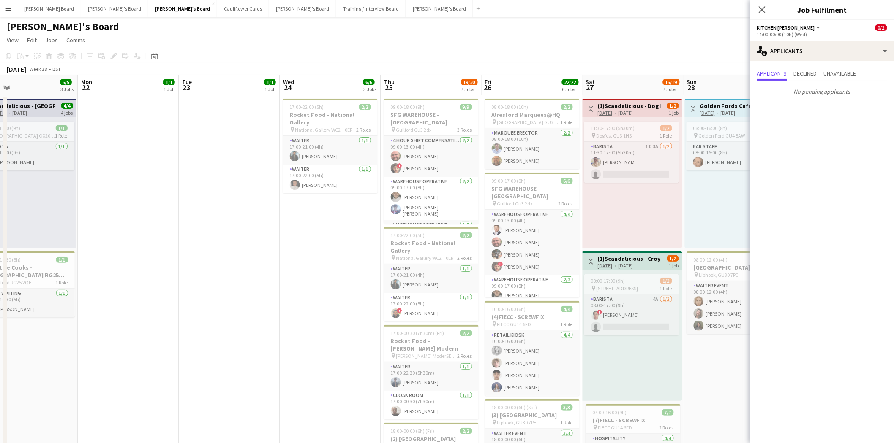
click at [761, 11] on icon "Close pop-in" at bounding box center [761, 9] width 7 height 7
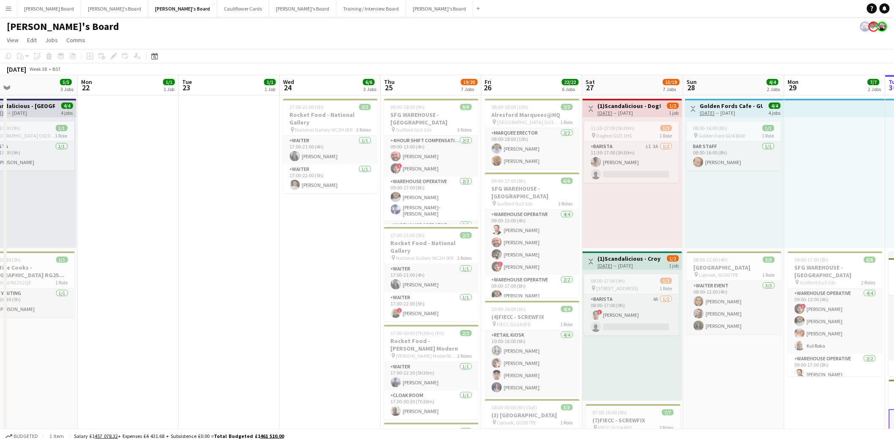
click at [3, 10] on button "Menu" at bounding box center [8, 8] width 17 height 17
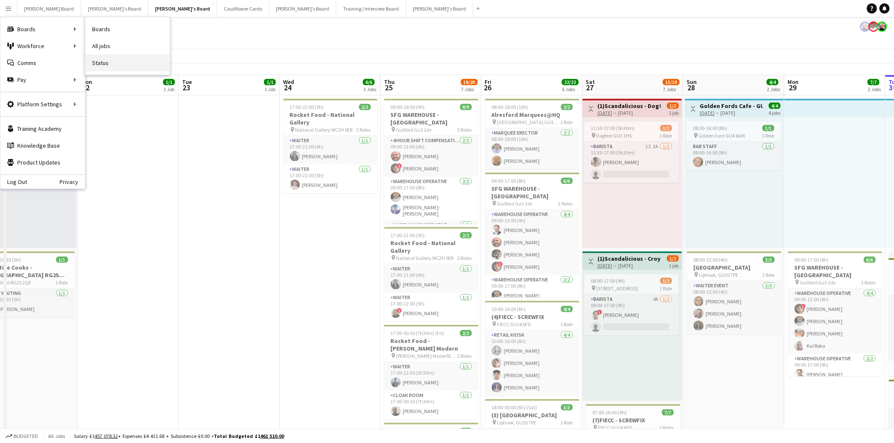
click at [125, 62] on link "Status" at bounding box center [127, 62] width 84 height 17
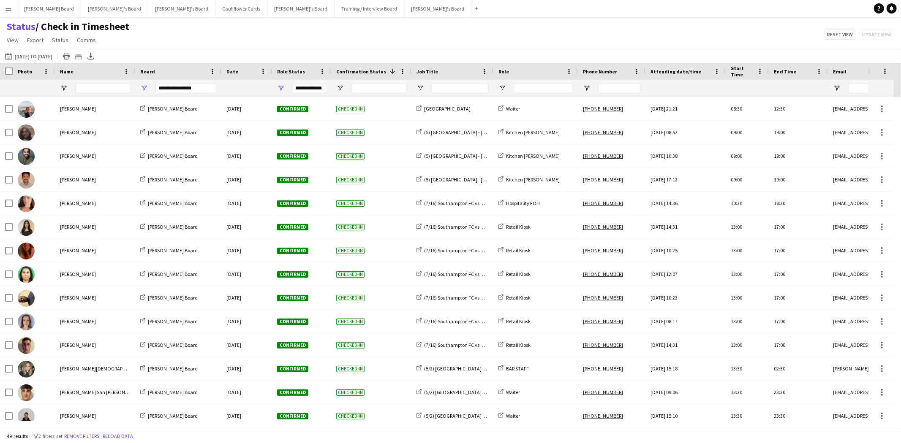
click at [11, 57] on app-icon "30-09-2025 to 06-10-2025" at bounding box center [10, 56] width 10 height 7
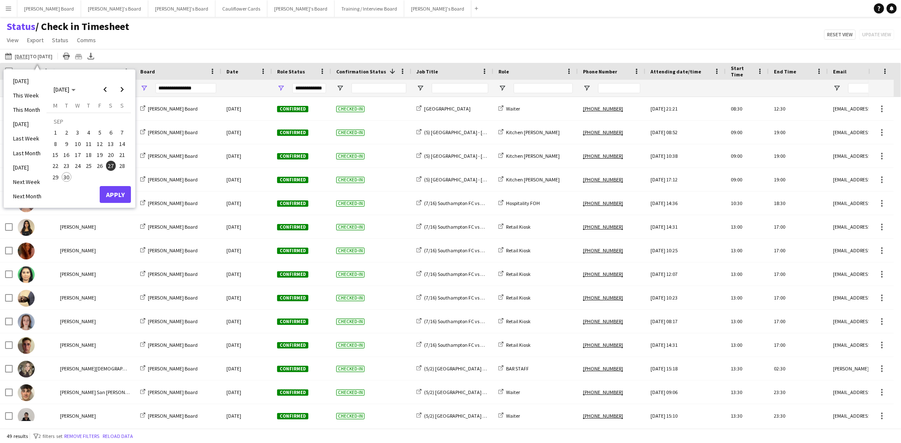
click at [99, 154] on span "19" at bounding box center [100, 155] width 10 height 10
click at [116, 191] on button "Apply" at bounding box center [115, 194] width 31 height 17
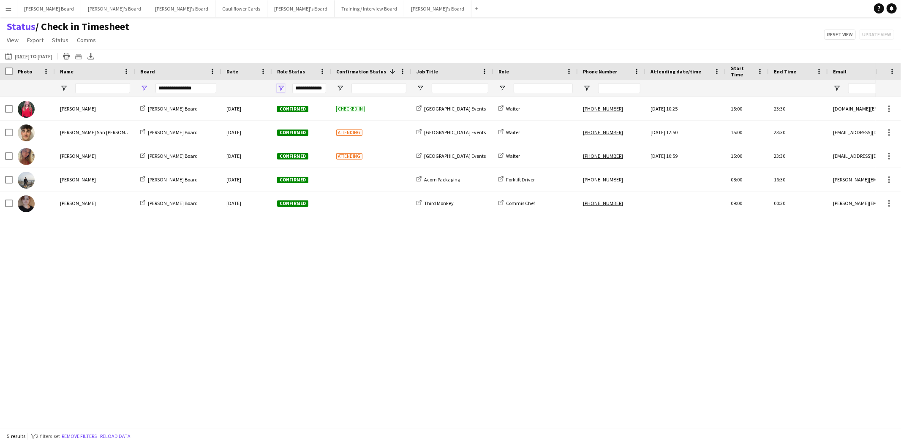
click at [282, 87] on span "Open Filter Menu" at bounding box center [281, 88] width 8 height 8
click at [393, 47] on div "Status / Check in Timesheet View Views Default view Airshow Accreditation Airsh…" at bounding box center [450, 34] width 901 height 29
click at [147, 85] on span "Open Filter Menu" at bounding box center [144, 88] width 8 height 8
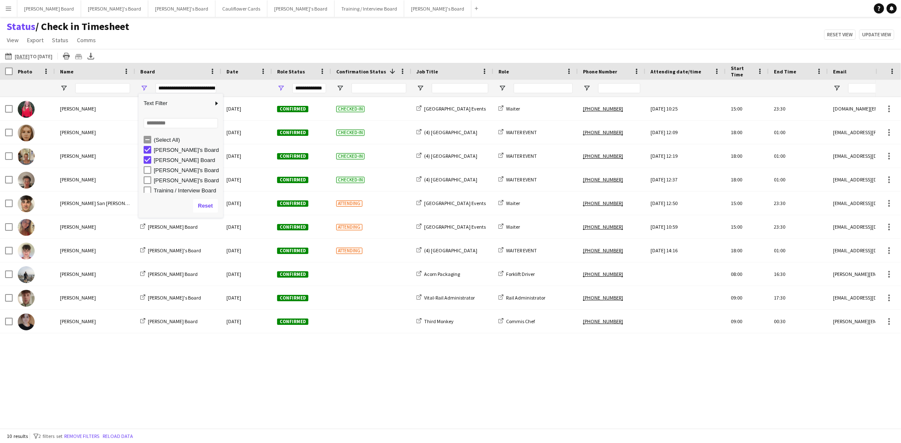
click at [155, 170] on div "[PERSON_NAME]'s Board" at bounding box center [187, 170] width 67 height 6
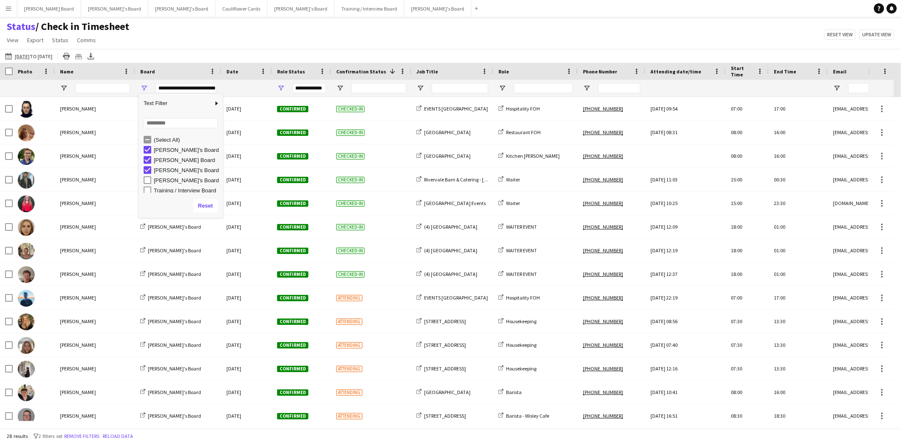
click at [158, 182] on div "[PERSON_NAME]'s Board" at bounding box center [187, 180] width 67 height 6
type input "**********"
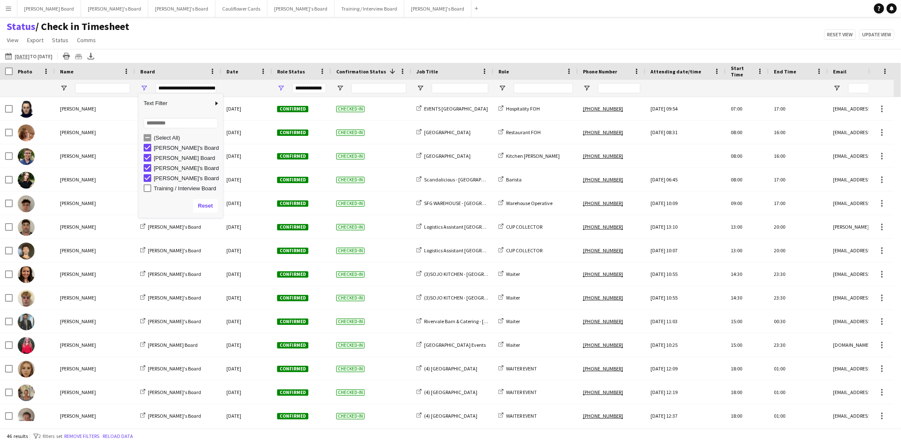
scroll to position [3, 0]
click at [185, 45] on div "Status / Check in Timesheet View Views Default view Airshow Accreditation Airsh…" at bounding box center [450, 34] width 901 height 29
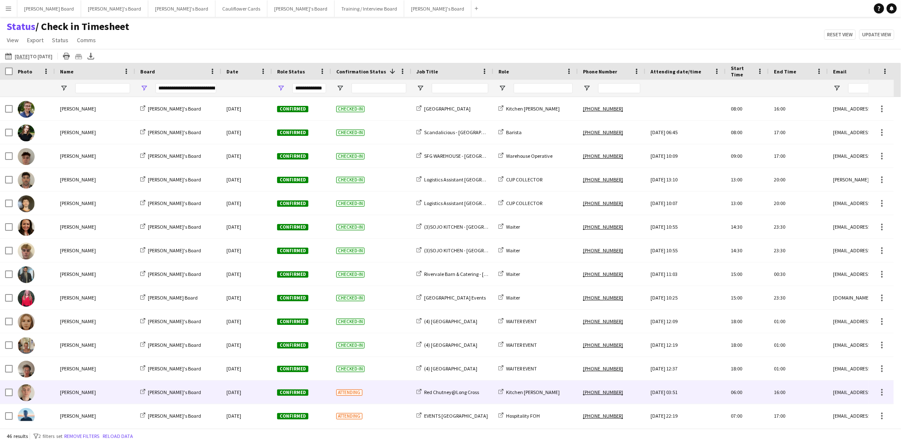
scroll to position [0, 0]
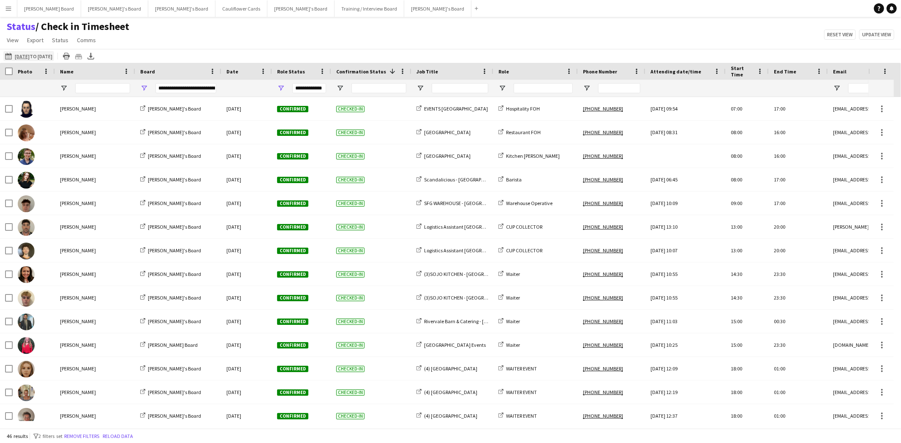
click at [7, 53] on app-icon "30-09-2025 to 06-10-2025" at bounding box center [10, 56] width 10 height 7
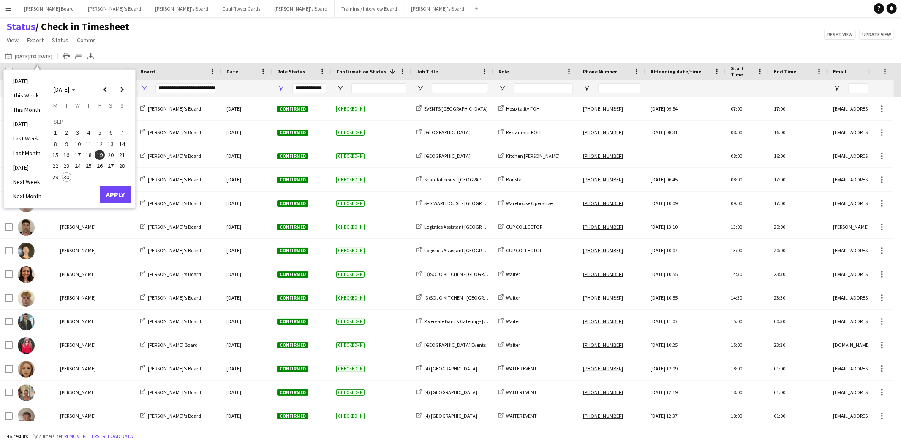
click at [99, 140] on span "12" at bounding box center [100, 144] width 10 height 10
click at [111, 193] on button "Apply" at bounding box center [115, 194] width 31 height 17
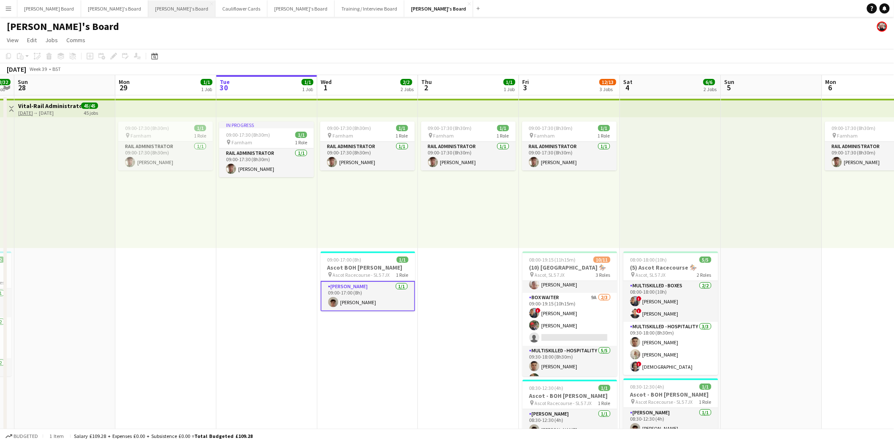
click at [148, 8] on button "[PERSON_NAME]'s Board Close" at bounding box center [181, 8] width 67 height 16
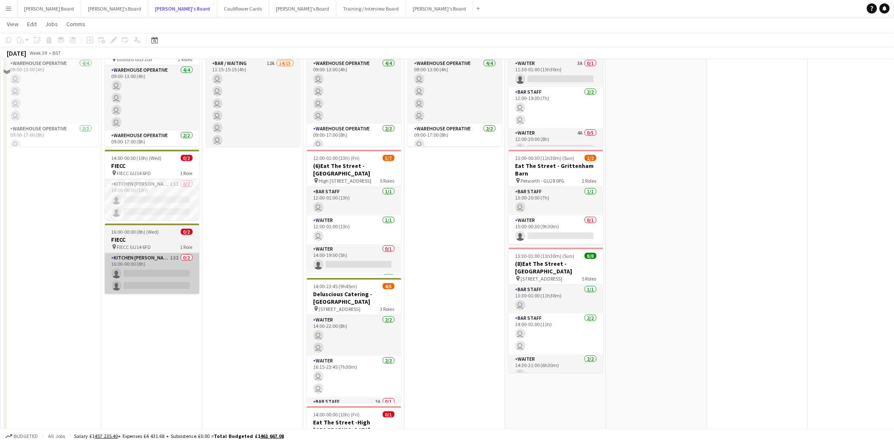
scroll to position [234, 0]
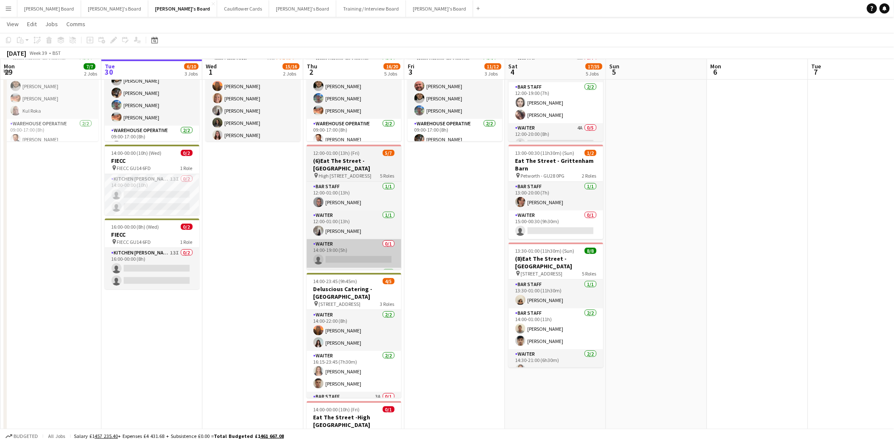
drag, startPoint x: 144, startPoint y: 257, endPoint x: 325, endPoint y: 242, distance: 181.4
click at [145, 257] on app-card-role "Kitchen [PERSON_NAME] 13I 0/2 16:00-00:00 (8h) single-neutral-actions single-ne…" at bounding box center [152, 268] width 95 height 41
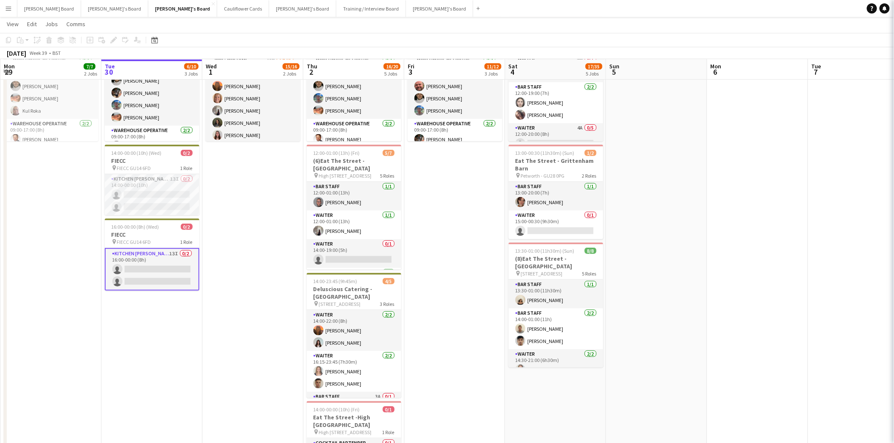
scroll to position [0, 201]
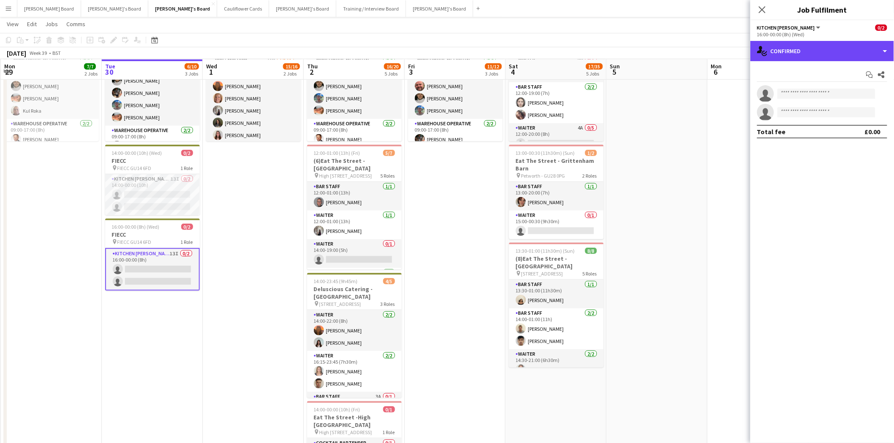
drag, startPoint x: 818, startPoint y: 52, endPoint x: 817, endPoint y: 65, distance: 12.4
click at [818, 52] on div "single-neutral-actions-check-2 Confirmed" at bounding box center [822, 51] width 144 height 20
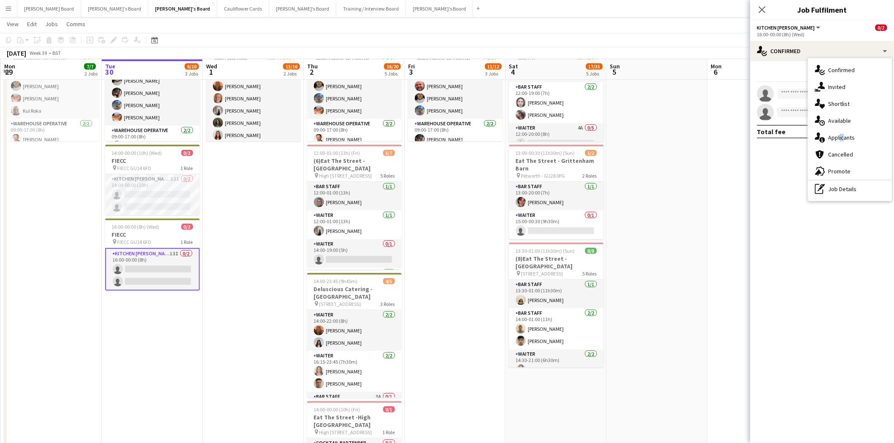
drag, startPoint x: 841, startPoint y: 138, endPoint x: 836, endPoint y: 137, distance: 4.8
click at [837, 137] on span "Applicants" at bounding box center [841, 138] width 27 height 8
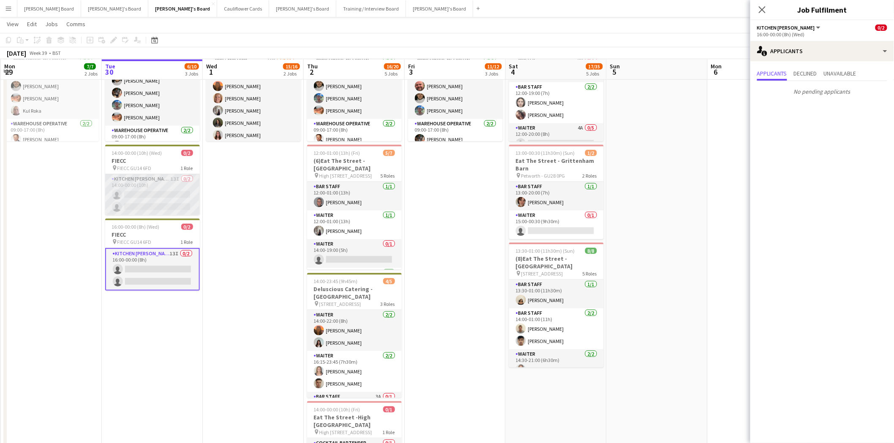
click at [148, 197] on app-card-role "Kitchen [PERSON_NAME] 13I 0/2 14:00-00:00 (10h) single-neutral-actions single-n…" at bounding box center [152, 194] width 95 height 41
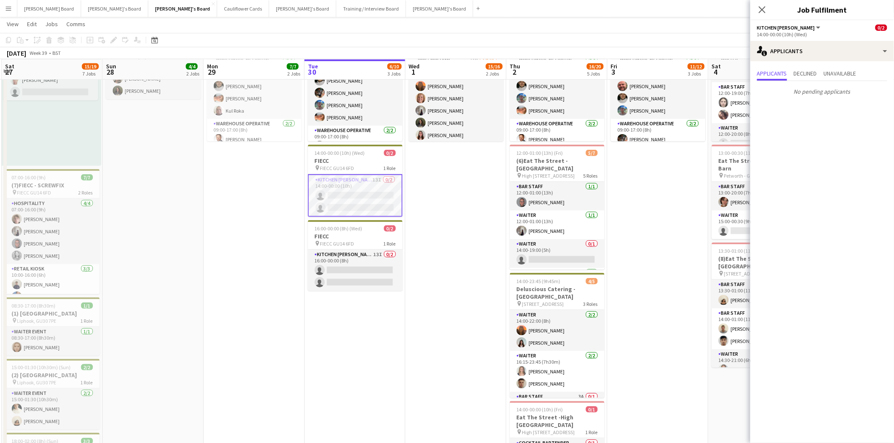
drag, startPoint x: 53, startPoint y: 169, endPoint x: 251, endPoint y: 167, distance: 197.6
click at [255, 165] on app-calendar-viewport "Wed 24 6/6 3 Jobs Thu 25 19/20 7 Jobs Fri 26 22/22 6 Jobs Sat 27 15/19 7 Jobs S…" at bounding box center [447, 368] width 894 height 1139
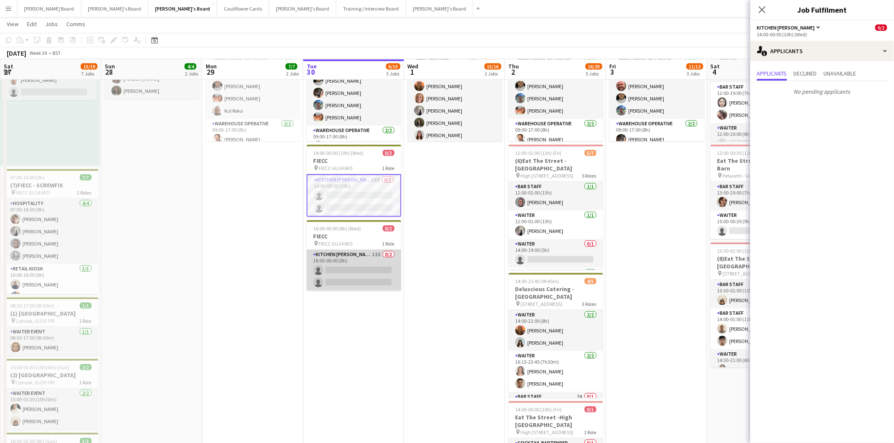
click at [384, 272] on app-card-role "Kitchen [PERSON_NAME] 13I 0/2 16:00-00:00 (8h) single-neutral-actions single-ne…" at bounding box center [354, 270] width 95 height 41
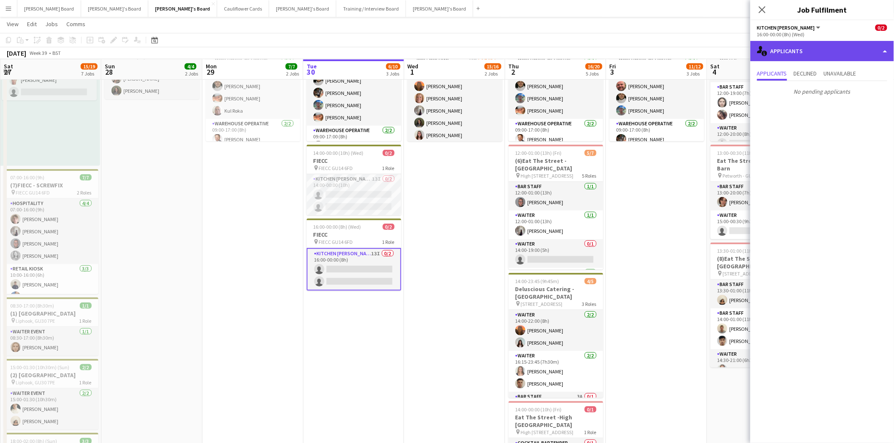
click at [812, 49] on div "single-neutral-actions-information Applicants" at bounding box center [822, 51] width 144 height 20
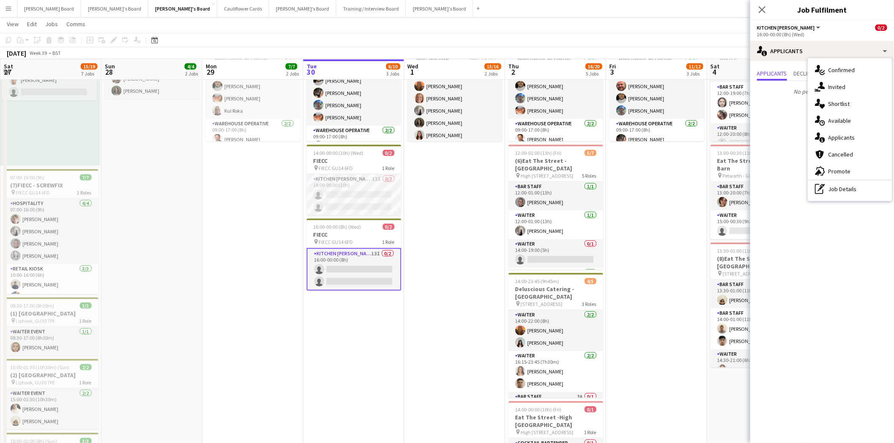
drag, startPoint x: 835, startPoint y: 87, endPoint x: 832, endPoint y: 90, distance: 4.8
click at [835, 87] on span "Invited" at bounding box center [836, 87] width 17 height 8
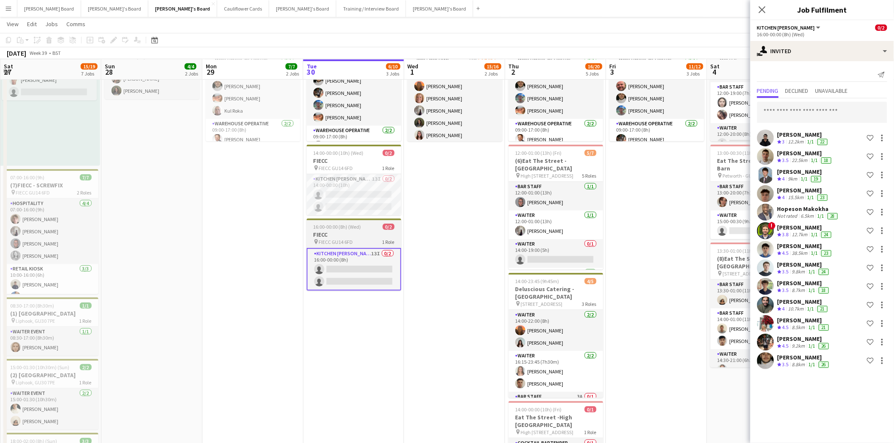
drag, startPoint x: 386, startPoint y: 308, endPoint x: 369, endPoint y: 284, distance: 29.2
click at [383, 302] on app-calendar-viewport "Wed 24 6/6 3 Jobs Thu 25 19/20 7 Jobs Fri 26 22/22 6 Jobs Sat 27 15/19 7 Jobs S…" at bounding box center [447, 368] width 894 height 1139
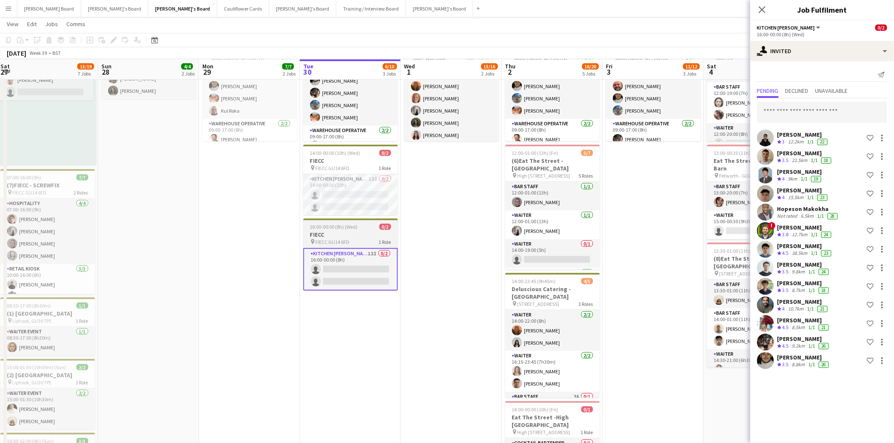
drag, startPoint x: 434, startPoint y: 234, endPoint x: 382, endPoint y: 238, distance: 52.5
click at [433, 234] on app-date-cell "11:15-15:15 (4h) 14/15 (14) Creative Cooks - [PERSON_NAME] GU34 3RD pin [PERSON…" at bounding box center [451, 209] width 101 height 698
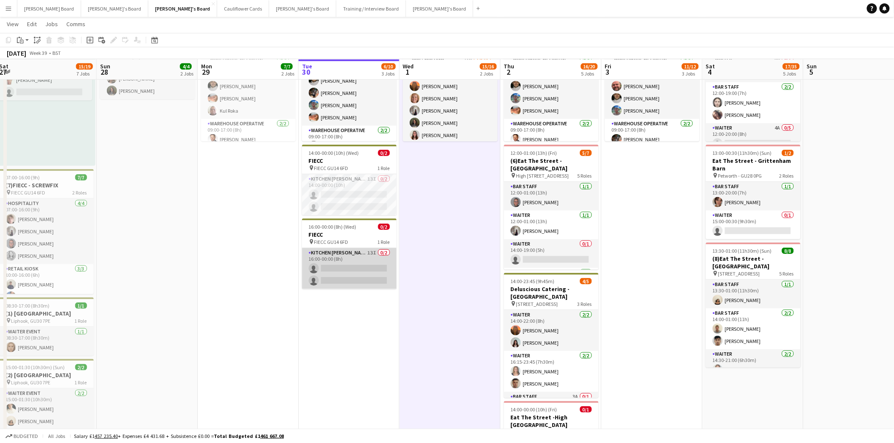
click at [331, 256] on app-card-role "Kitchen [PERSON_NAME] 13I 0/2 16:00-00:00 (8h) single-neutral-actions single-ne…" at bounding box center [349, 268] width 95 height 41
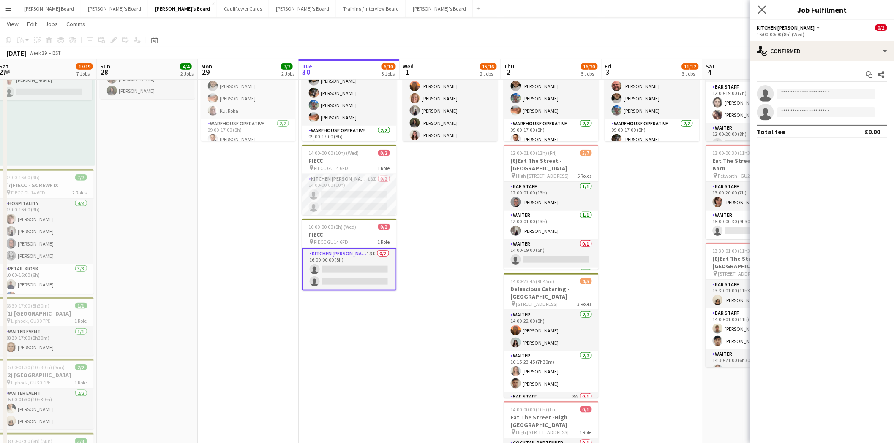
drag, startPoint x: 766, startPoint y: 13, endPoint x: 760, endPoint y: 15, distance: 6.3
click at [766, 13] on app-icon "Close pop-in" at bounding box center [762, 10] width 10 height 10
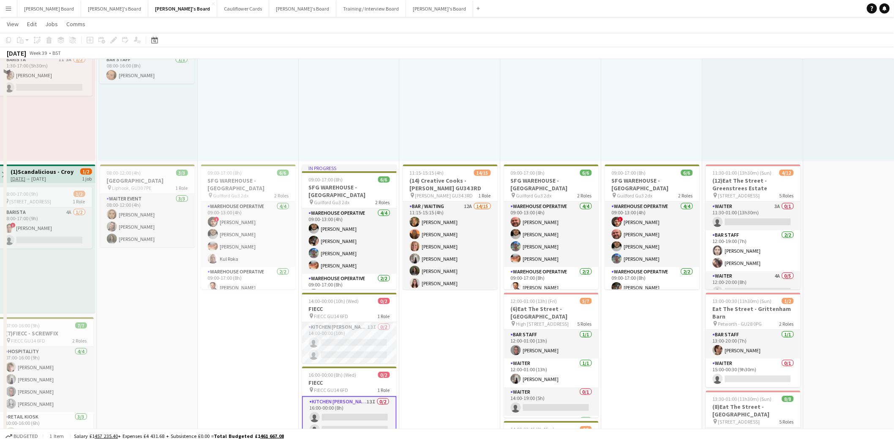
scroll to position [0, 0]
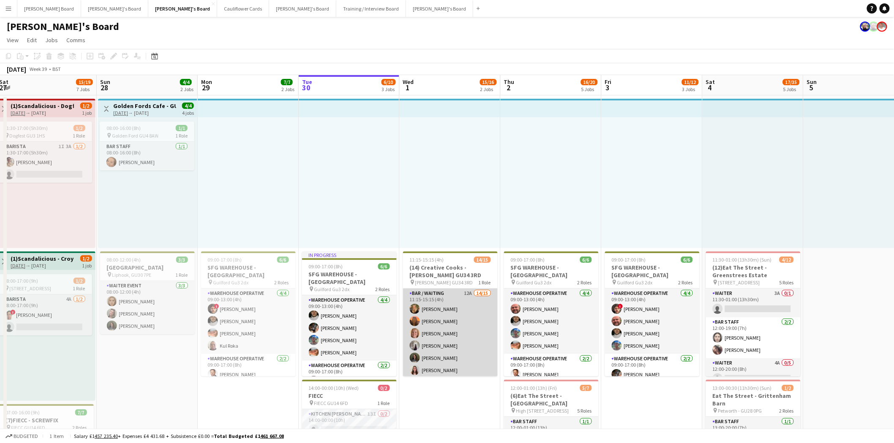
click at [450, 299] on app-card-role "Bar / Waiting 12A 14/15 11:15-15:15 (4h) [PERSON_NAME] [PERSON_NAME] [PERSON_NA…" at bounding box center [450, 389] width 95 height 200
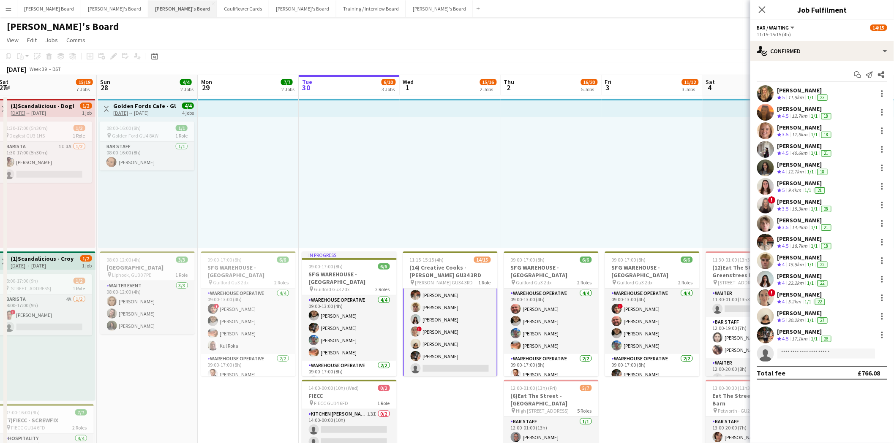
click at [148, 12] on button "[PERSON_NAME]'s Board Close" at bounding box center [182, 8] width 69 height 16
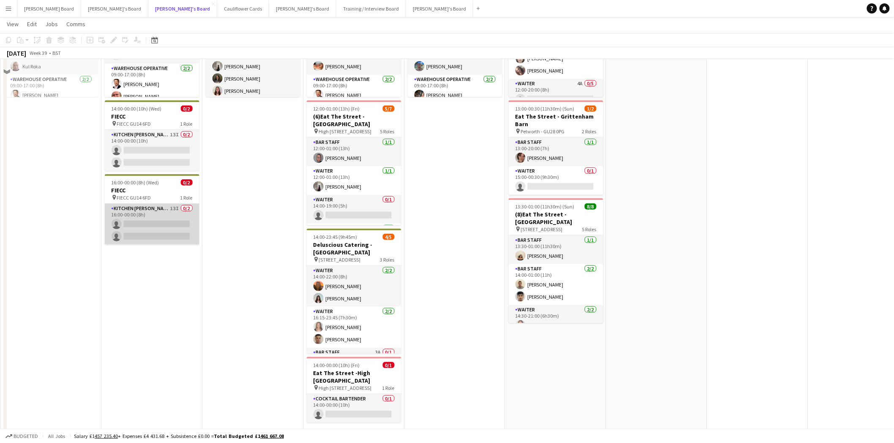
scroll to position [234, 0]
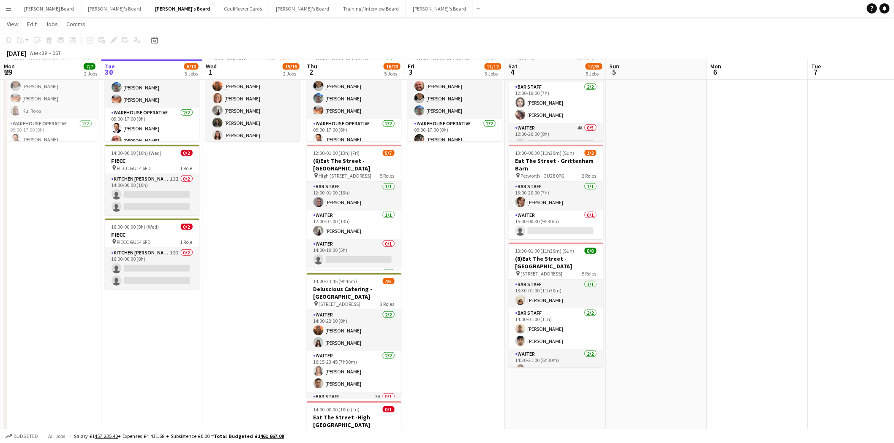
drag, startPoint x: 156, startPoint y: 264, endPoint x: 454, endPoint y: 210, distance: 302.1
click at [157, 263] on app-card-role "Kitchen [PERSON_NAME] 13I 0/2 16:00-00:00 (8h) single-neutral-actions single-ne…" at bounding box center [152, 268] width 95 height 41
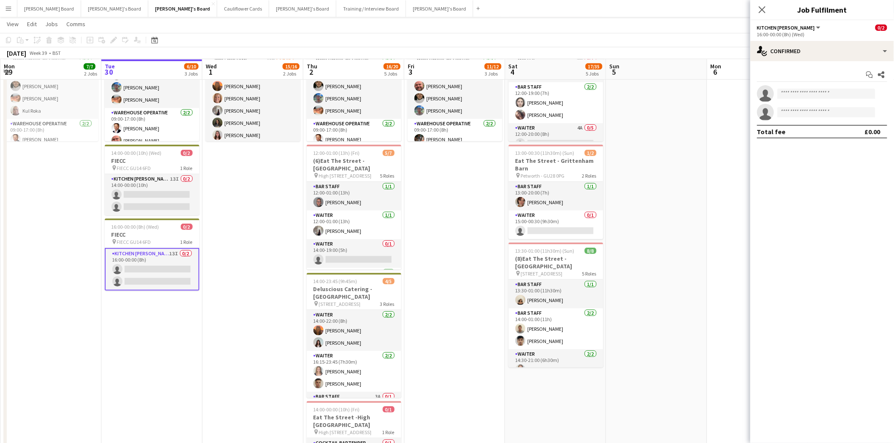
scroll to position [0, 201]
click at [812, 53] on div "single-neutral-actions-check-2 Confirmed" at bounding box center [822, 51] width 144 height 20
click at [842, 134] on span "Applicants" at bounding box center [841, 138] width 27 height 8
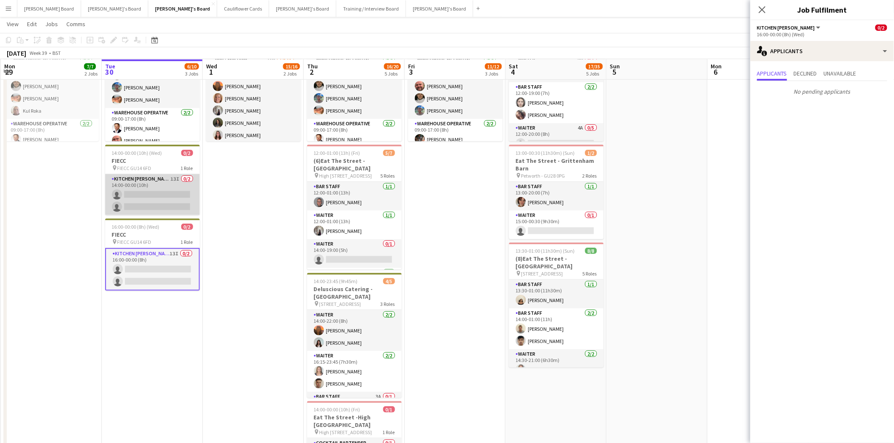
click at [119, 196] on app-card-role "Kitchen [PERSON_NAME] 13I 0/2 14:00-00:00 (10h) single-neutral-actions single-n…" at bounding box center [152, 194] width 95 height 41
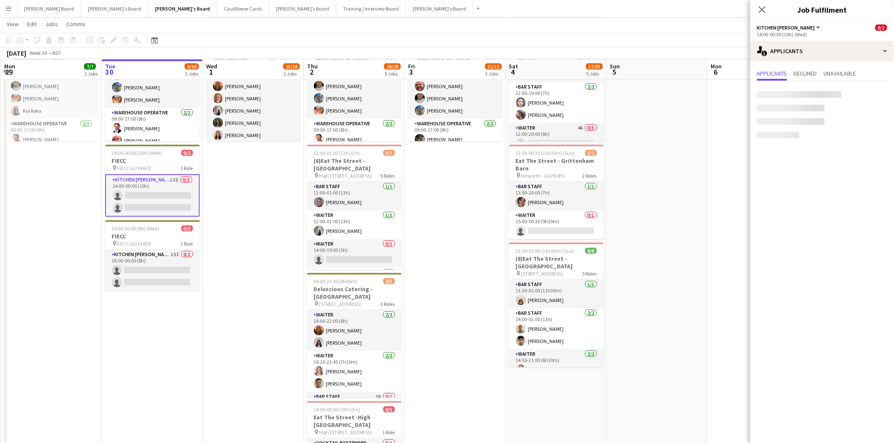
scroll to position [0, 201]
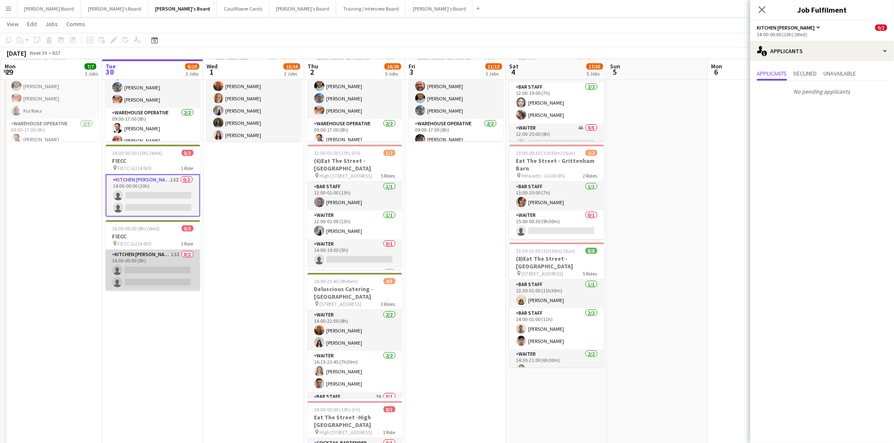
click at [136, 269] on app-card-role "Kitchen [PERSON_NAME] 13I 0/2 16:00-00:00 (8h) single-neutral-actions single-ne…" at bounding box center [153, 270] width 95 height 41
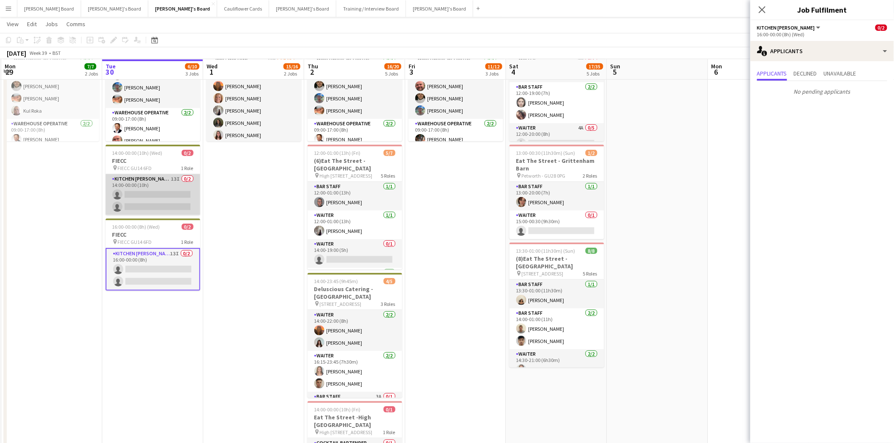
click at [155, 193] on app-card-role "Kitchen [PERSON_NAME] 13I 0/2 14:00-00:00 (10h) single-neutral-actions single-n…" at bounding box center [153, 194] width 95 height 41
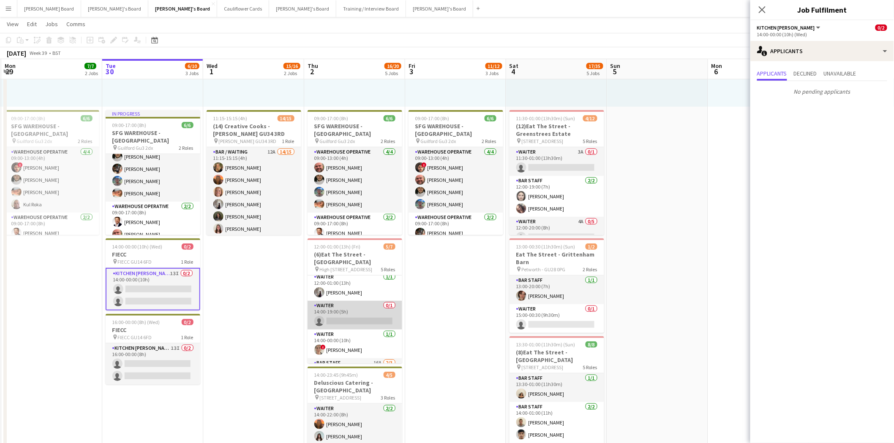
scroll to position [47, 0]
click at [342, 309] on app-card-role "Waiter 0/1 14:00-19:00 (5h) single-neutral-actions" at bounding box center [354, 300] width 95 height 29
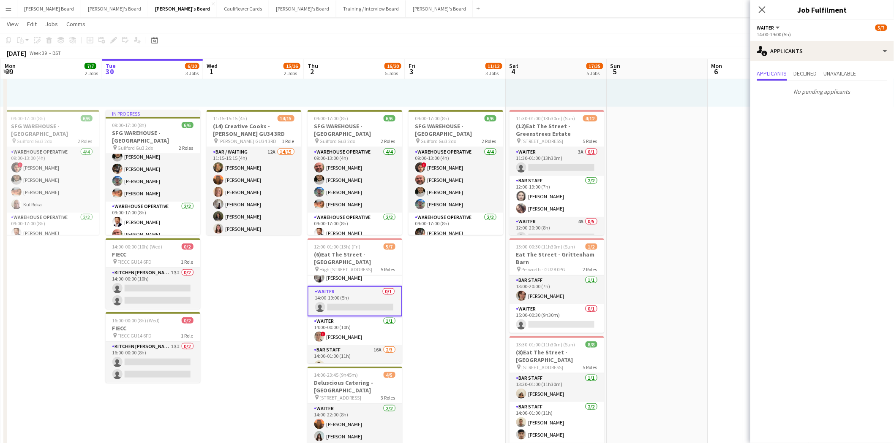
scroll to position [81, 0]
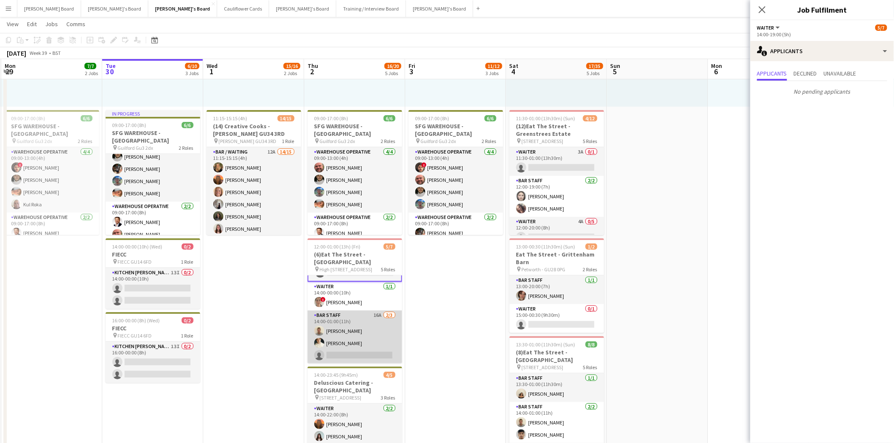
click at [359, 351] on app-card-role "BAR STAFF 16A [DATE] 14:00-01:00 (11h) [PERSON_NAME] [PERSON_NAME] single-neutr…" at bounding box center [354, 337] width 95 height 53
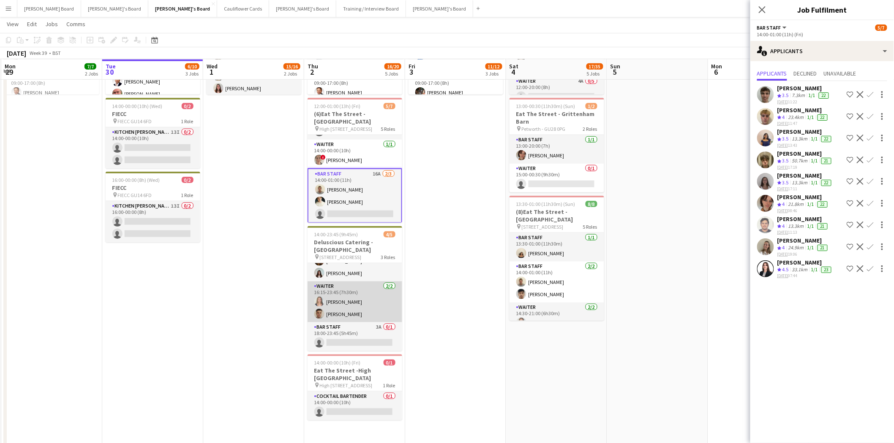
scroll to position [0, 0]
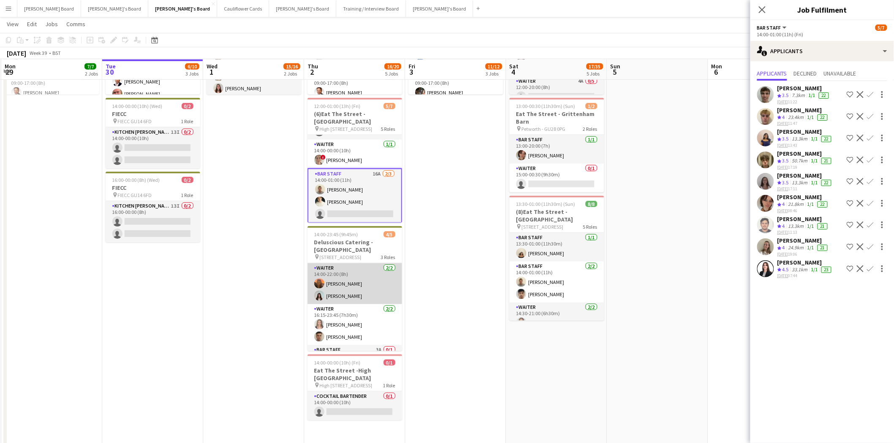
click at [356, 292] on app-card-role "Waiter [DATE] 14:00-22:00 (8h) [PERSON_NAME] [PERSON_NAME]" at bounding box center [354, 283] width 95 height 41
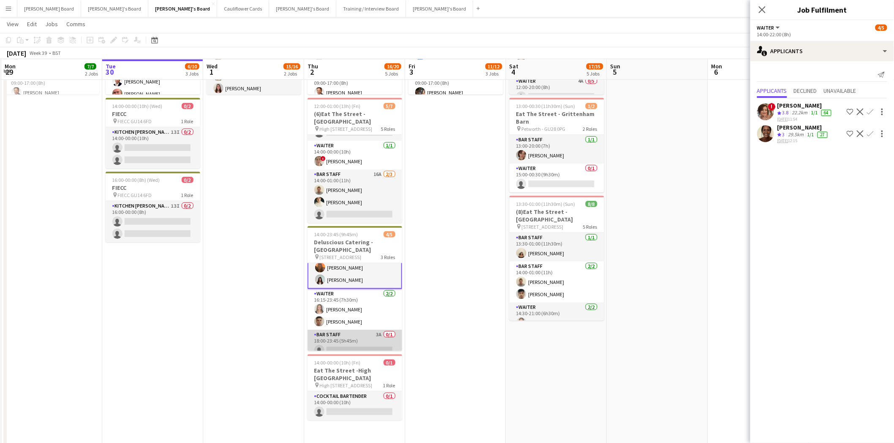
scroll to position [24, 0]
click at [350, 338] on app-card-role "BAR STAFF 3A 0/1 18:00-23:45 (5h45m) single-neutral-actions" at bounding box center [354, 337] width 95 height 29
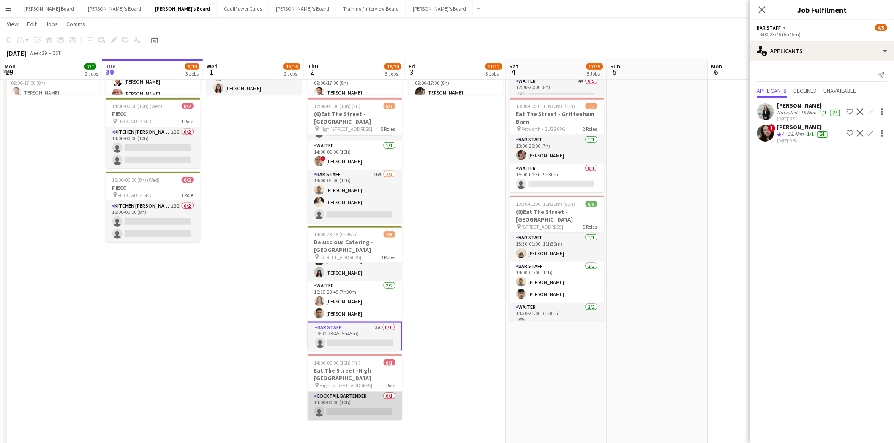
drag, startPoint x: 318, startPoint y: 402, endPoint x: 345, endPoint y: 407, distance: 28.4
click at [318, 402] on app-card-role "Cocktail Bartender 0/1 14:00-00:00 (10h) single-neutral-actions" at bounding box center [354, 406] width 95 height 29
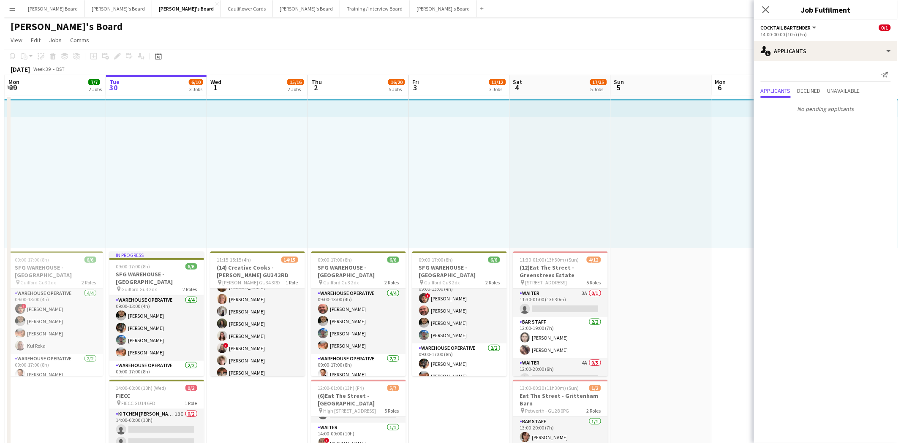
scroll to position [47, 0]
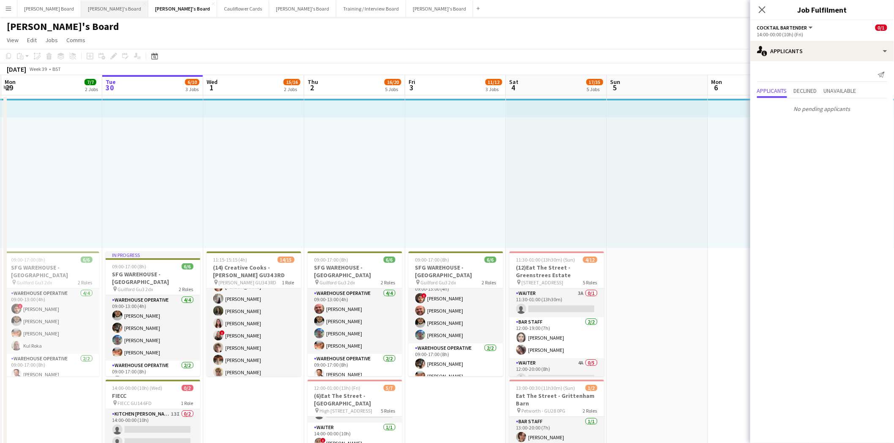
drag, startPoint x: 79, startPoint y: 8, endPoint x: 81, endPoint y: 14, distance: 7.1
click at [81, 8] on button "[PERSON_NAME]'s Board Close" at bounding box center [114, 8] width 67 height 16
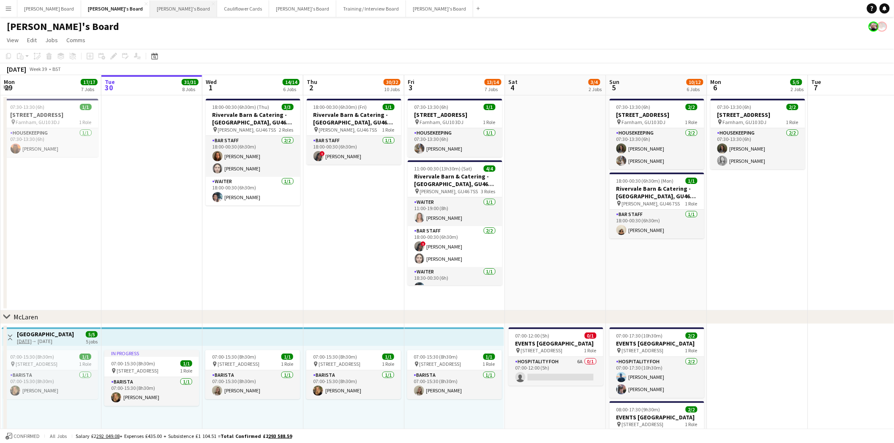
click at [150, 5] on button "[PERSON_NAME]'s Board Close" at bounding box center [183, 8] width 67 height 16
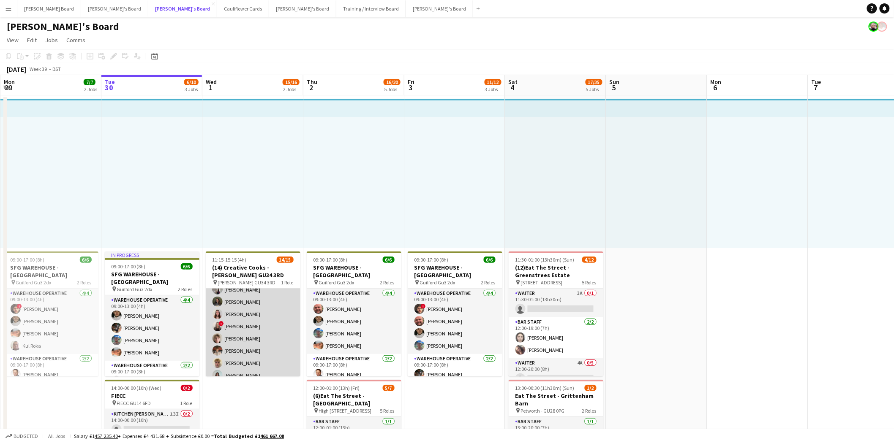
scroll to position [112, 0]
click at [266, 317] on app-card-role "Bar / Waiting 12A 14/15 11:15-15:15 (4h) [PERSON_NAME] [PERSON_NAME] [PERSON_NA…" at bounding box center [253, 277] width 95 height 200
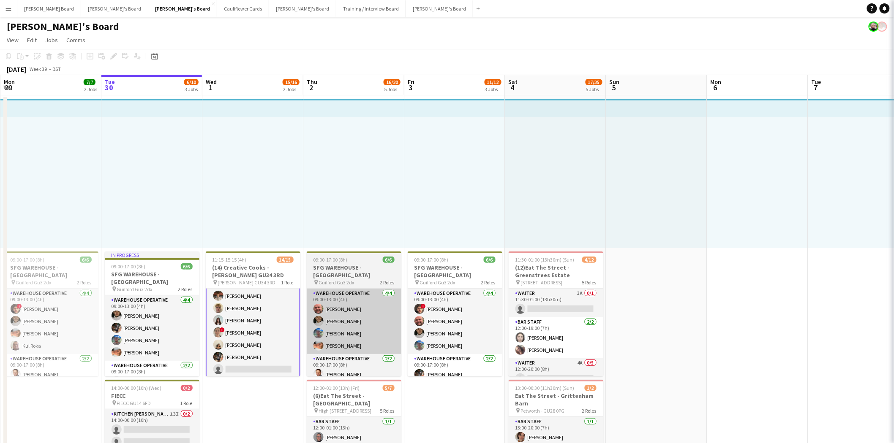
scroll to position [112, 0]
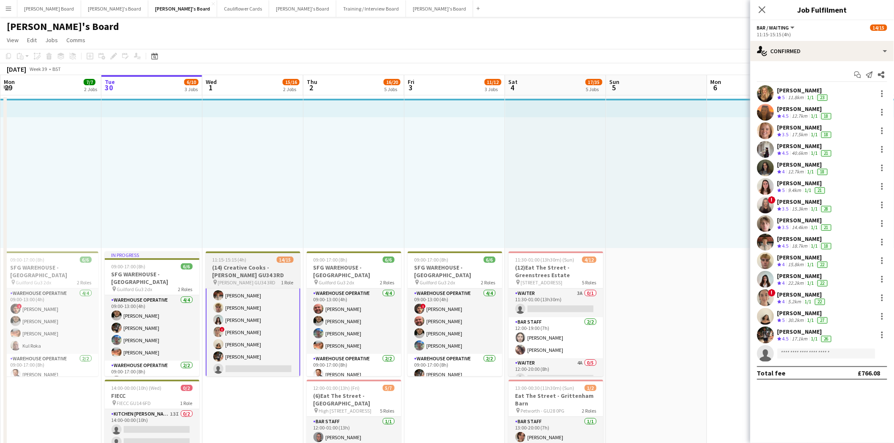
click at [247, 277] on h3 "(14) Creative Cooks - [PERSON_NAME] GU34 3RD" at bounding box center [253, 271] width 95 height 15
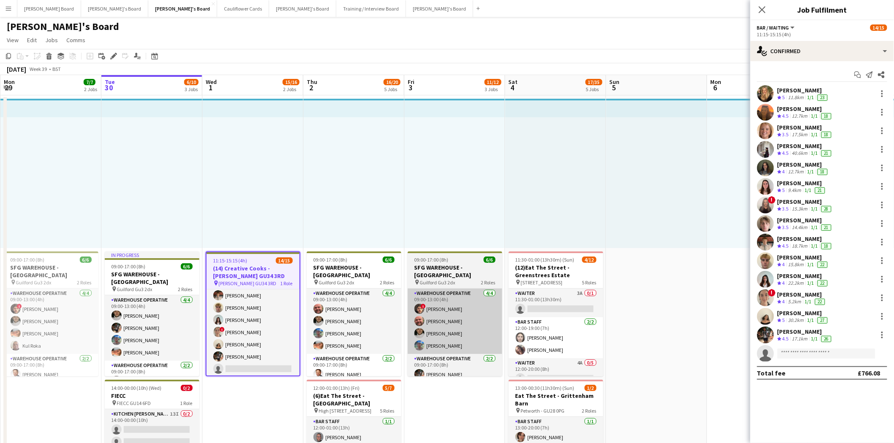
scroll to position [112, 0]
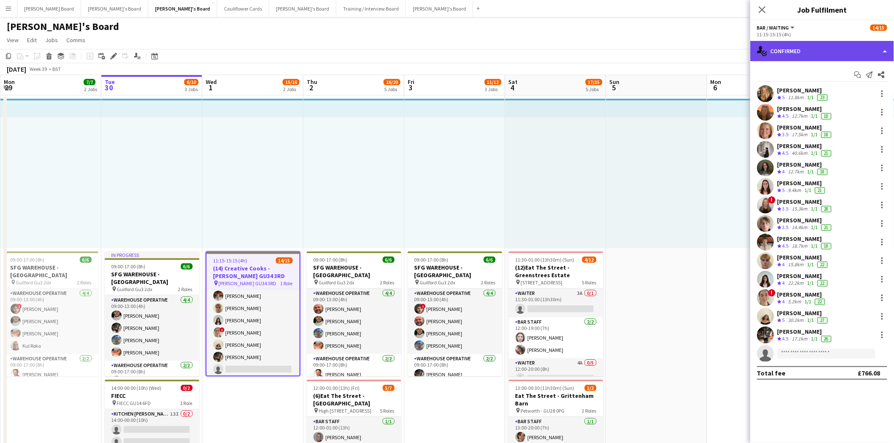
click at [812, 53] on div "single-neutral-actions-check-2 Confirmed" at bounding box center [822, 51] width 144 height 20
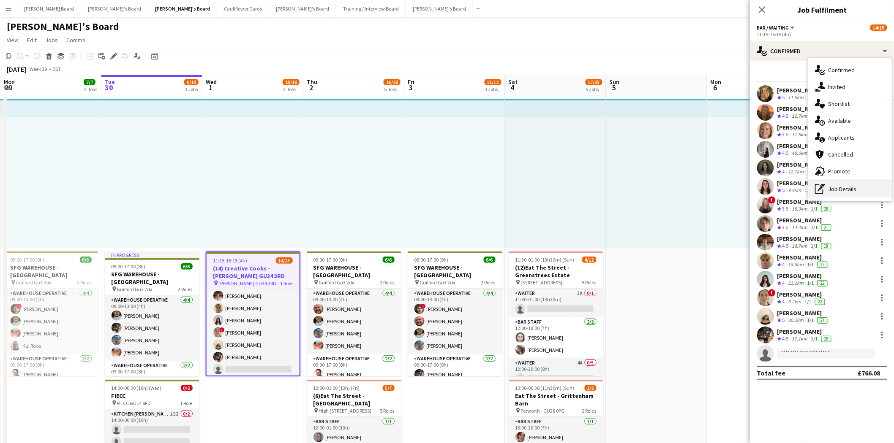
click at [850, 191] on div "pen-write Job Details" at bounding box center [850, 189] width 84 height 17
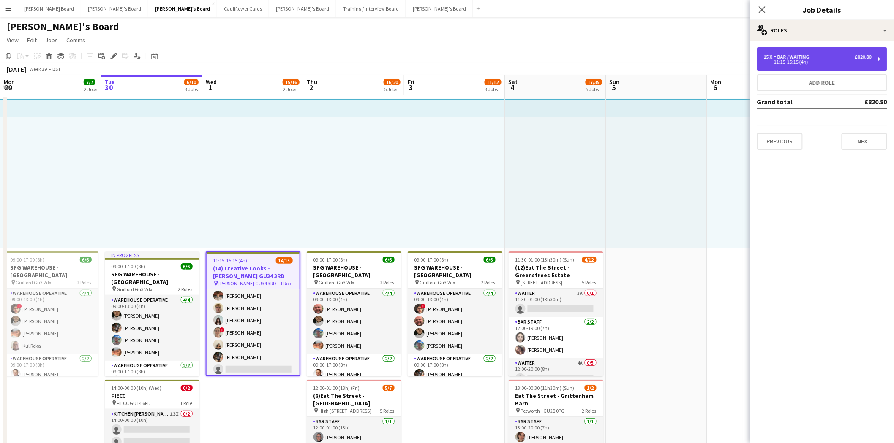
click at [805, 58] on div "Bar / Waiting" at bounding box center [793, 57] width 39 height 6
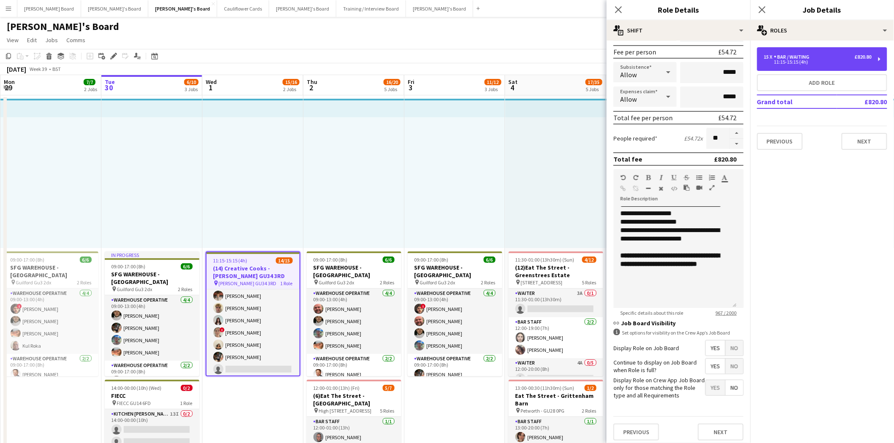
scroll to position [0, 0]
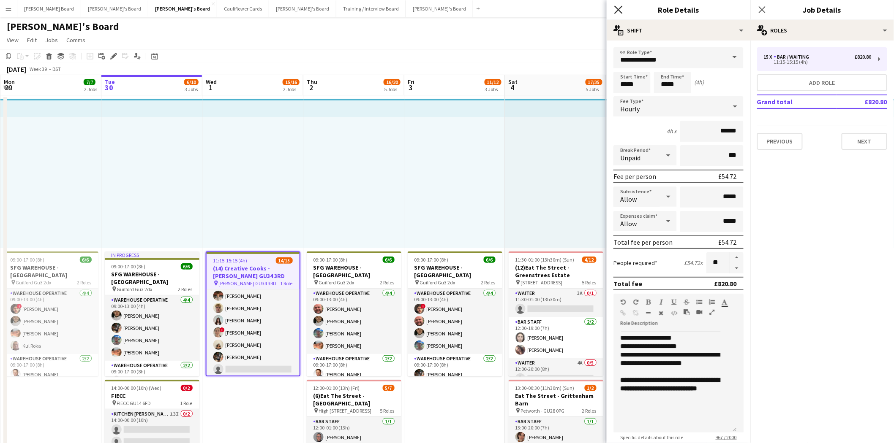
click at [617, 11] on icon at bounding box center [618, 9] width 8 height 8
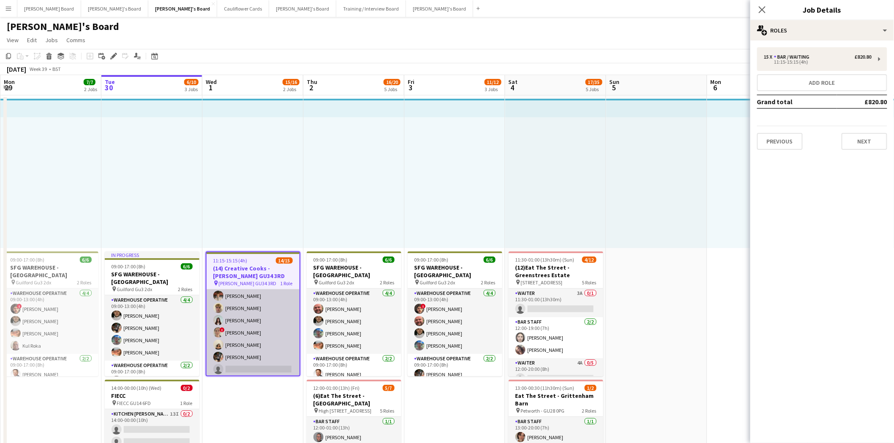
click at [263, 327] on app-card-role "Bar / Waiting 12A 14/15 11:15-15:15 (4h) [PERSON_NAME] [PERSON_NAME] [PERSON_NA…" at bounding box center [252, 278] width 93 height 200
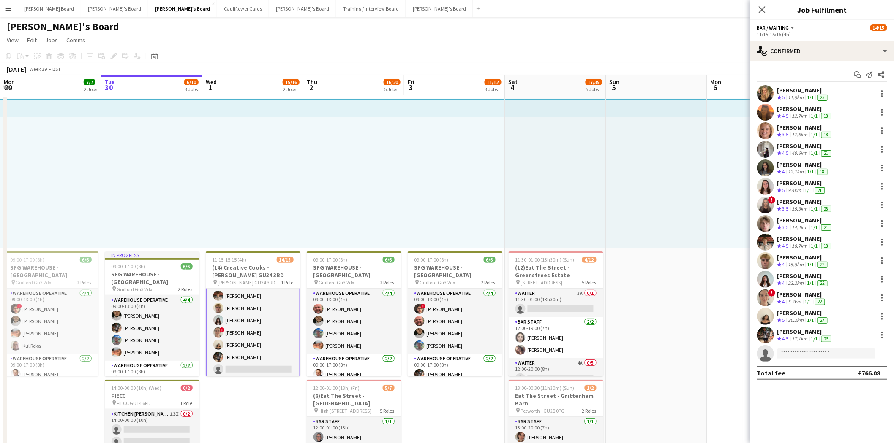
scroll to position [112, 0]
click at [761, 11] on icon at bounding box center [762, 9] width 8 height 8
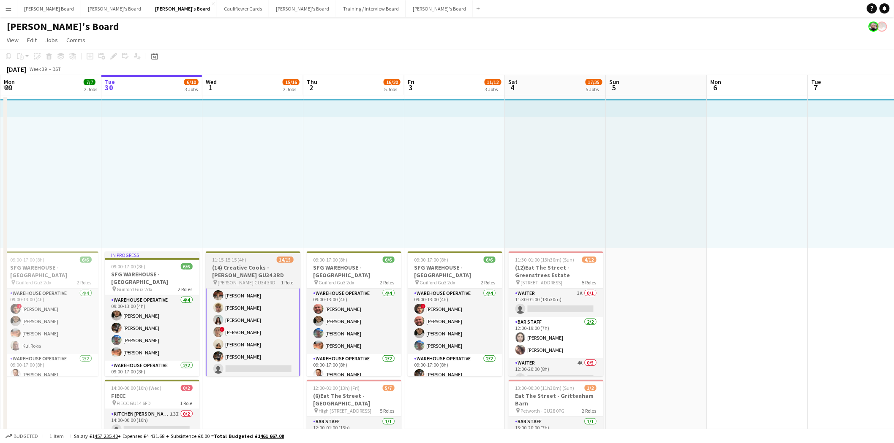
click at [244, 280] on span "[PERSON_NAME] GU34 3RD" at bounding box center [247, 283] width 58 height 6
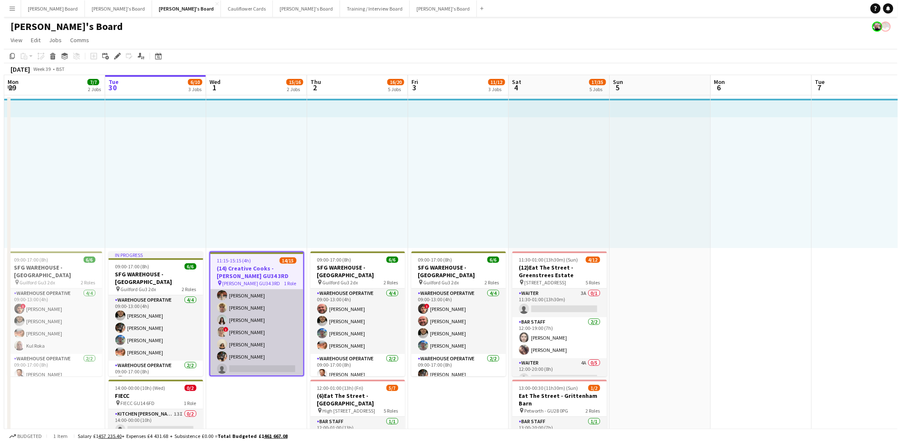
scroll to position [112, 0]
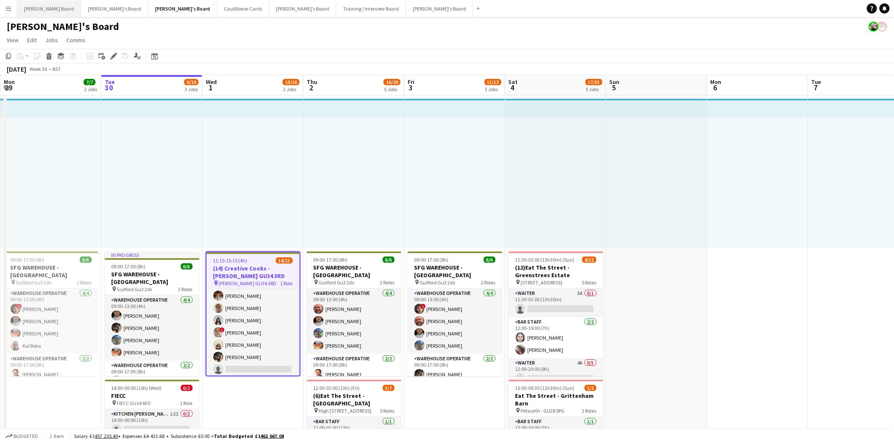
click at [31, 9] on button "[PERSON_NAME] Board Close" at bounding box center [49, 8] width 64 height 16
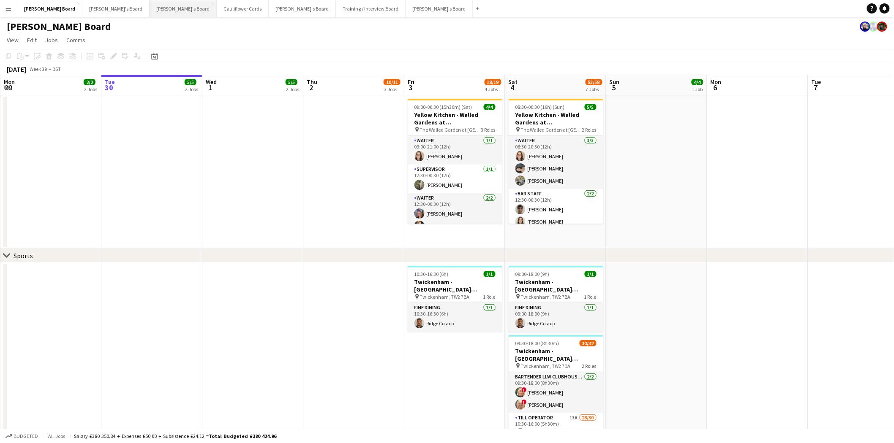
click at [149, 10] on button "[PERSON_NAME]'s Board Close" at bounding box center [182, 8] width 67 height 16
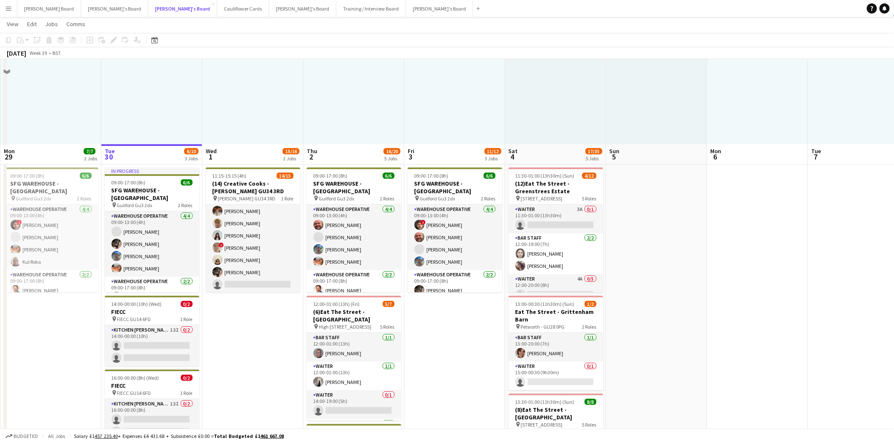
scroll to position [187, 0]
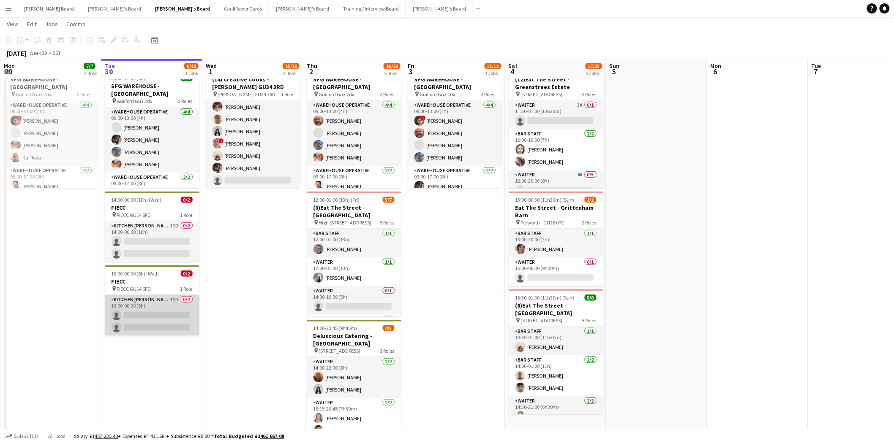
click at [152, 307] on app-card-role "Kitchen [PERSON_NAME] 13I 0/2 16:00-00:00 (8h) single-neutral-actions single-ne…" at bounding box center [152, 315] width 95 height 41
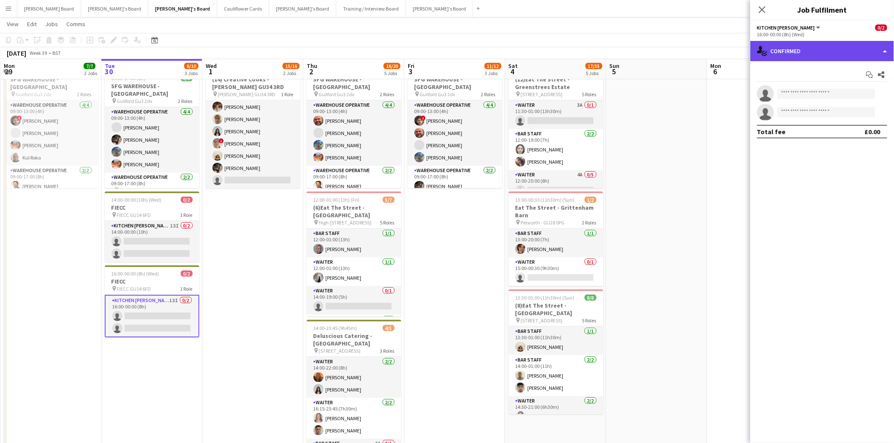
drag, startPoint x: 826, startPoint y: 45, endPoint x: 829, endPoint y: 52, distance: 7.2
click at [826, 47] on div "single-neutral-actions-check-2 Confirmed" at bounding box center [822, 51] width 144 height 20
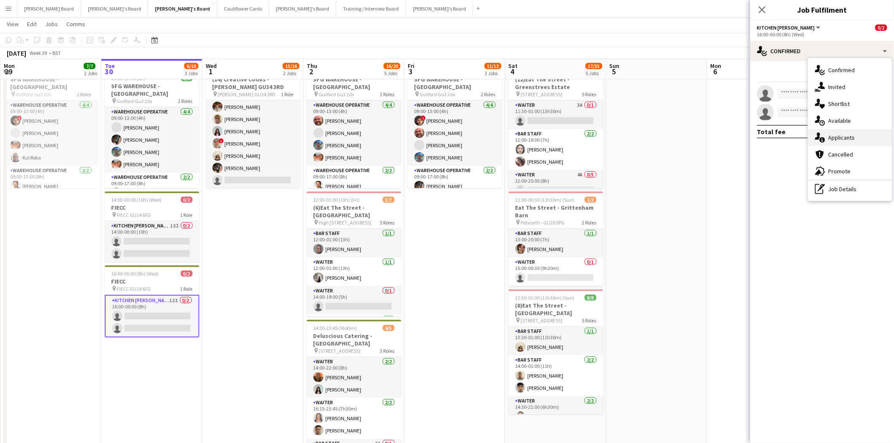
drag, startPoint x: 858, startPoint y: 138, endPoint x: 715, endPoint y: 144, distance: 143.3
click at [858, 138] on div "single-neutral-actions-information Applicants" at bounding box center [850, 137] width 84 height 17
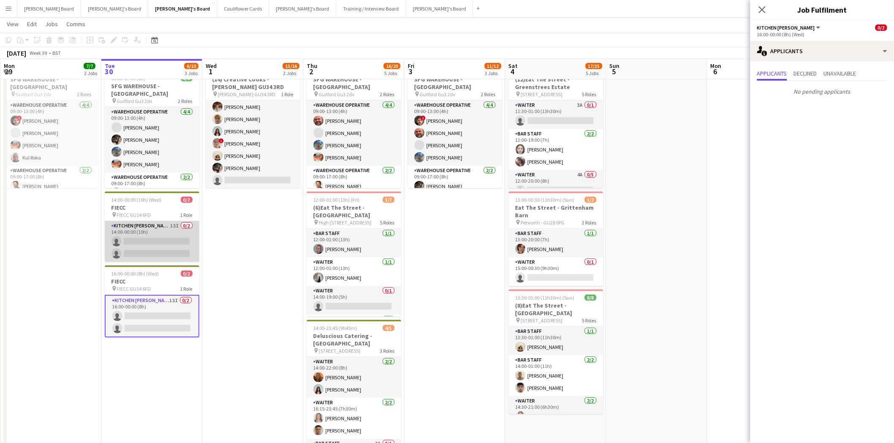
click at [153, 244] on app-card-role "Kitchen [PERSON_NAME] 13I 0/2 14:00-00:00 (10h) single-neutral-actions single-n…" at bounding box center [152, 241] width 95 height 41
